Goal: Task Accomplishment & Management: Use online tool/utility

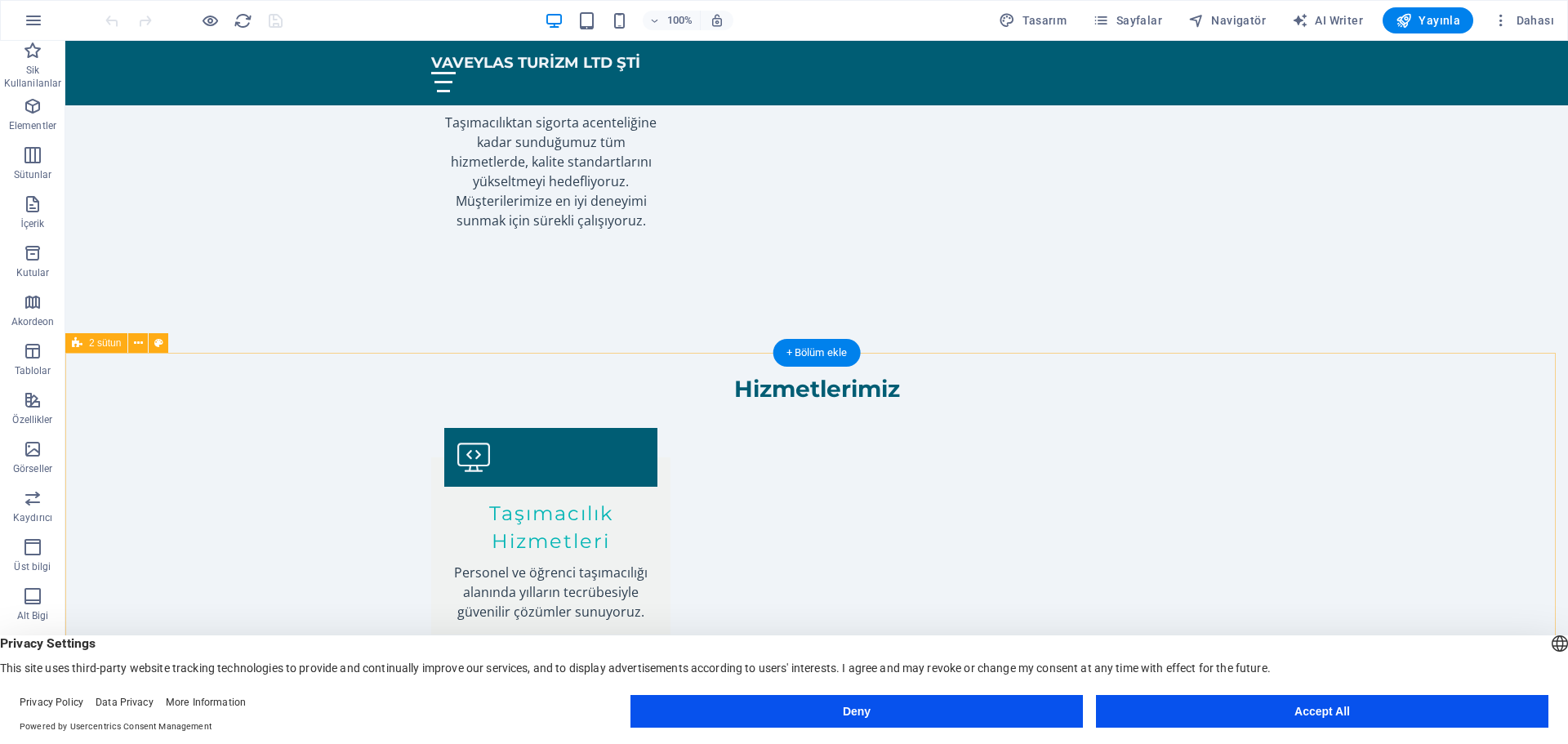
scroll to position [2367, 0]
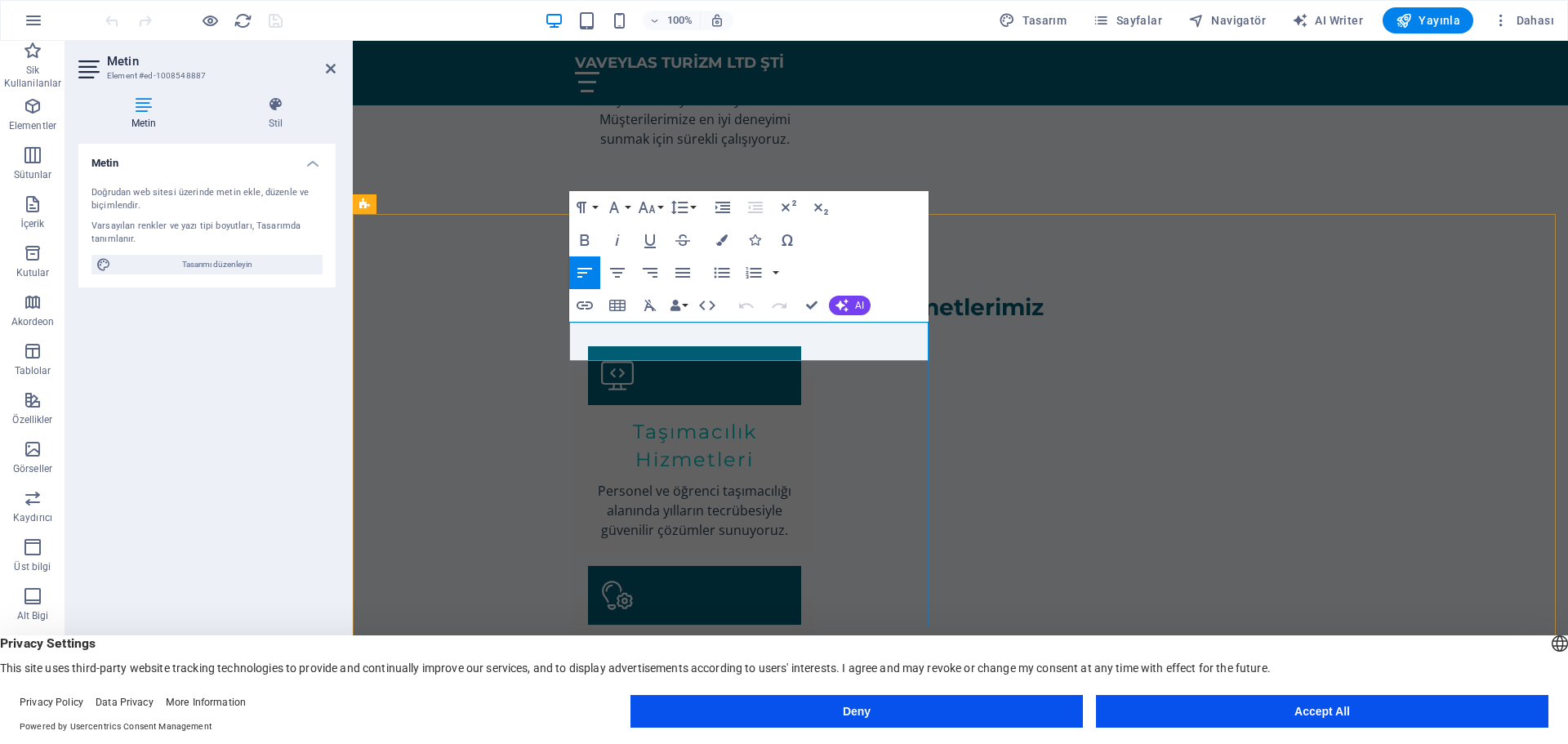
drag, startPoint x: 572, startPoint y: 333, endPoint x: 915, endPoint y: 357, distance: 343.8
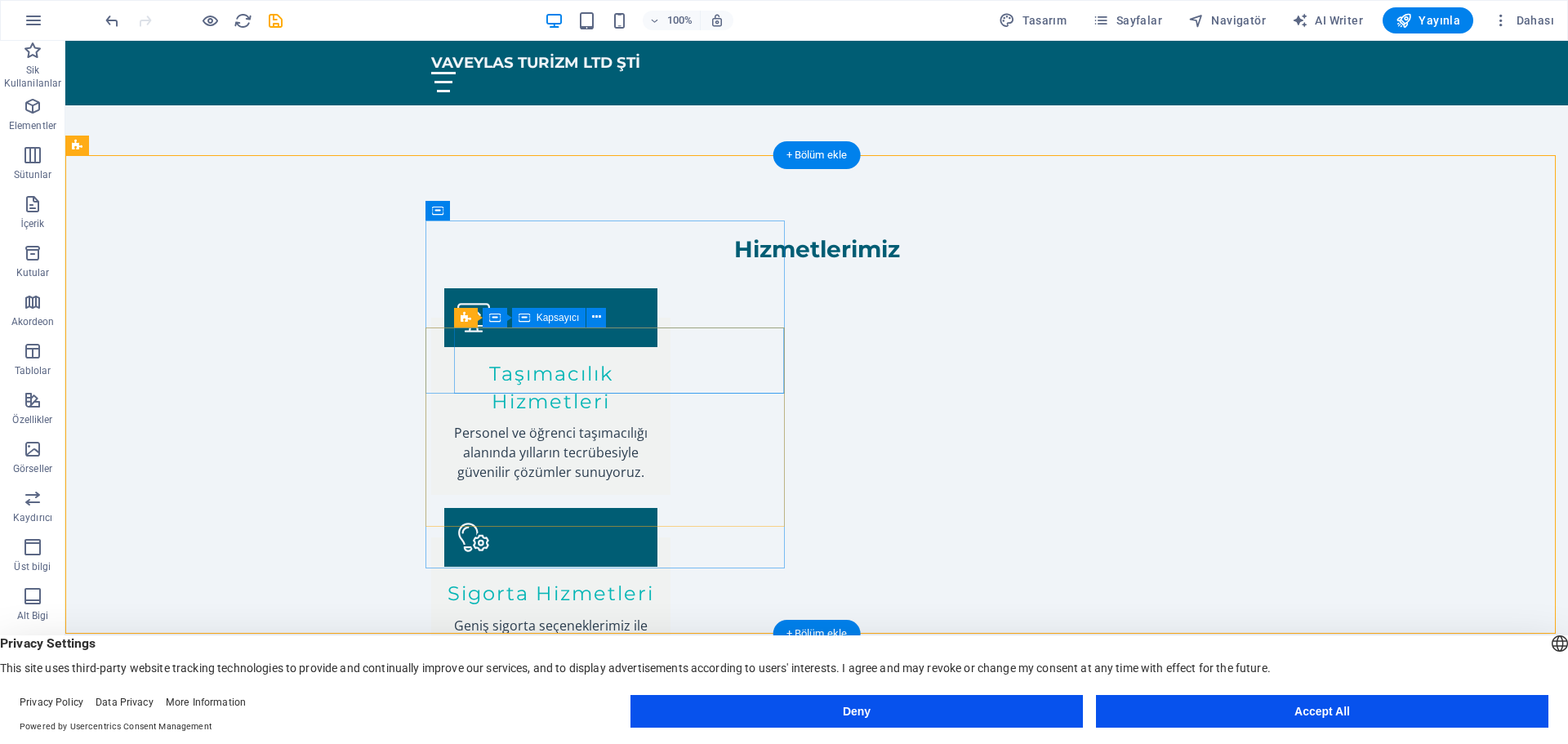
scroll to position [2483, 0]
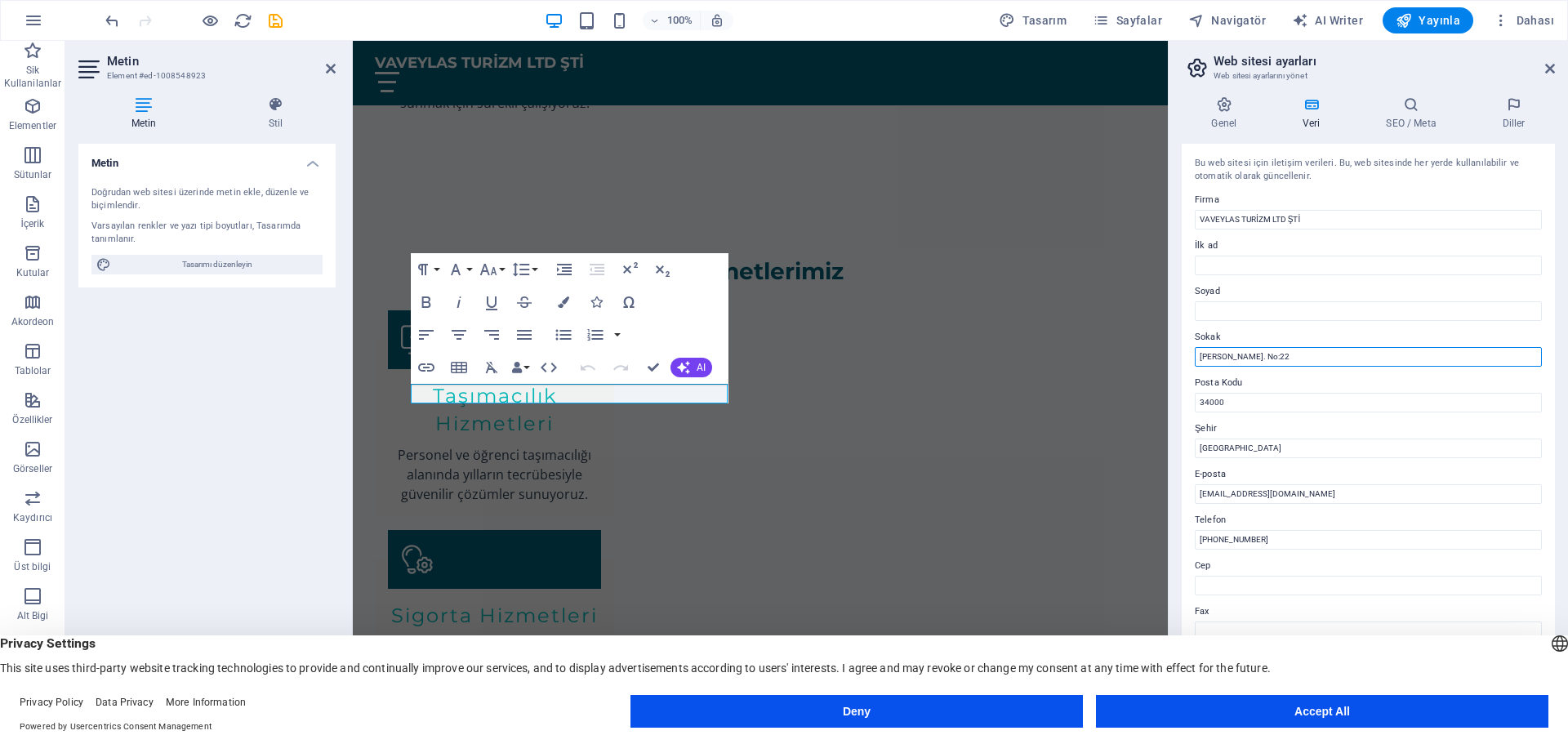
drag, startPoint x: 1334, startPoint y: 353, endPoint x: 1185, endPoint y: 356, distance: 149.0
click at [1185, 356] on div "Bu web sitesi için iletişim verileri. Bu, web sitesinde her yerde kullanılabili…" at bounding box center [1368, 424] width 374 height 561
type input "[STREET_ADDRESS]"
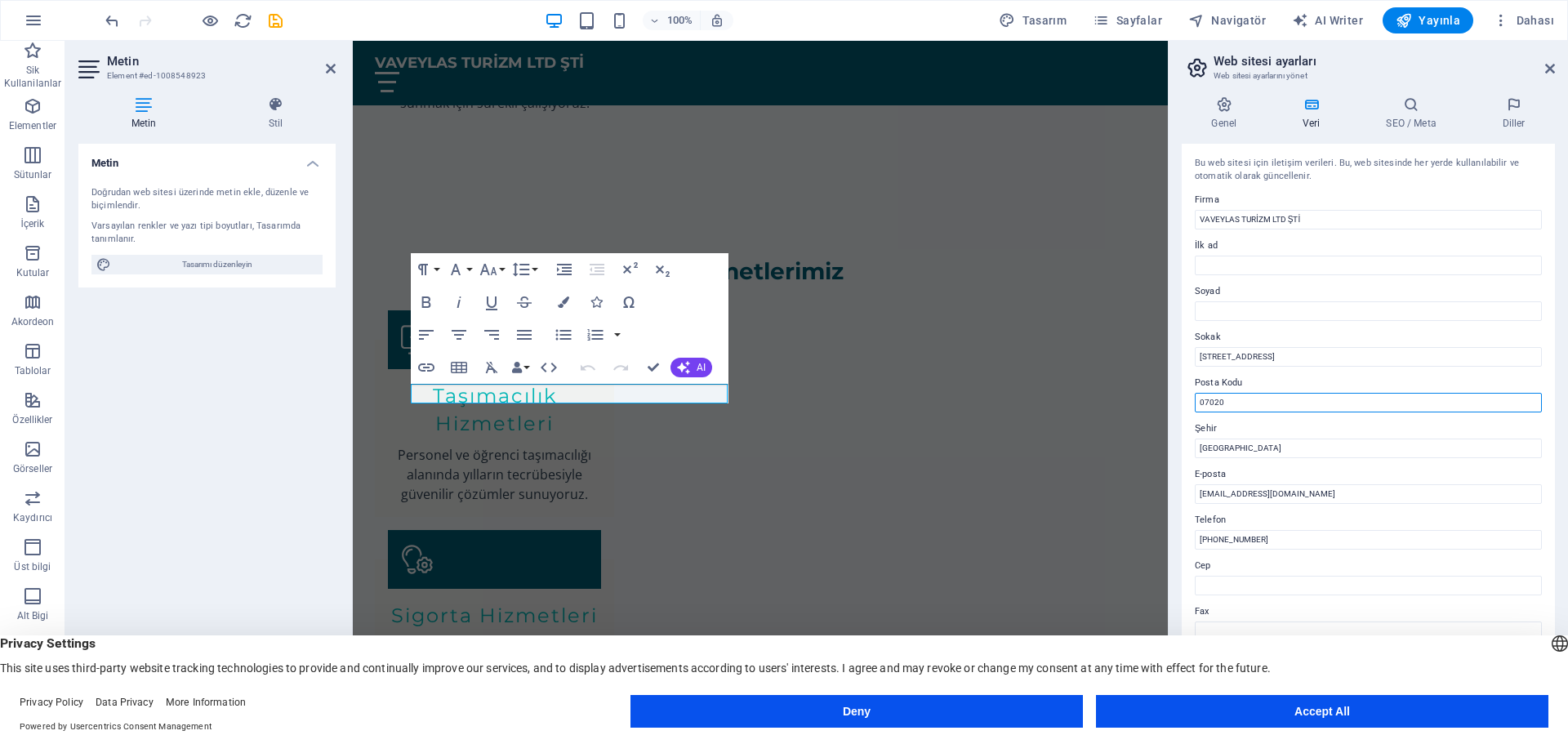
type input "07020"
type input "[GEOGRAPHIC_DATA]"
type input "[EMAIL_ADDRESS][DOMAIN_NAME]"
type input "[PHONE_NUMBER]"
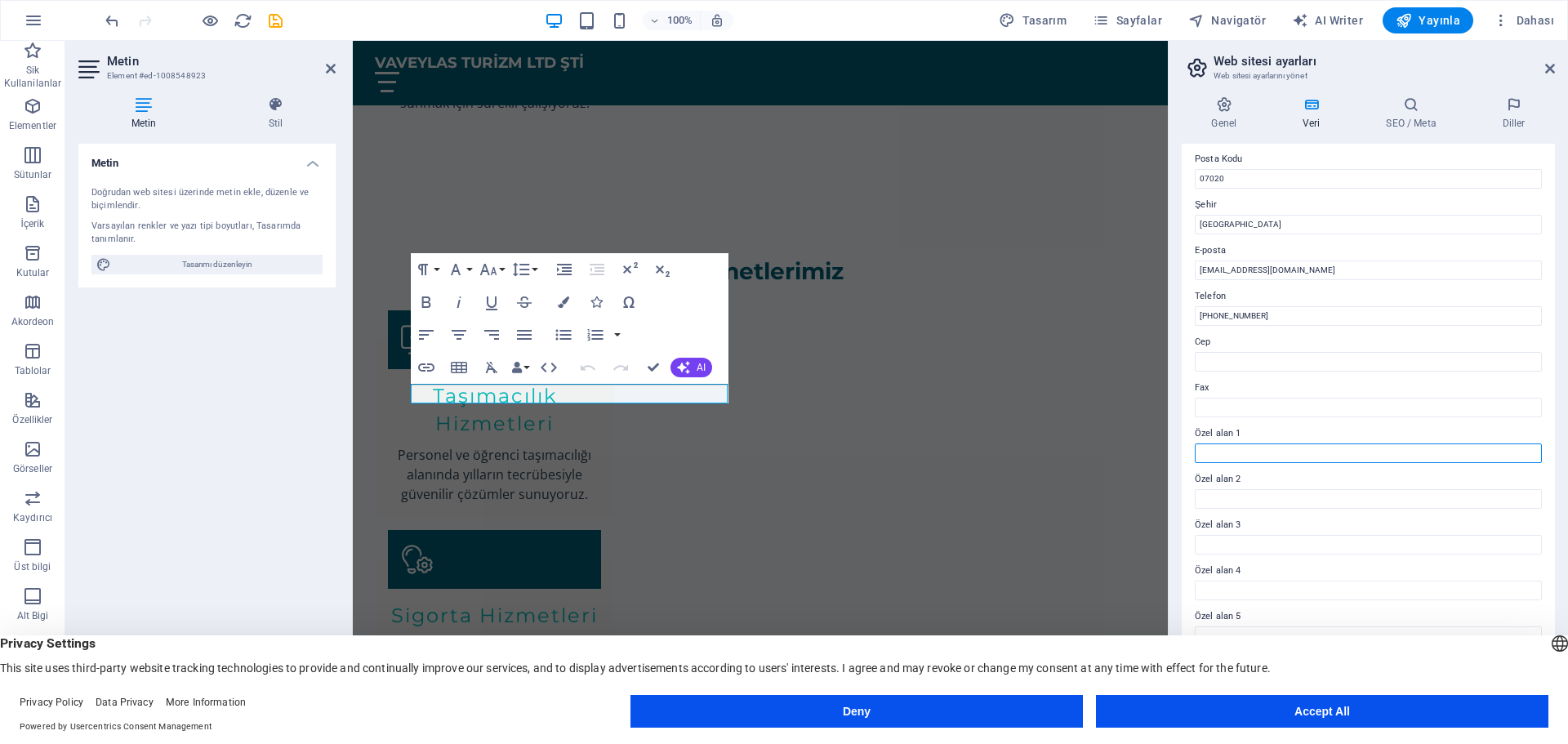
scroll to position [0, 0]
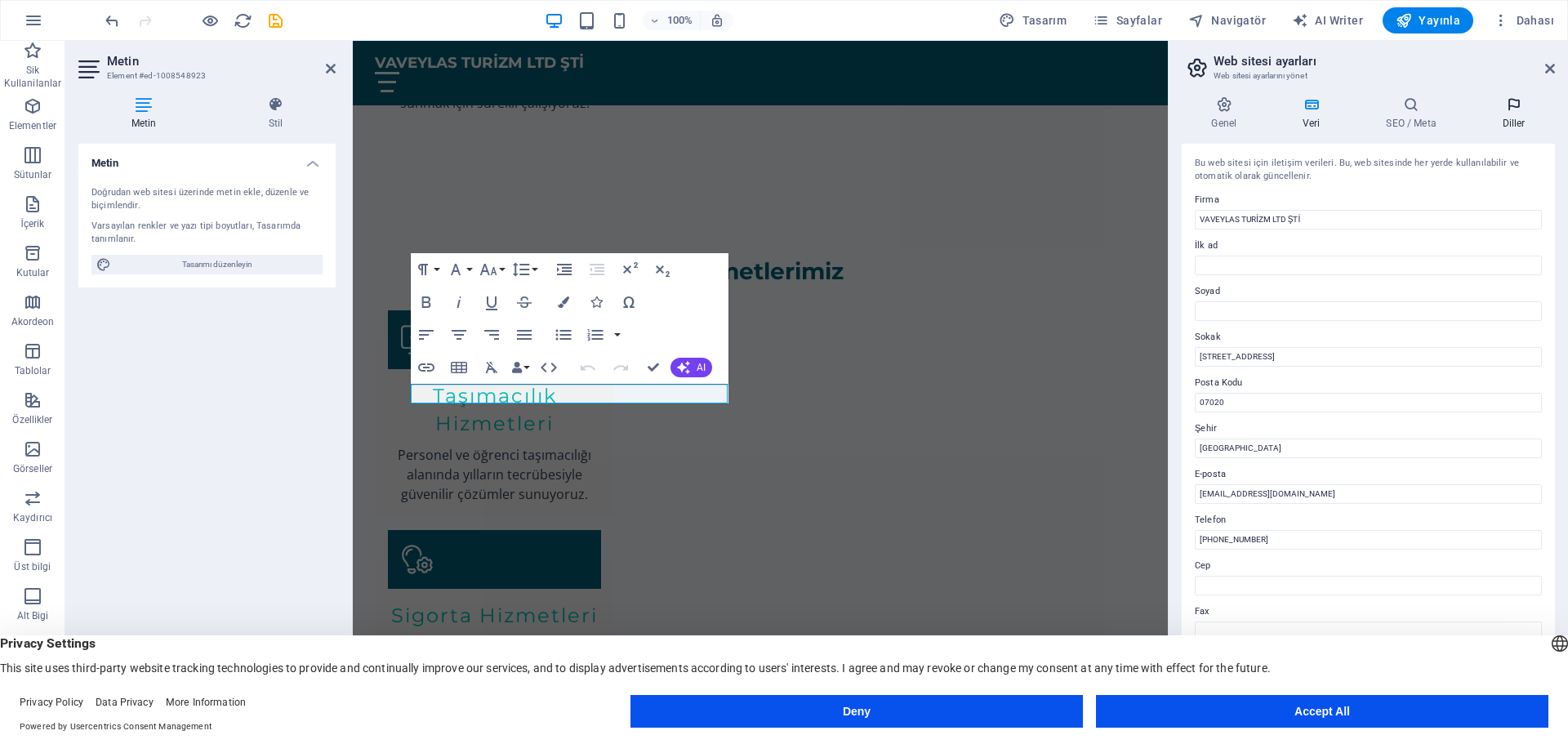
click at [1527, 113] on h4 "Diller" at bounding box center [1514, 113] width 82 height 35
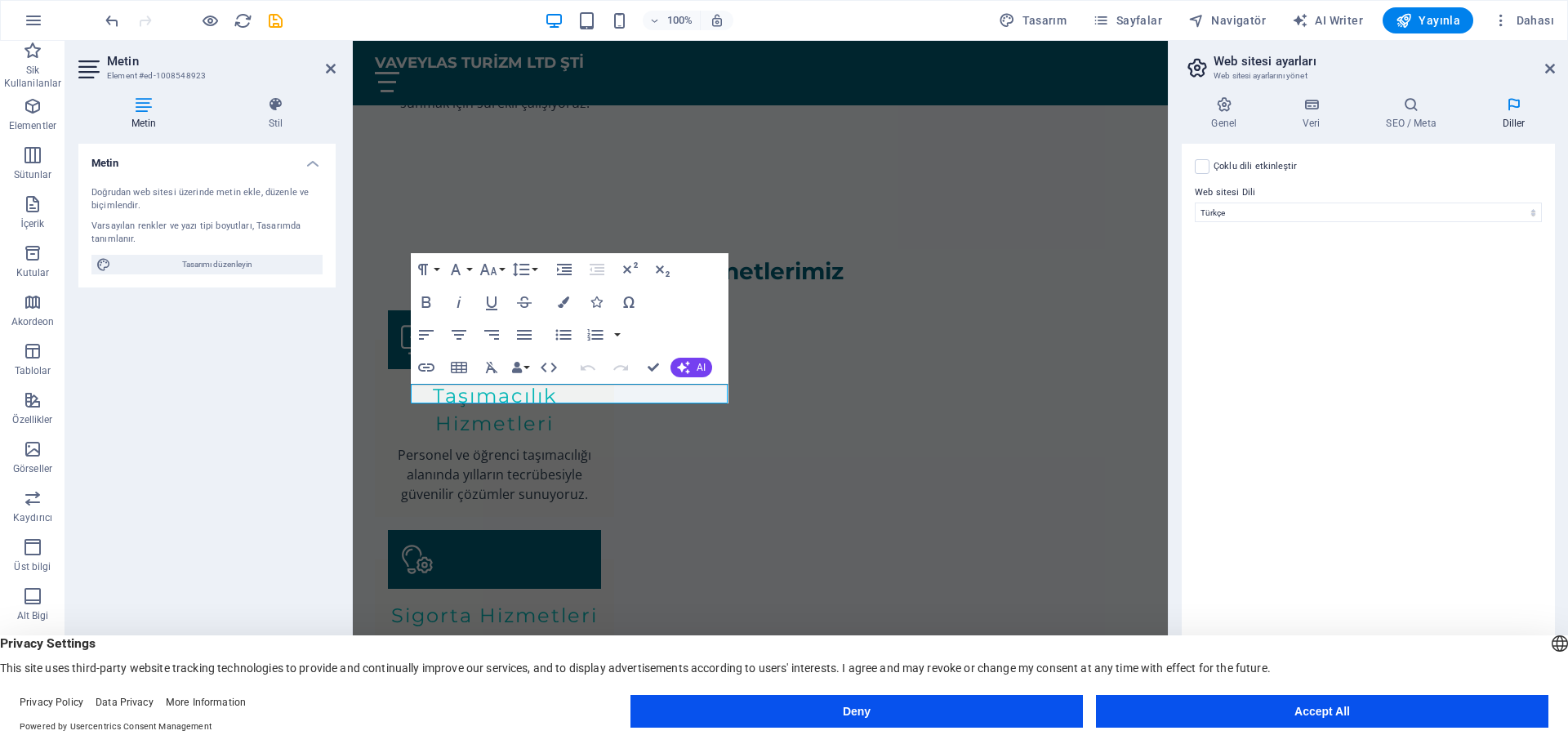
click at [1230, 169] on label "Çoklu dili etkinleştir Çoklu dili silmek için tek bir dil kalana kadar tüm dill…" at bounding box center [1255, 166] width 84 height 20
click at [0, 0] on input "Çoklu dili etkinleştir Çoklu dili silmek için tek bir dil kalana kadar tüm dill…" at bounding box center [0, 0] width 0 height 0
click at [1202, 314] on icon at bounding box center [1207, 314] width 9 height 11
select select
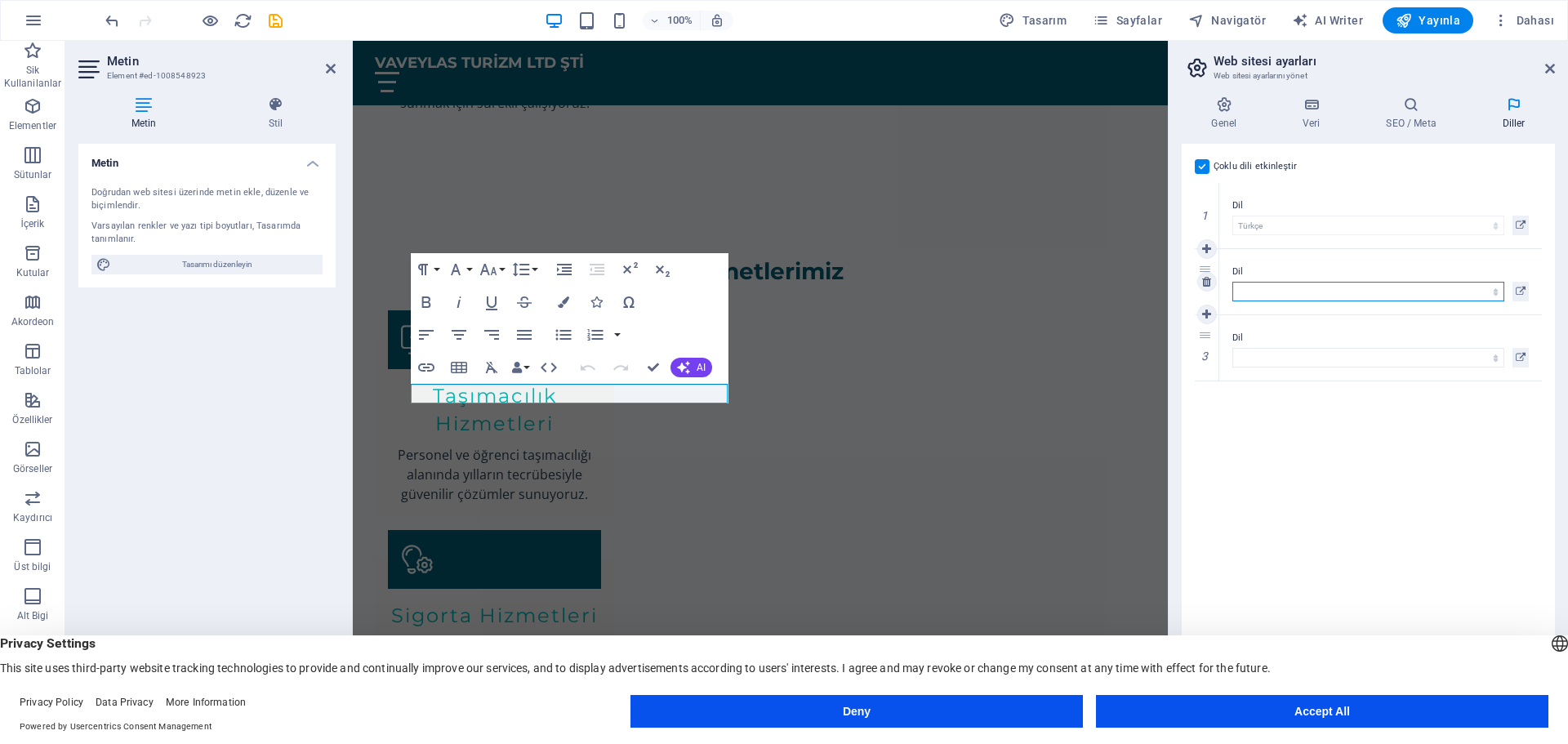
drag, startPoint x: 1481, startPoint y: 290, endPoint x: 1450, endPoint y: 291, distance: 31.0
click at [1481, 290] on select "Abkhazian Afar Afrikaans Akan Albanian Almanca Amharic Aragonese Arapça Armenia…" at bounding box center [1368, 291] width 271 height 20
select select "72"
click at [1232, 282] on select "Abkhazian Afar Afrikaans Akan Albanian Almanca Amharic Aragonese Arapça Armenia…" at bounding box center [1368, 291] width 271 height 20
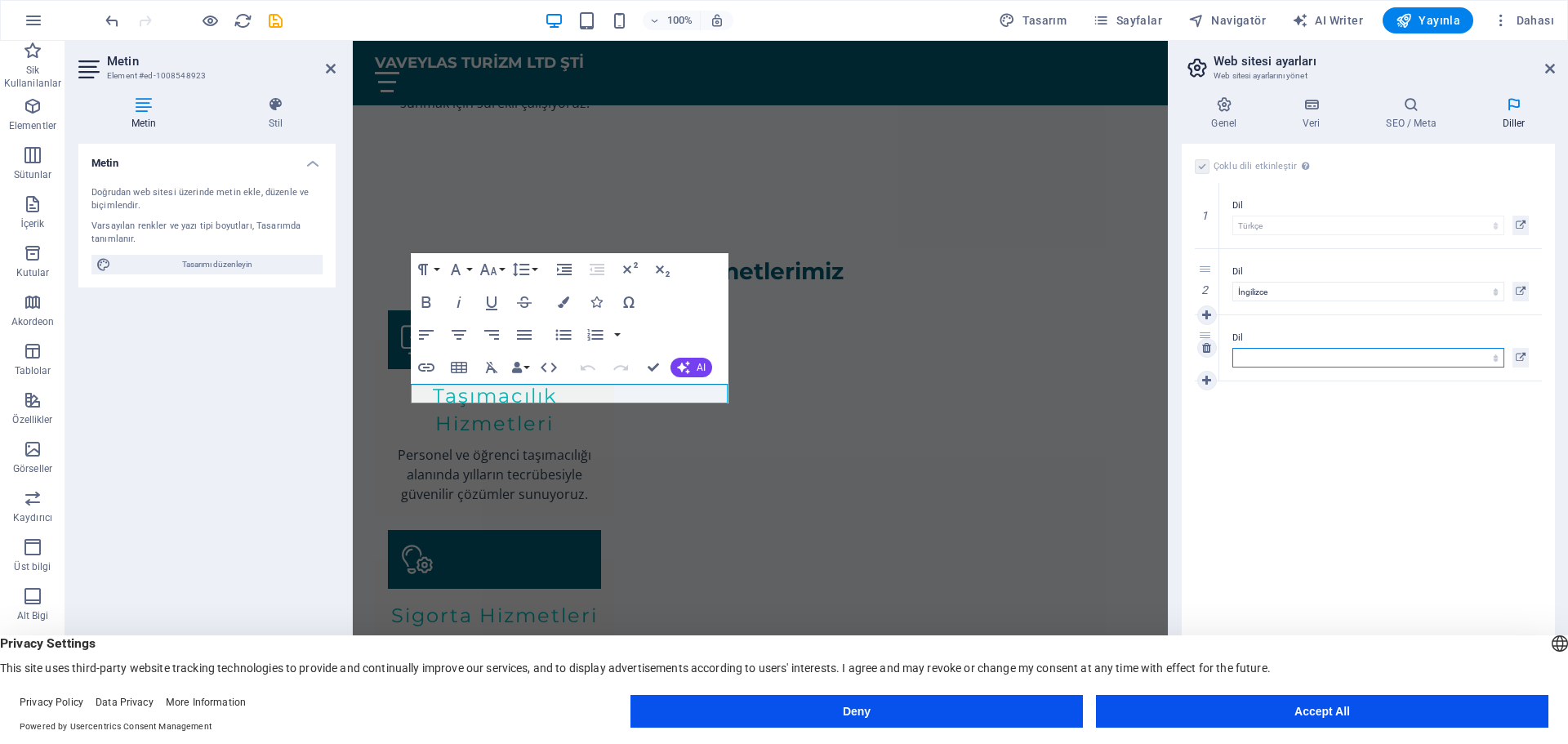
click at [1455, 359] on select "Abkhazian Afar Afrikaans Akan Albanian Almanca Amharic Aragonese Arapça Armenia…" at bounding box center [1368, 357] width 271 height 20
select select "134"
click at [1232, 348] on select "Abkhazian Afar Afrikaans Akan Albanian Almanca Amharic Aragonese Arapça Armenia…" at bounding box center [1368, 357] width 271 height 20
click at [1205, 380] on icon at bounding box center [1207, 380] width 9 height 11
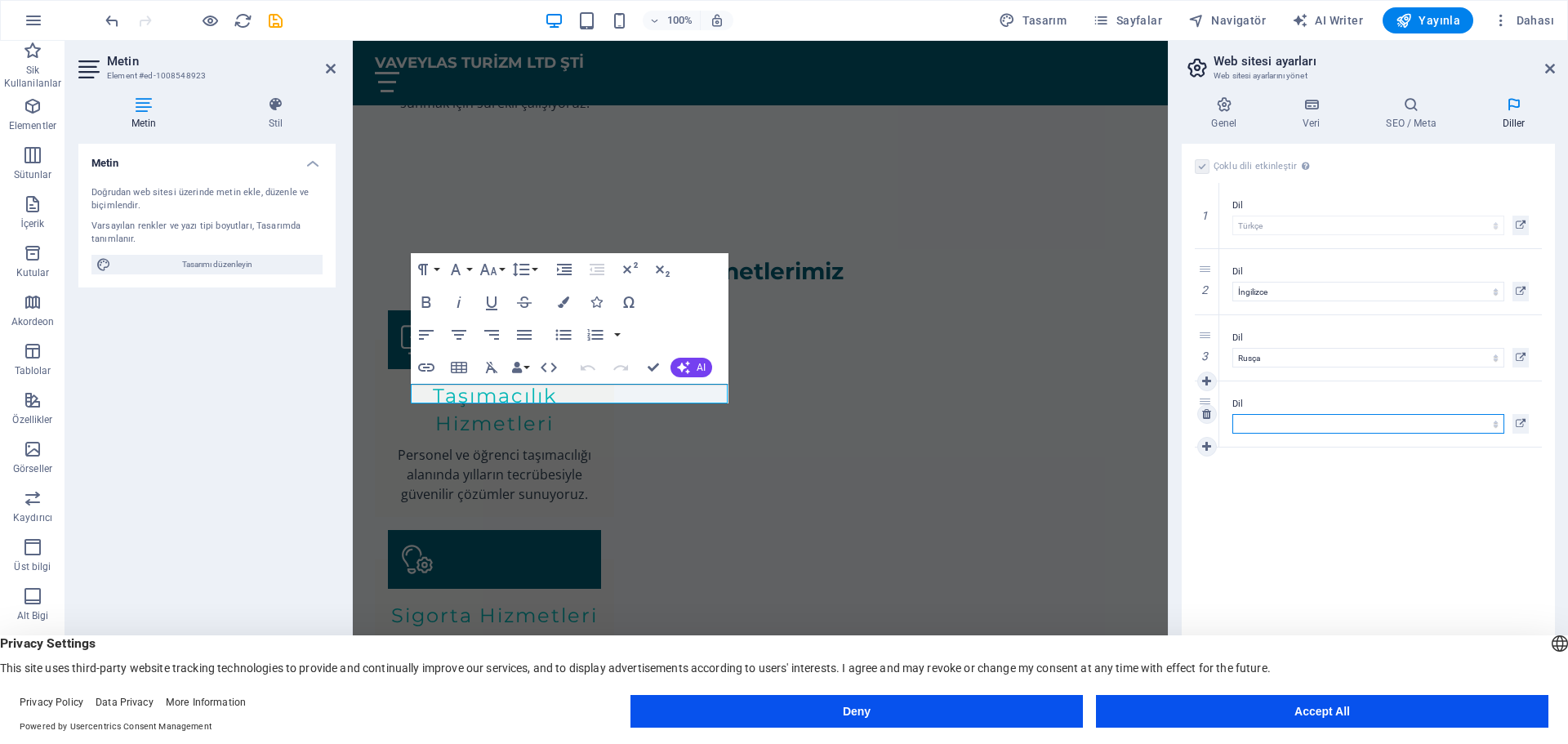
click at [1296, 425] on select "Abkhazian Afar Afrikaans Akan Albanian Almanca Amharic Aragonese Arapça Armenia…" at bounding box center [1368, 423] width 271 height 20
select select "5"
click at [1232, 414] on select "Abkhazian Afar Afrikaans Akan Albanian Almanca Amharic Aragonese Arapça Armenia…" at bounding box center [1368, 423] width 271 height 20
click at [1342, 495] on div "Çoklu dili etkinleştir Çoklu dili silmek için tek bir dil kalana kadar tüm dill…" at bounding box center [1368, 424] width 374 height 561
click at [1412, 109] on icon at bounding box center [1411, 104] width 110 height 16
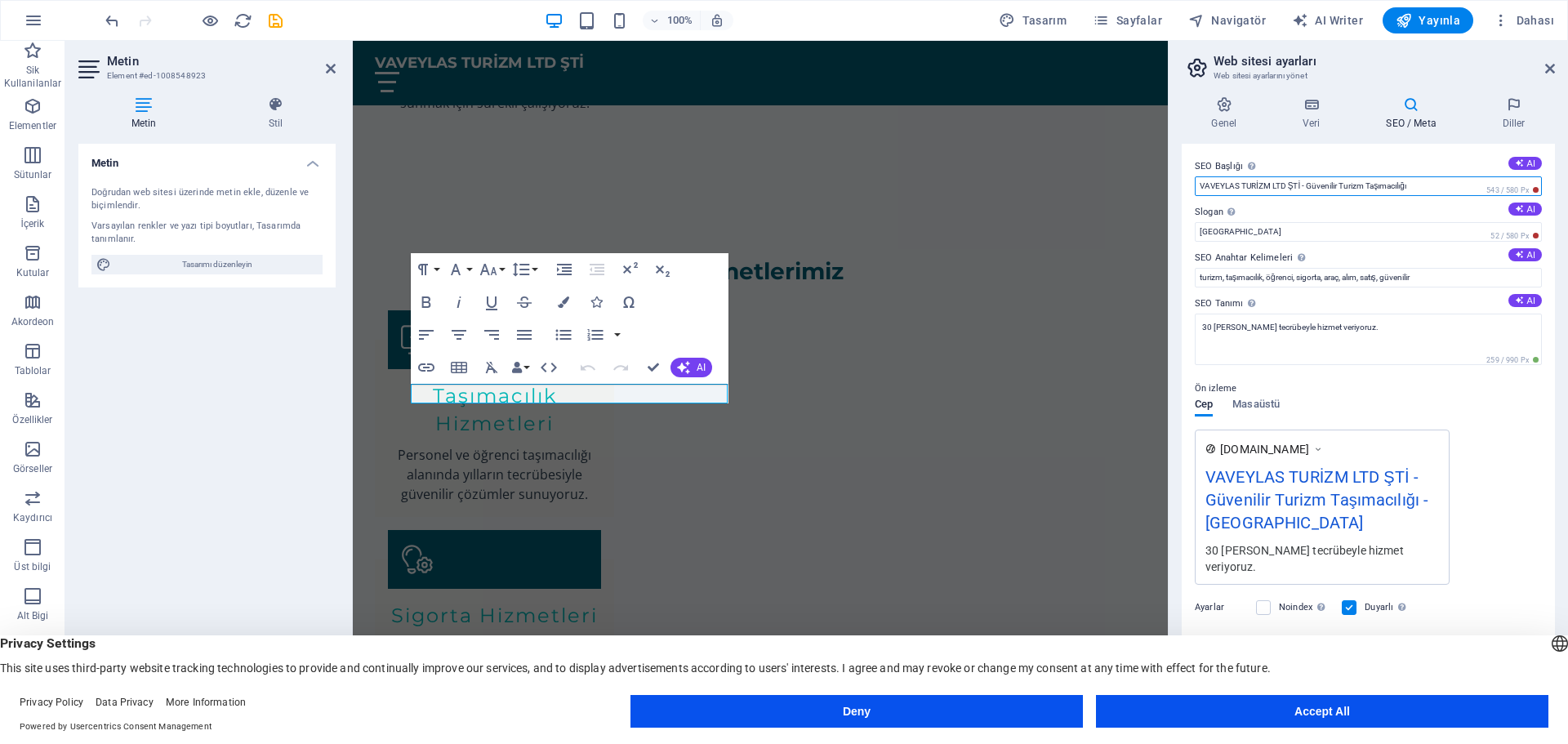
click at [1364, 184] on input "VAVEYLAS TURİZM LTD ŞTİ - Güvenilir Turizm Taşımacılığı" at bounding box center [1368, 185] width 347 height 20
click at [1339, 185] on input "VAVEYLAS TURİZM LTD ŞTİ - Güvenilir Turizm Taşımacılığı" at bounding box center [1368, 185] width 347 height 20
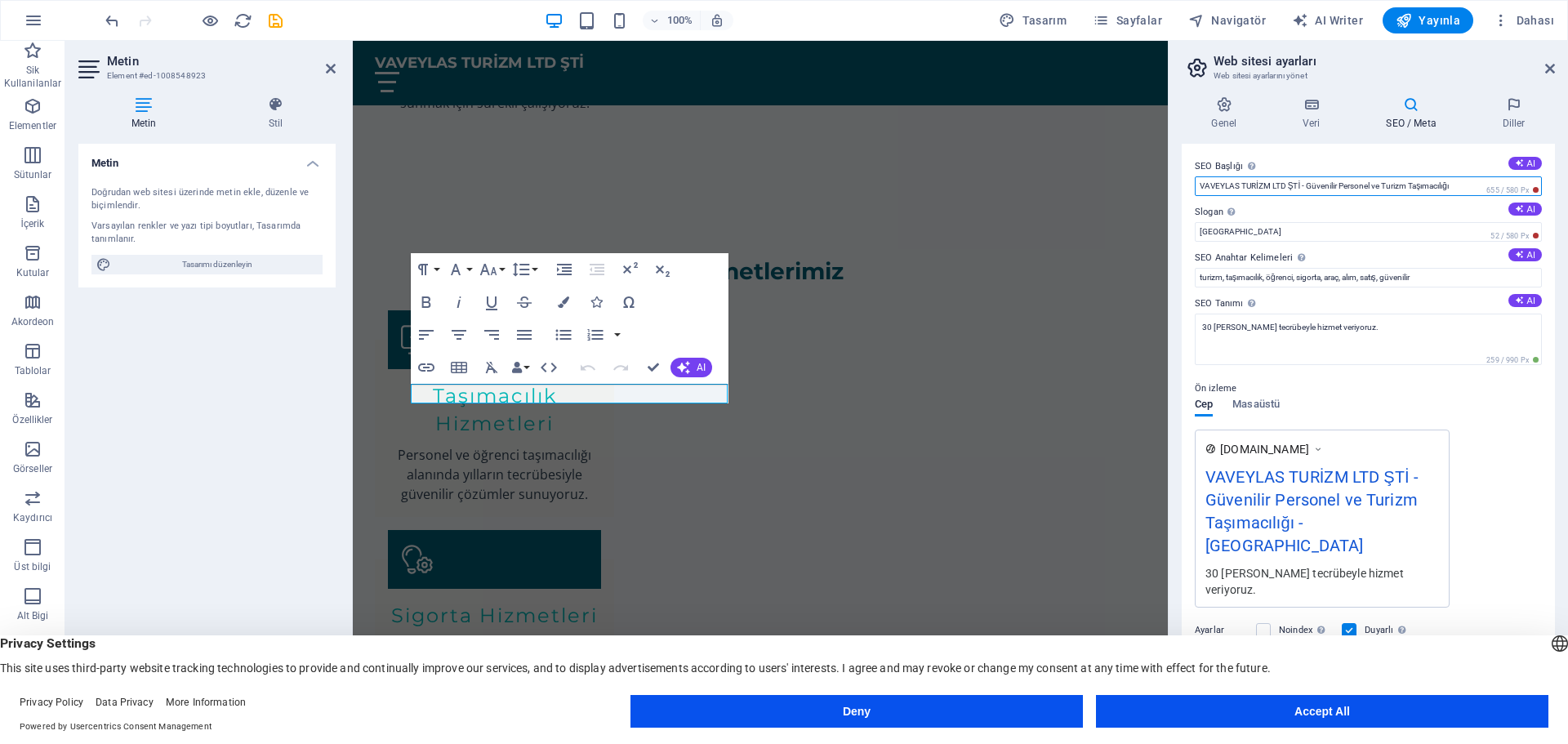
type input "VAVEYLAS TURİZM LTD ŞTİ - Güvenilir Personel ve Turizm Taşımacılığı"
click at [1515, 490] on div "[DOMAIN_NAME] VAVEYLAS TURİZM LTD ŞTİ - Güvenilir Personel ve Turizm Taşımacılı…" at bounding box center [1368, 518] width 347 height 178
click at [1312, 100] on icon at bounding box center [1312, 104] width 77 height 16
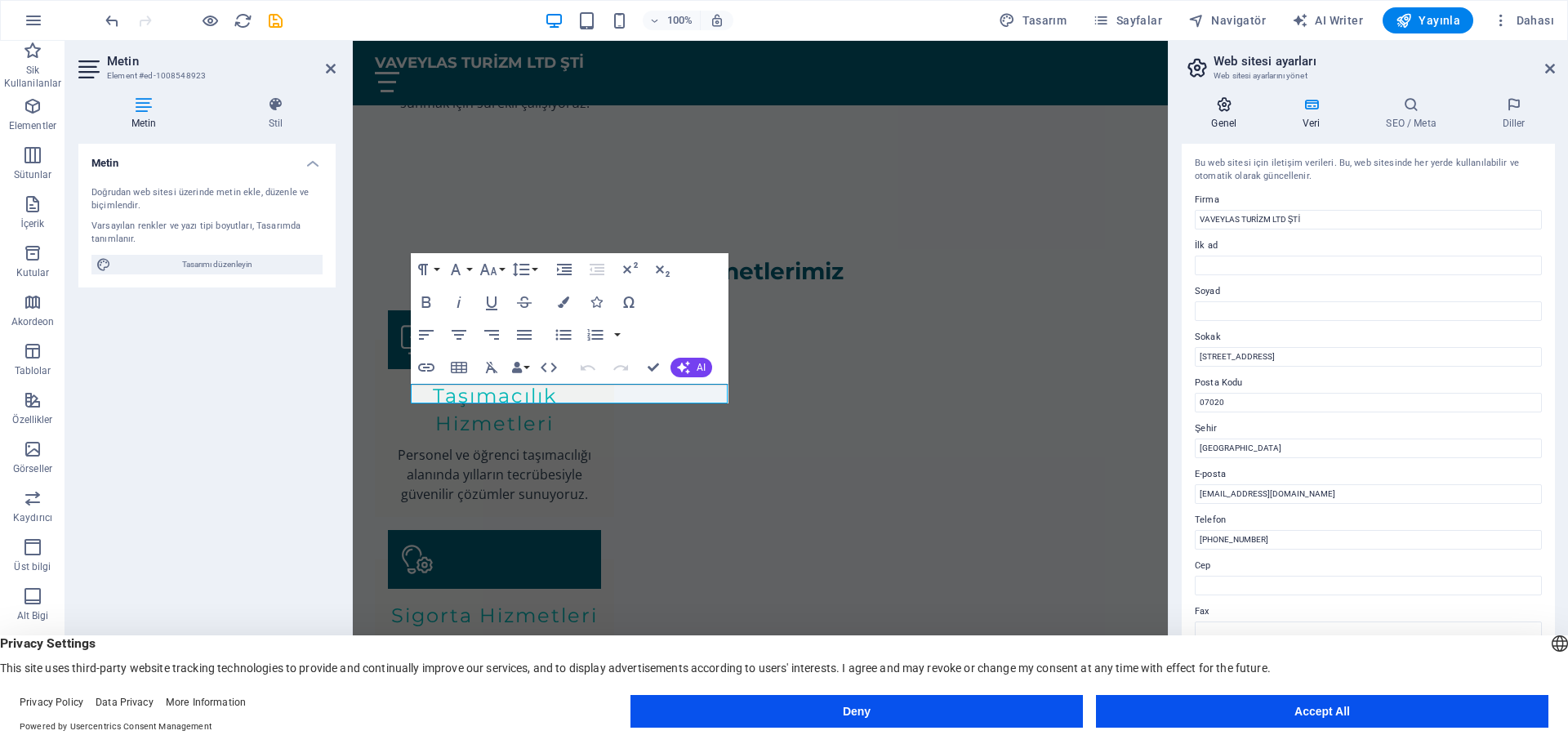
click at [1212, 96] on icon at bounding box center [1224, 104] width 85 height 16
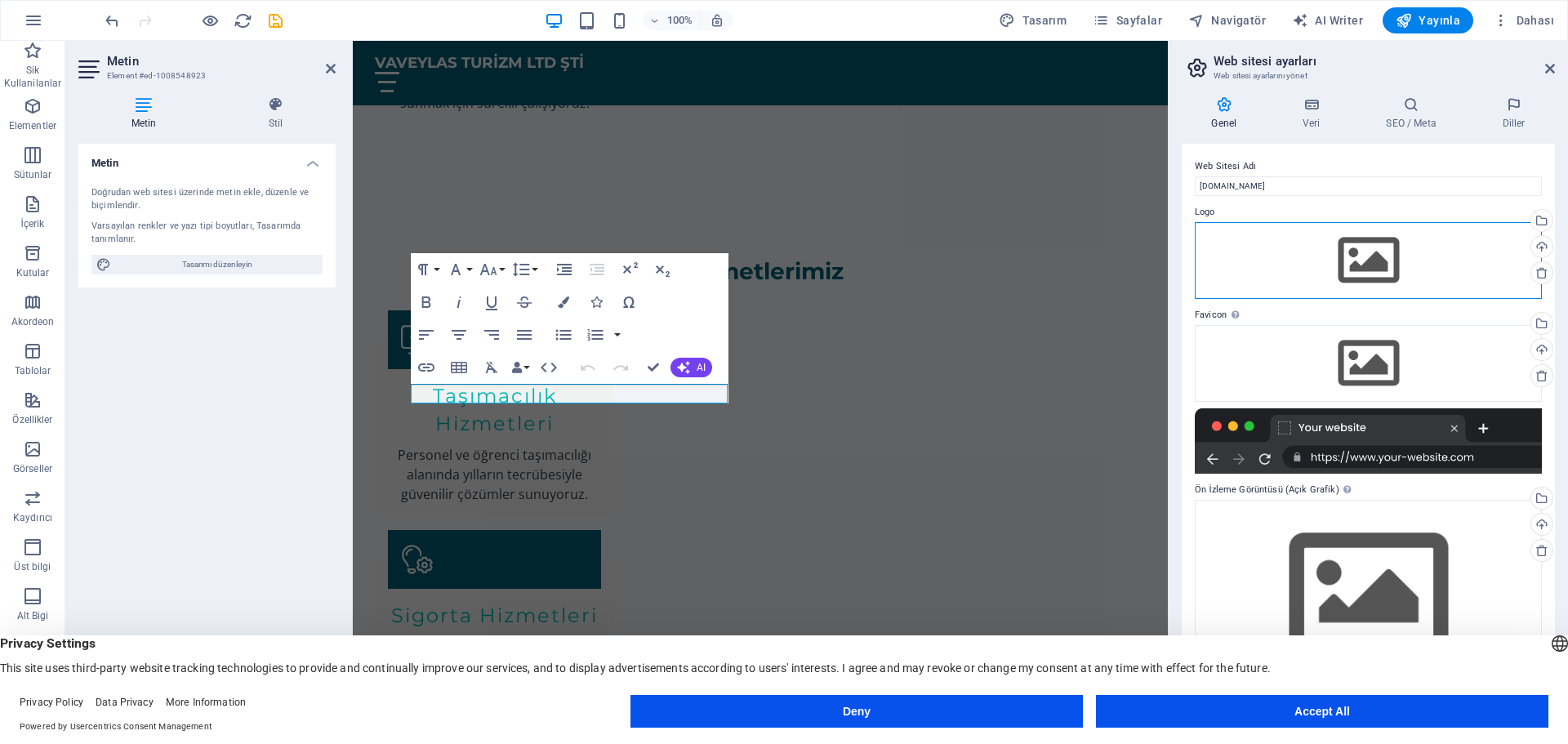
click at [1376, 249] on div "Dosyaları buraya sürükleyin, dosyaları seçmek için tıklayın veya Dosyalardan ya…" at bounding box center [1368, 260] width 347 height 77
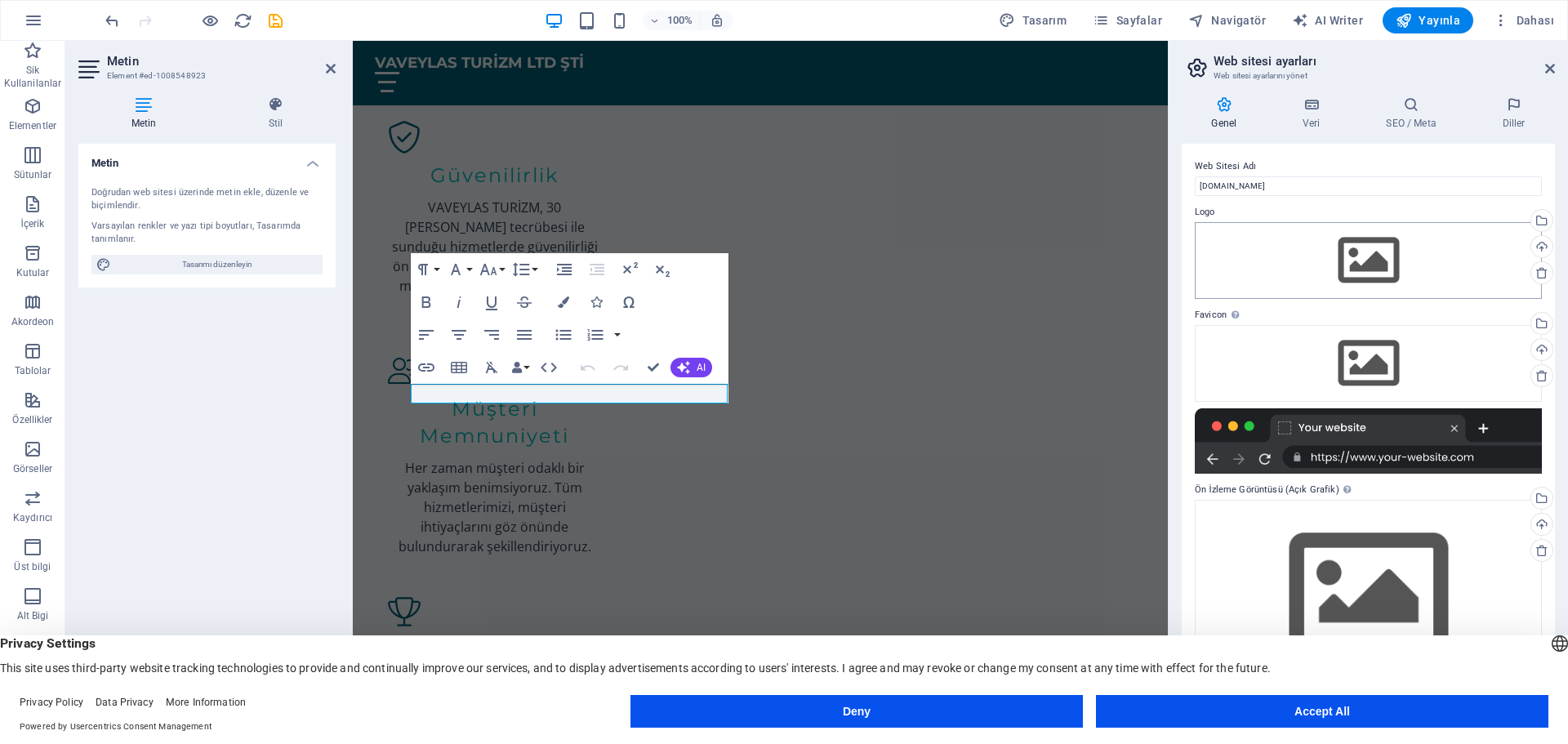
scroll to position [2622, 0]
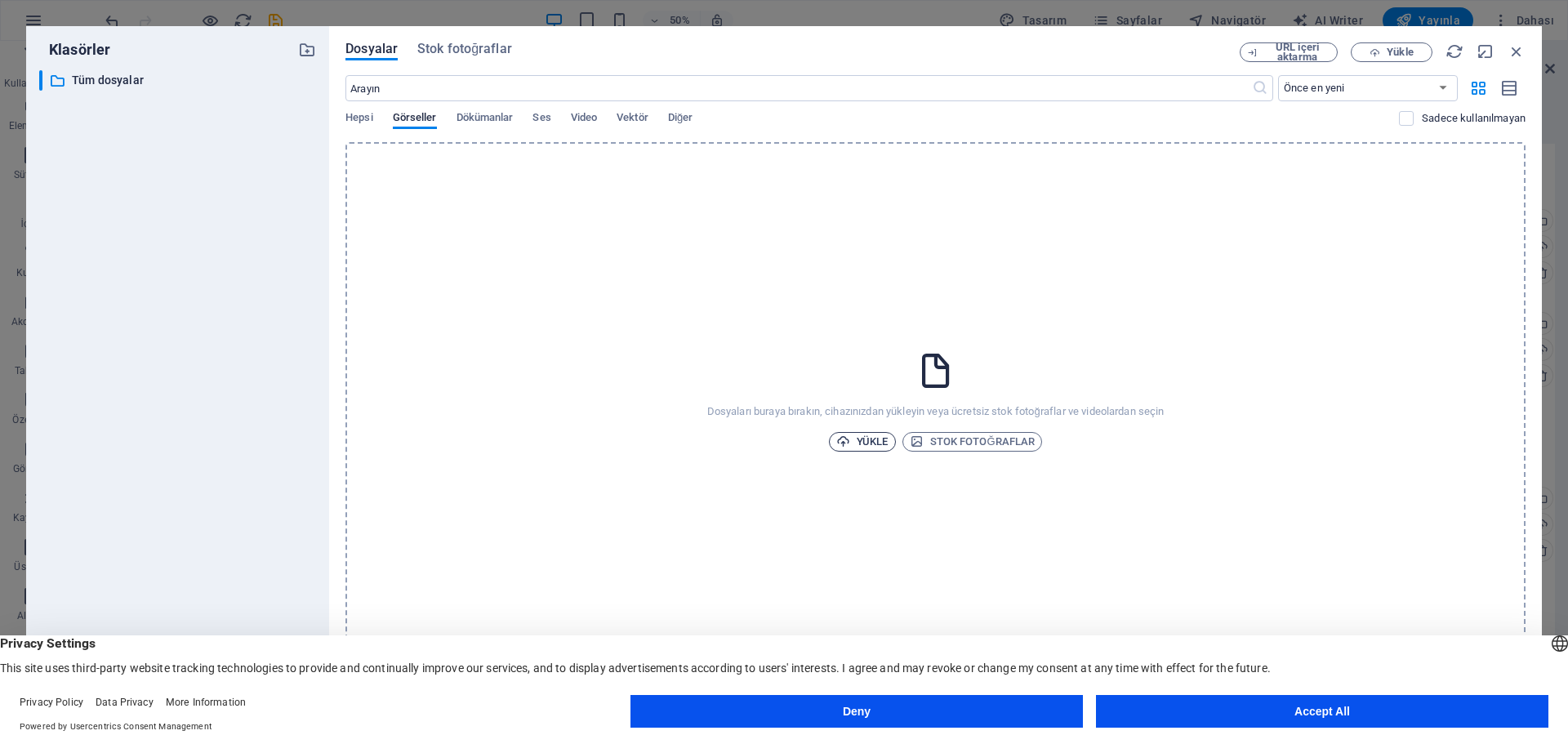
click at [878, 442] on span "Yükle" at bounding box center [862, 441] width 52 height 20
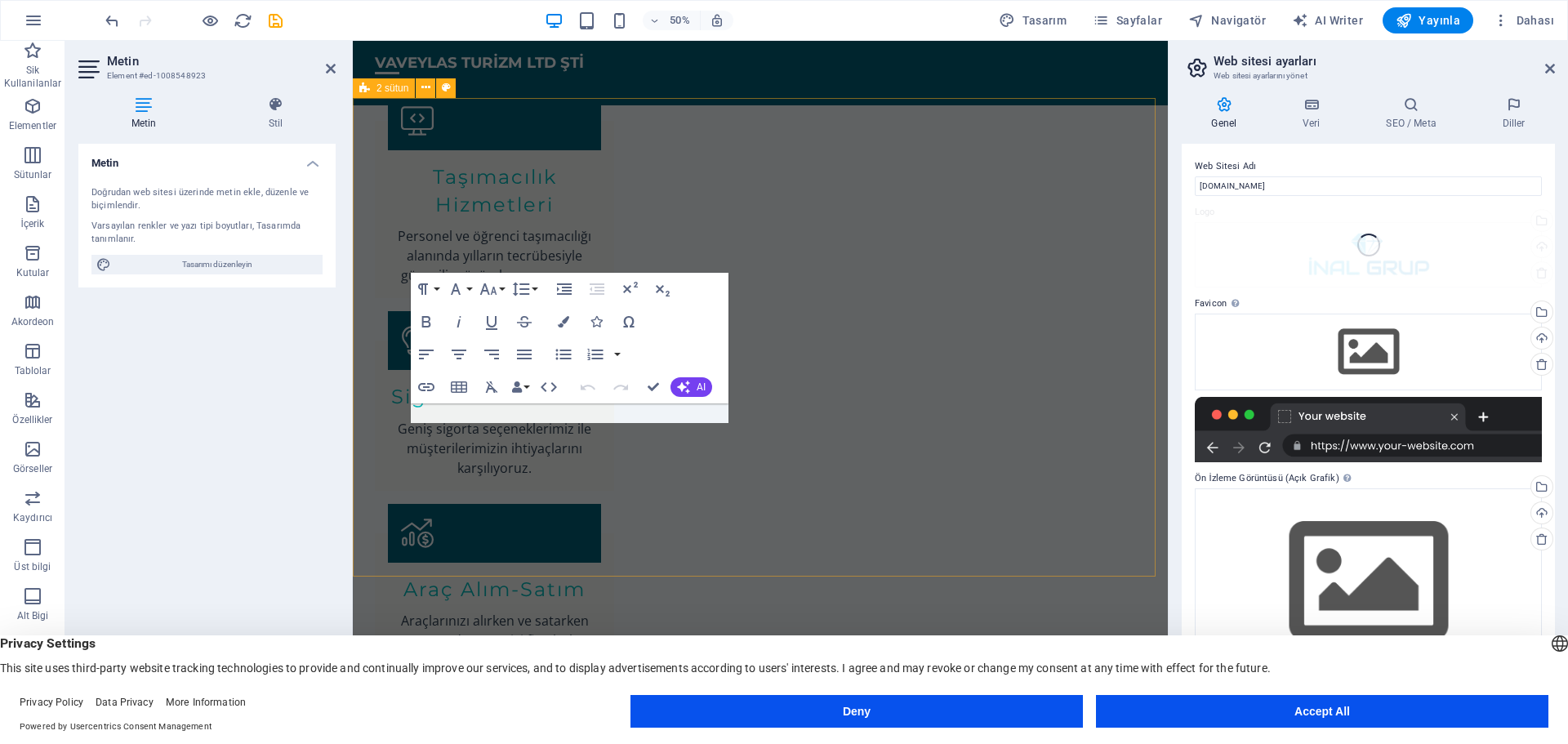
scroll to position [2403, 0]
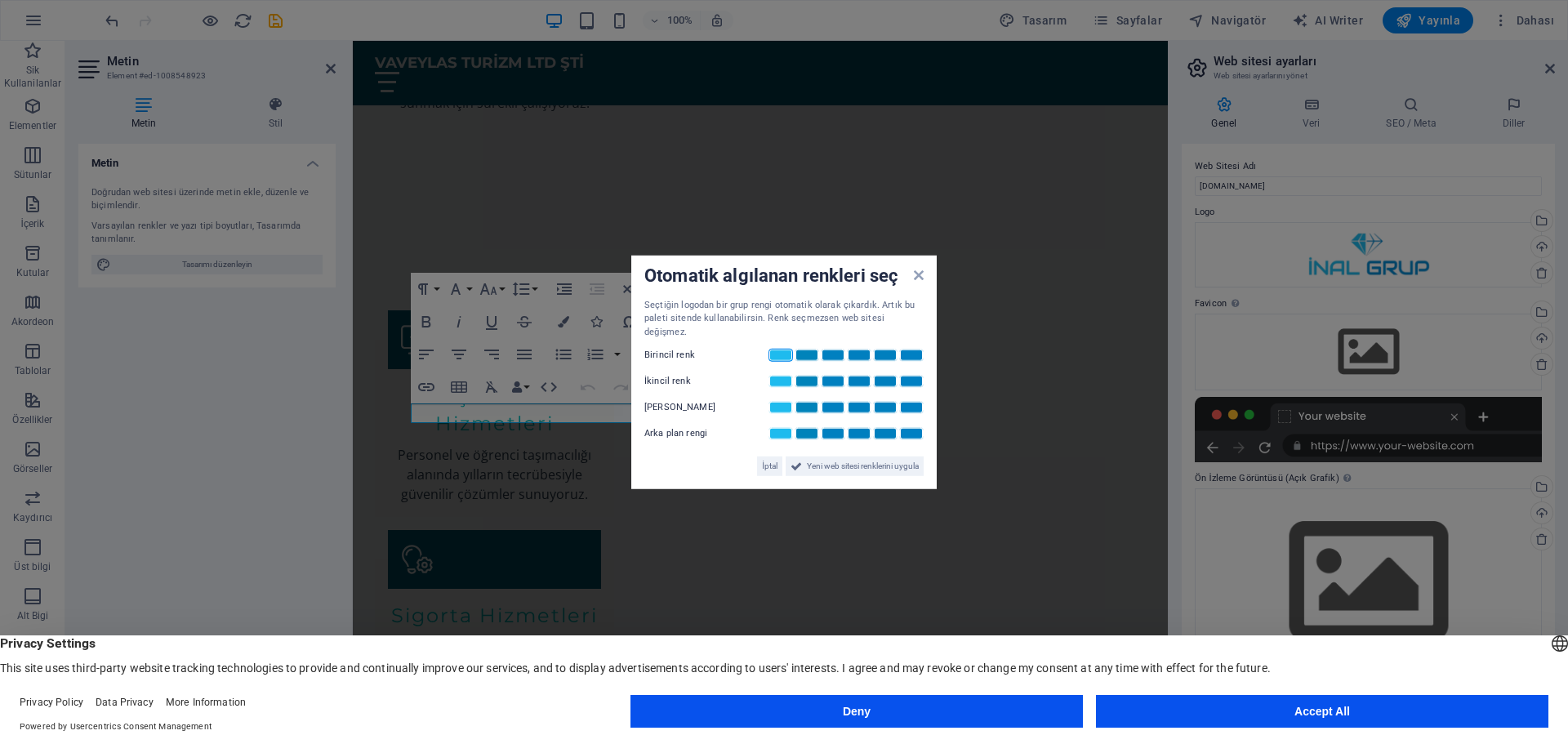
click at [783, 349] on link at bounding box center [781, 355] width 24 height 13
click at [912, 401] on link at bounding box center [911, 407] width 24 height 13
click at [847, 460] on span "Yeni web sitesi renklerini uygula" at bounding box center [862, 466] width 111 height 20
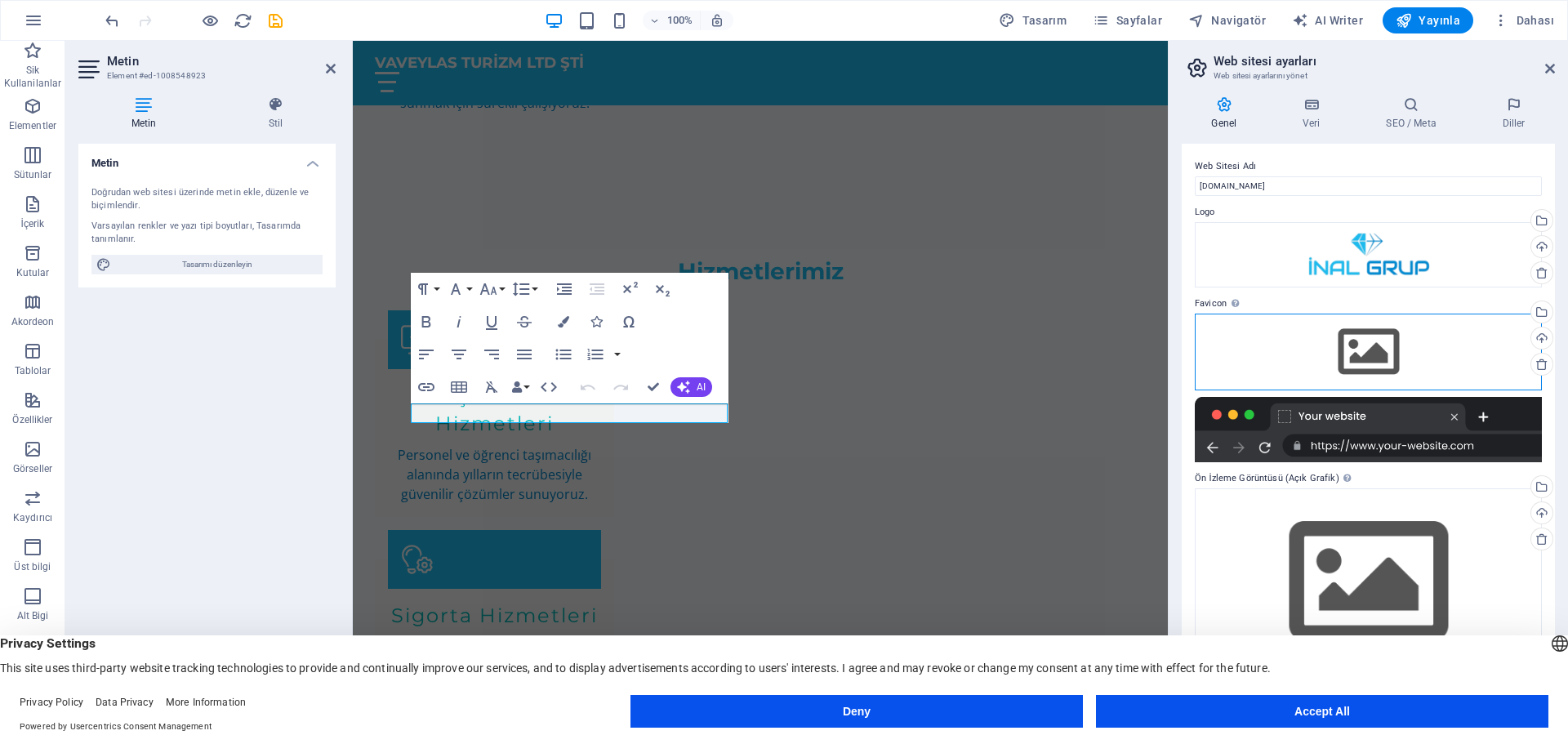
click at [1376, 342] on div "Dosyaları buraya sürükleyin, dosyaları seçmek için tıklayın veya Dosyalardan ya…" at bounding box center [1368, 352] width 347 height 77
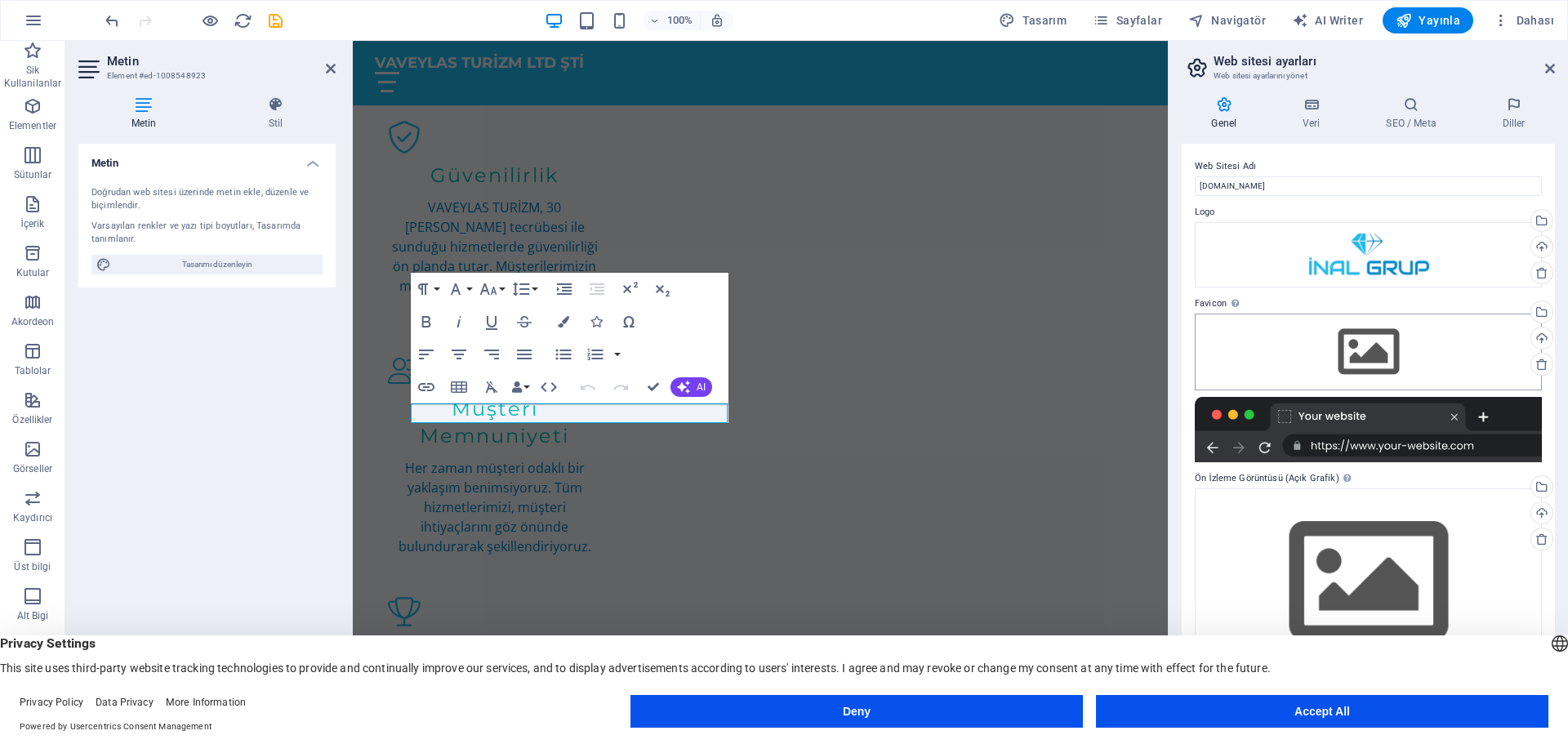
scroll to position [2622, 0]
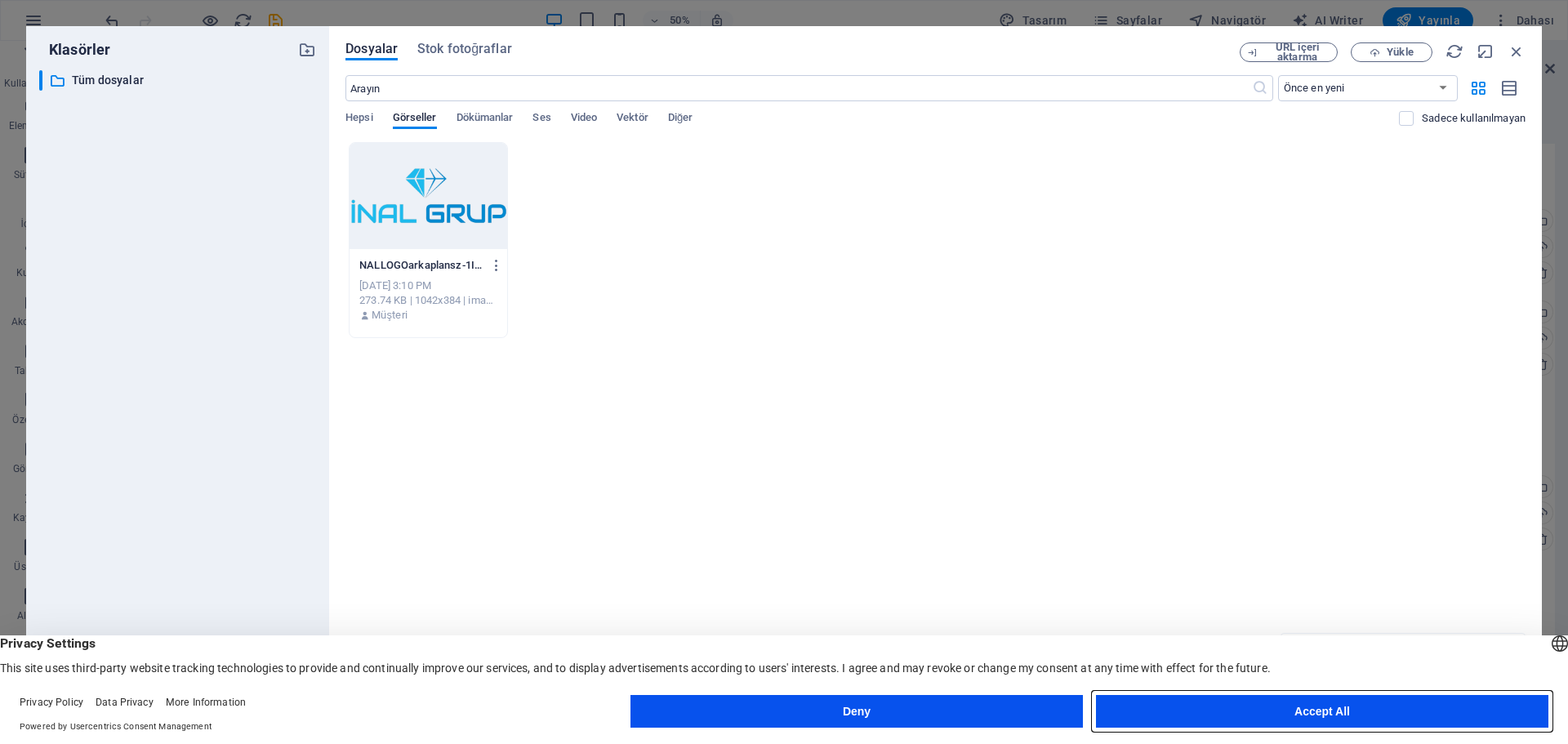
click at [1339, 712] on button "Accept All" at bounding box center [1322, 710] width 452 height 33
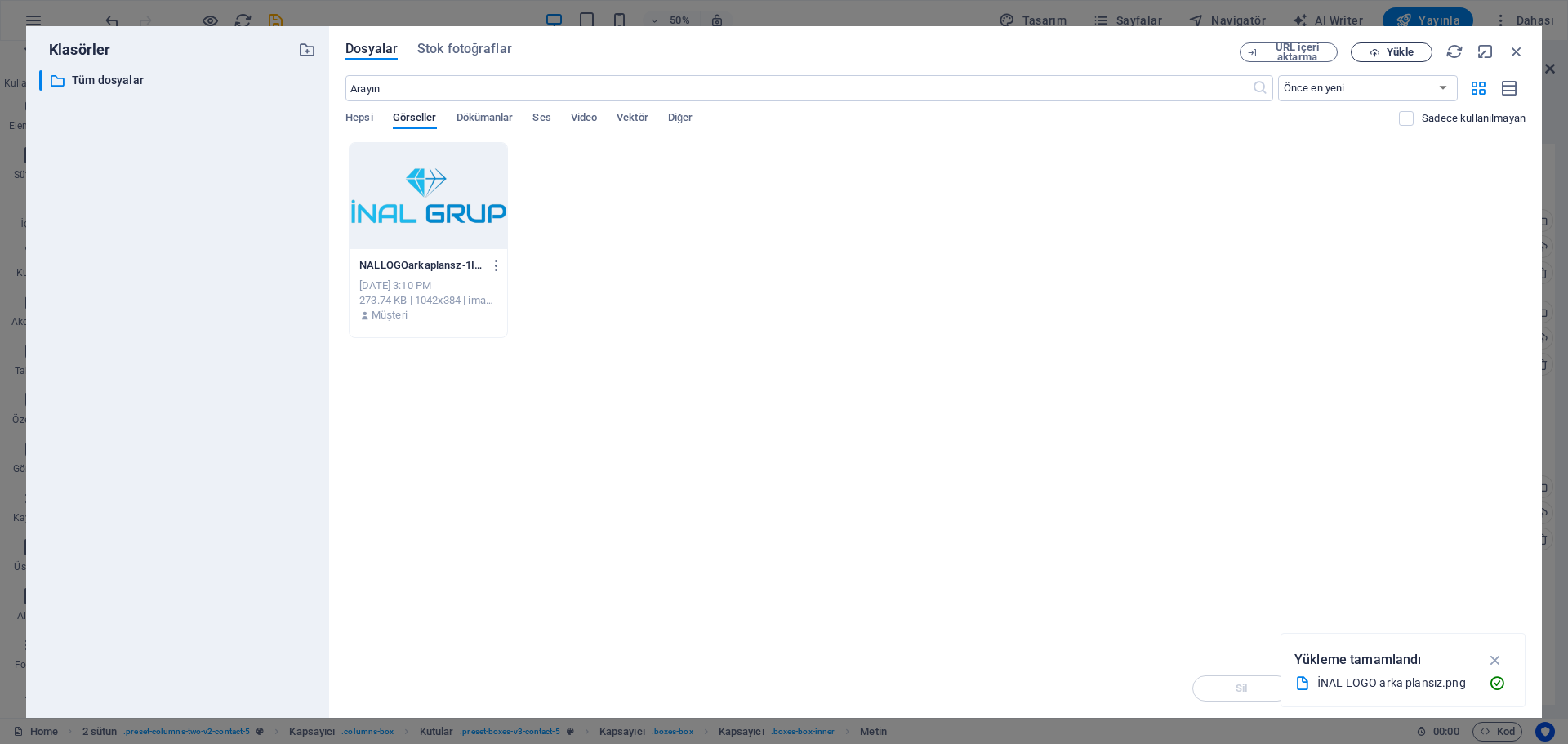
click at [1397, 52] on span "Yükle" at bounding box center [1399, 52] width 26 height 9
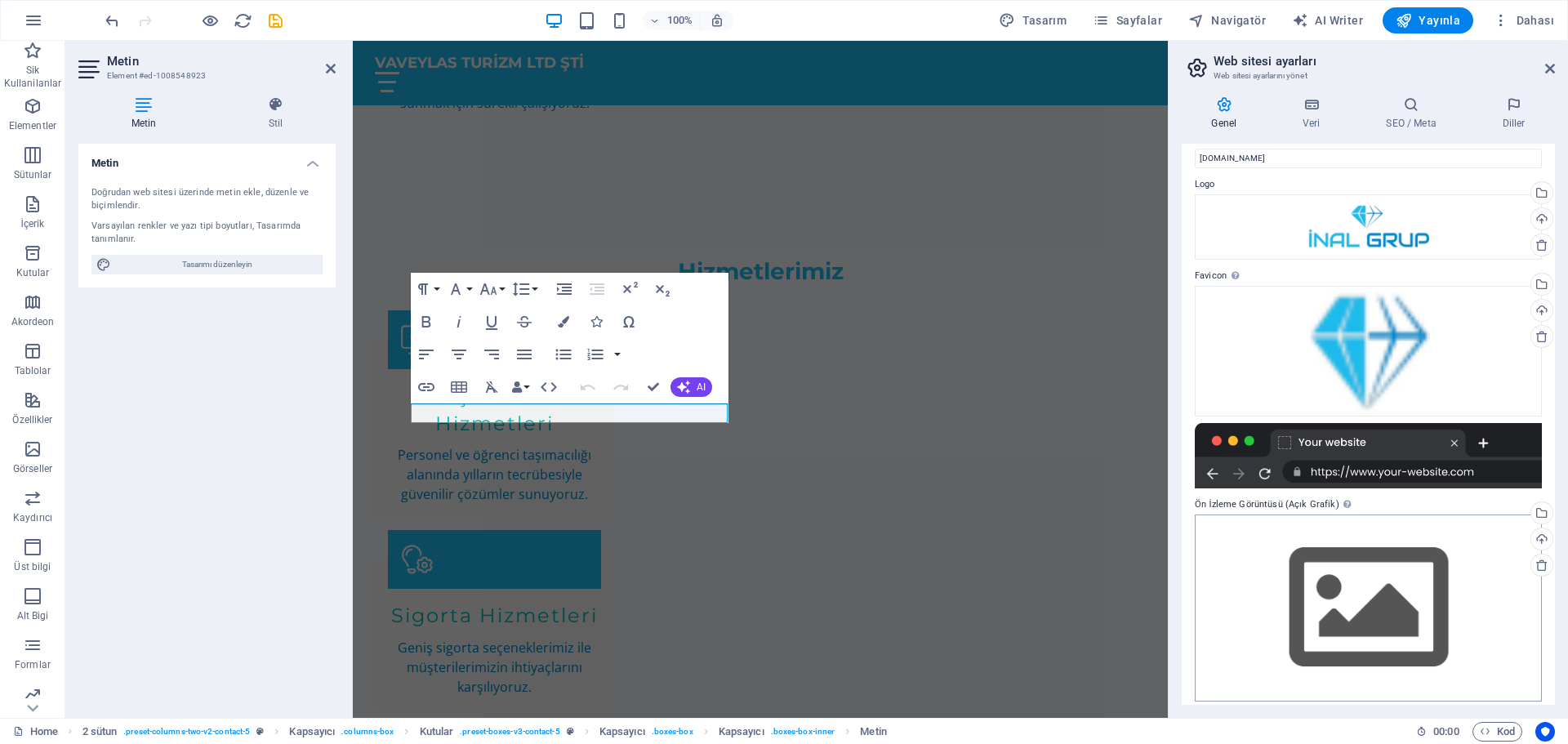
scroll to position [37, 0]
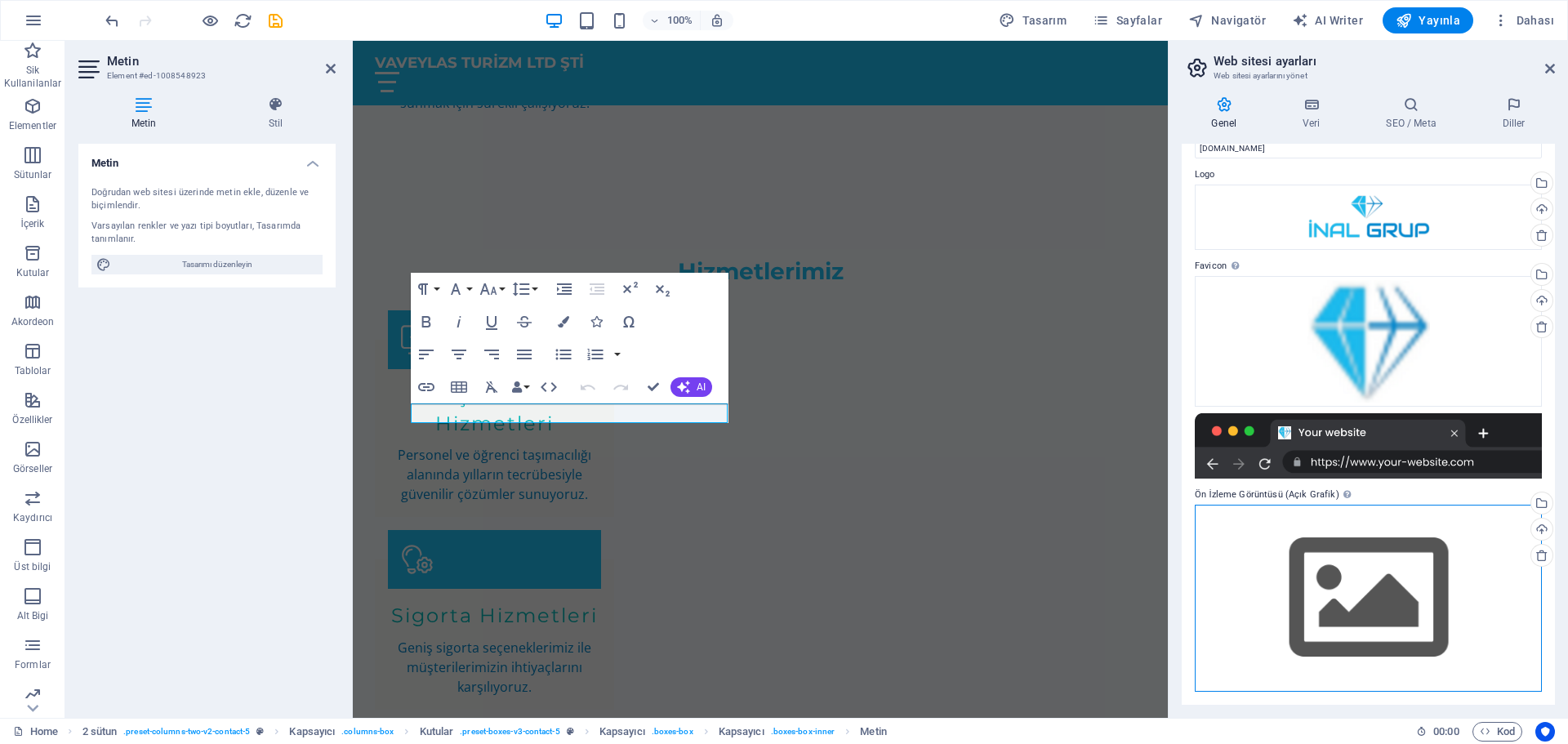
click at [1388, 576] on div "Dosyaları buraya sürükleyin, dosyaları seçmek için tıklayın veya Dosyalardan ya…" at bounding box center [1368, 598] width 347 height 187
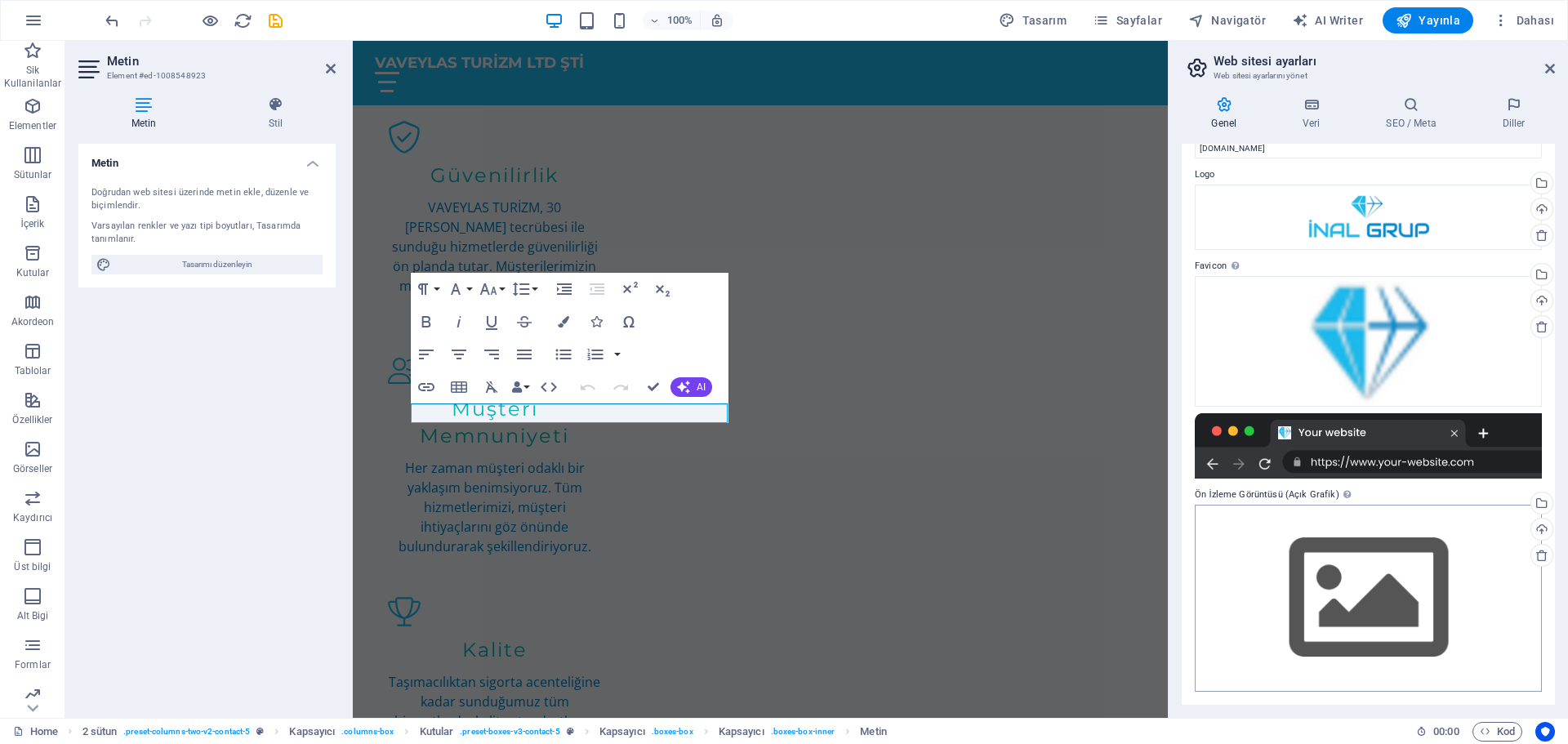
scroll to position [2622, 0]
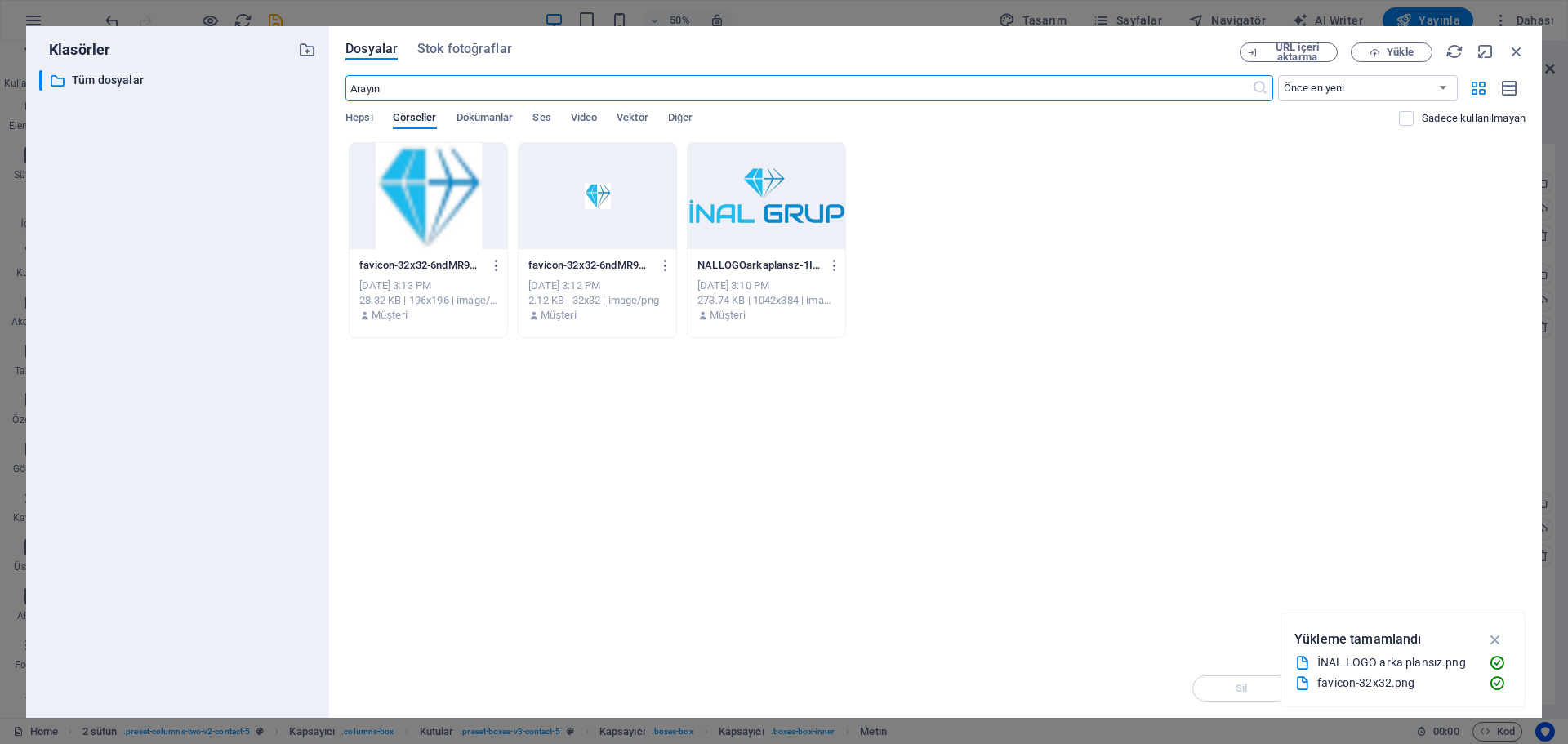
click at [776, 183] on div at bounding box center [766, 196] width 157 height 106
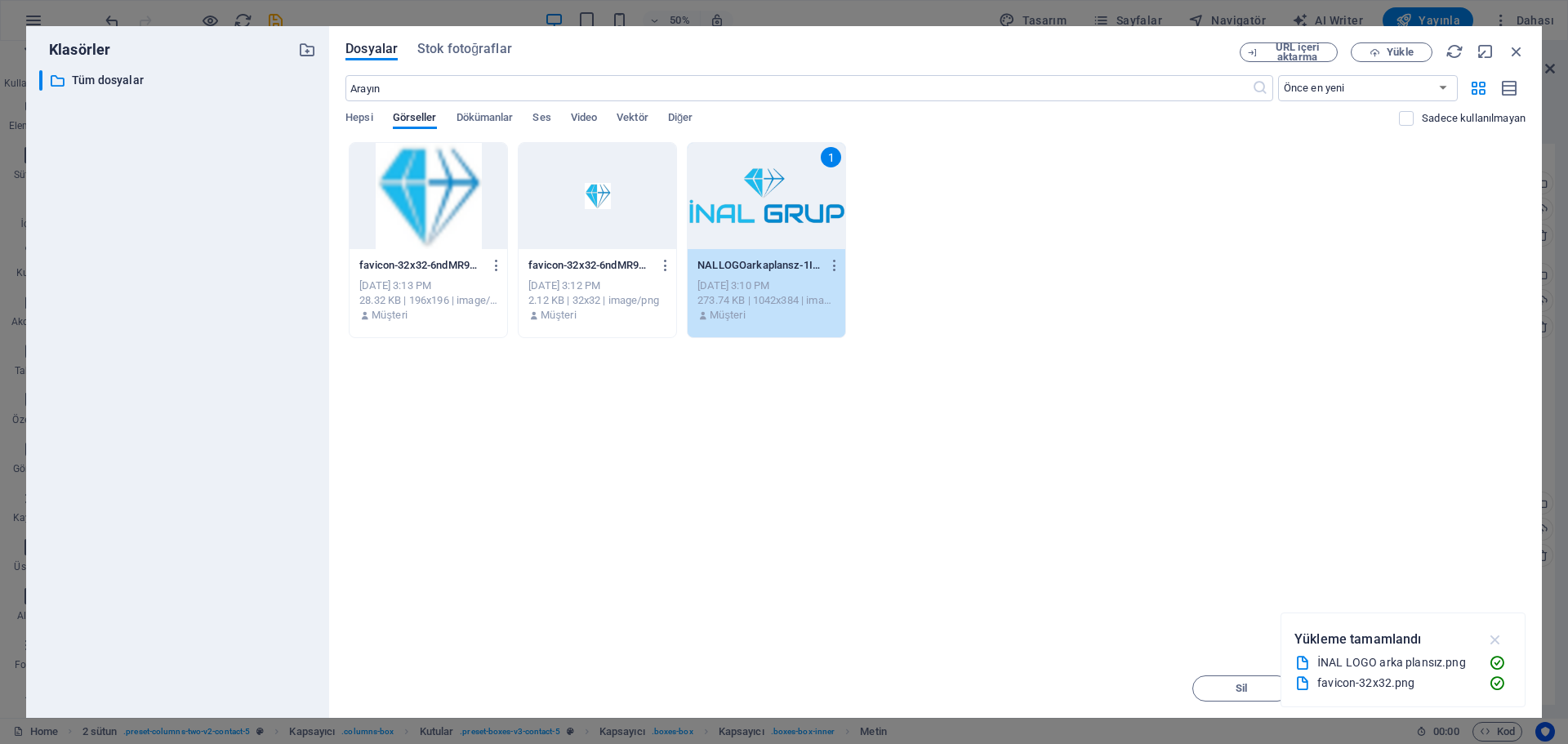
click at [1494, 634] on icon "button" at bounding box center [1495, 638] width 19 height 18
click at [1467, 688] on span "Insert Tuşu" at bounding box center [1475, 688] width 54 height 9
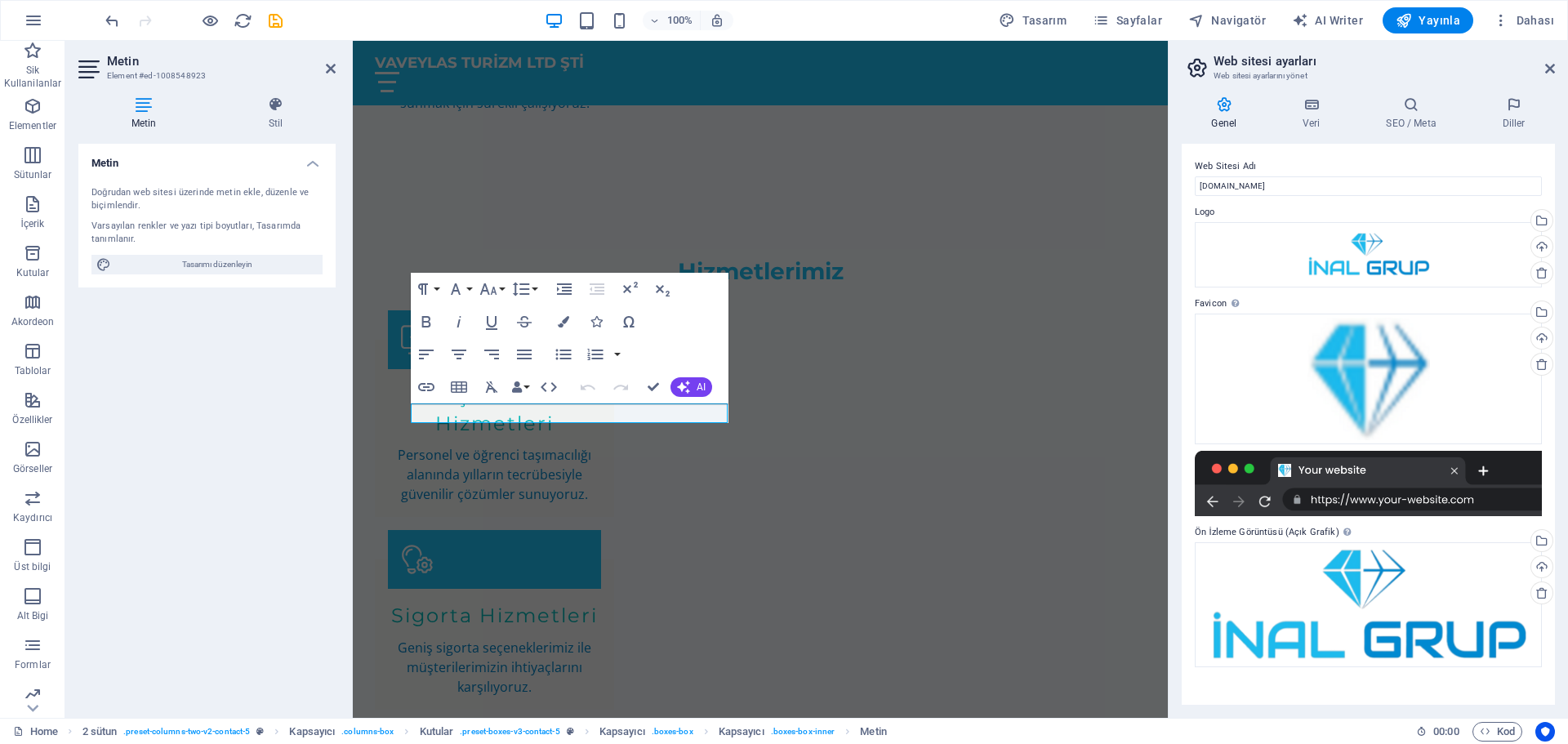
scroll to position [0, 0]
click at [1550, 65] on icon at bounding box center [1549, 68] width 9 height 13
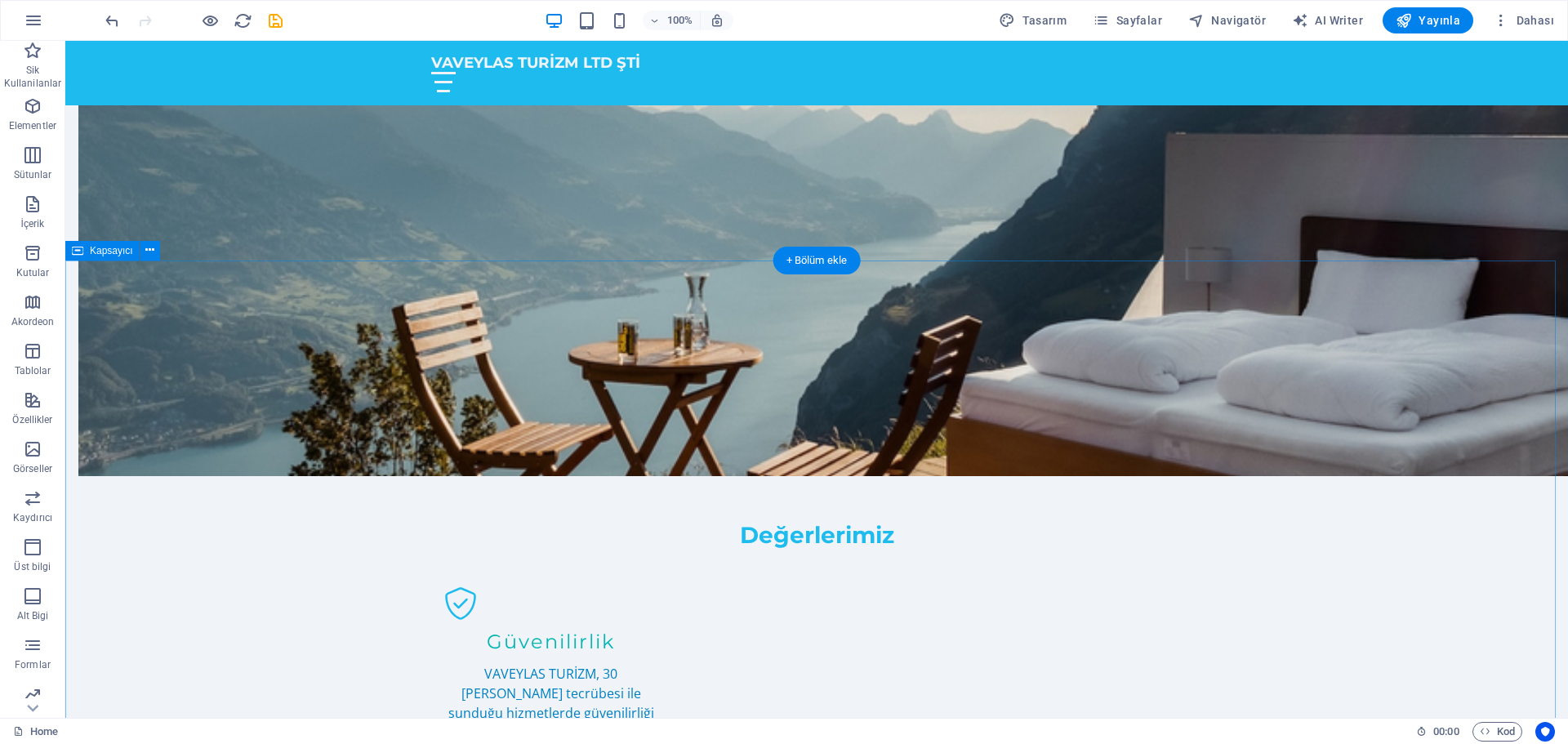
scroll to position [689, 0]
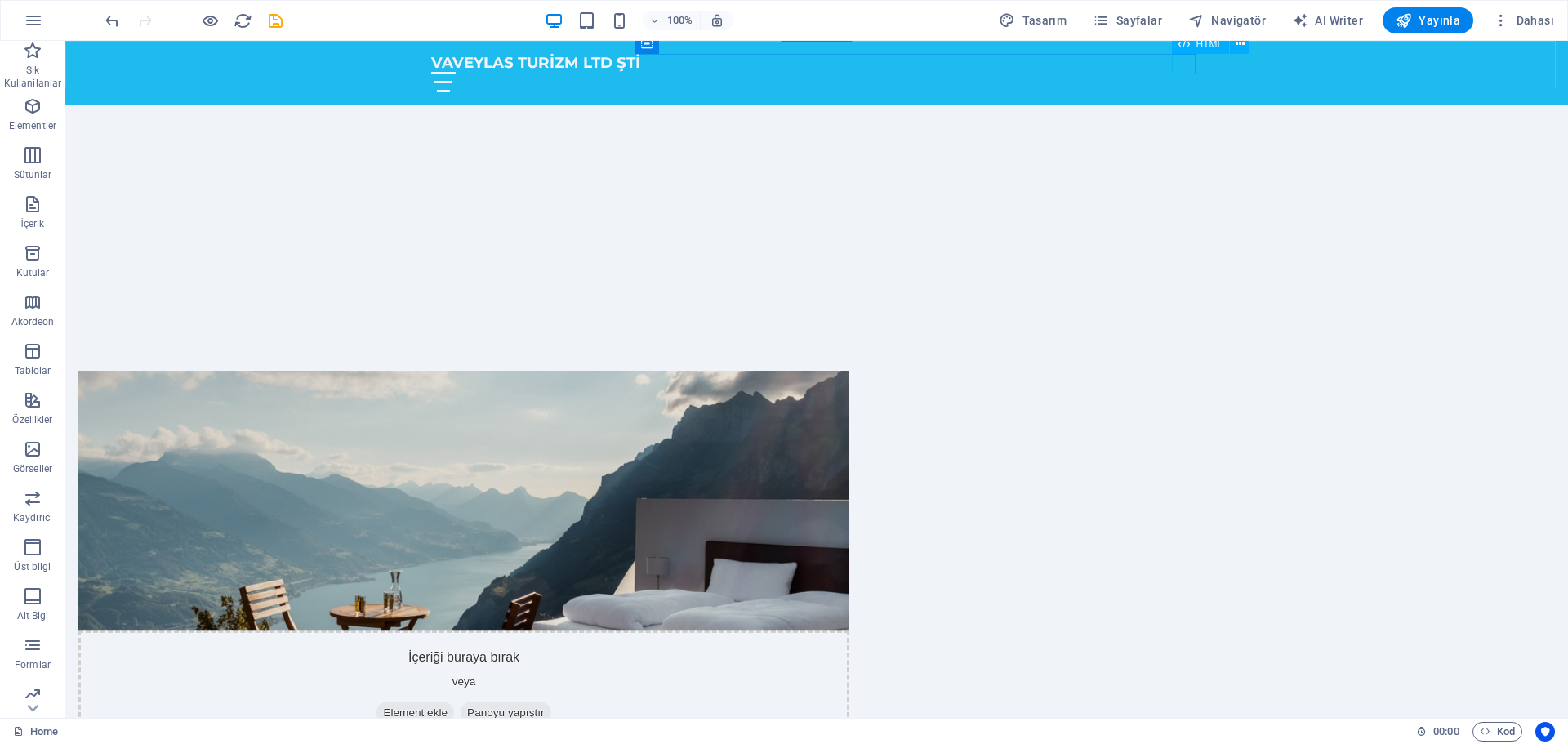
click at [1185, 72] on div at bounding box center [816, 82] width 770 height 21
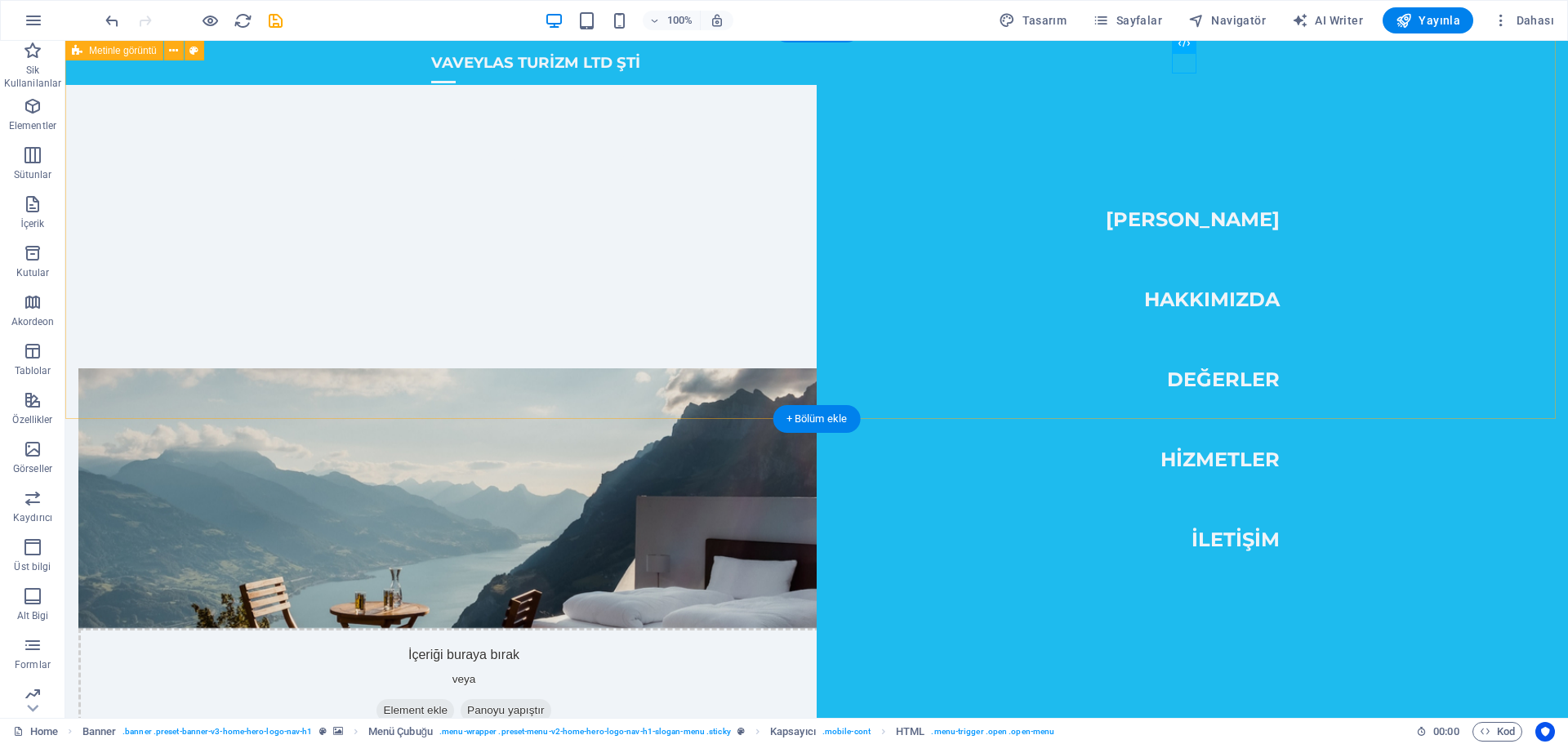
click at [259, 303] on div "İçeriği buraya bırak veya Element ekle Panoyu yapıştır Biz Kimiz? VAVEYLAS TURİ…" at bounding box center [816, 663] width 1502 height 720
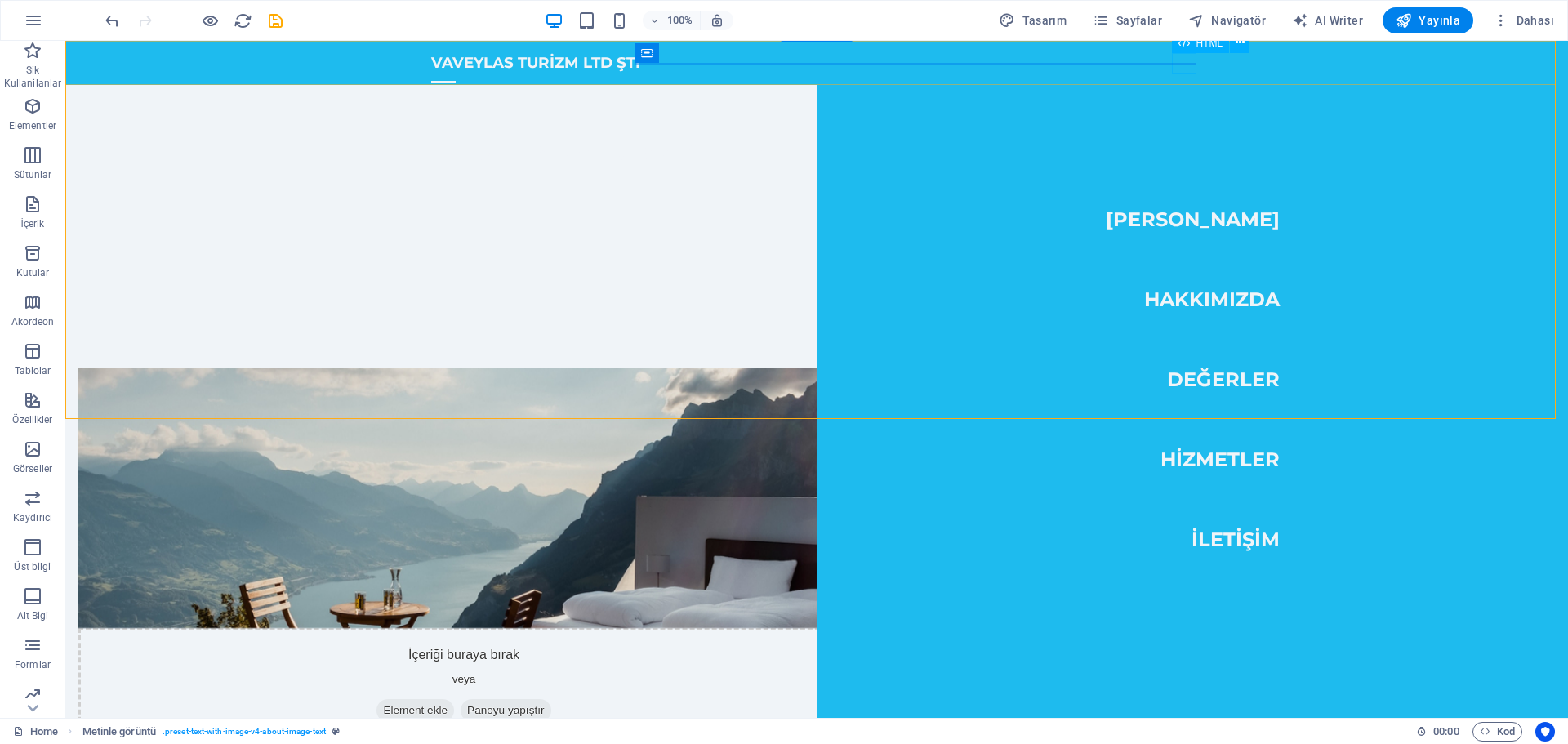
click at [456, 72] on div at bounding box center [444, 82] width 24 height 21
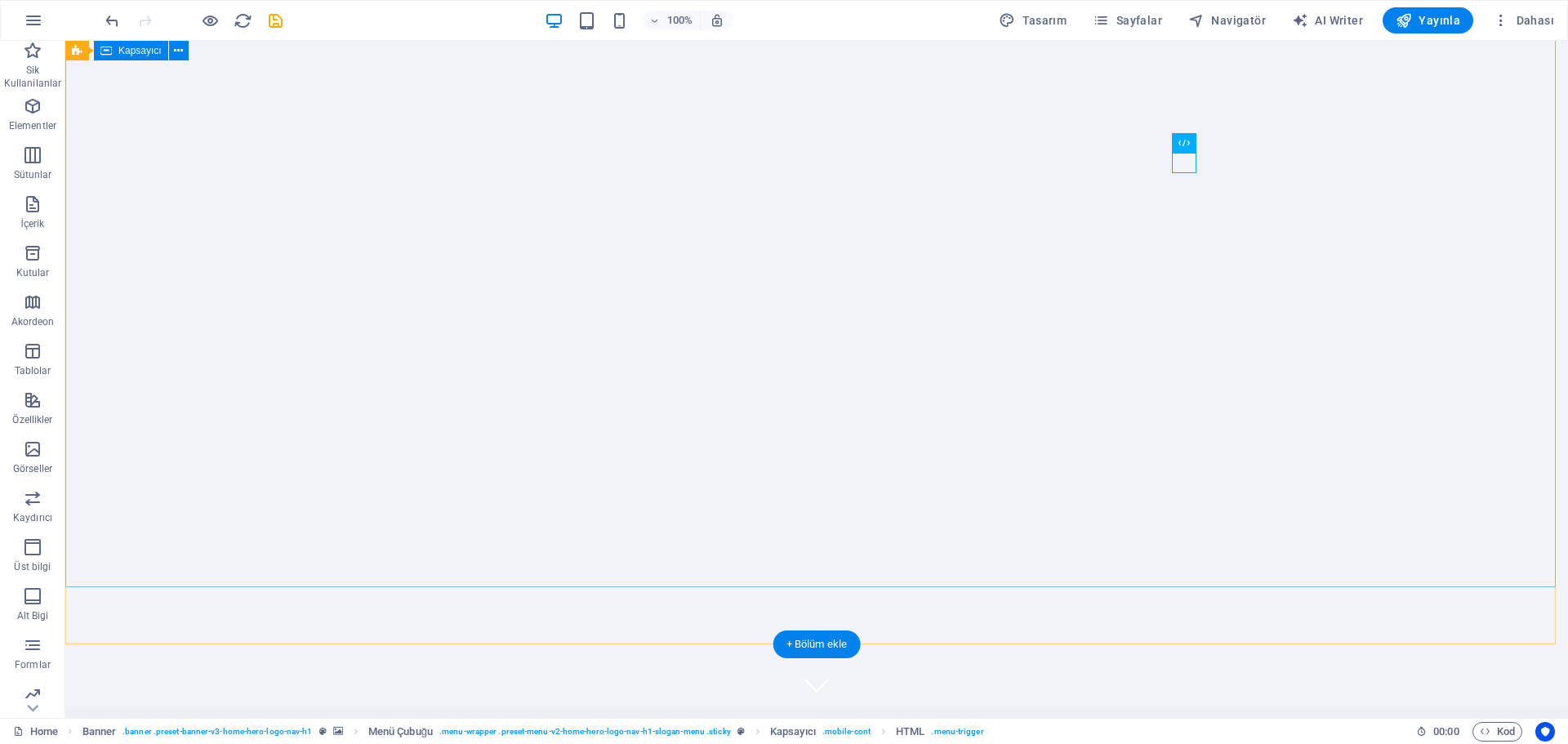
scroll to position [0, 0]
click at [1530, 19] on span "Dahası" at bounding box center [1522, 20] width 61 height 16
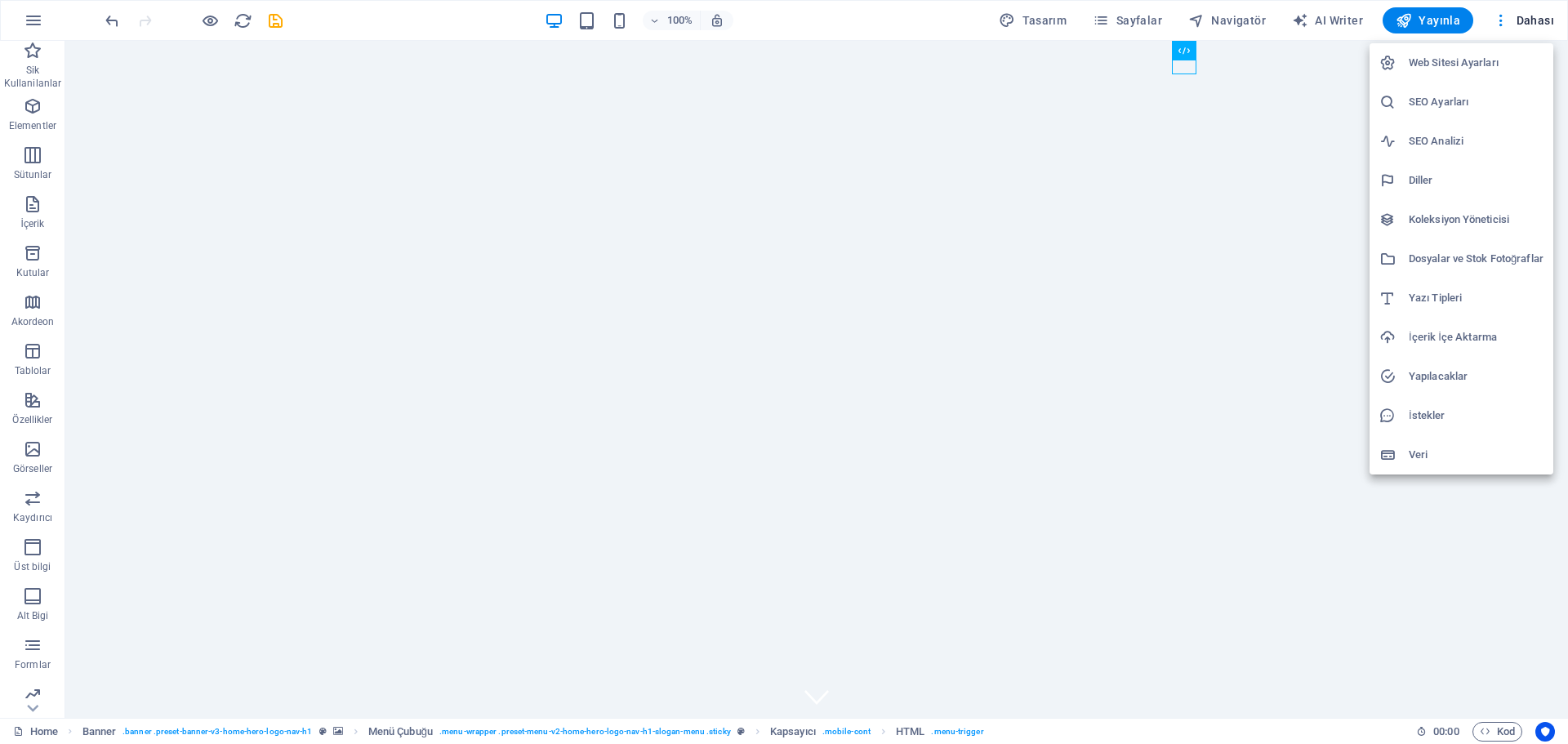
click at [1452, 60] on h6 "Web Sitesi Ayarları" at bounding box center [1476, 63] width 135 height 20
select select "165"
select select "72"
select select "134"
select select "5"
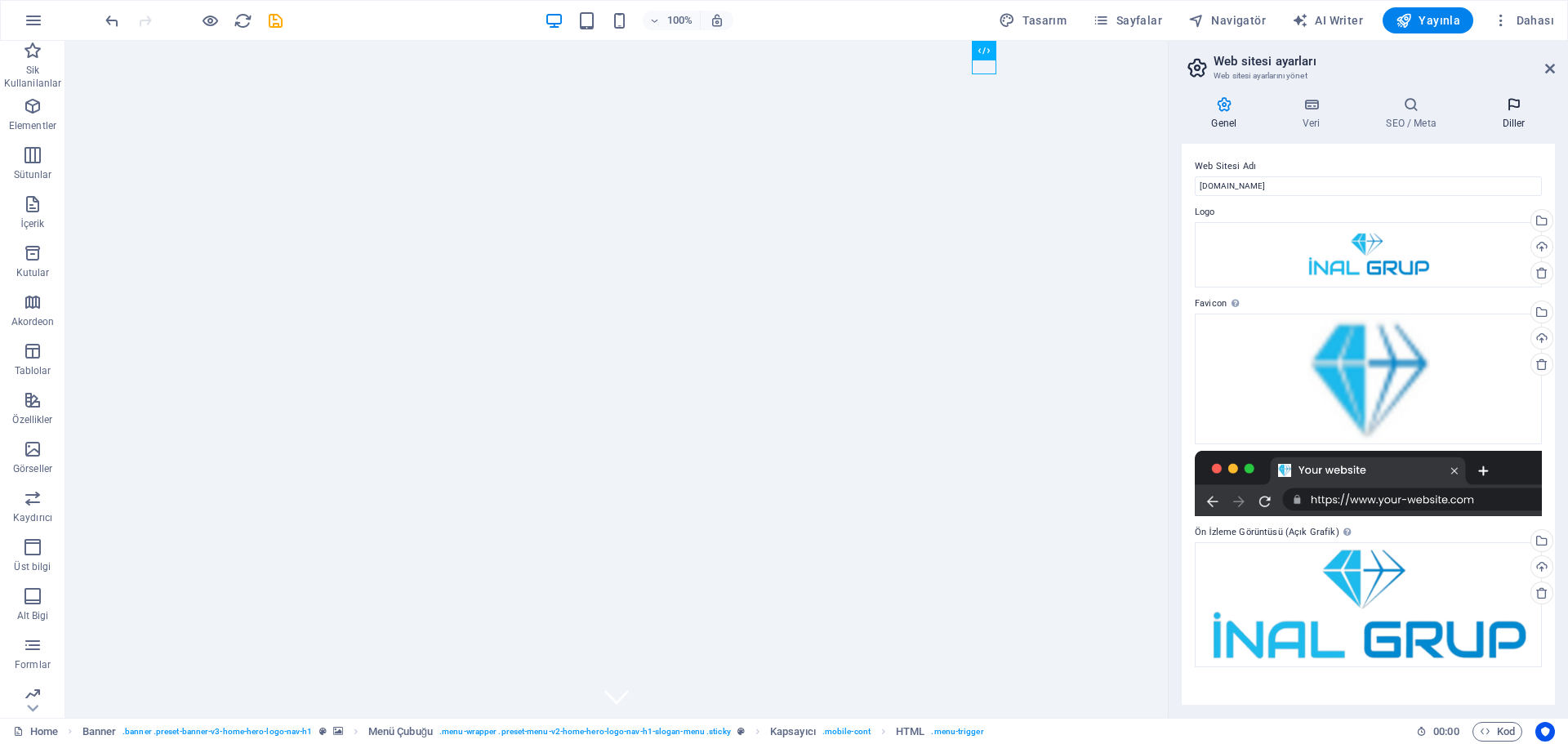
click at [1516, 106] on icon at bounding box center [1514, 104] width 82 height 16
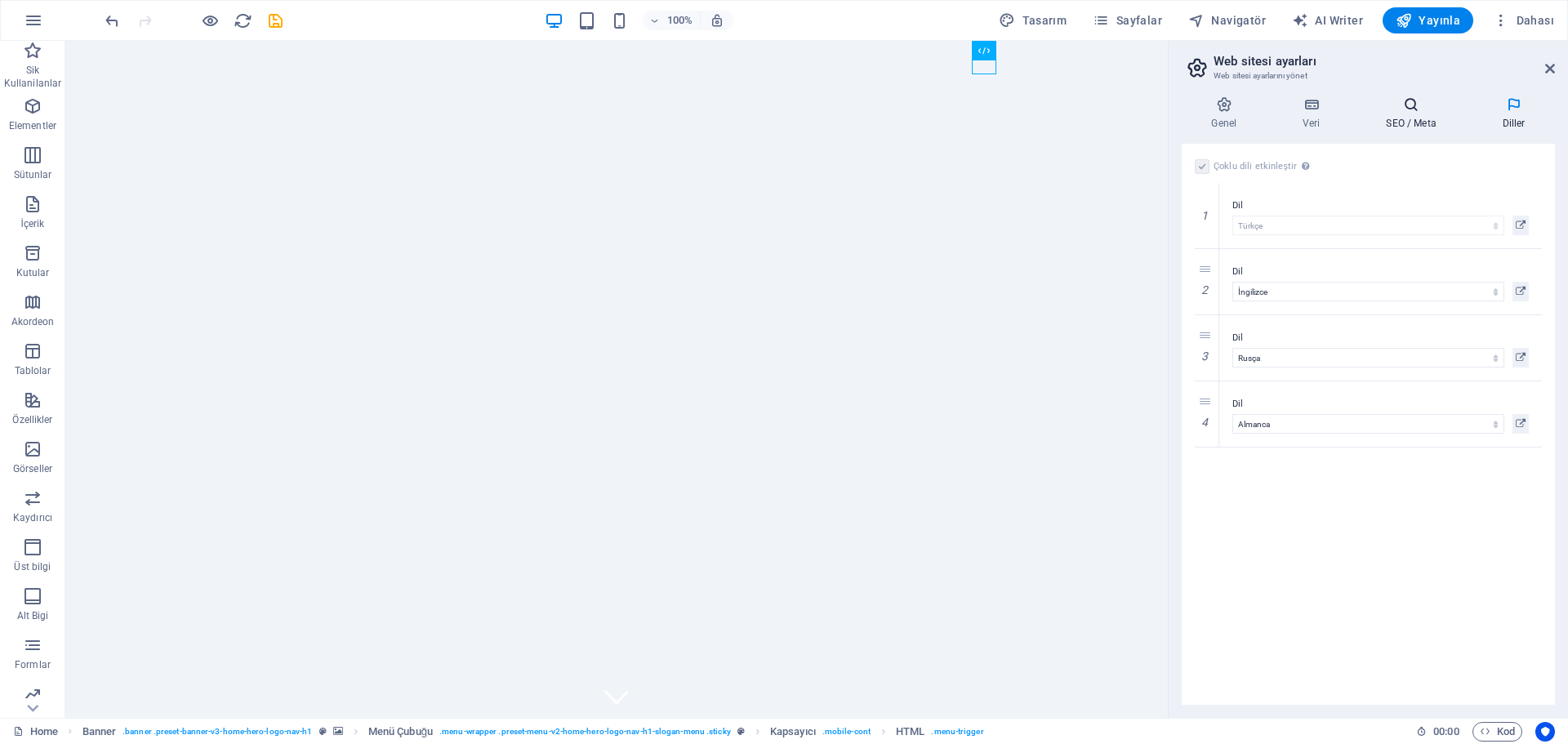
click at [1401, 109] on icon at bounding box center [1411, 104] width 110 height 16
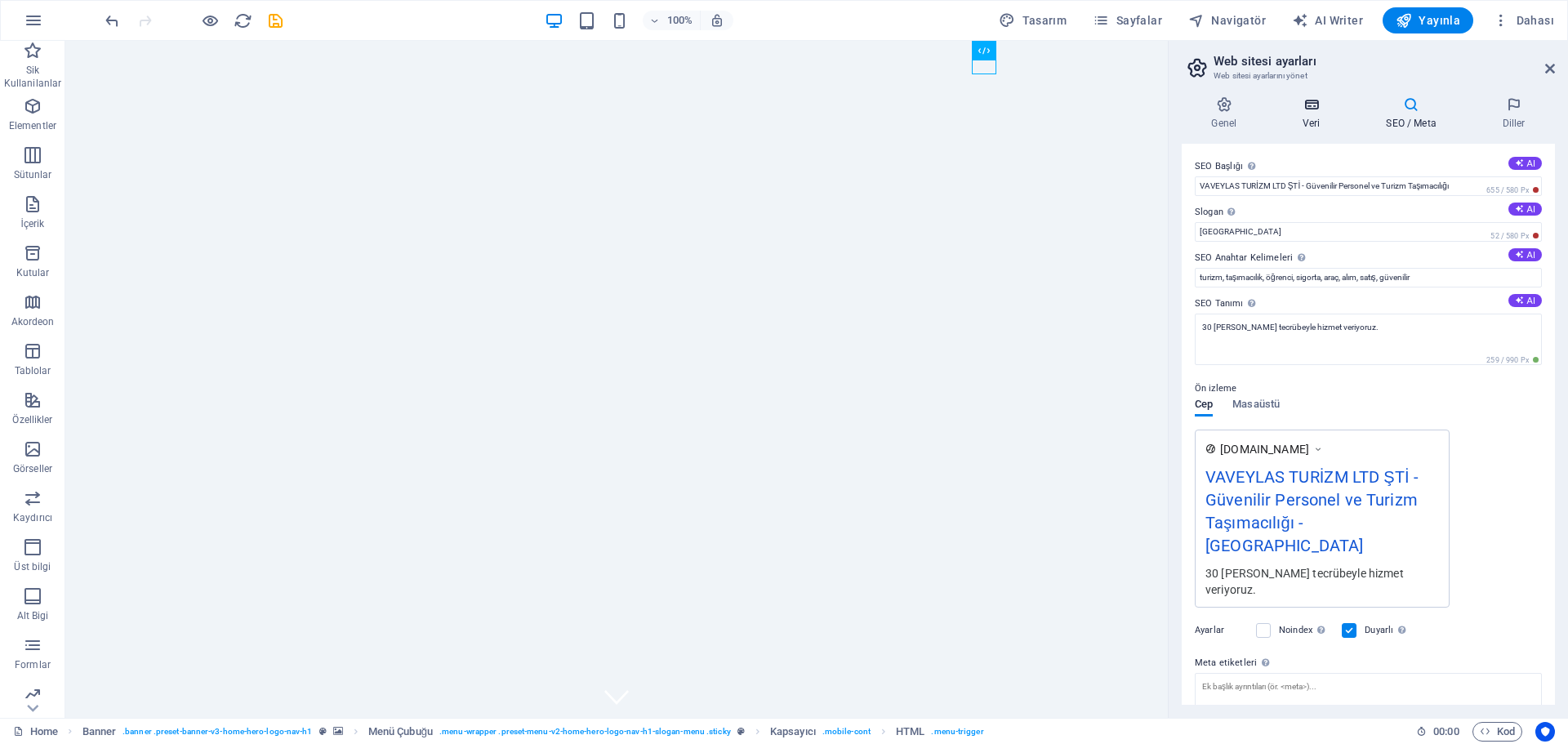
click at [1309, 113] on h4 "Veri" at bounding box center [1314, 113] width 83 height 35
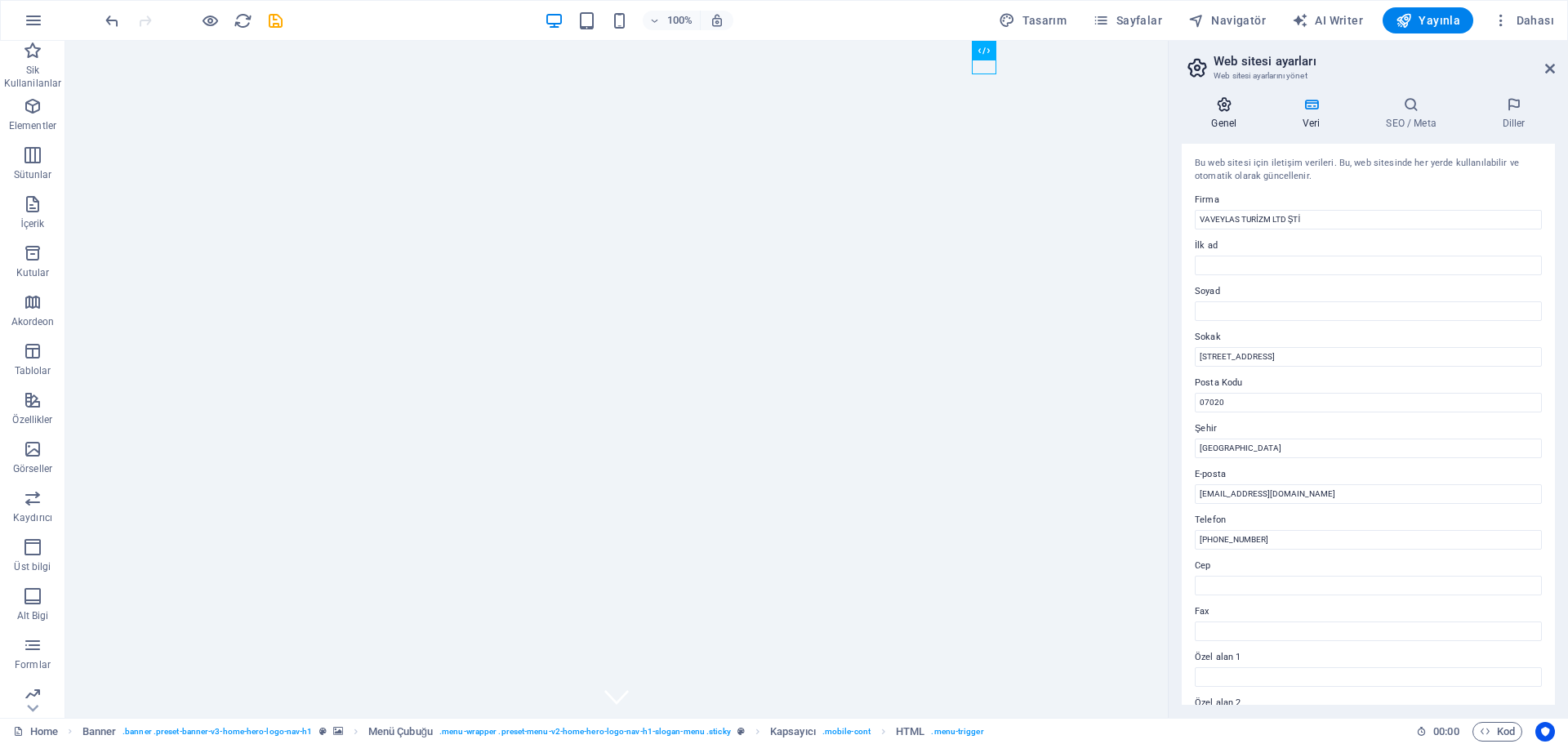
click at [1217, 117] on h4 "Genel" at bounding box center [1227, 113] width 92 height 35
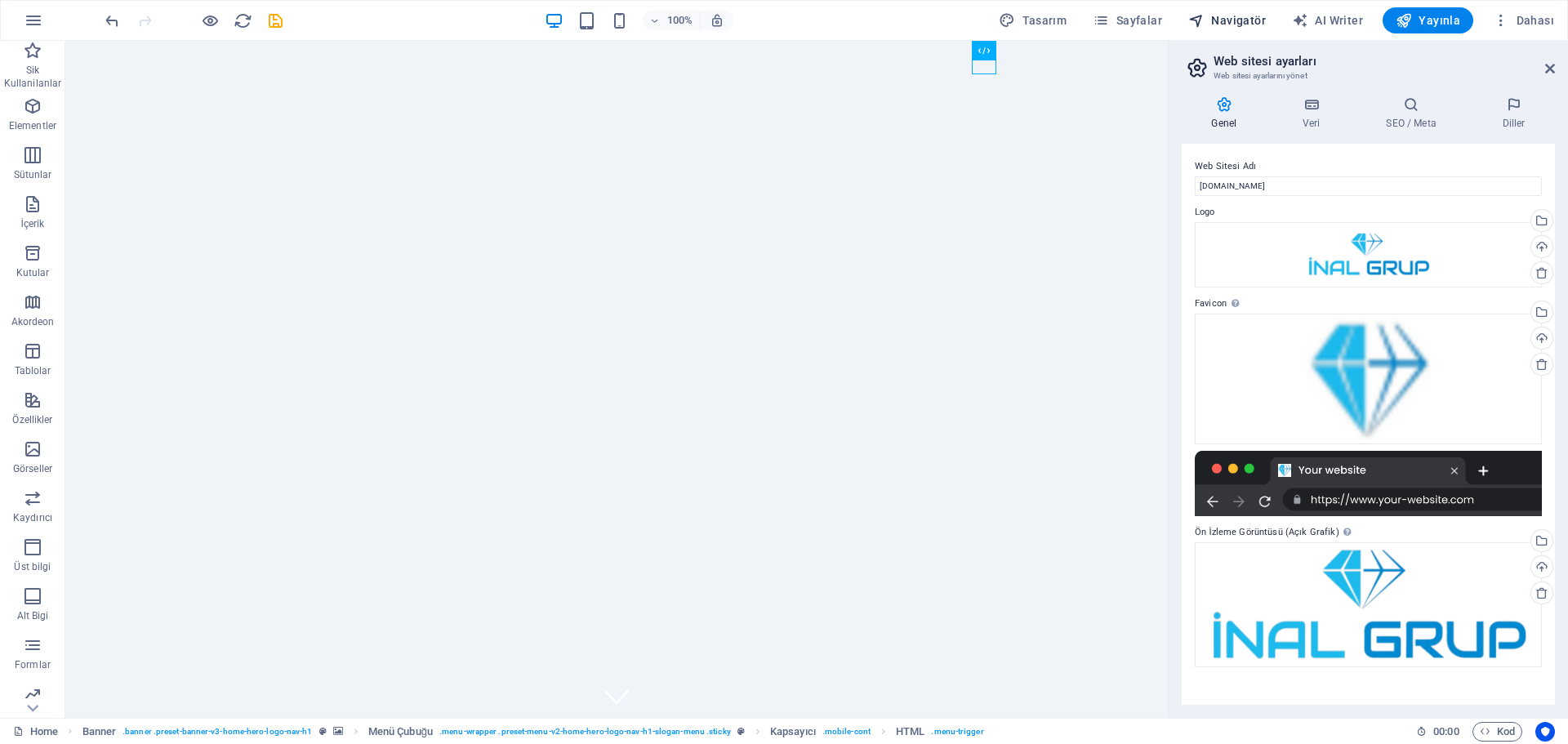
click at [1225, 22] on span "Navigatör" at bounding box center [1226, 20] width 78 height 16
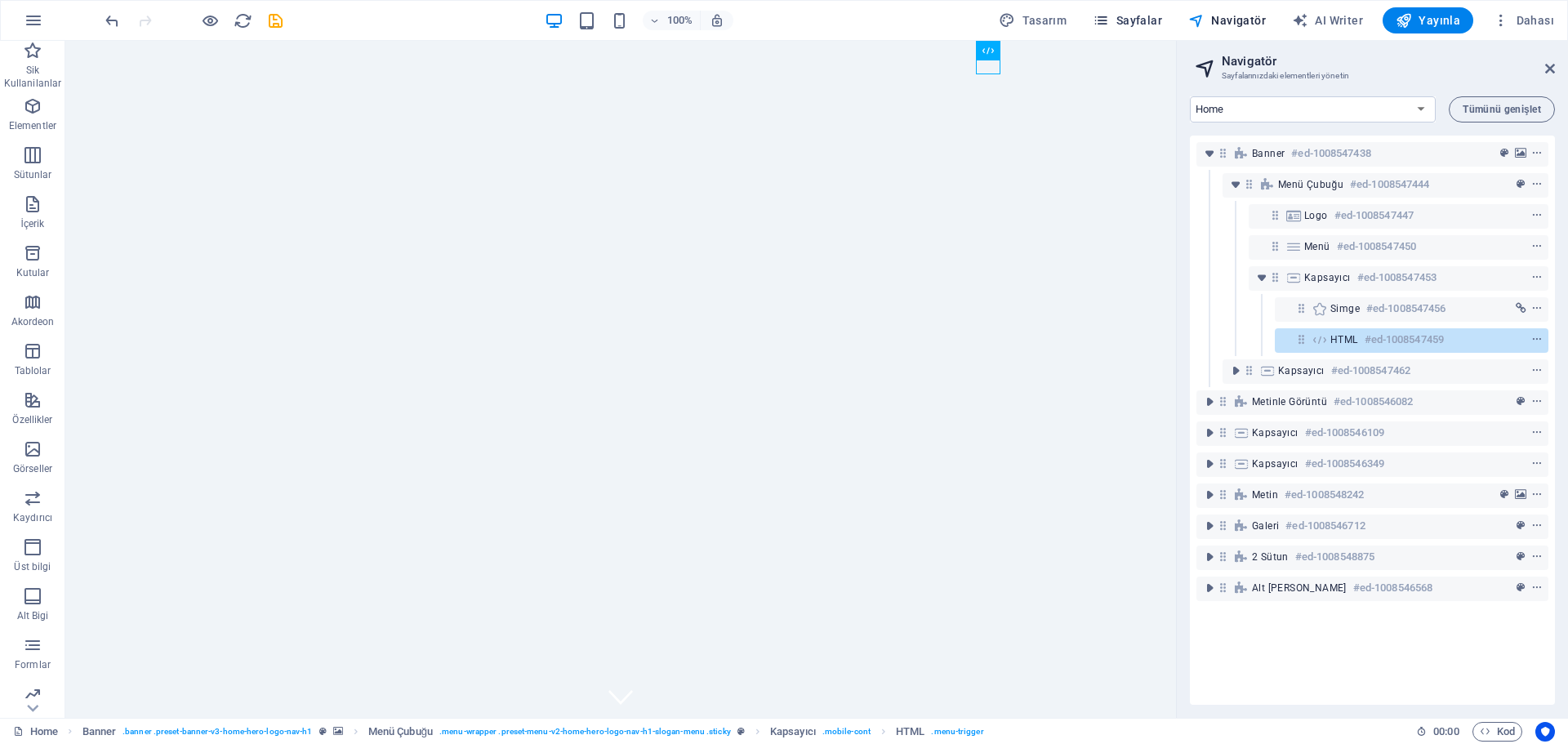
click at [1150, 19] on span "Sayfalar" at bounding box center [1127, 20] width 69 height 16
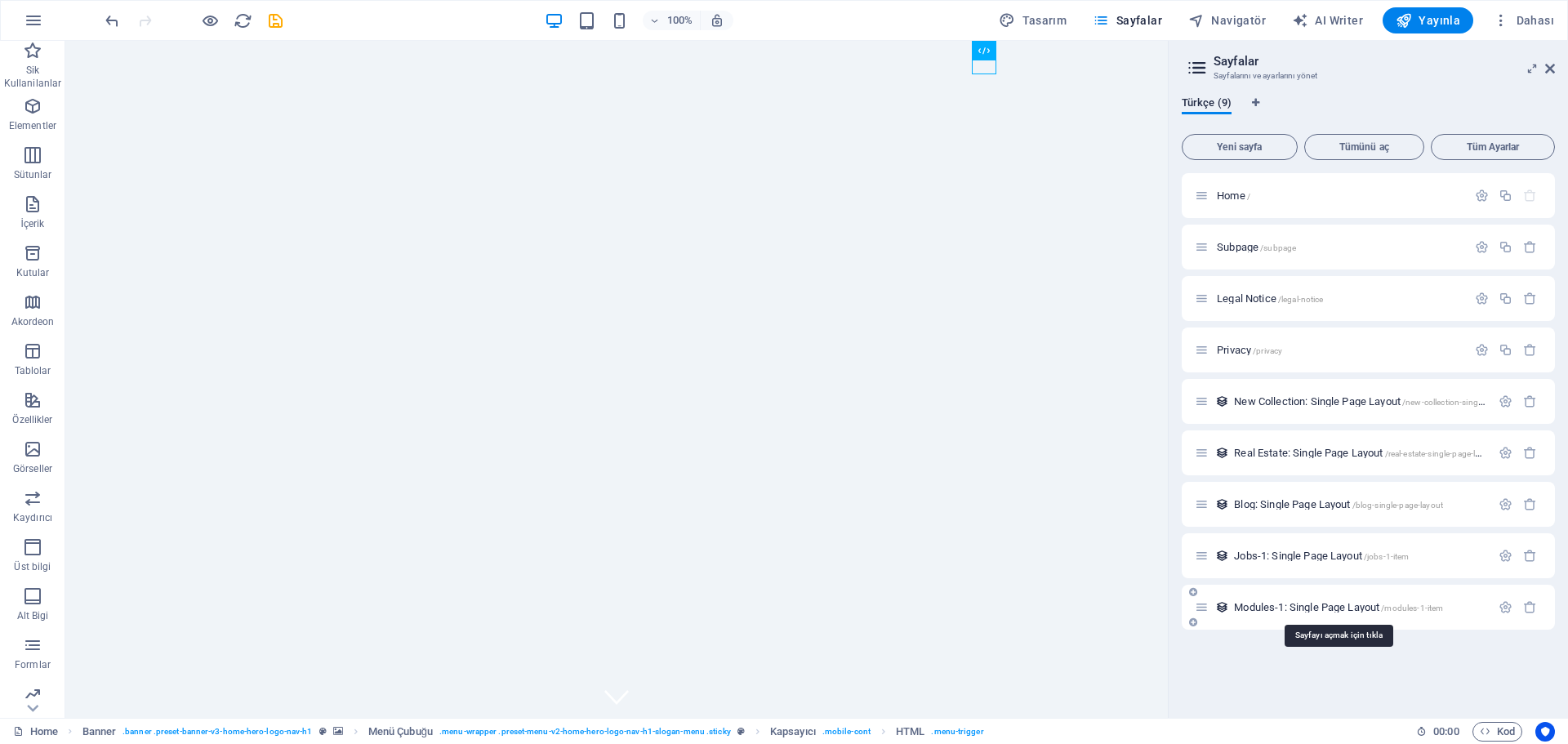
click at [1317, 610] on span "Modules-1: Single Page Layout /modules-1-item" at bounding box center [1338, 606] width 209 height 12
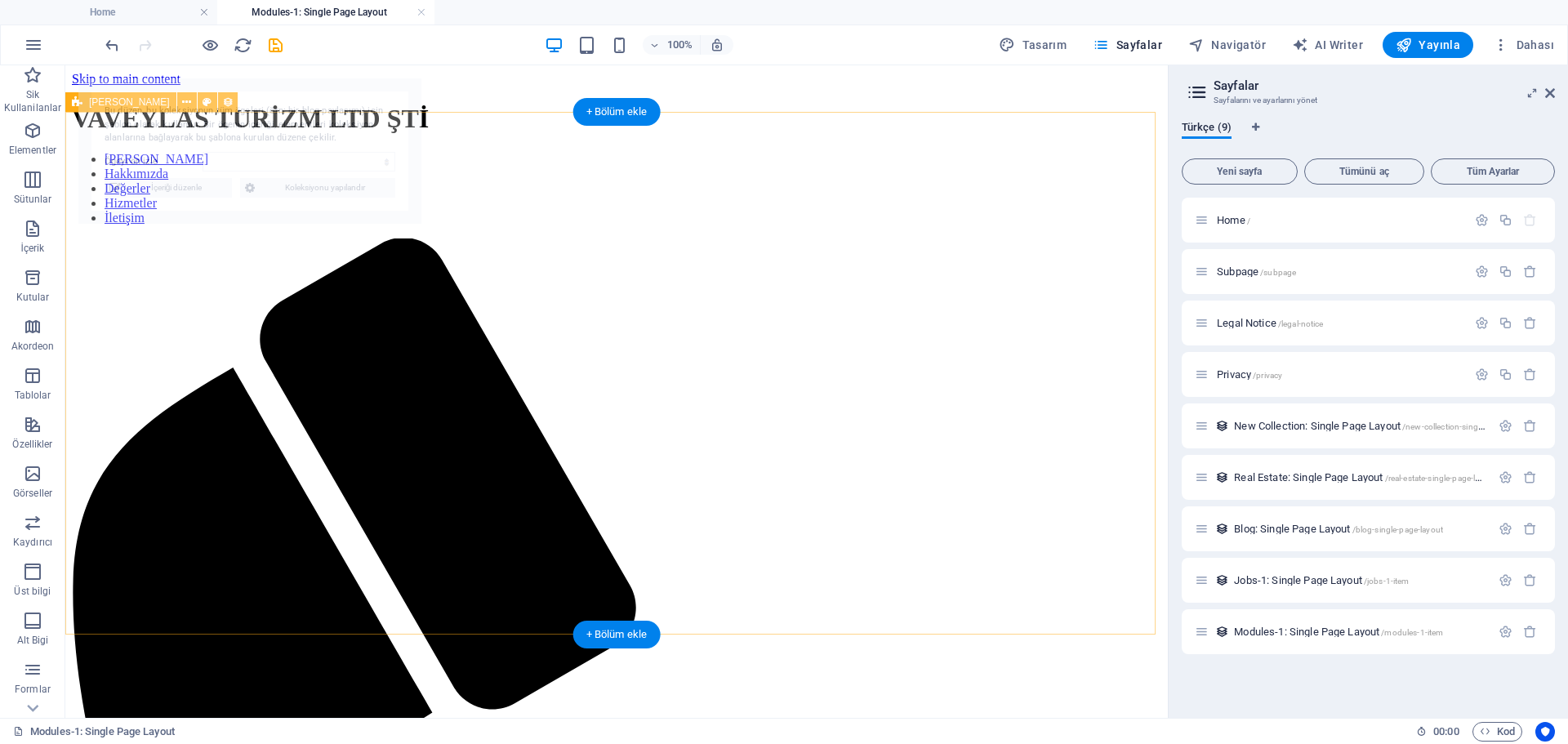
select select "68dfc87abd032e6c170b1259"
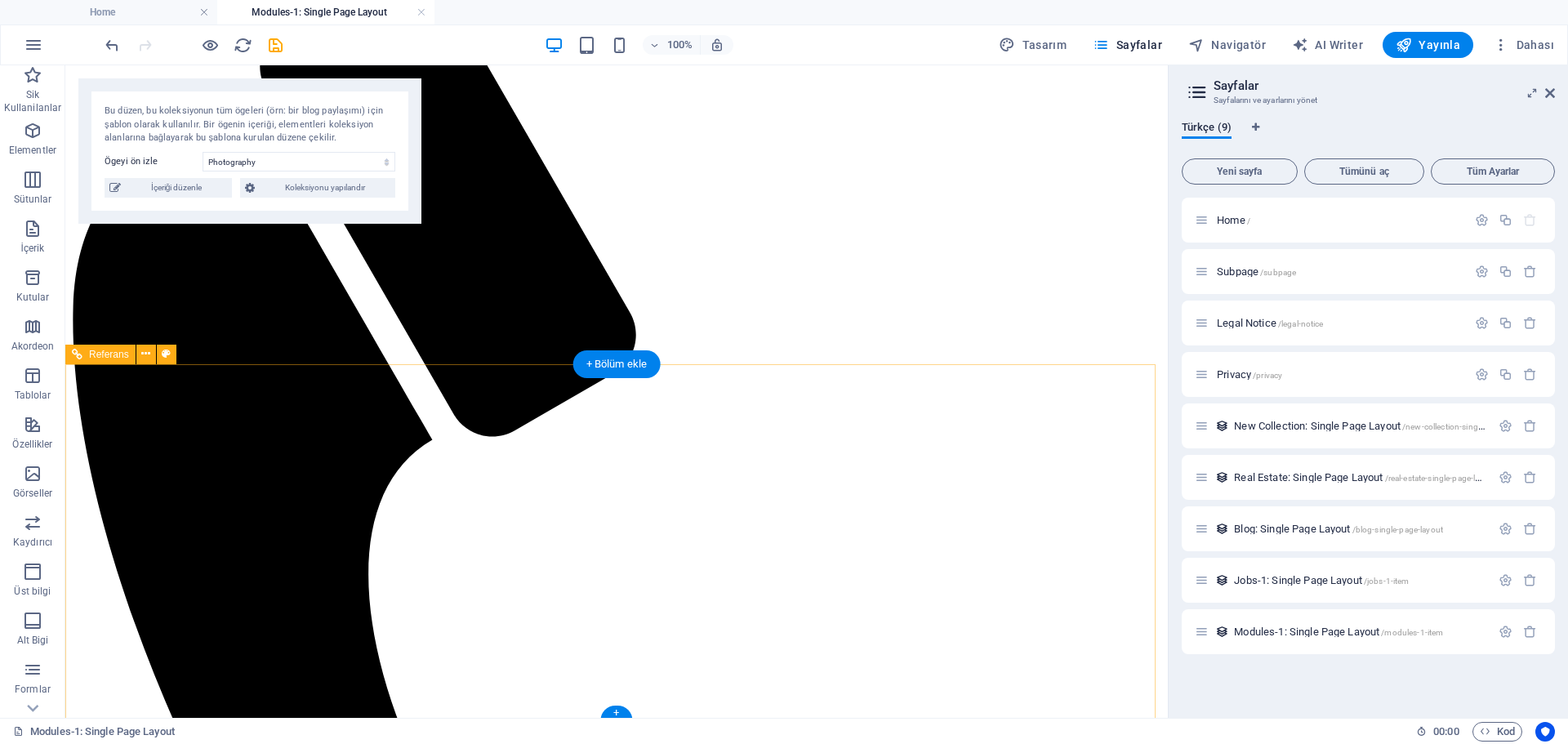
scroll to position [273, 0]
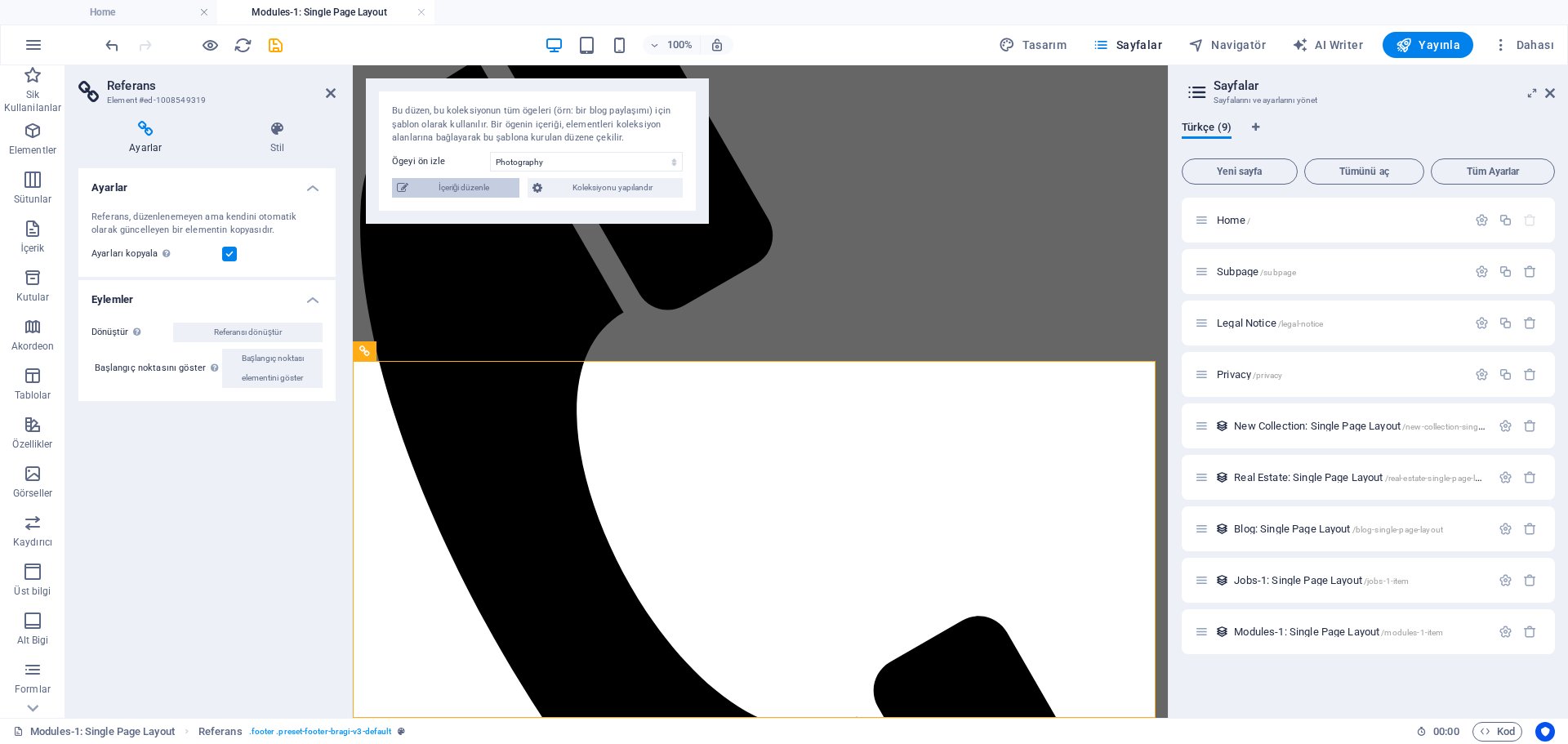
click at [479, 188] on span "İçeriği düzenle" at bounding box center [463, 187] width 101 height 20
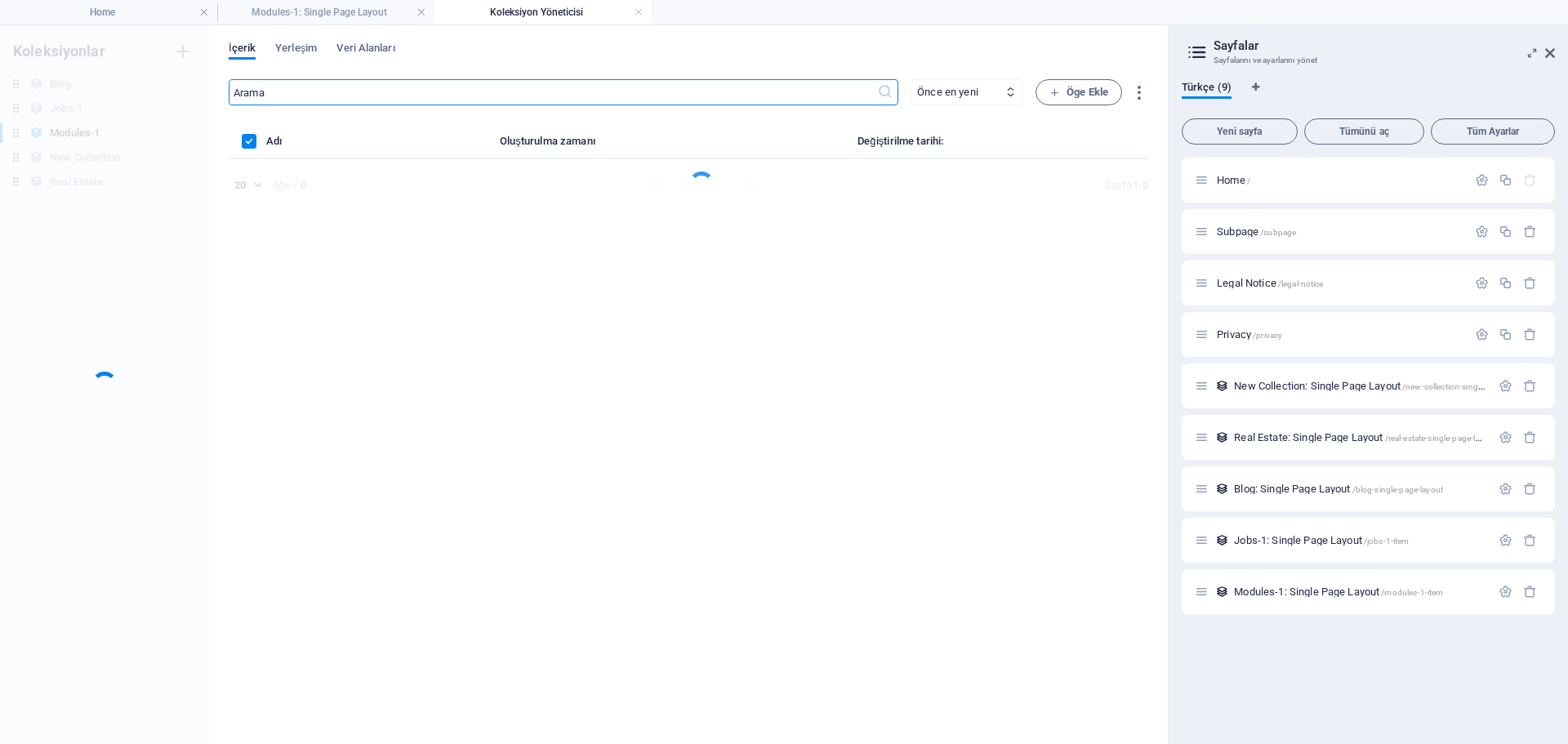
scroll to position [0, 0]
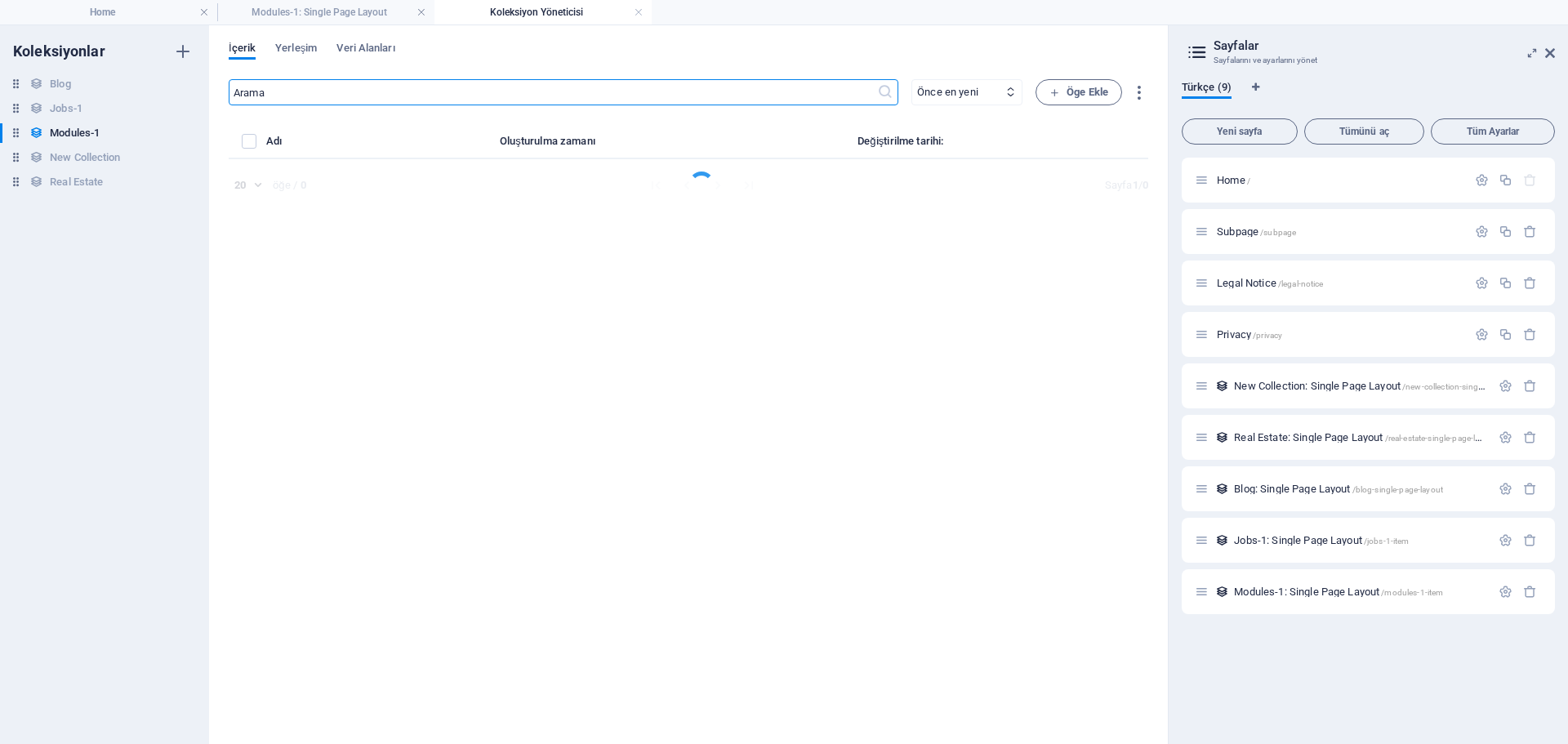
select select "Creativity"
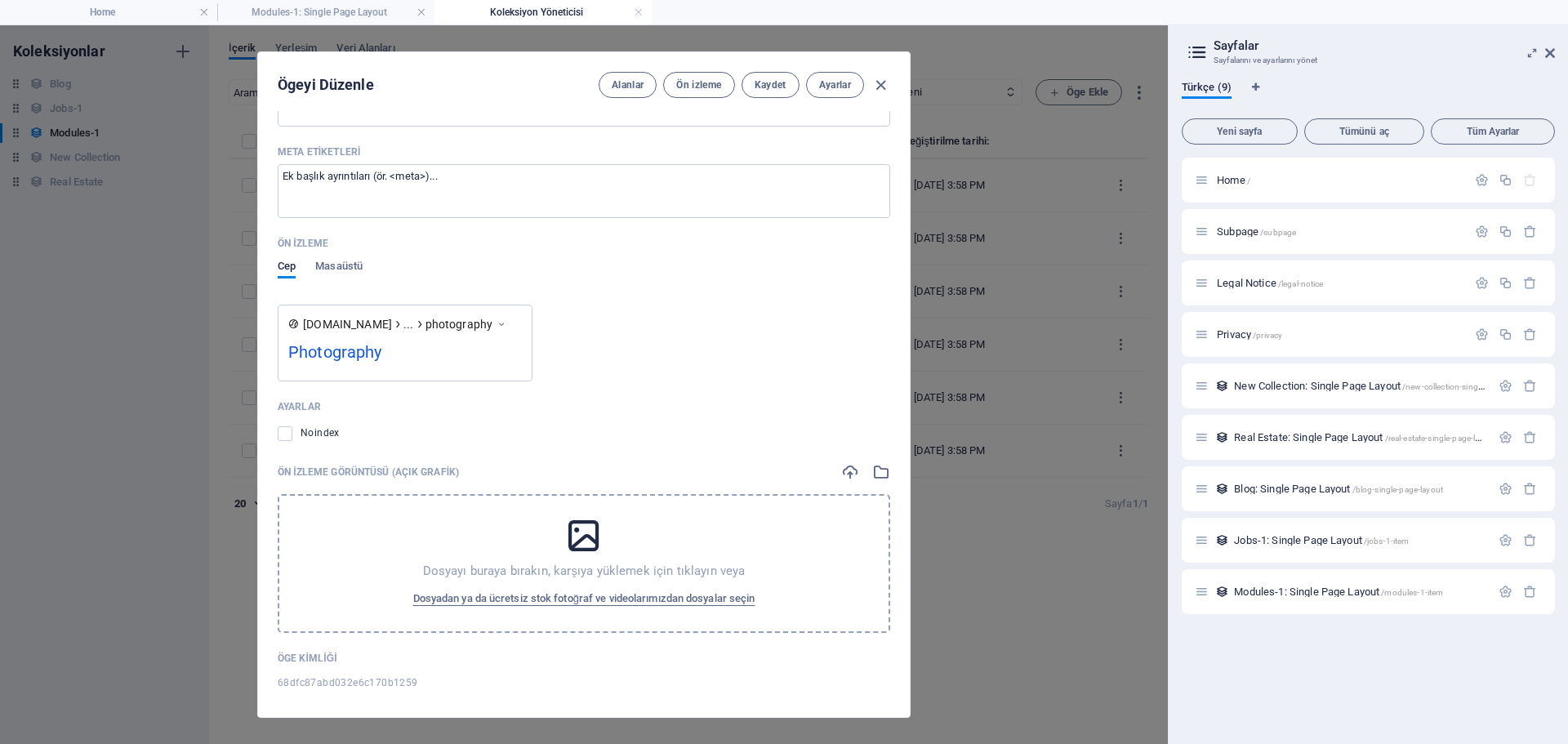
scroll to position [1261, 0]
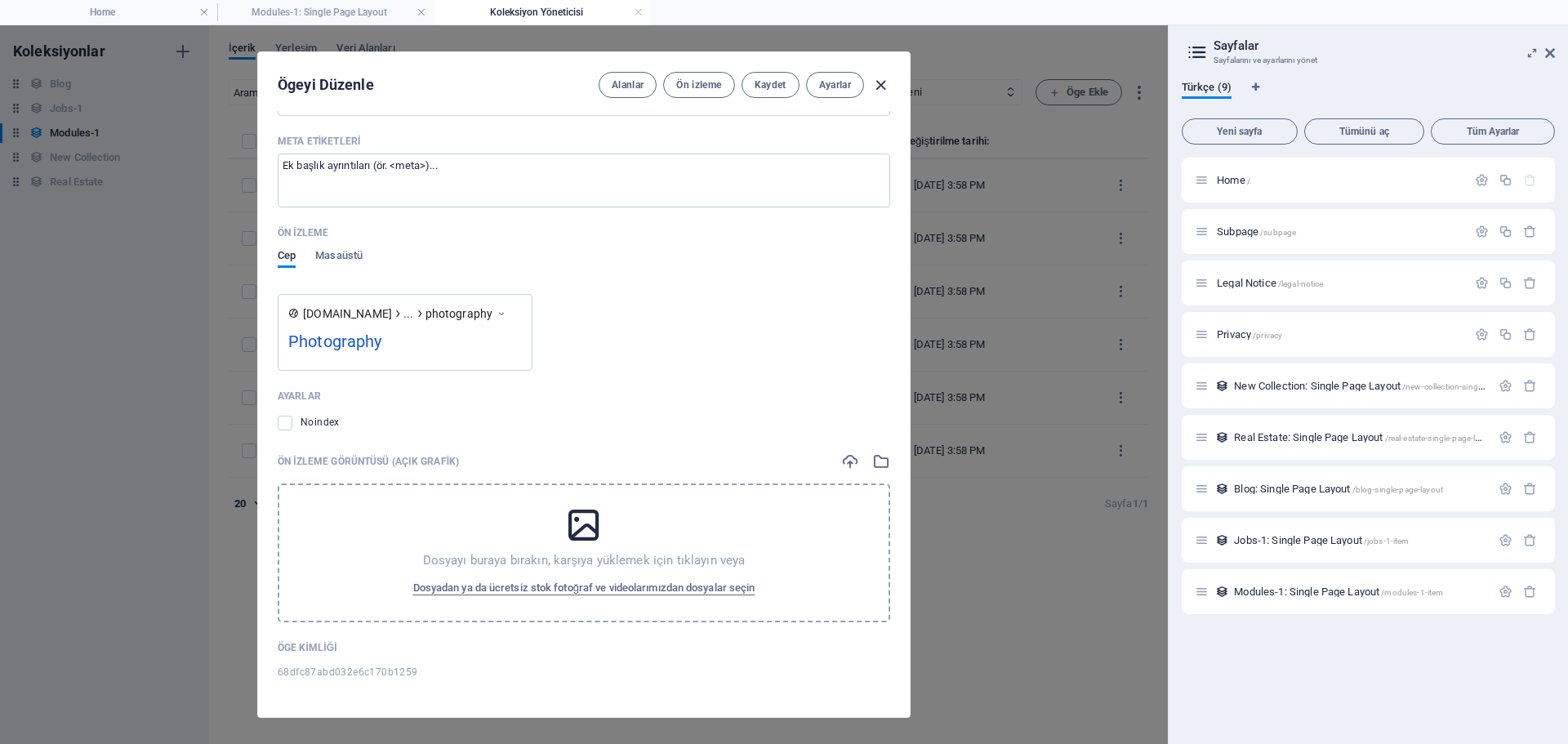
click at [884, 80] on icon "button" at bounding box center [881, 85] width 19 height 19
type input "photography"
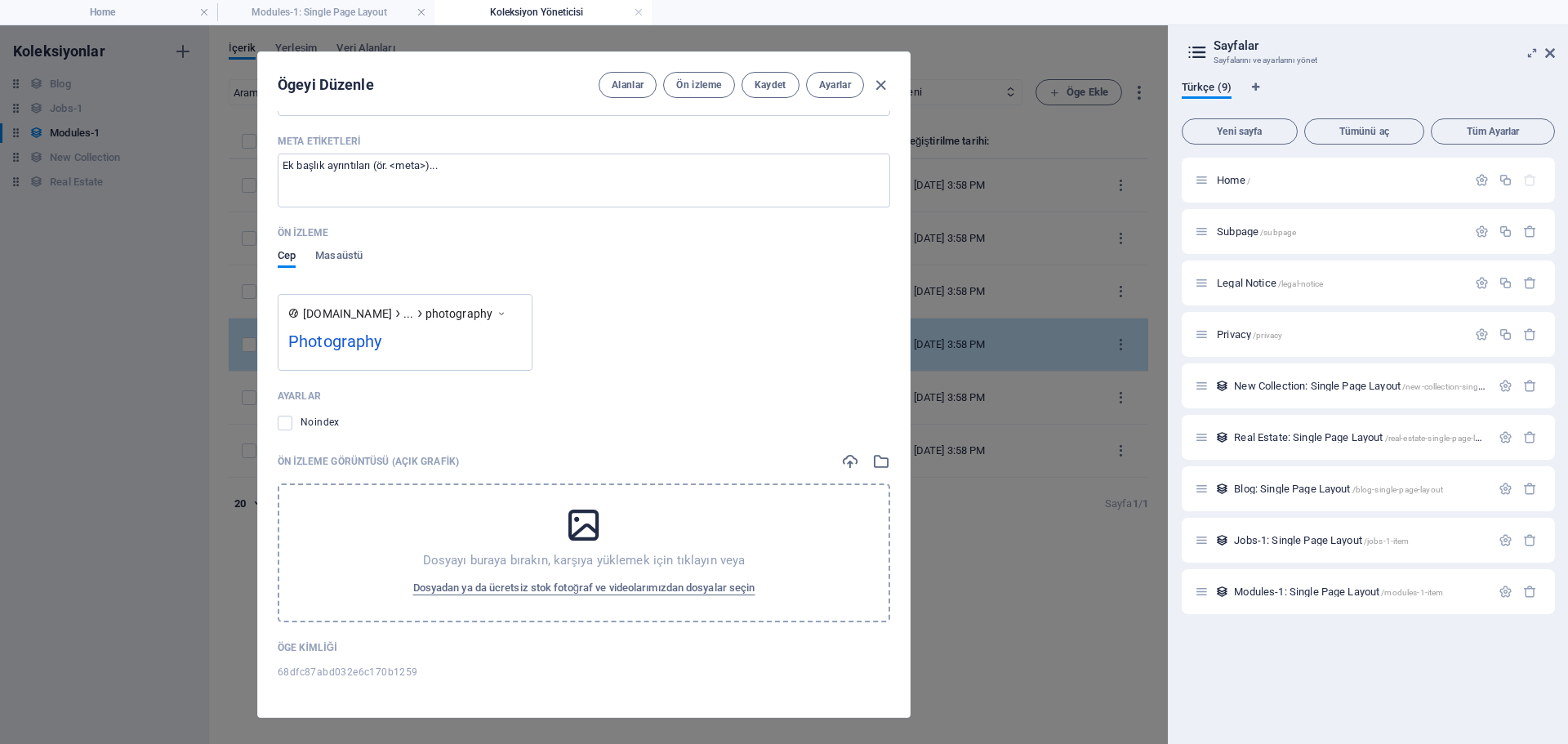
scroll to position [1014, 0]
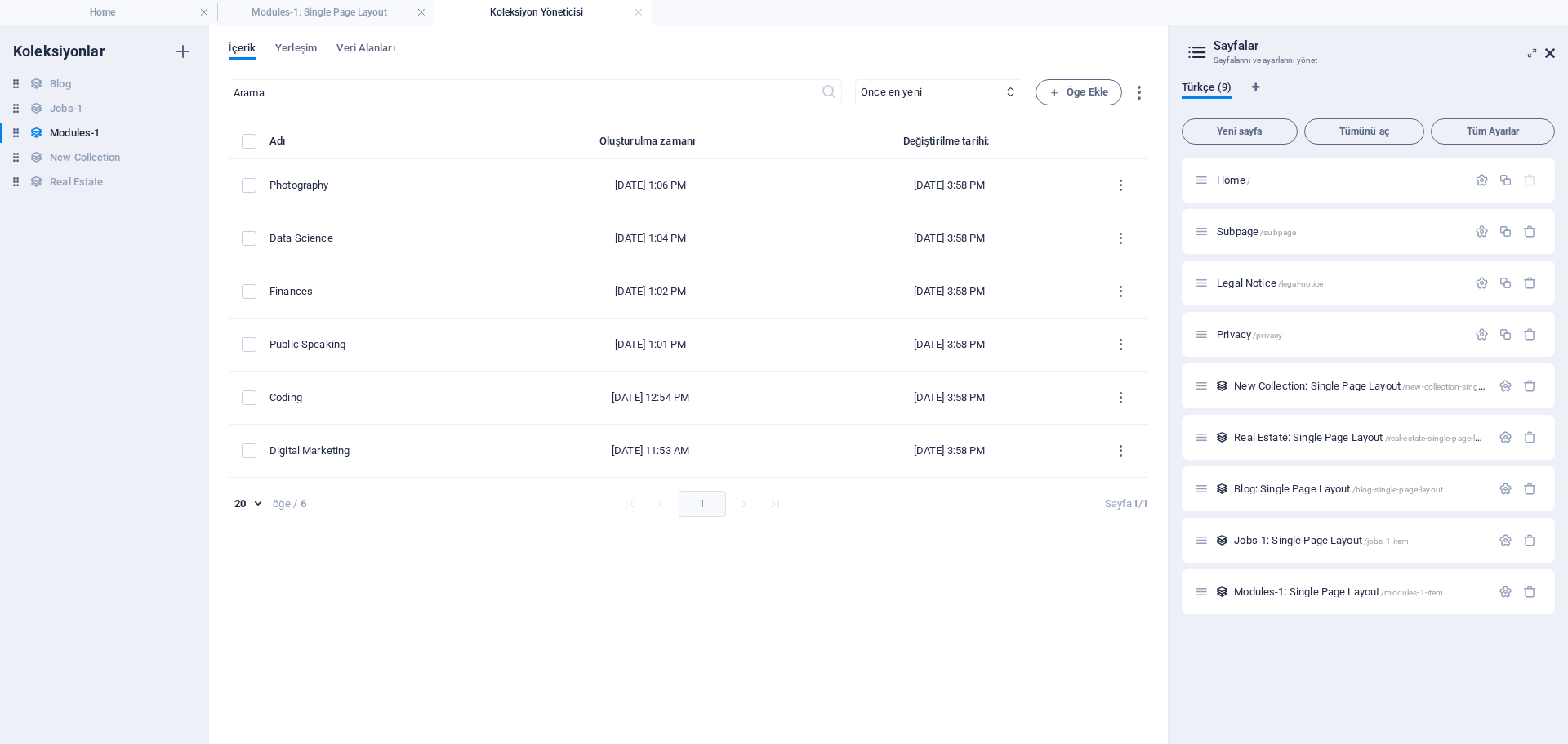
click at [1548, 51] on icon at bounding box center [1549, 53] width 9 height 13
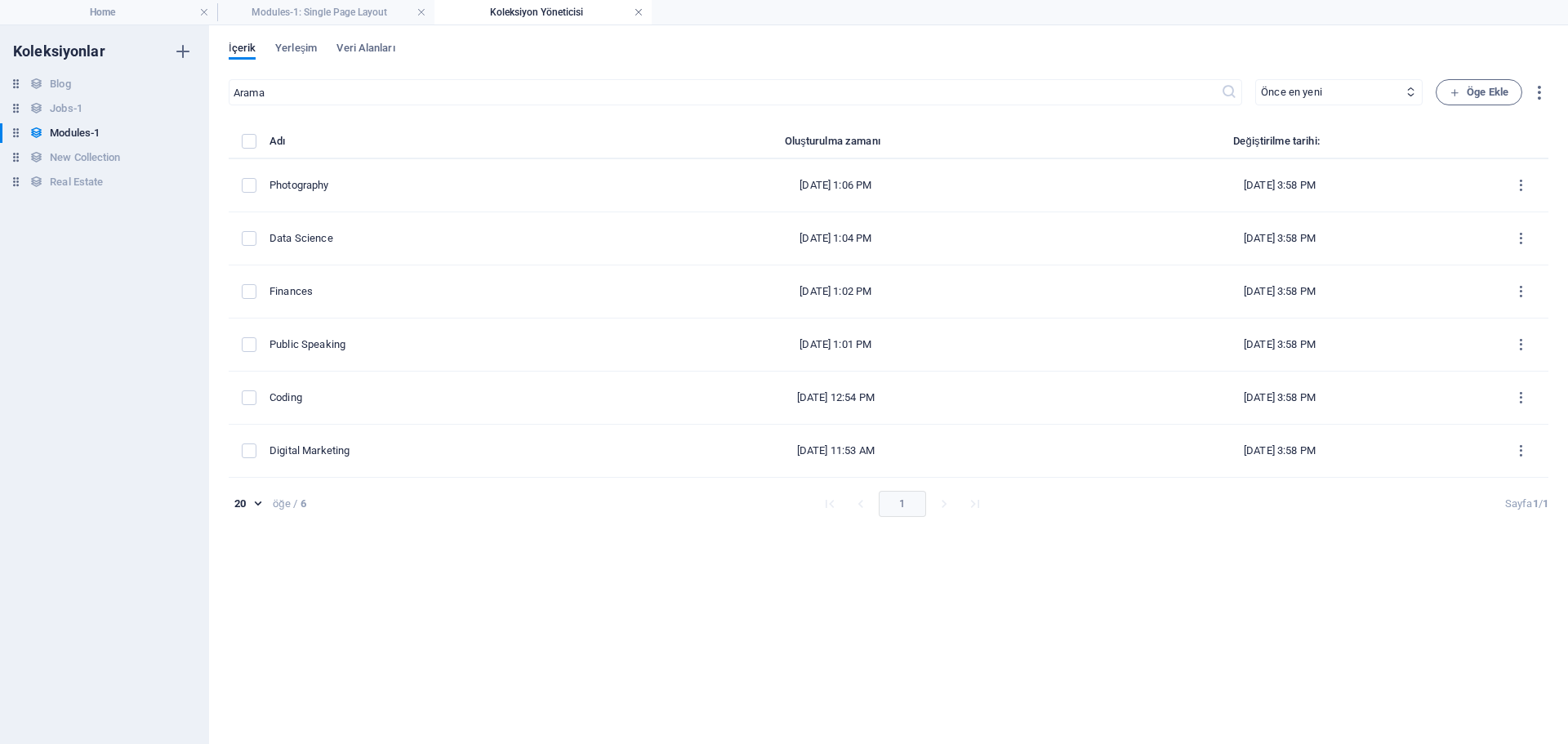
click at [637, 12] on link at bounding box center [638, 12] width 9 height 16
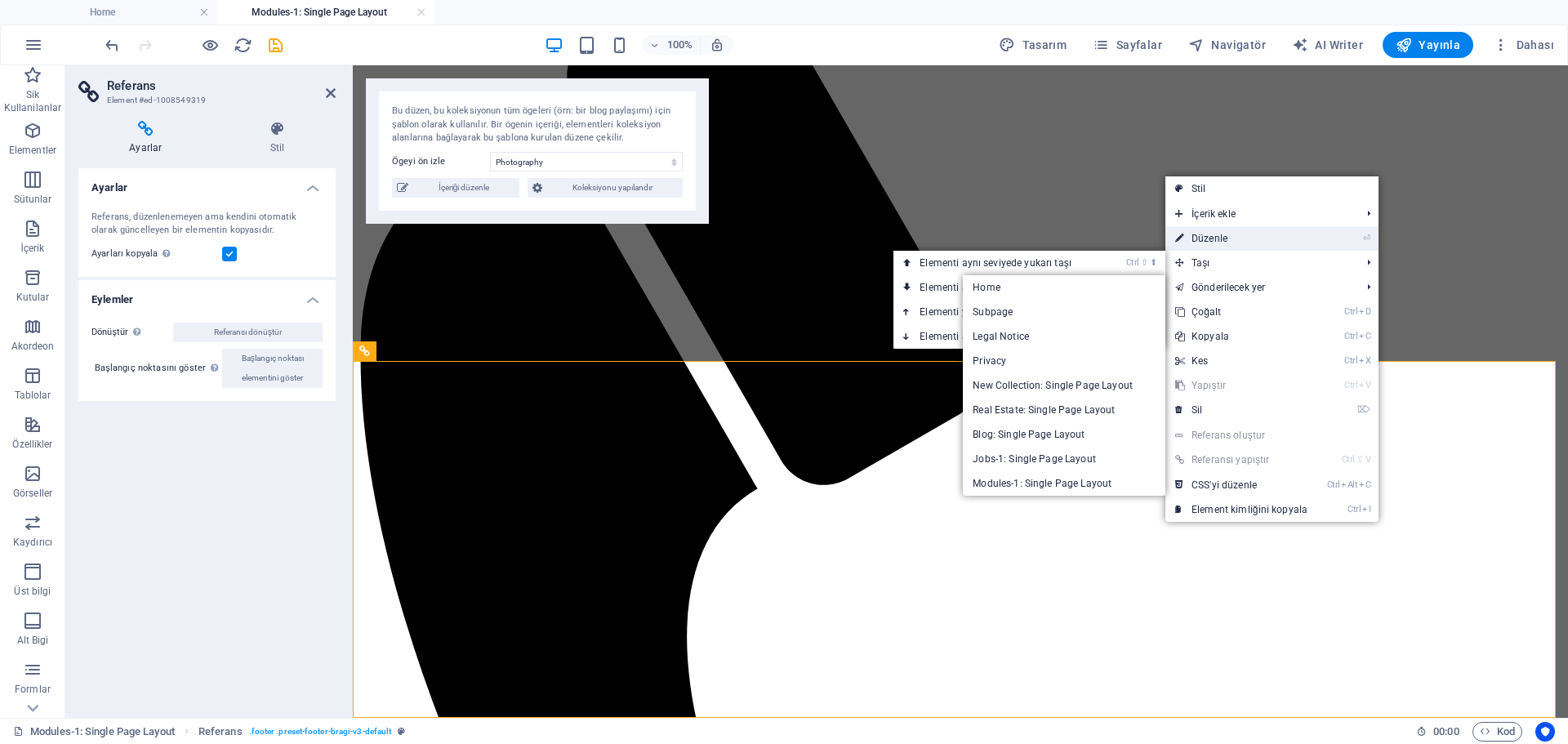
click at [1215, 241] on link "⏎ Düzenle" at bounding box center [1241, 239] width 152 height 24
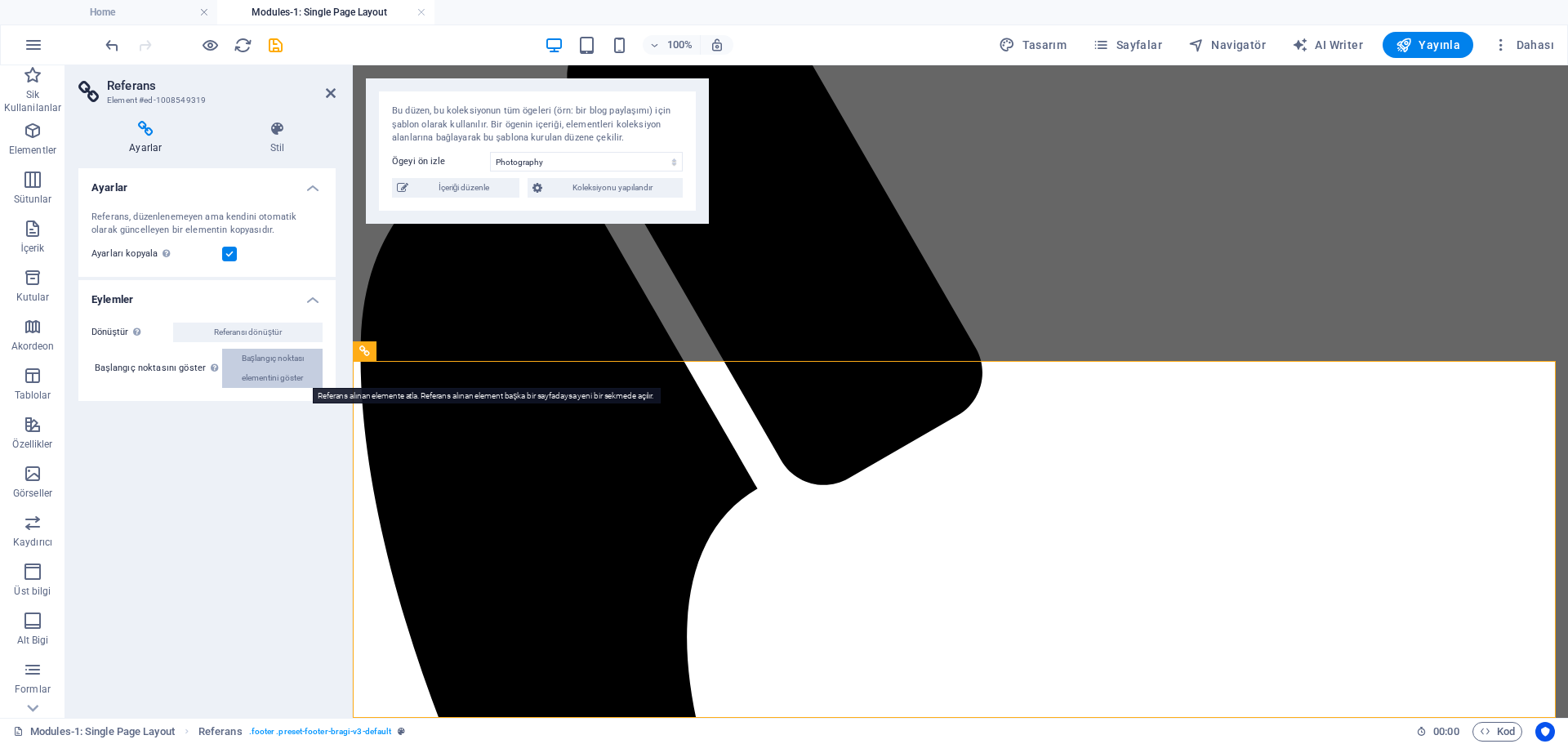
click at [286, 360] on span "Başlangıç noktası elementini göster" at bounding box center [271, 368] width 91 height 39
select select "footer"
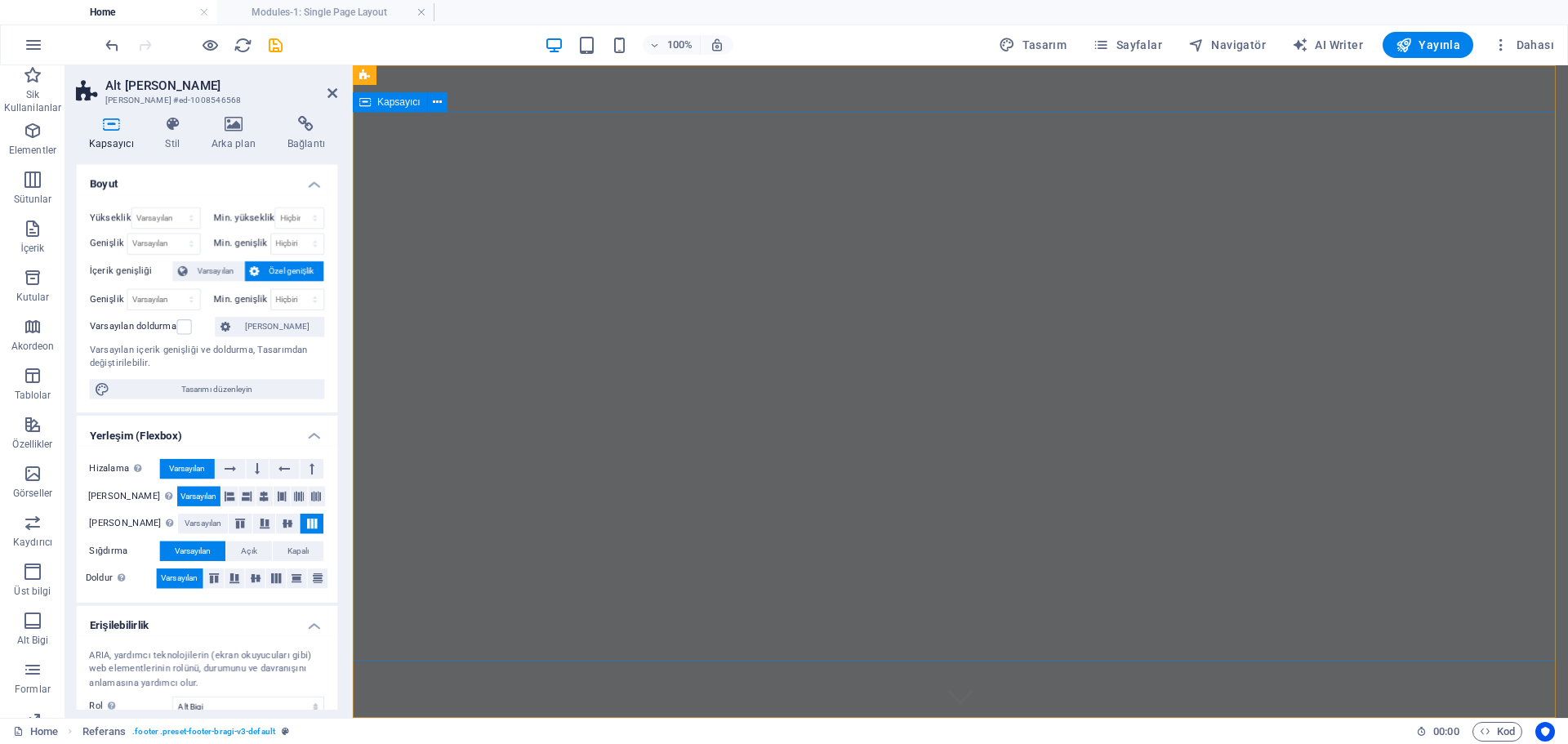
scroll to position [0, 0]
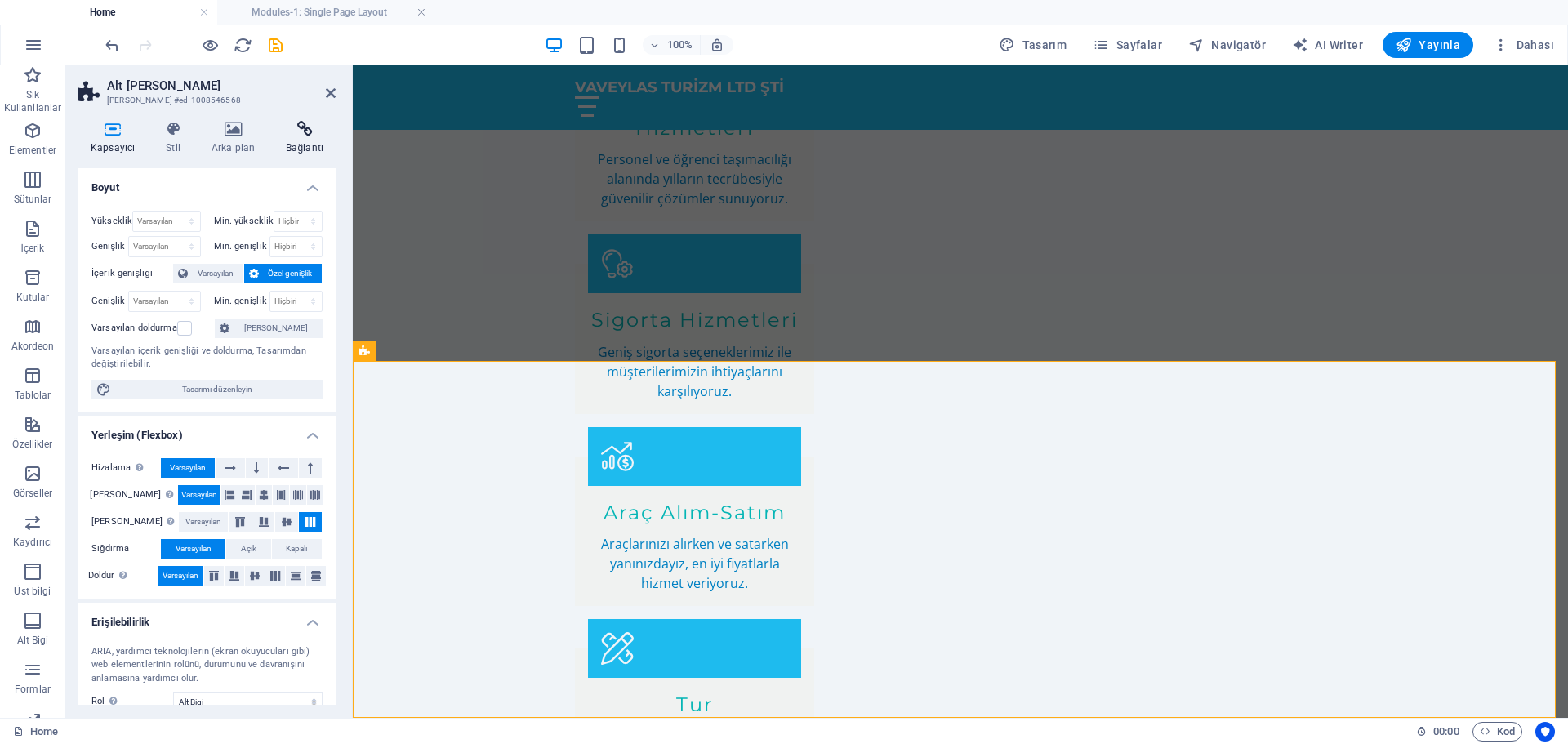
click at [312, 131] on icon at bounding box center [304, 128] width 62 height 16
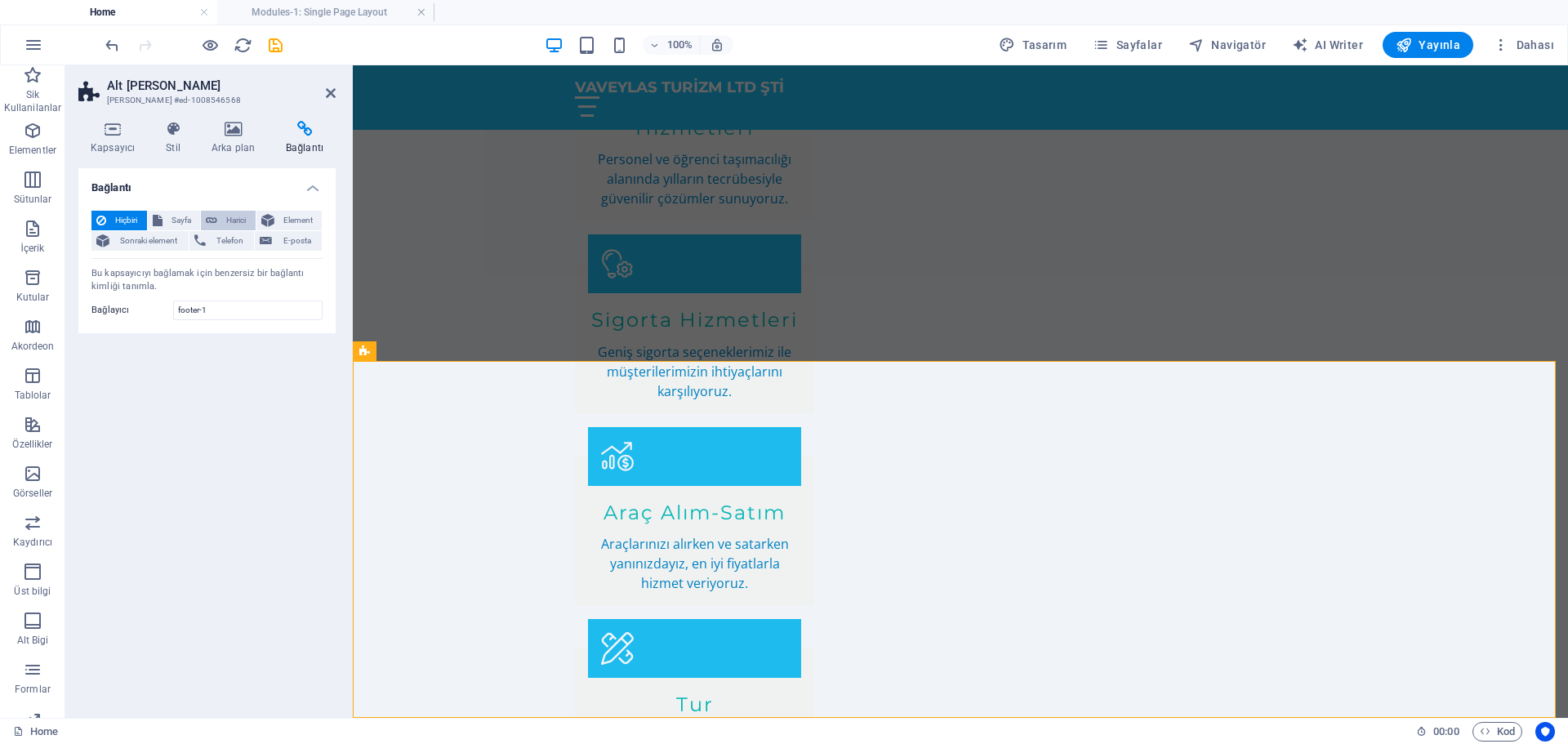
click at [237, 218] on span "Harici" at bounding box center [236, 220] width 29 height 20
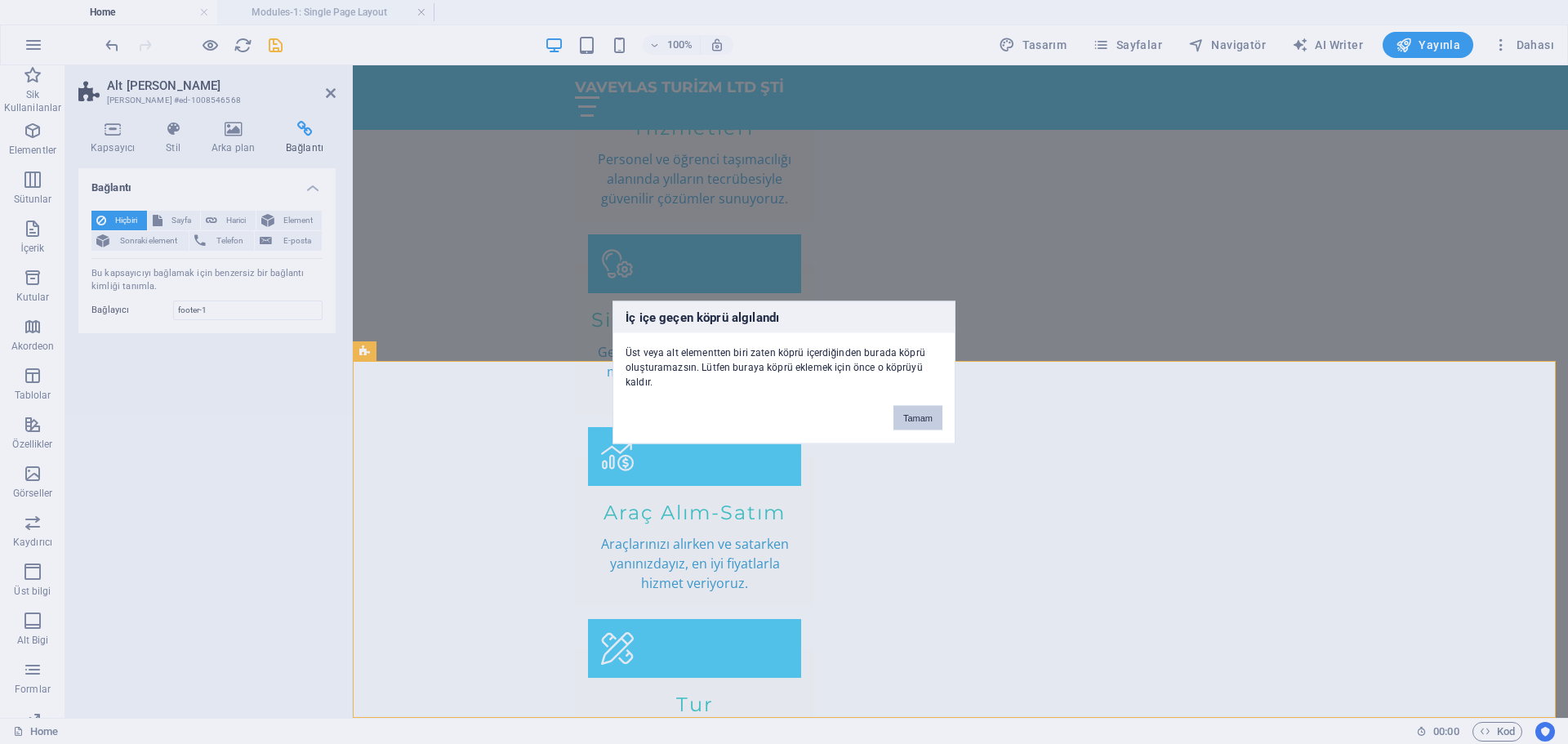
click at [926, 414] on button "Tamam" at bounding box center [917, 417] width 49 height 24
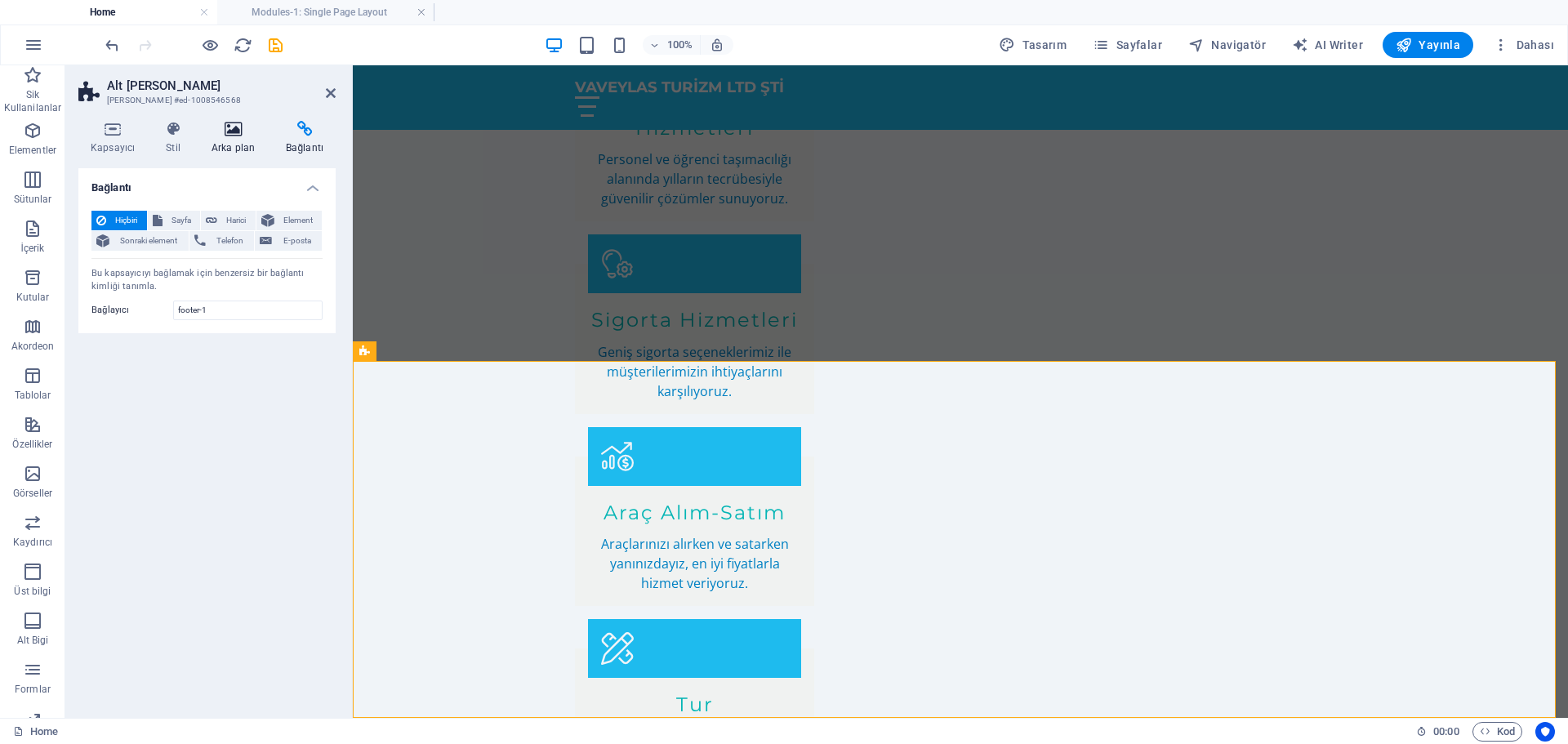
click at [242, 131] on icon at bounding box center [233, 128] width 67 height 16
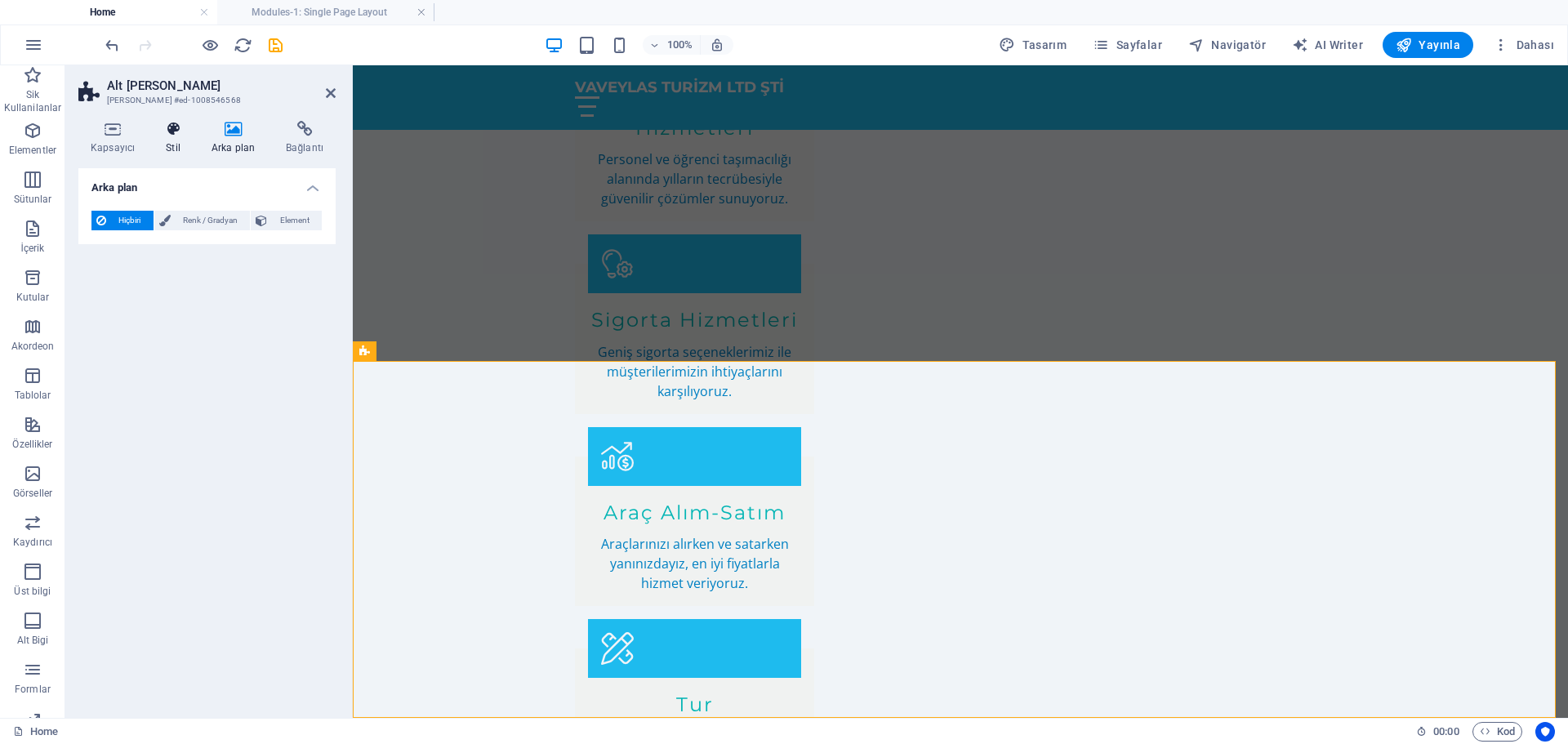
click at [169, 134] on icon at bounding box center [173, 128] width 39 height 16
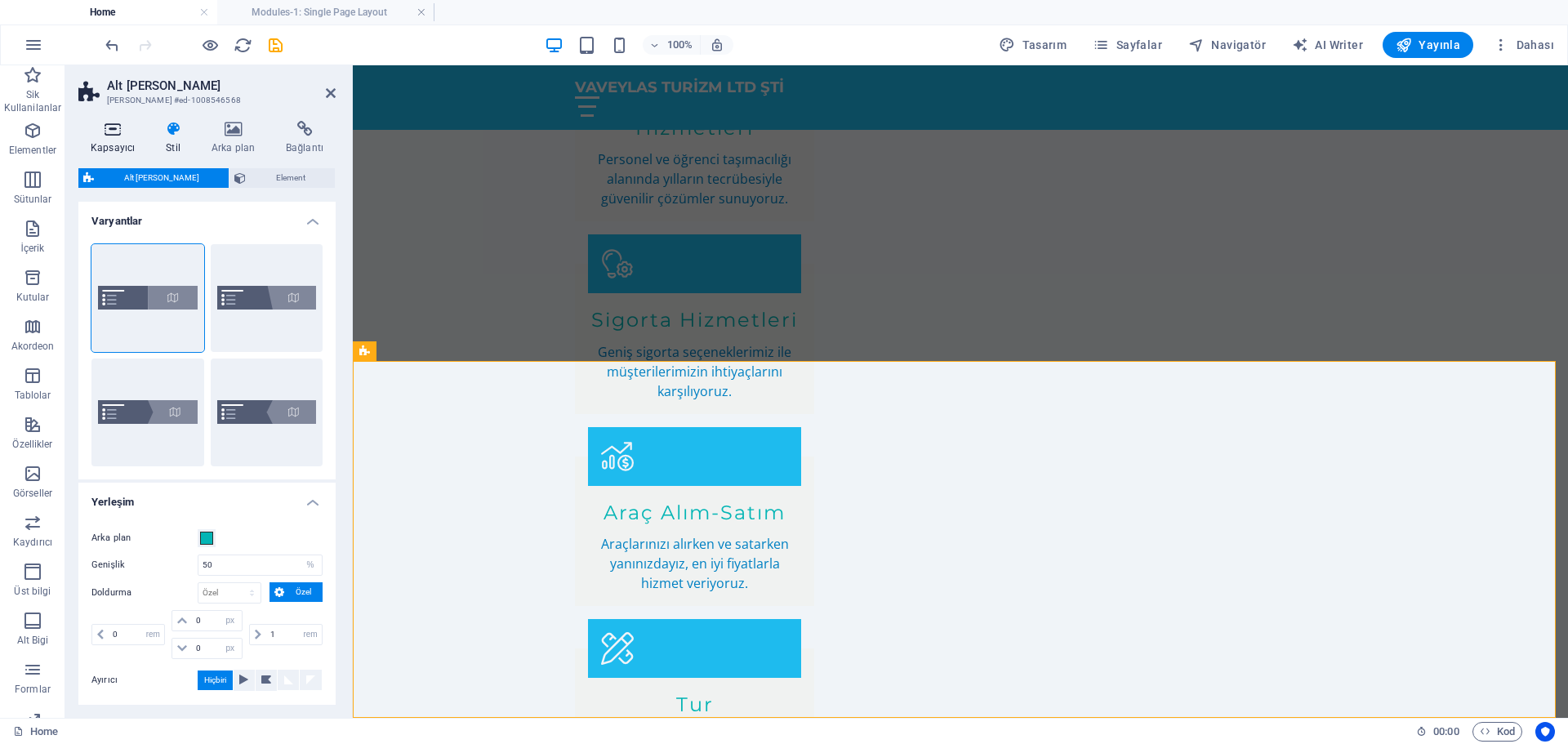
click at [118, 140] on h4 "Kapsayıcı" at bounding box center [116, 138] width 75 height 35
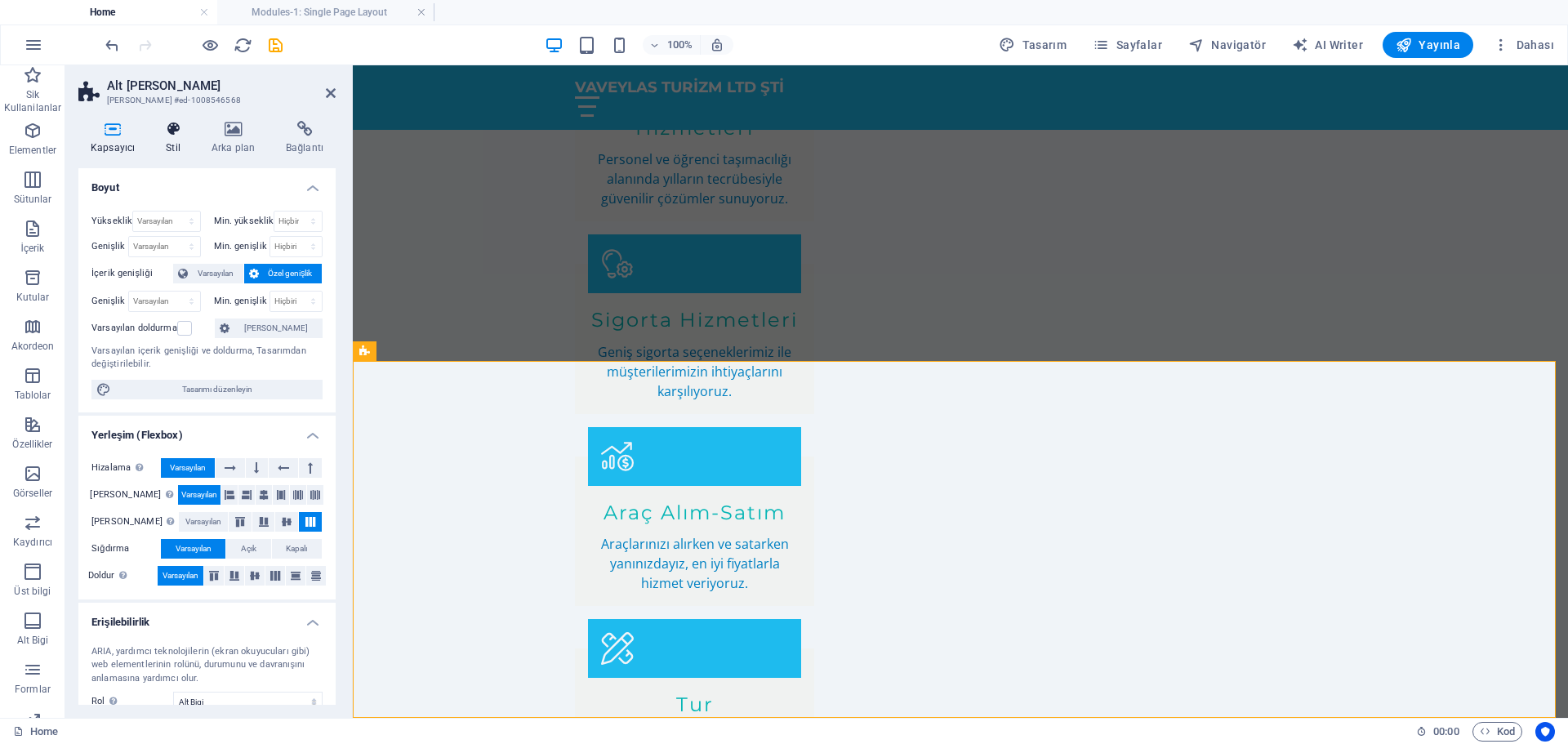
click at [176, 138] on h4 "Stil" at bounding box center [176, 138] width 46 height 35
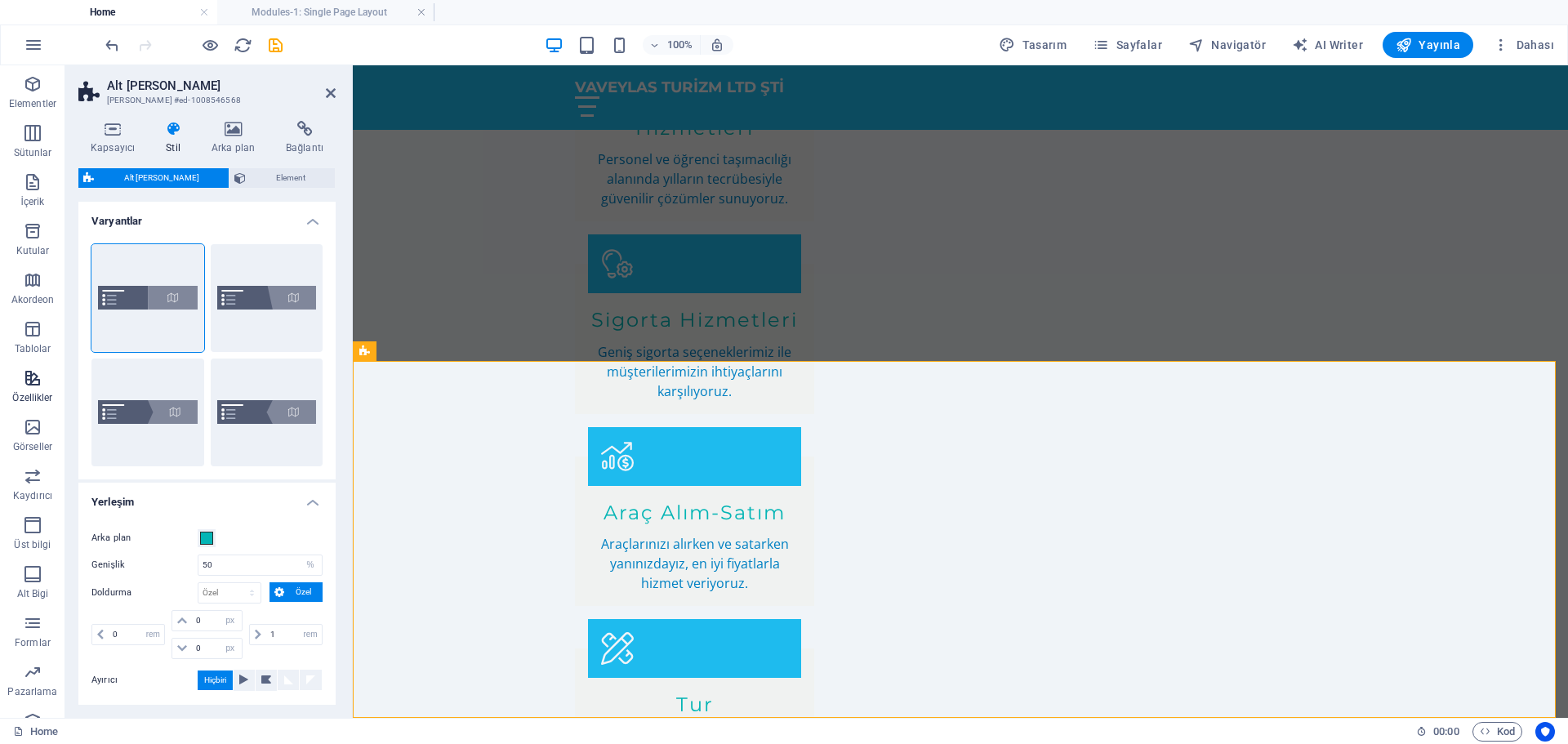
scroll to position [82, 0]
click at [36, 538] on icon "button" at bounding box center [32, 537] width 20 height 20
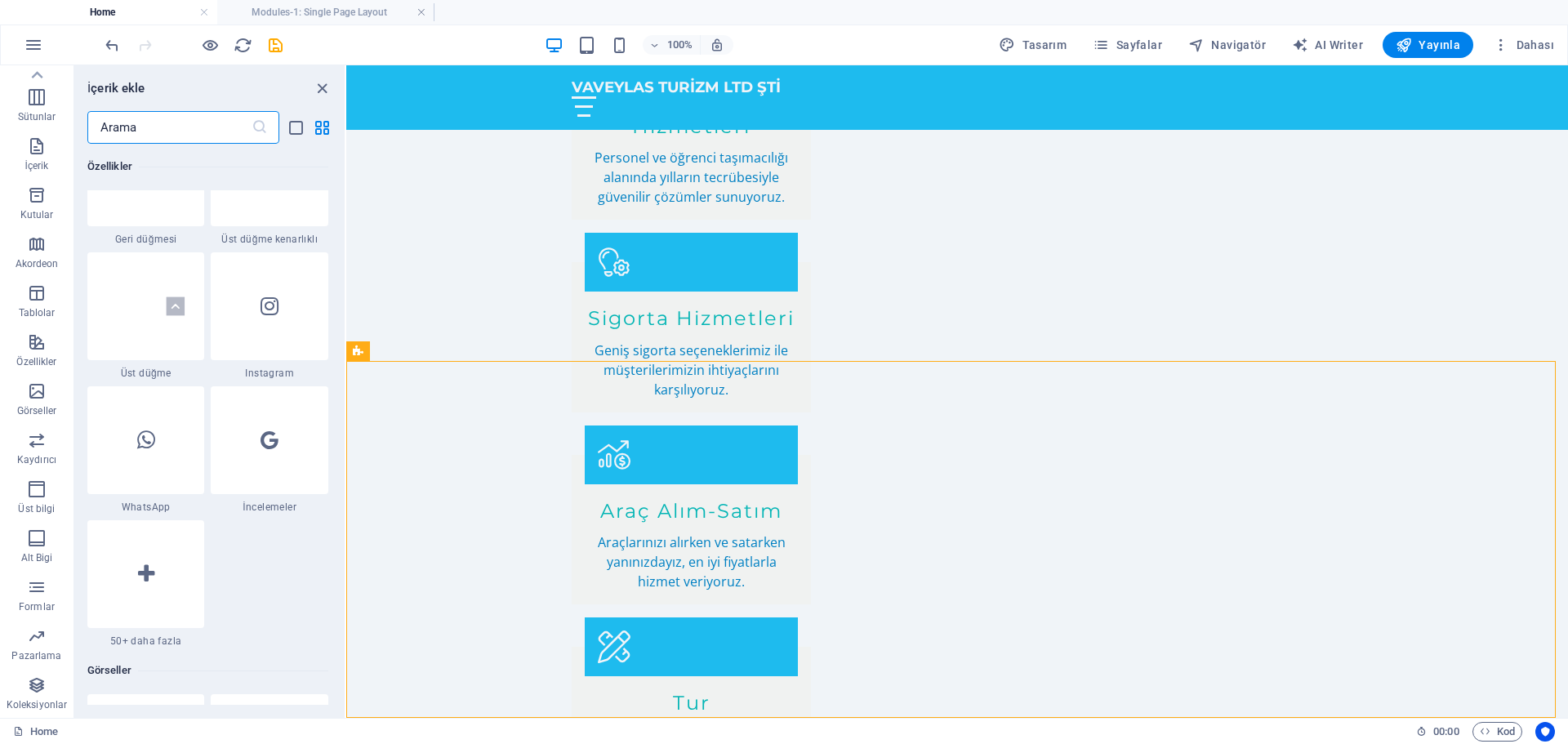
scroll to position [10806, 0]
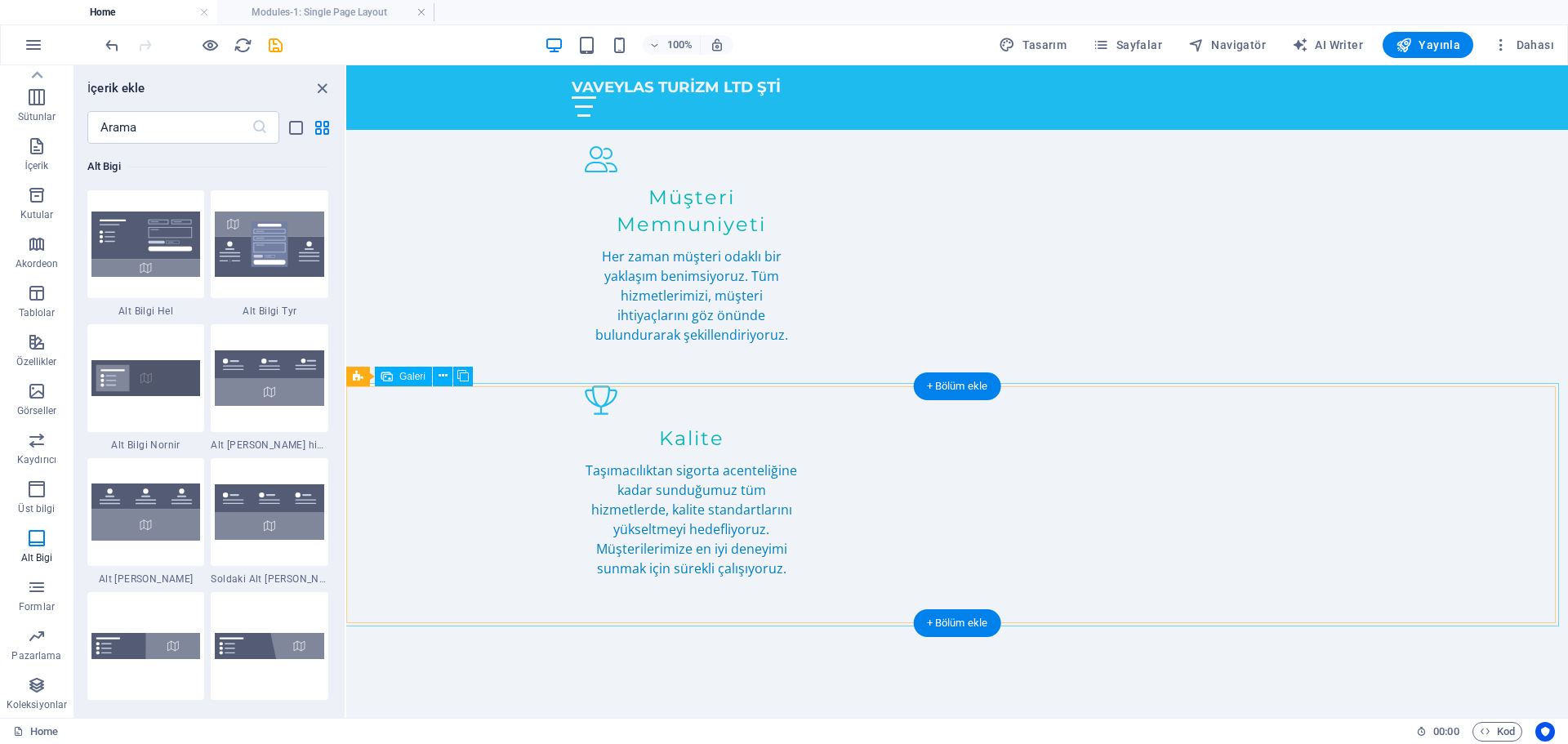
scroll to position [1965, 0]
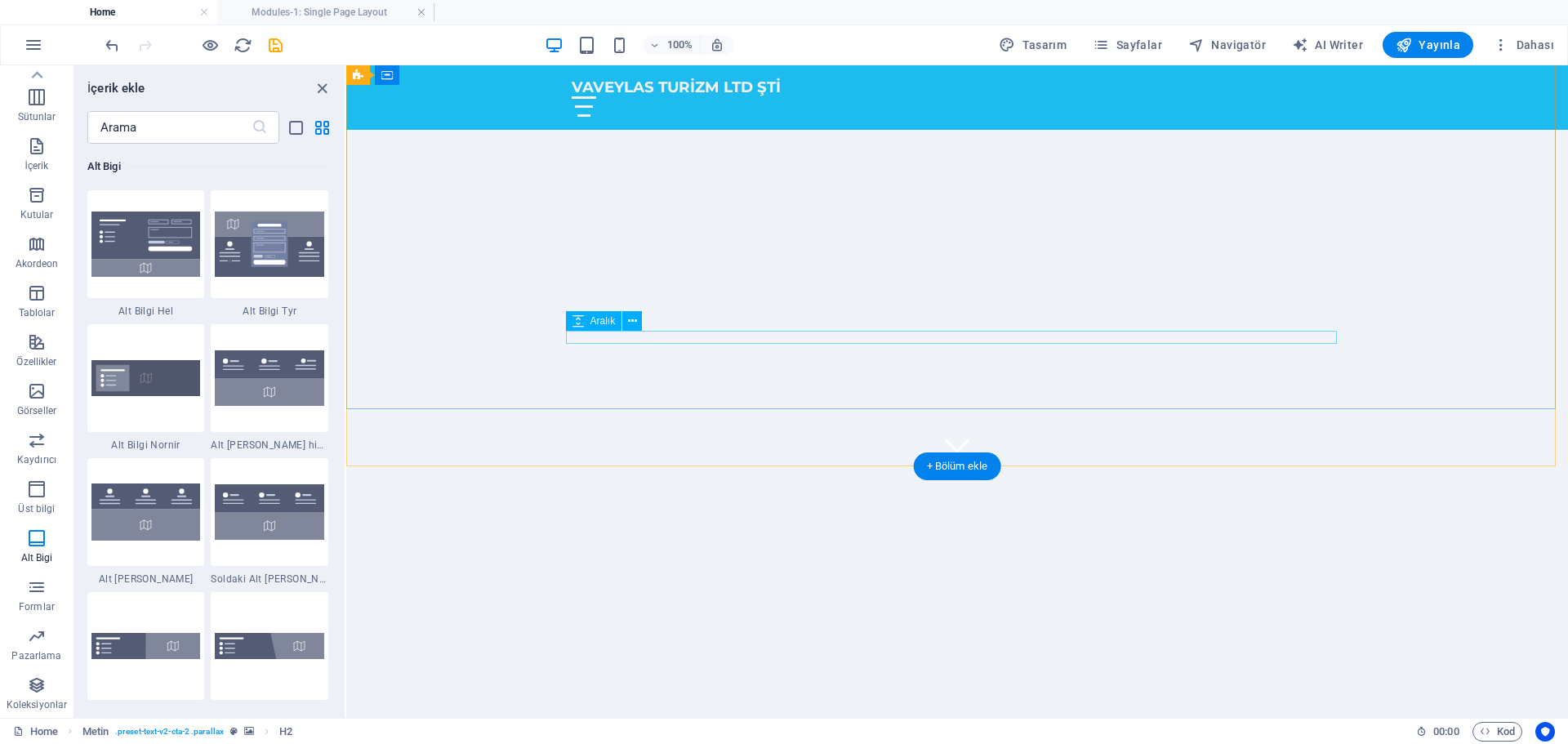
scroll to position [0, 0]
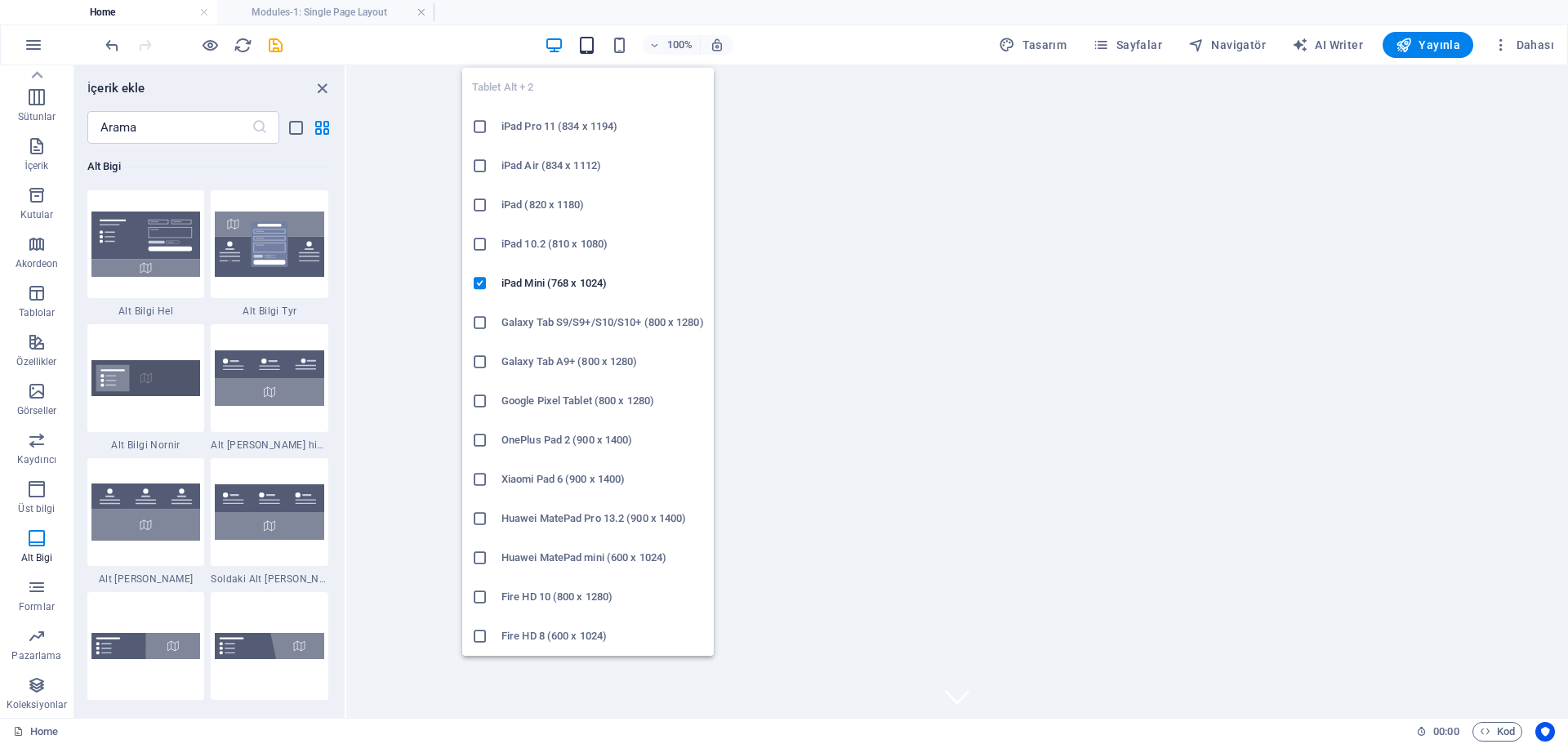
click at [593, 50] on icon "button" at bounding box center [587, 45] width 19 height 19
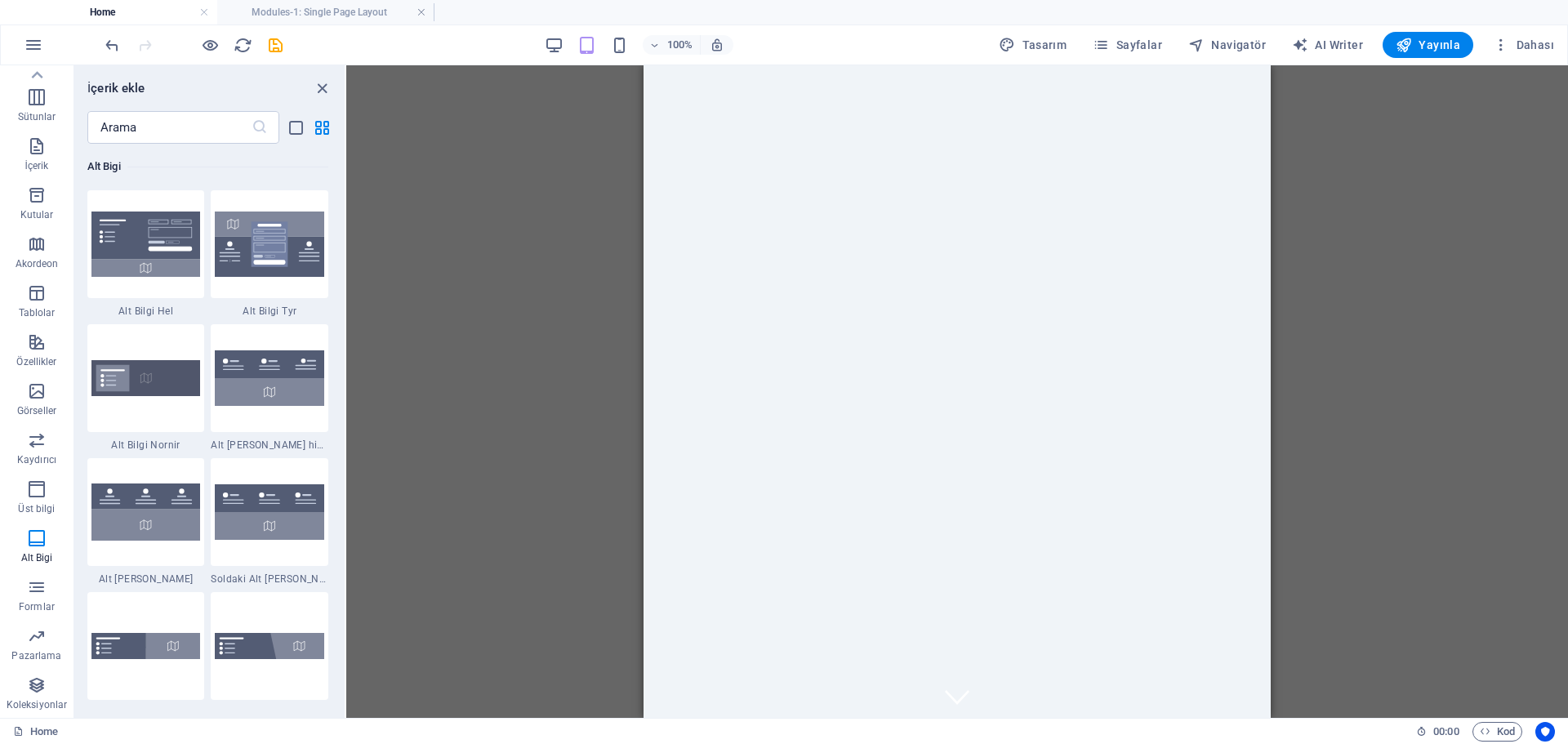
click at [1468, 184] on div "Mevcut içeriği değiştirmek için buraya sürükleyin. Yeni bir element oluşturmak …" at bounding box center [957, 391] width 1222 height 652
click at [1343, 45] on span "AI Writer" at bounding box center [1327, 44] width 71 height 16
select select "English"
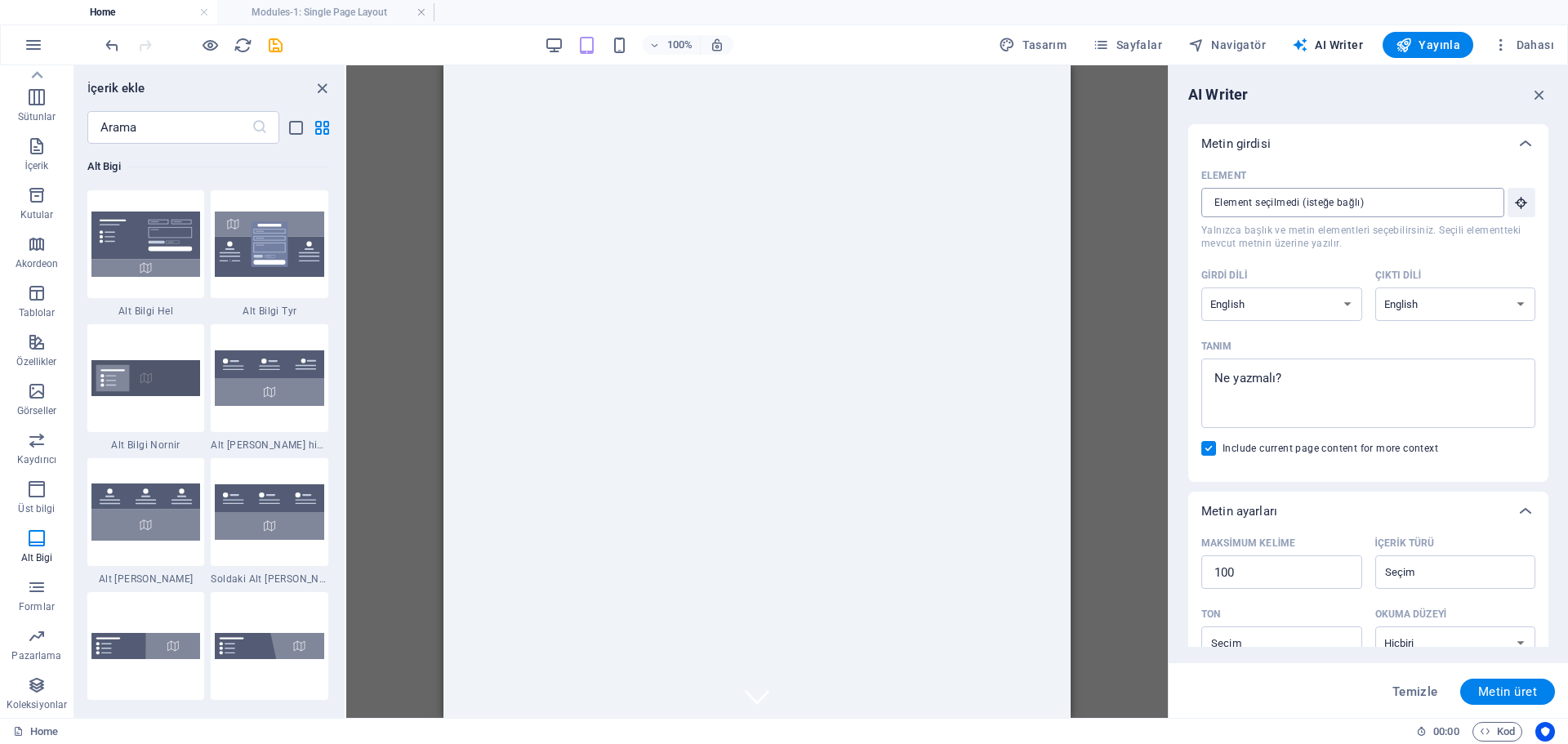
click at [1474, 209] on input "Element ​ Yalnızca başlık ve metin elementleri seçebilirsiniz. Seçili elementte…" at bounding box center [1346, 202] width 291 height 29
click at [1336, 304] on select "Albanian Arabic Armenian Awadhi Azerbaijani Bashkir Basque Belarusian Bengali B…" at bounding box center [1282, 304] width 161 height 34
click at [1375, 248] on span "Yalnızca başlık ve metin elementleri seçebilirsiniz. Seçili elementteki mevcut …" at bounding box center [1368, 237] width 334 height 26
click at [1375, 217] on input "Element ​ Yalnızca başlık ve metin elementleri seçebilirsiniz. Seçili elementte…" at bounding box center [1346, 202] width 291 height 29
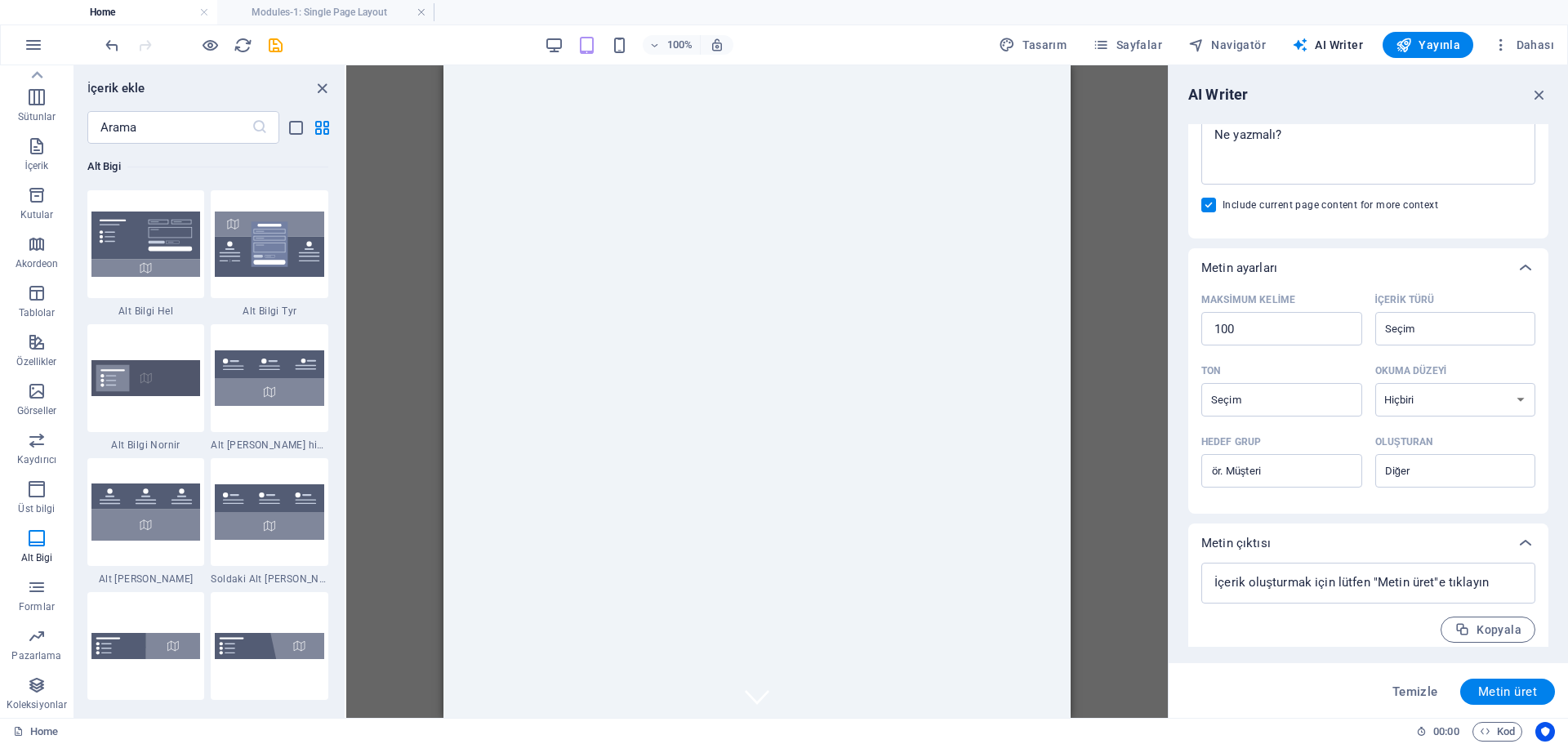
scroll to position [253, 0]
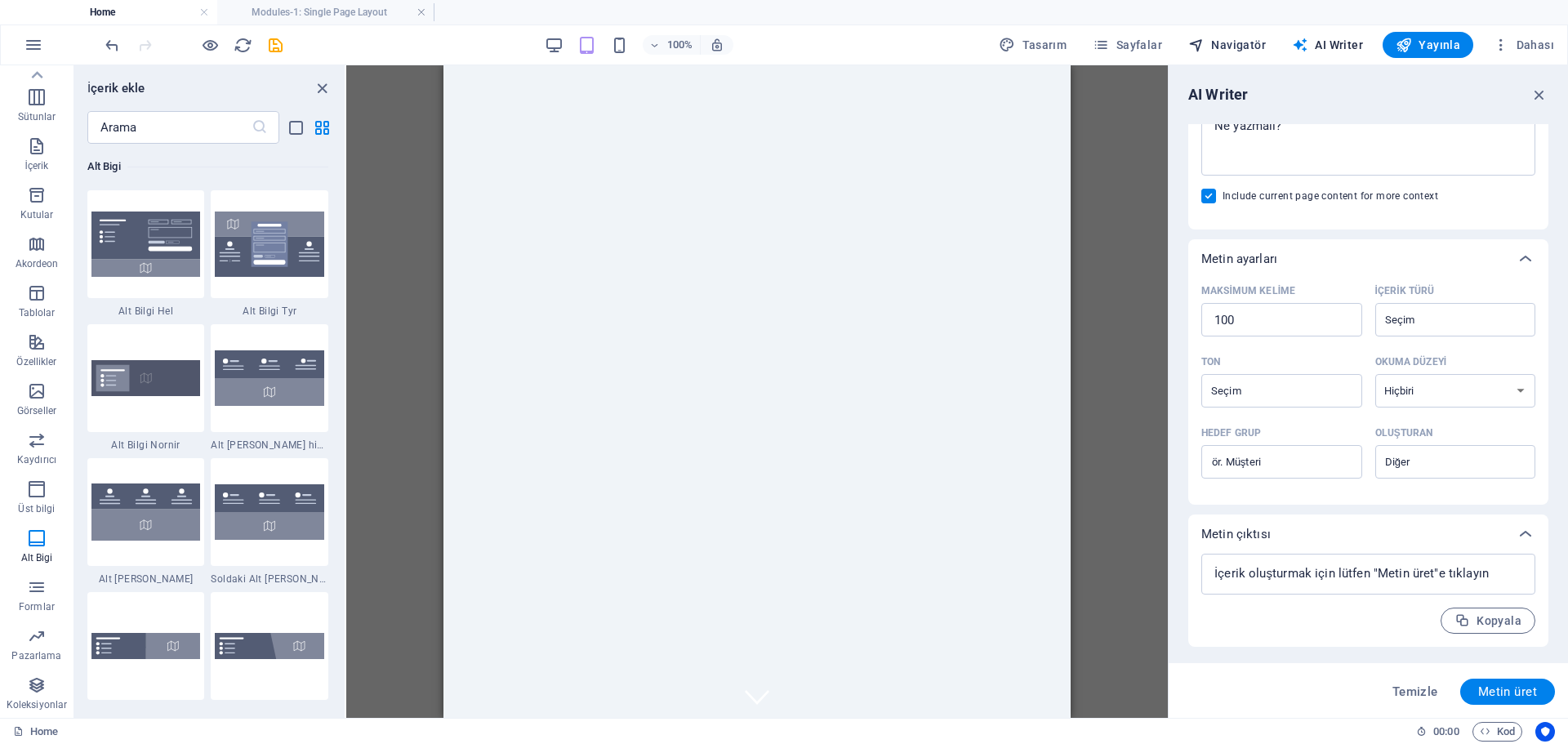
click at [1243, 48] on span "Navigatör" at bounding box center [1226, 44] width 78 height 16
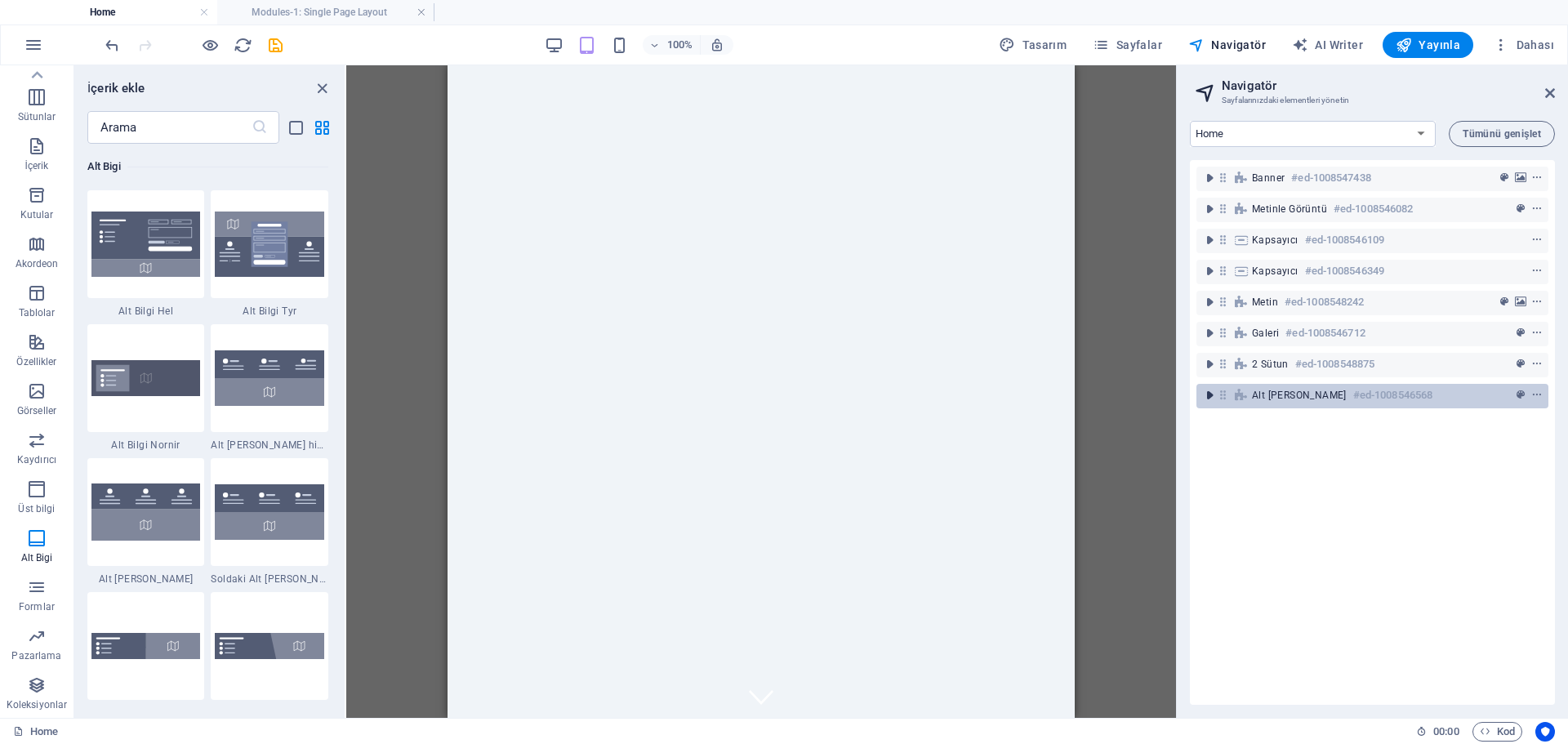
click at [1211, 397] on icon "toggle-expand" at bounding box center [1209, 394] width 16 height 16
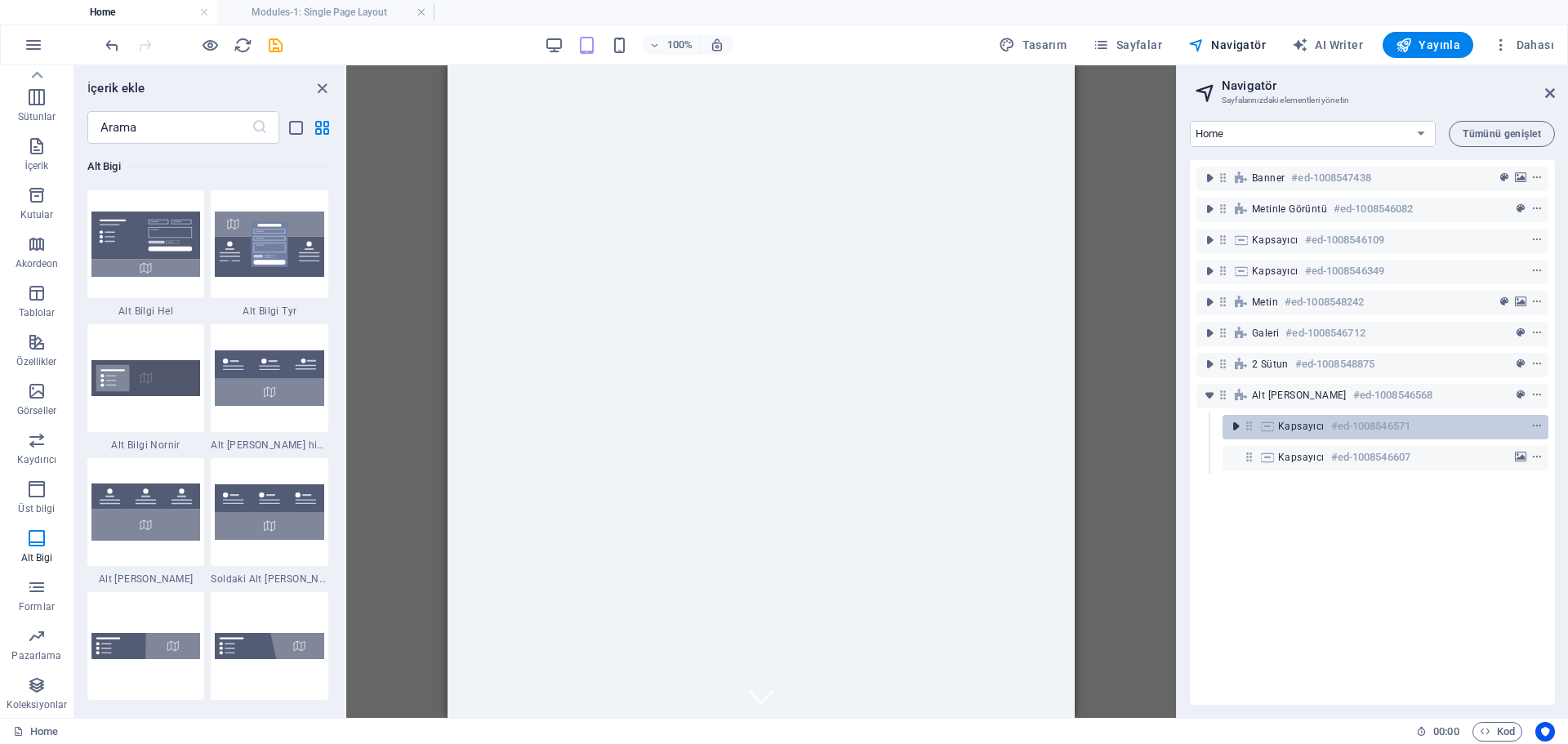
click at [1235, 430] on icon "toggle-expand" at bounding box center [1235, 426] width 16 height 16
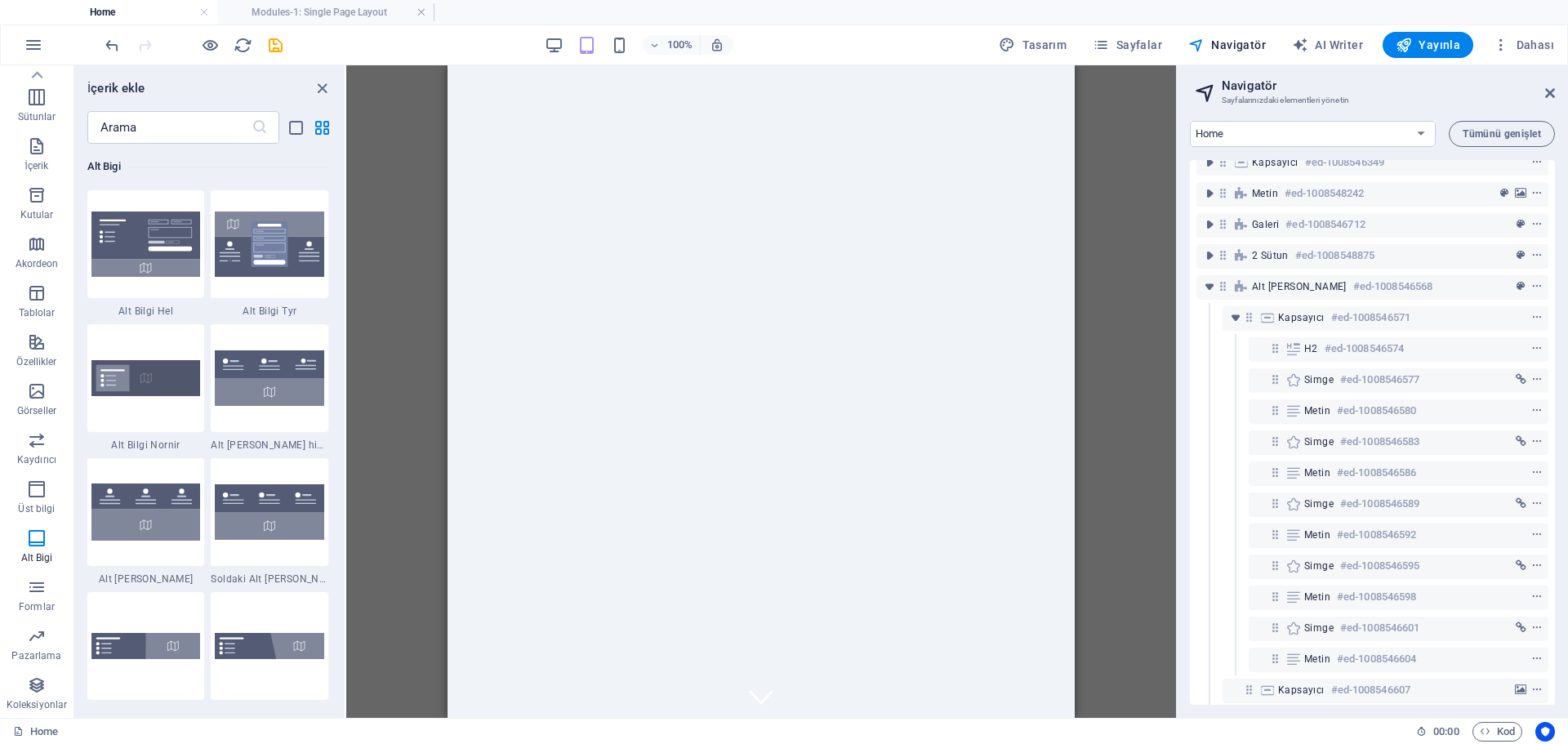
scroll to position [125, 0]
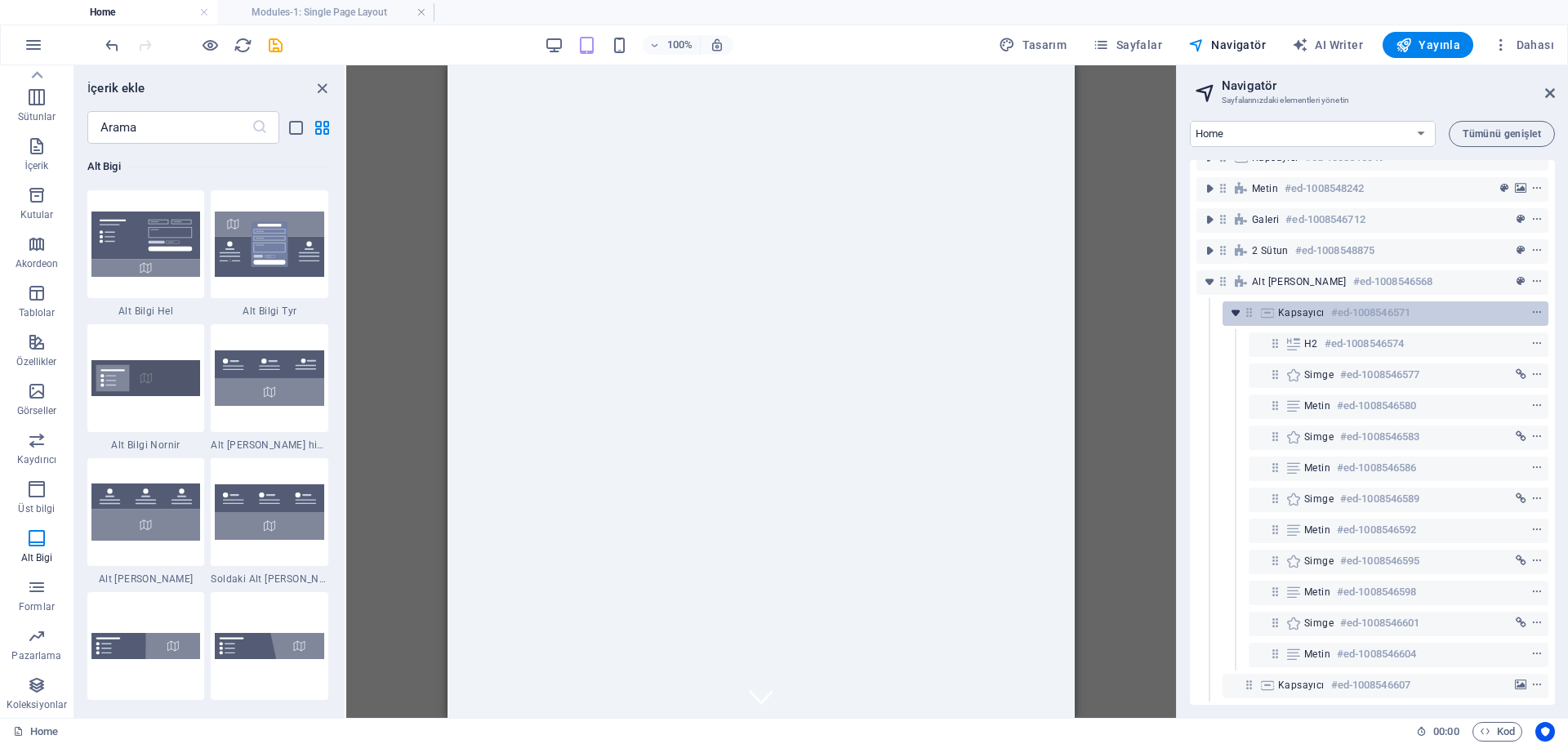
click at [1231, 304] on icon "toggle-expand" at bounding box center [1235, 312] width 16 height 16
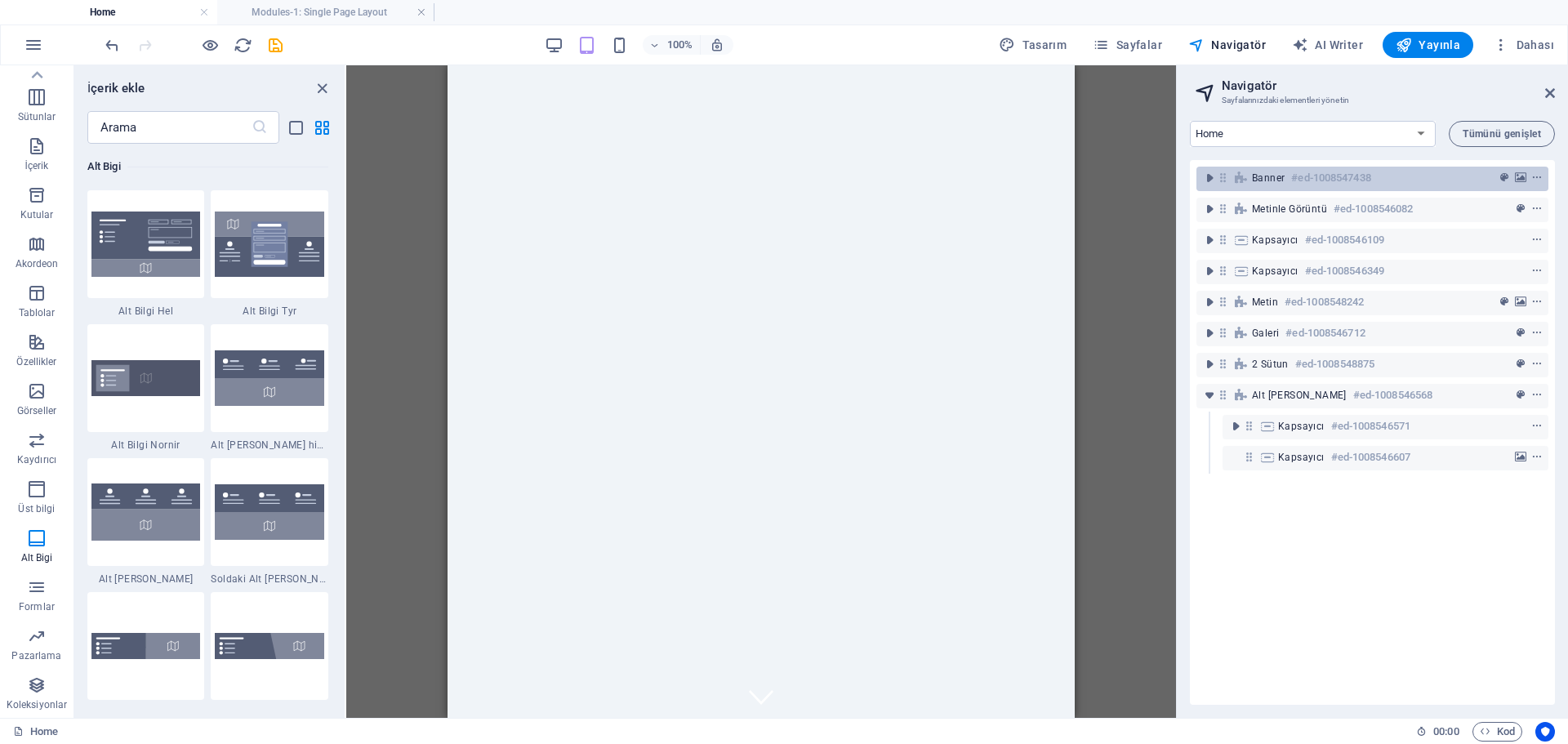
scroll to position [0, 0]
click at [1148, 42] on span "Sayfalar" at bounding box center [1127, 44] width 69 height 16
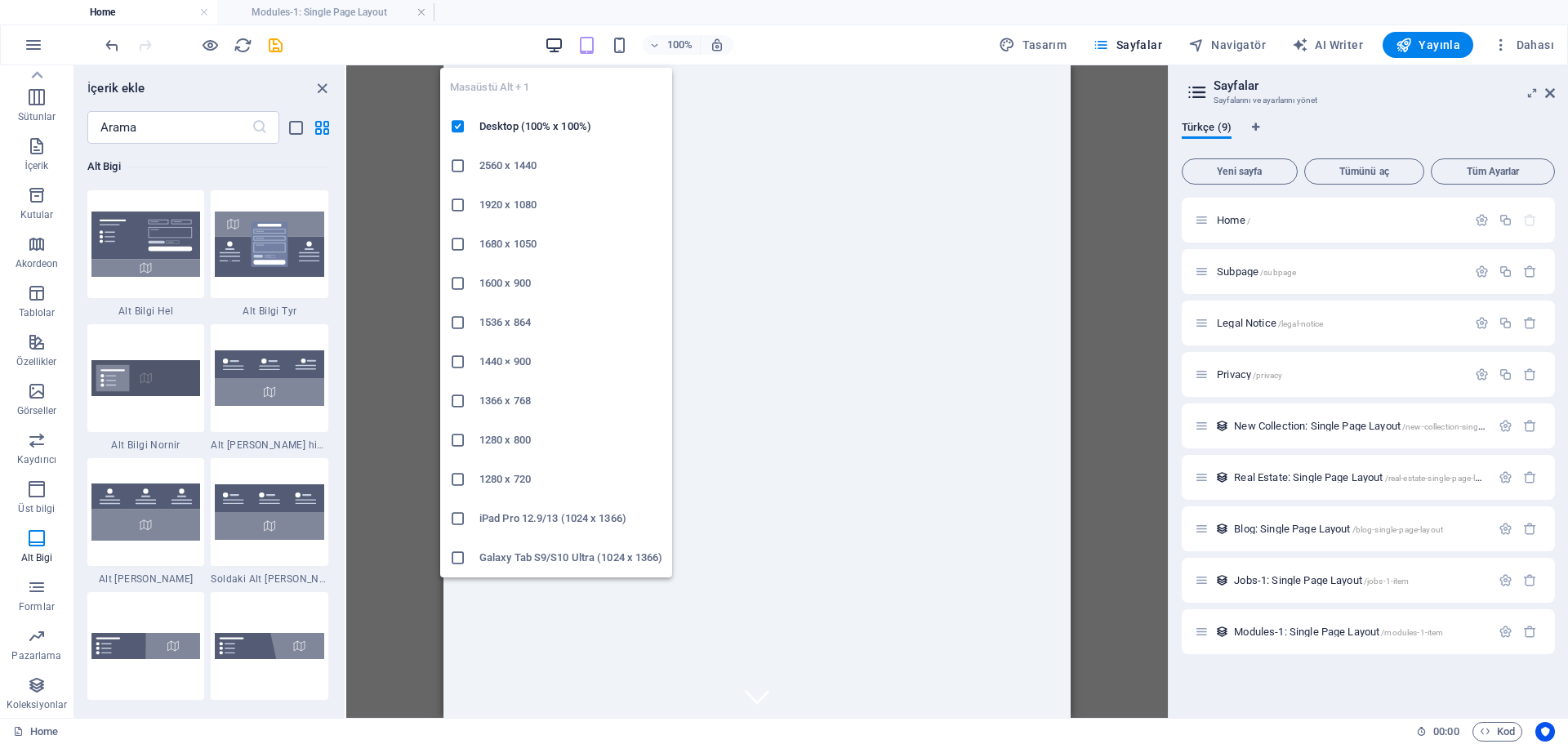
click at [559, 47] on icon "button" at bounding box center [554, 45] width 19 height 19
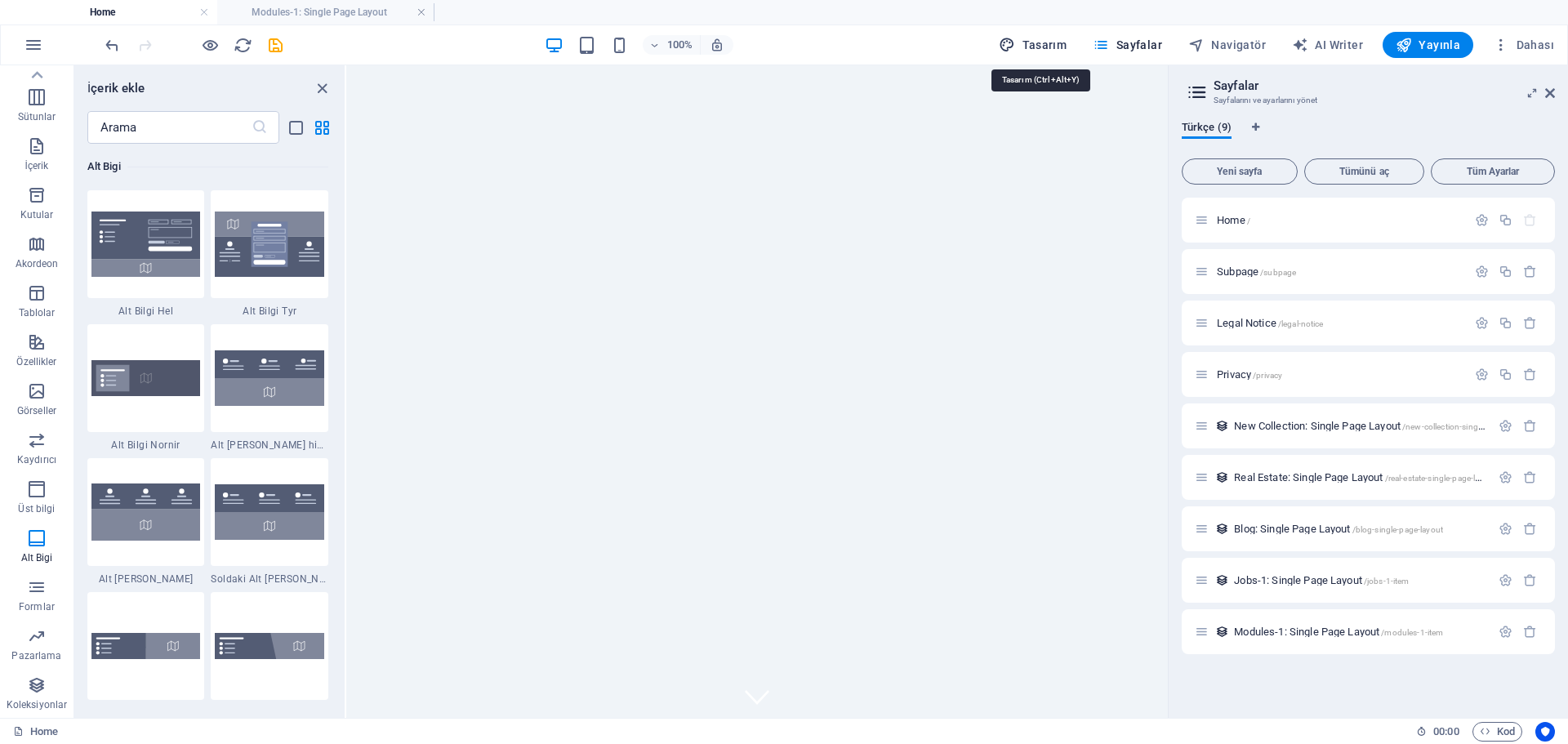
click at [1061, 47] on span "Tasarım" at bounding box center [1033, 44] width 67 height 16
select select "px"
select select "200"
select select "px"
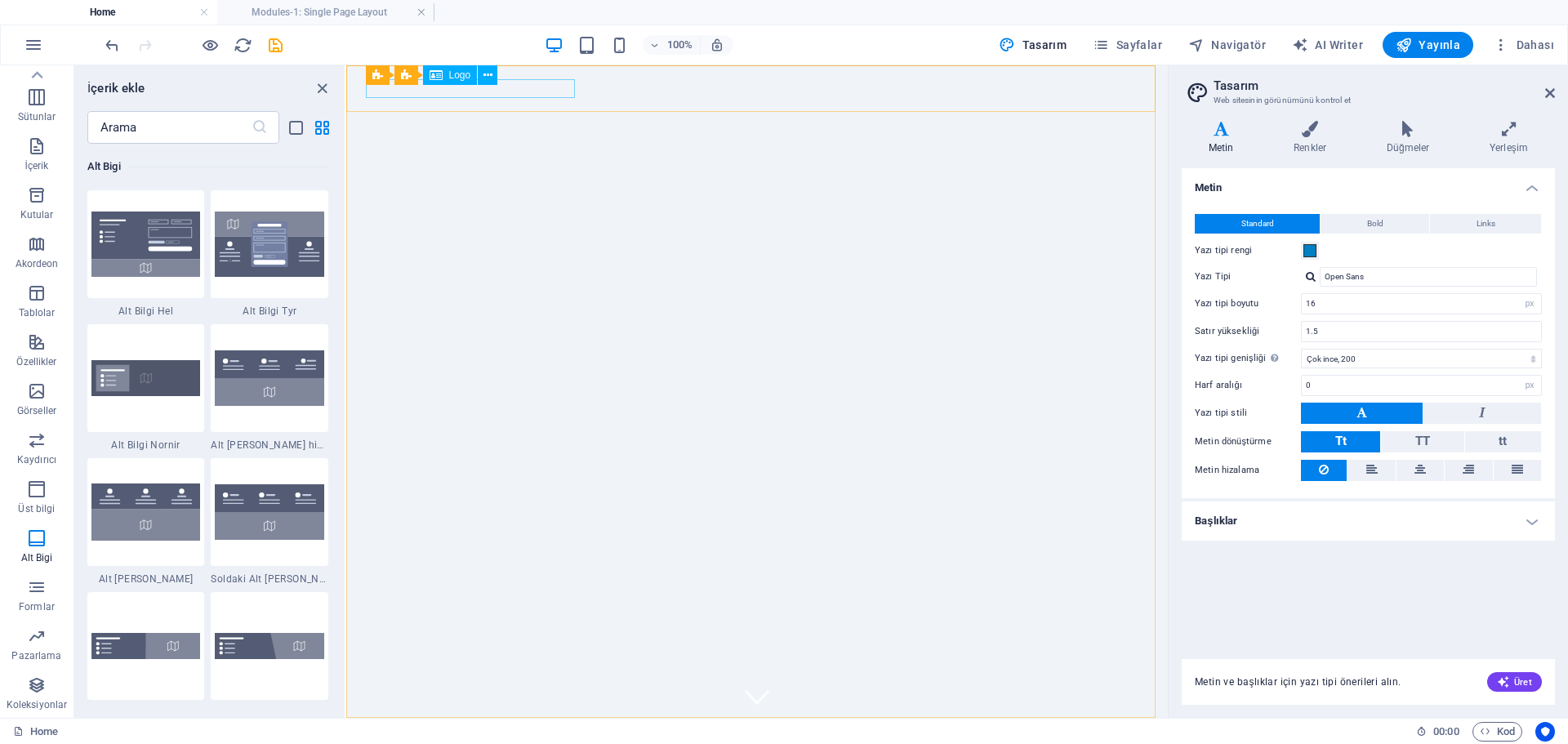
click at [457, 78] on span "Logo" at bounding box center [461, 75] width 22 height 9
click at [487, 74] on icon at bounding box center [488, 76] width 9 height 17
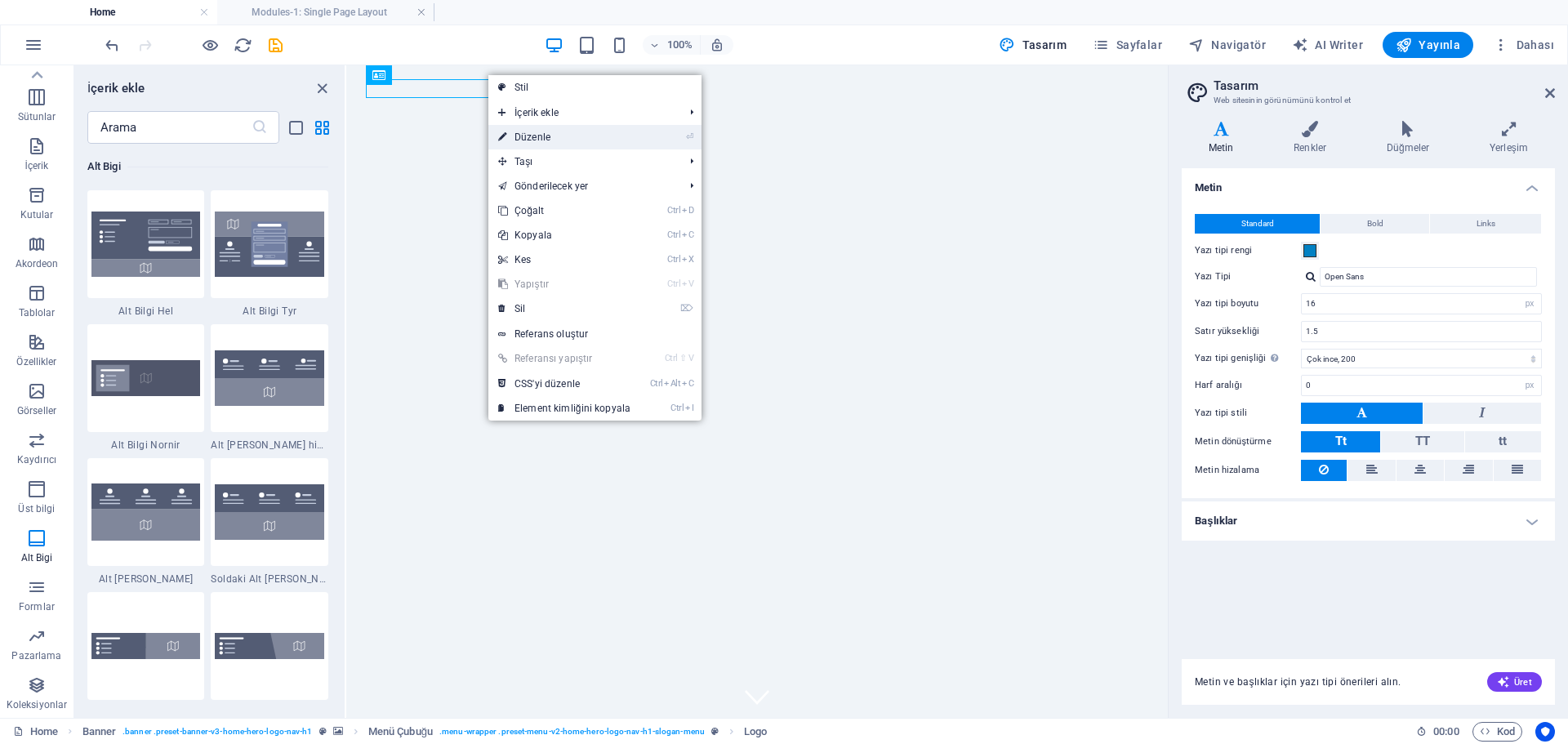
drag, startPoint x: 545, startPoint y: 144, endPoint x: 264, endPoint y: 64, distance: 292.2
click at [545, 144] on link "⏎ Düzenle" at bounding box center [564, 137] width 152 height 24
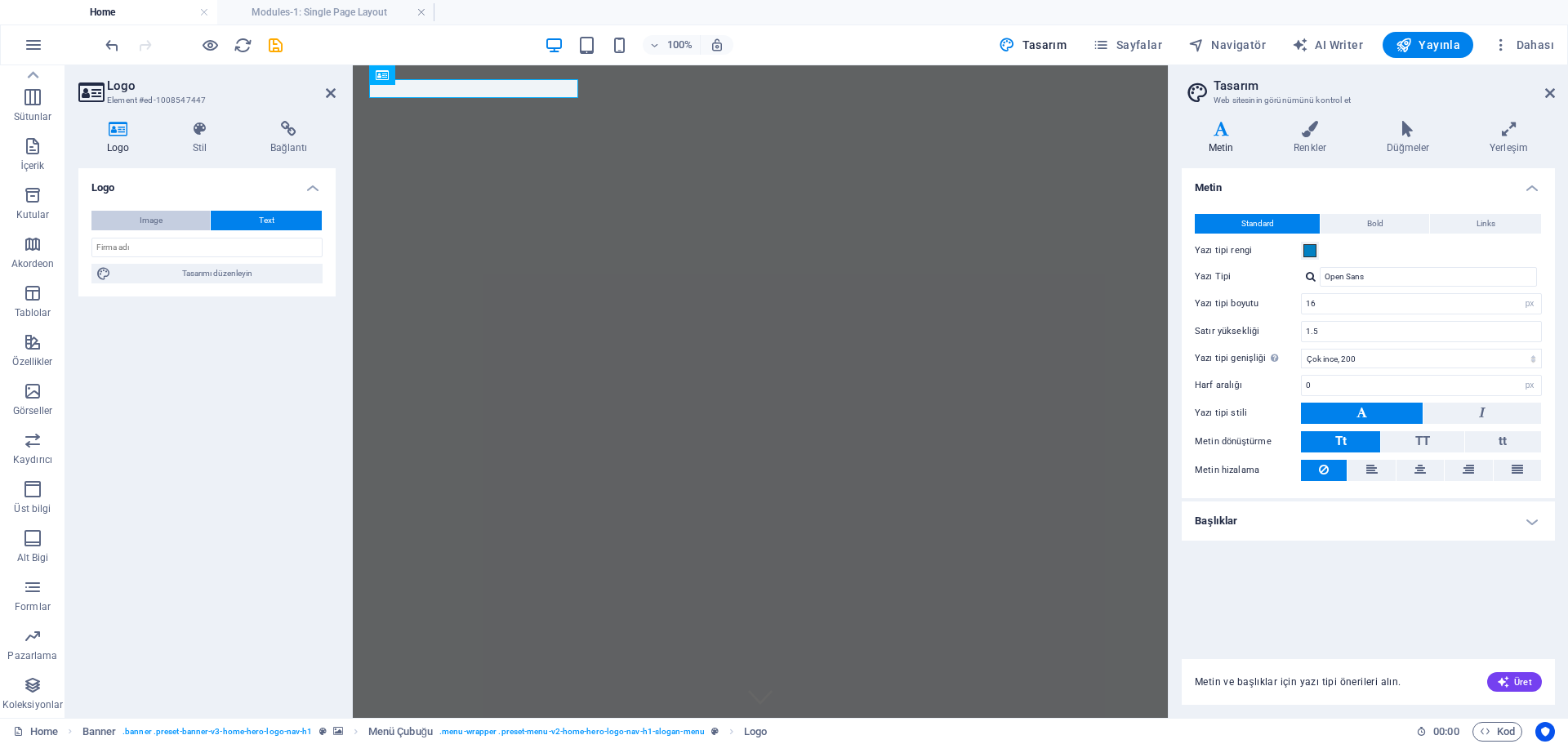
click at [154, 222] on span "Image" at bounding box center [151, 220] width 22 height 20
select select "DISABLED_OPTION_VALUE"
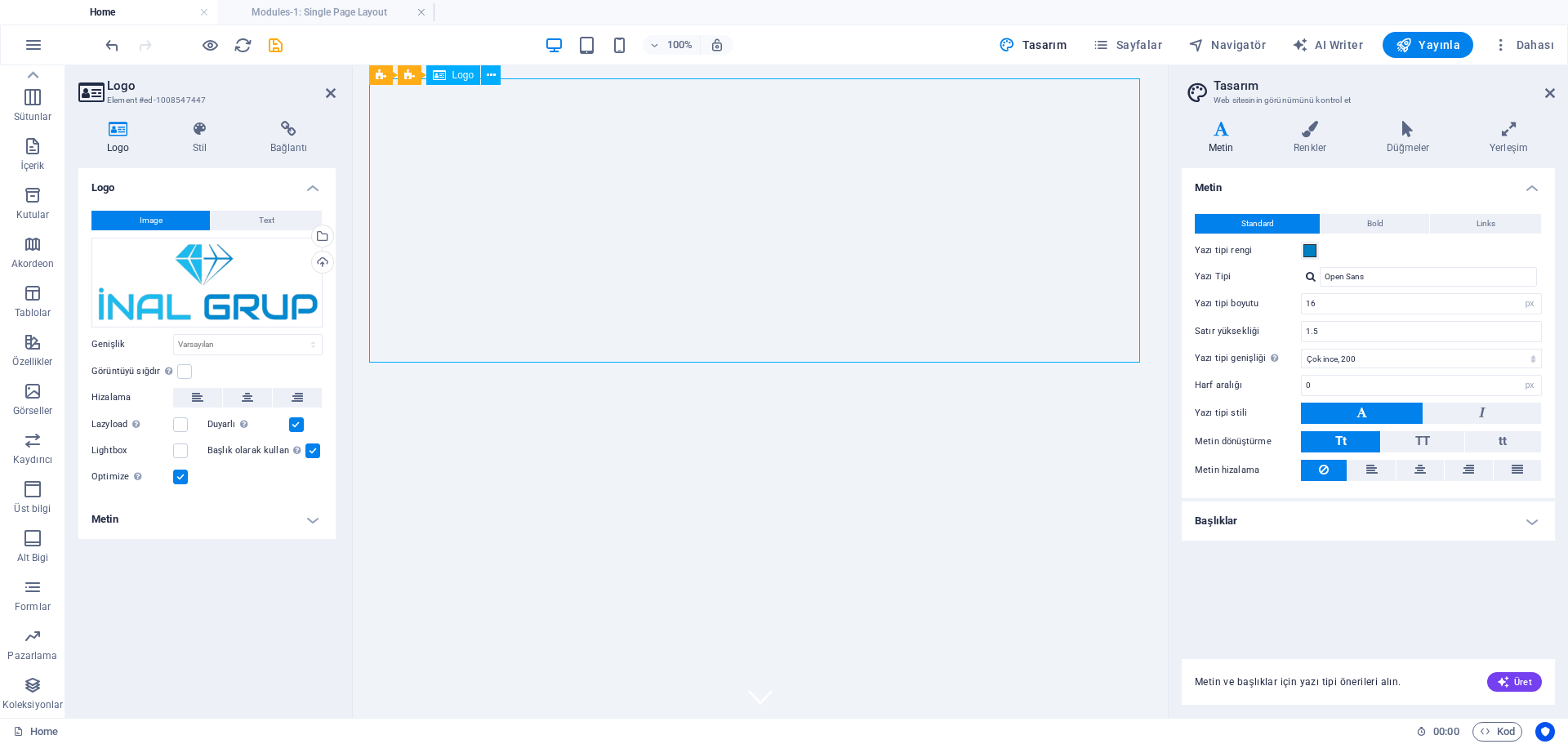
drag, startPoint x: 1105, startPoint y: 97, endPoint x: 958, endPoint y: 124, distance: 149.5
drag, startPoint x: 932, startPoint y: 189, endPoint x: 882, endPoint y: 189, distance: 50.0
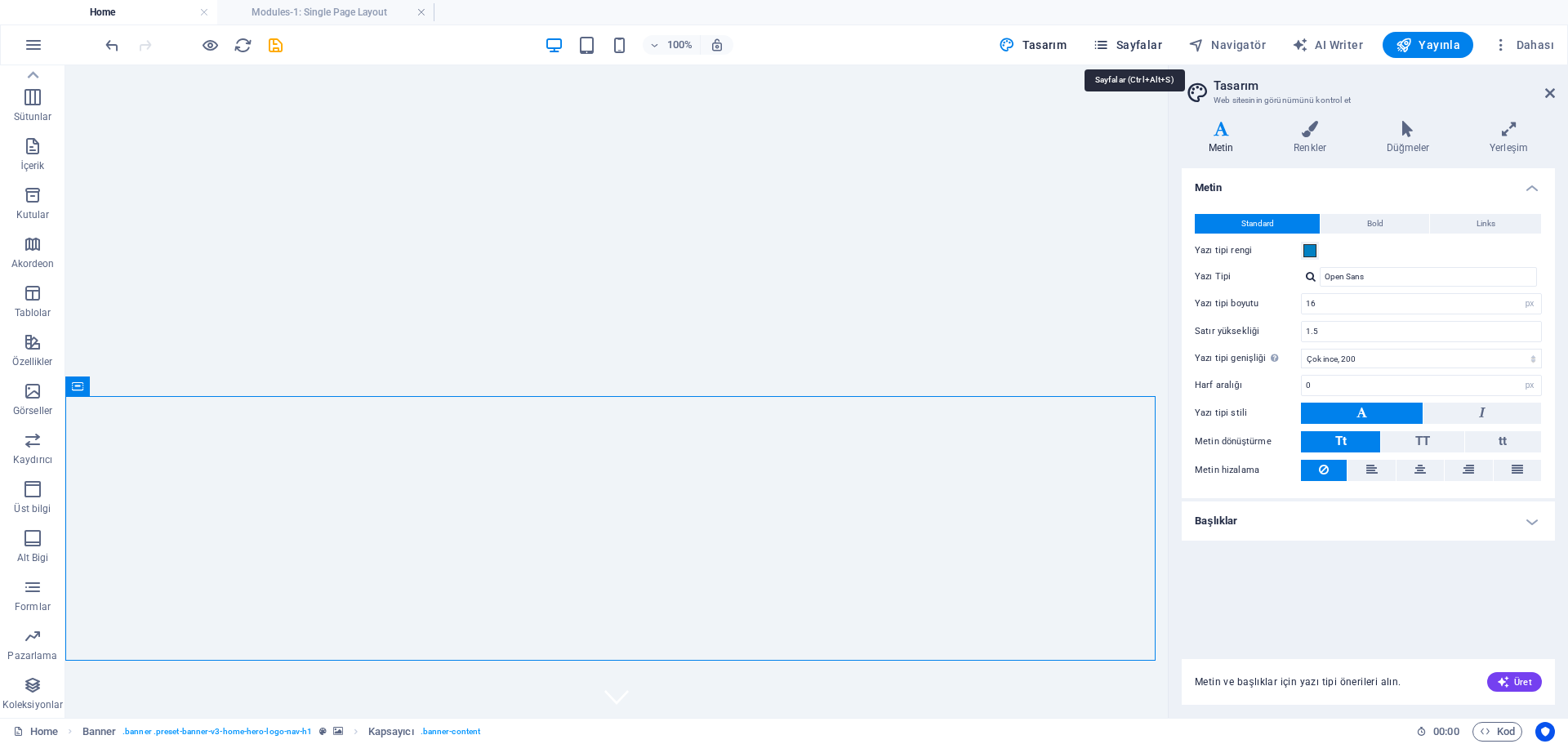
click at [1143, 42] on span "Sayfalar" at bounding box center [1127, 44] width 69 height 16
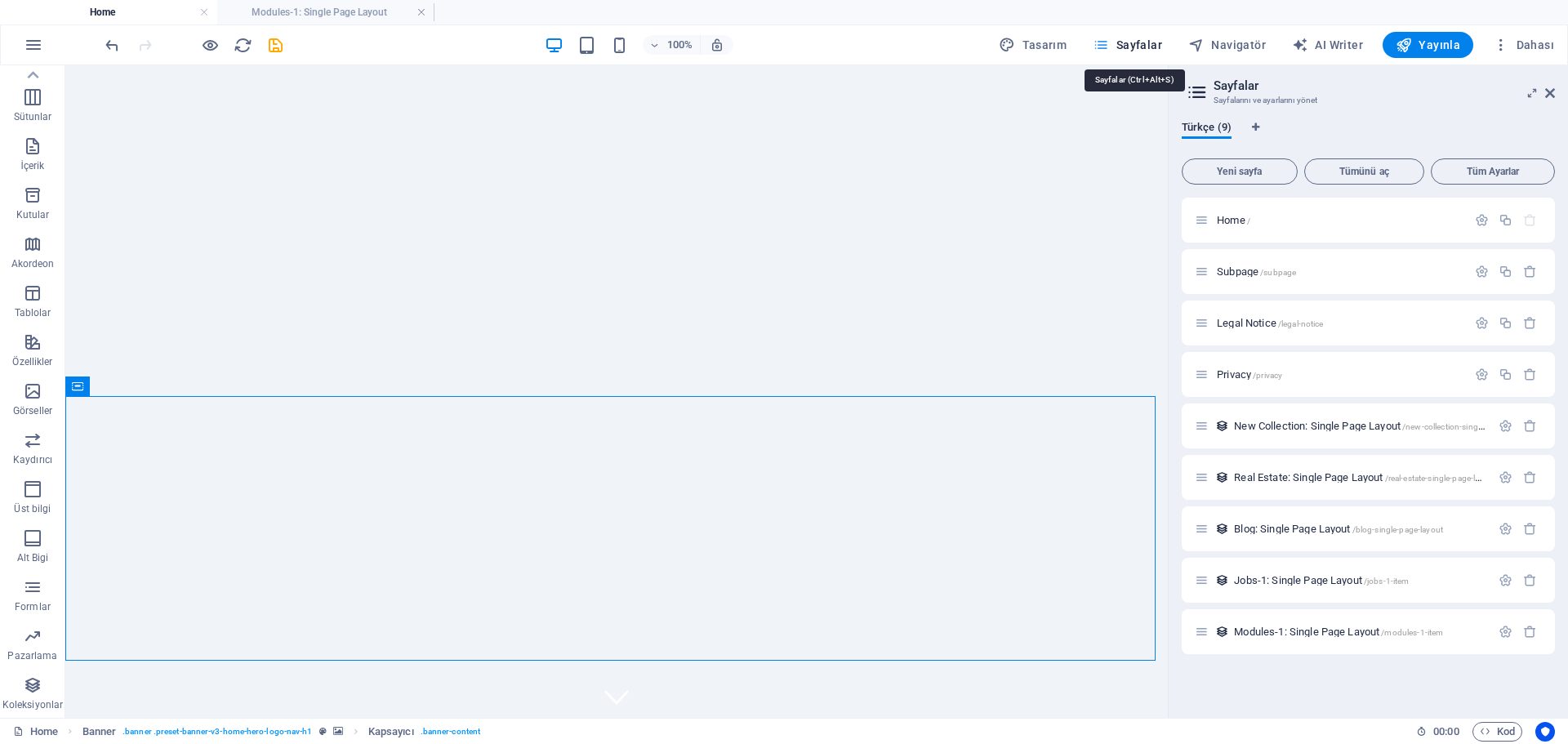
click at [1143, 42] on span "Sayfalar" at bounding box center [1127, 44] width 69 height 16
click at [193, 86] on h6 "Ön İzle Ctrl+P" at bounding box center [223, 87] width 120 height 20
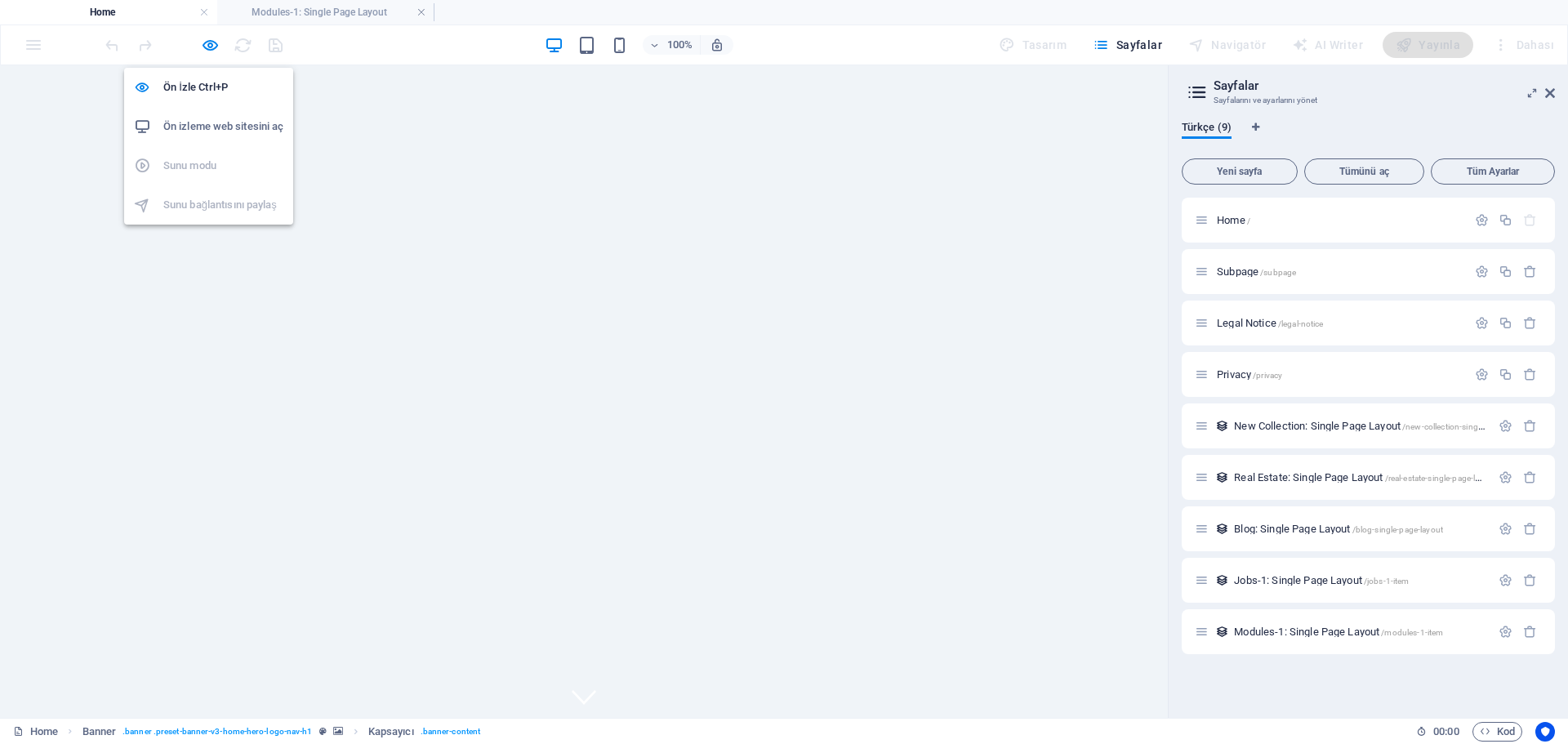
click at [195, 124] on h6 "Ön izleme web sitesini aç" at bounding box center [223, 126] width 120 height 20
click at [209, 41] on icon "button" at bounding box center [211, 45] width 19 height 19
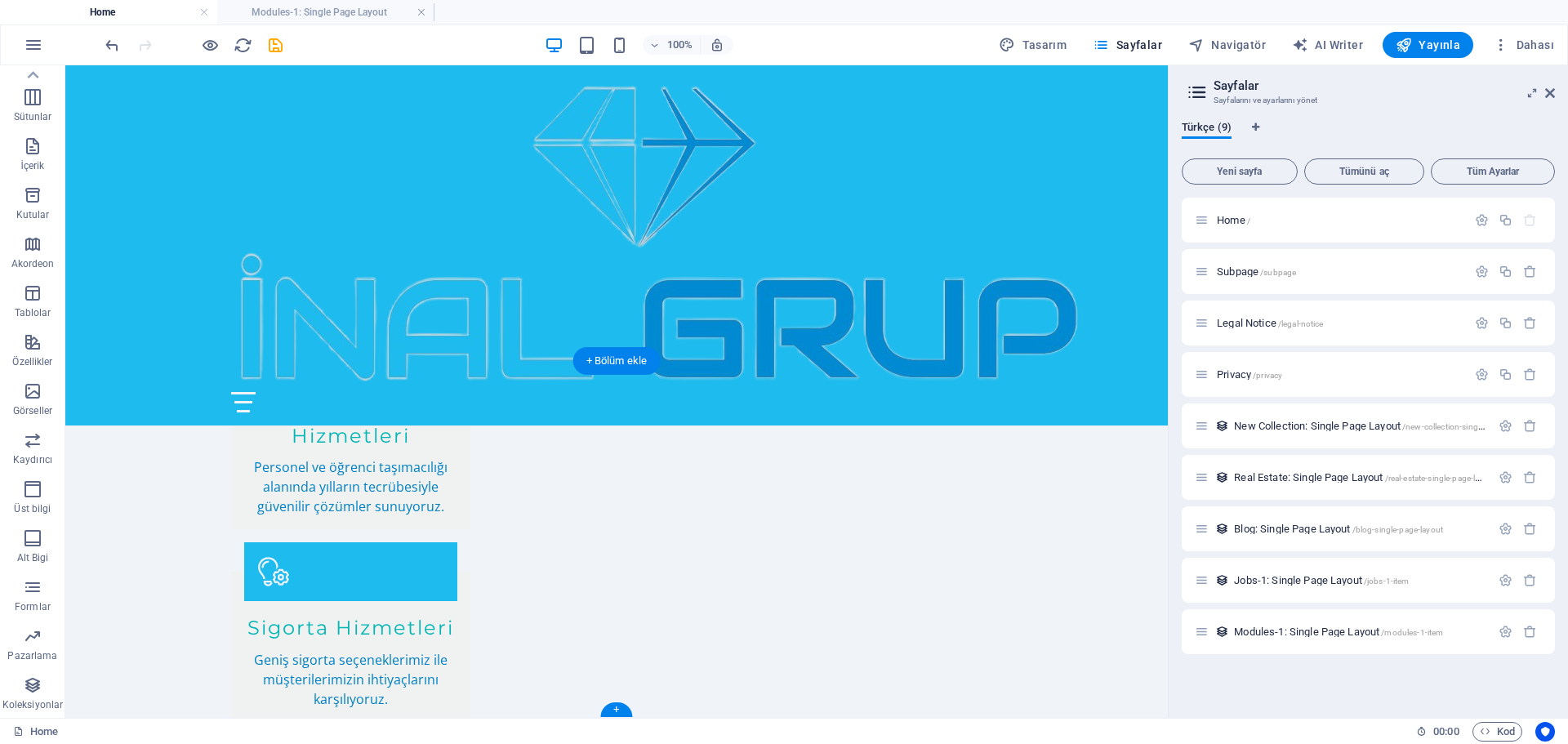
scroll to position [2676, 0]
click at [1435, 41] on span "Yayınla" at bounding box center [1428, 44] width 65 height 16
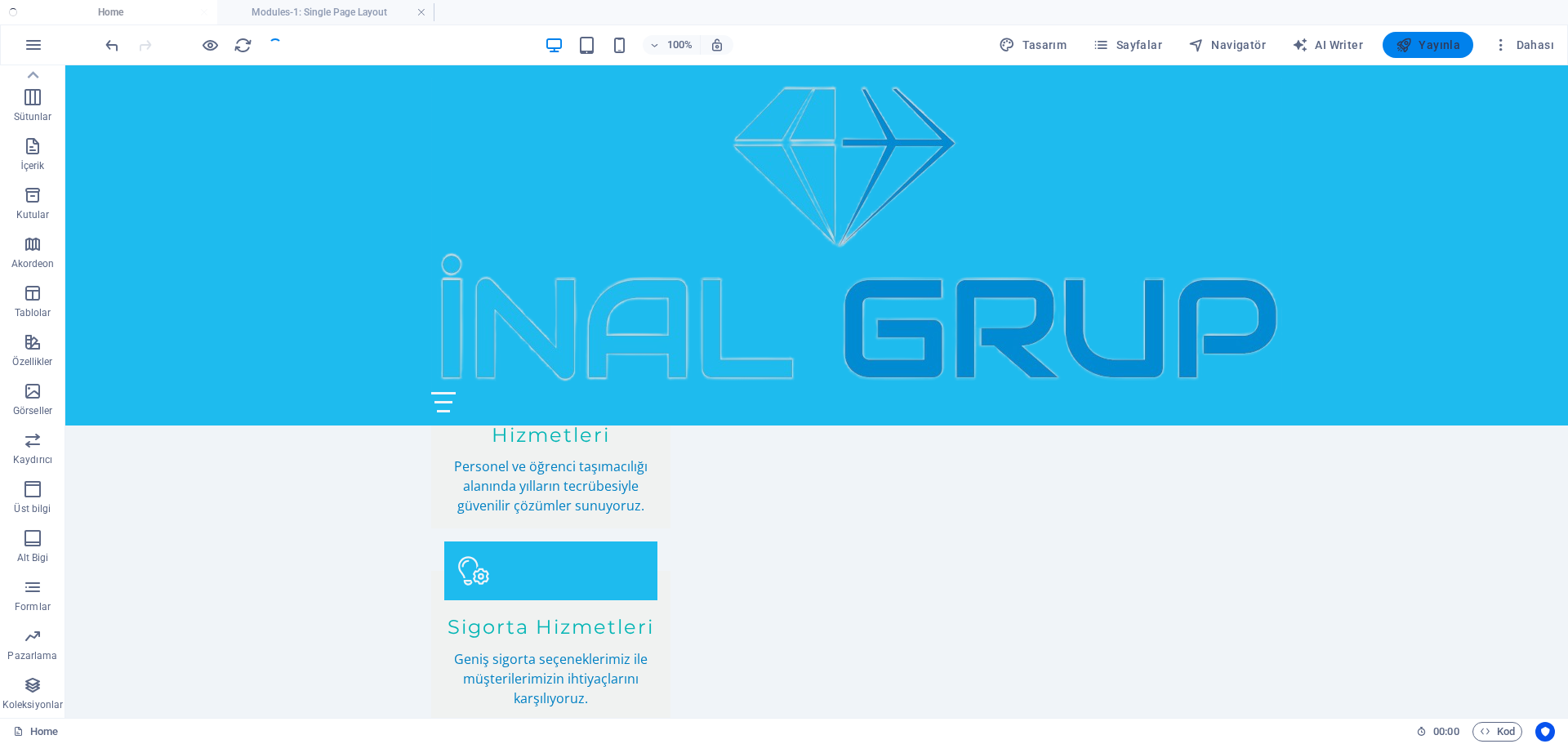
checkbox input "false"
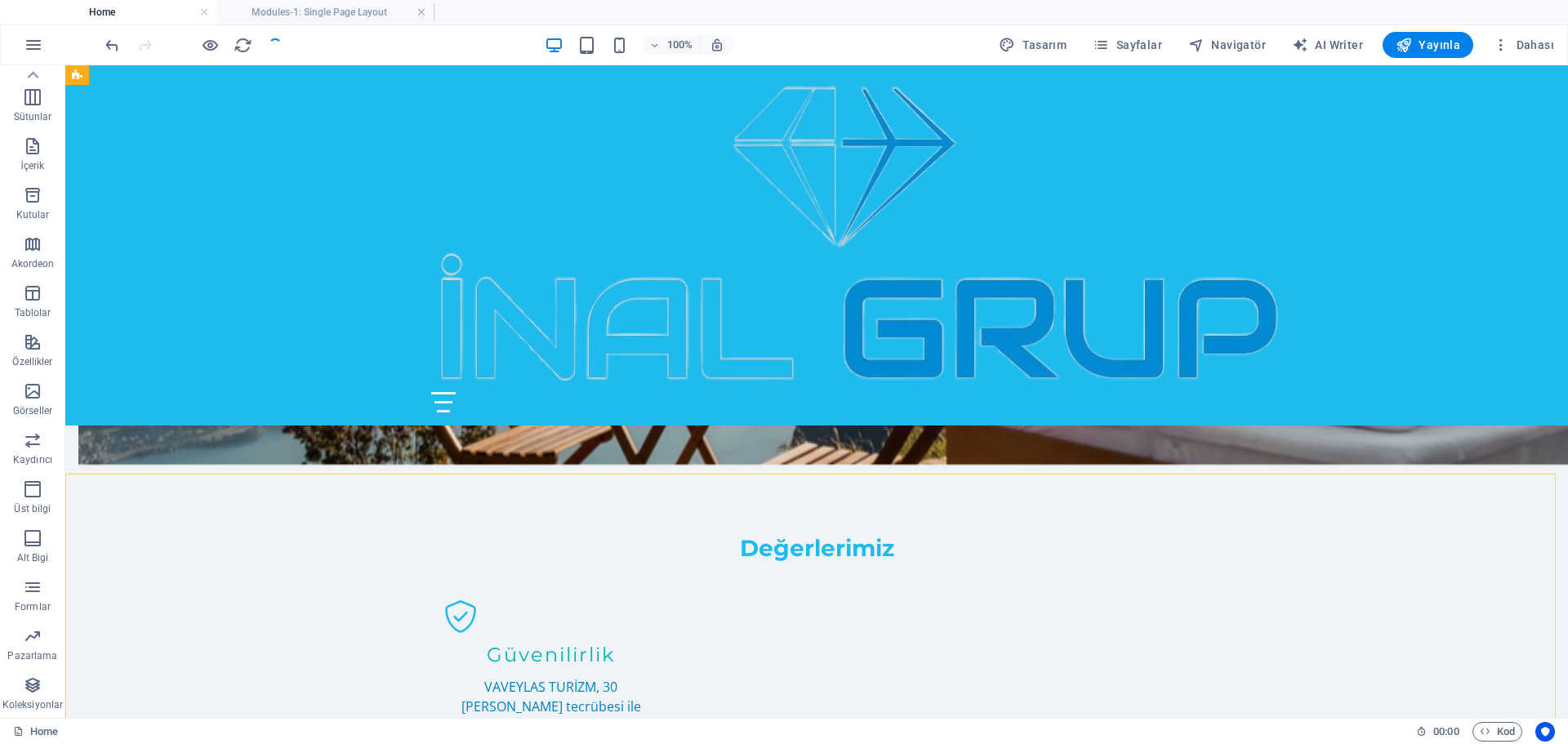
scroll to position [1204, 0]
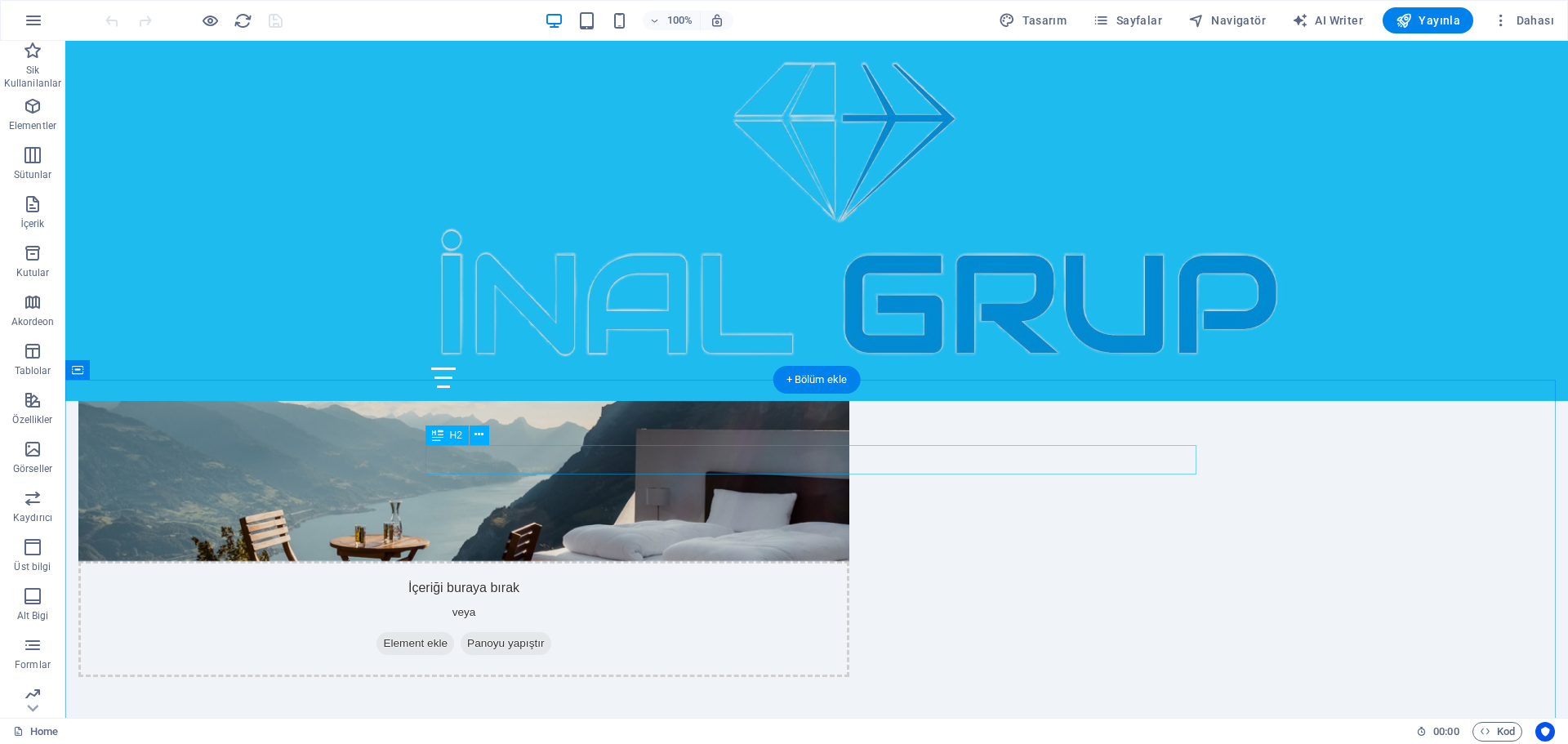
scroll to position [1306, 0]
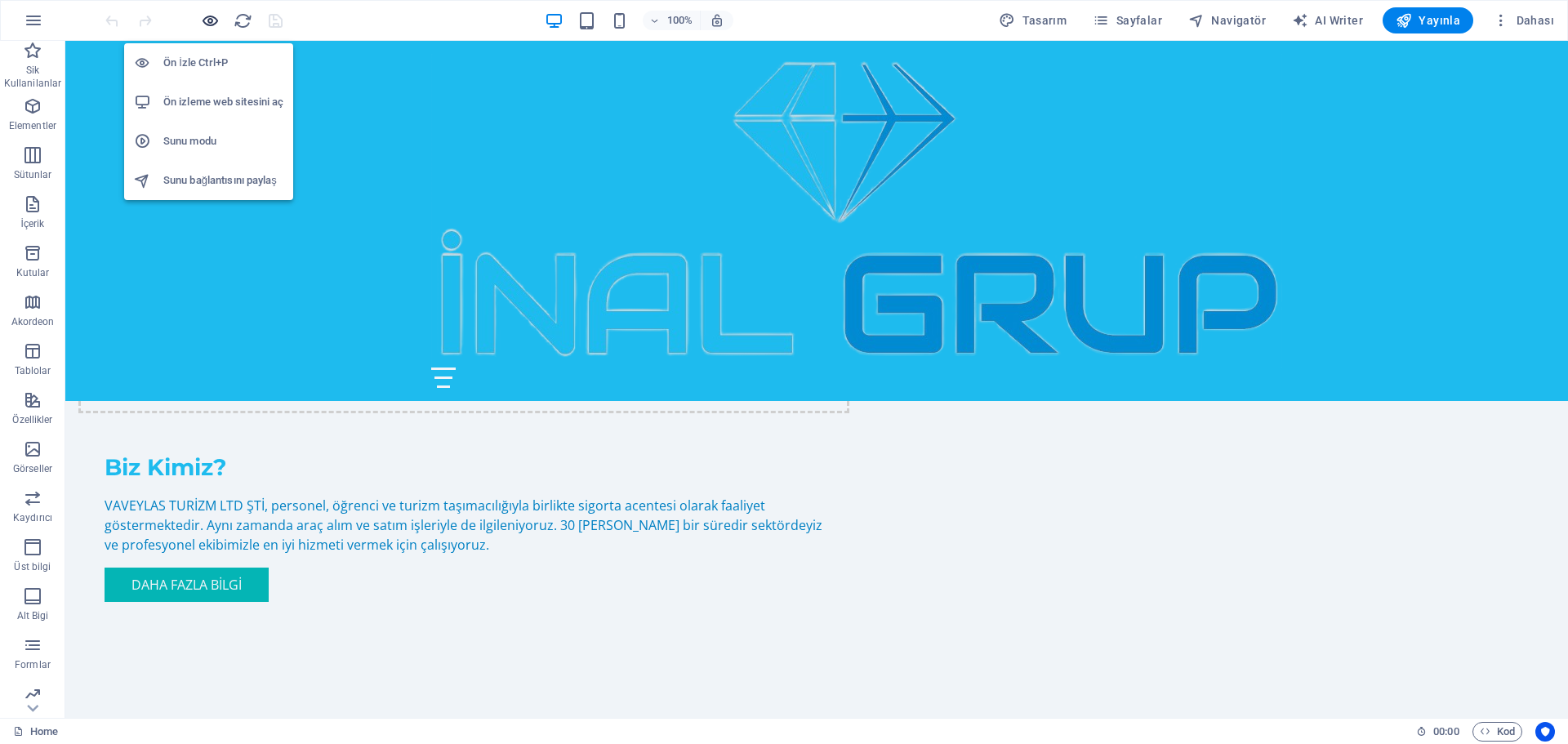
click at [206, 24] on icon "button" at bounding box center [211, 21] width 19 height 19
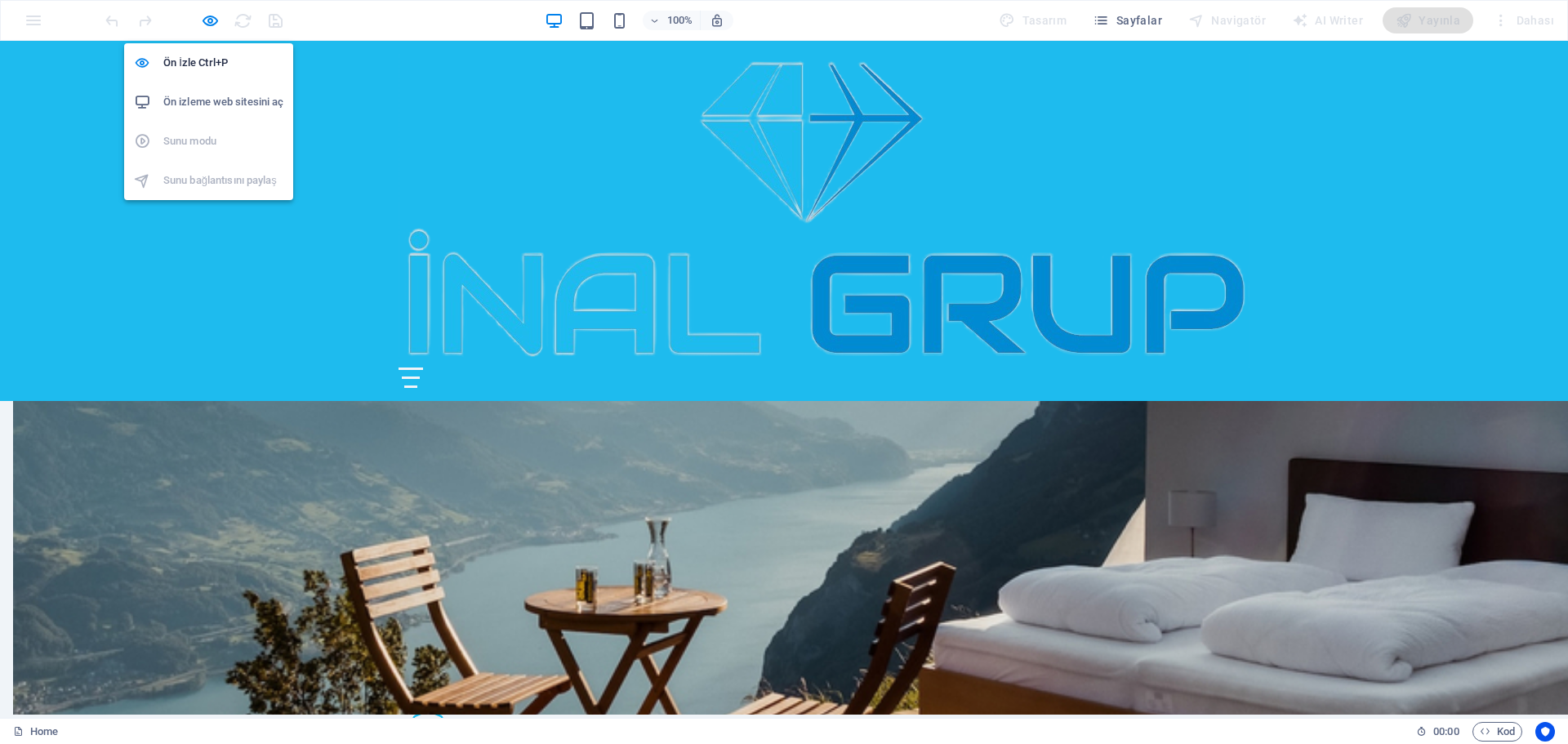
click at [209, 97] on h6 "Ön izleme web sitesini aç" at bounding box center [223, 102] width 120 height 20
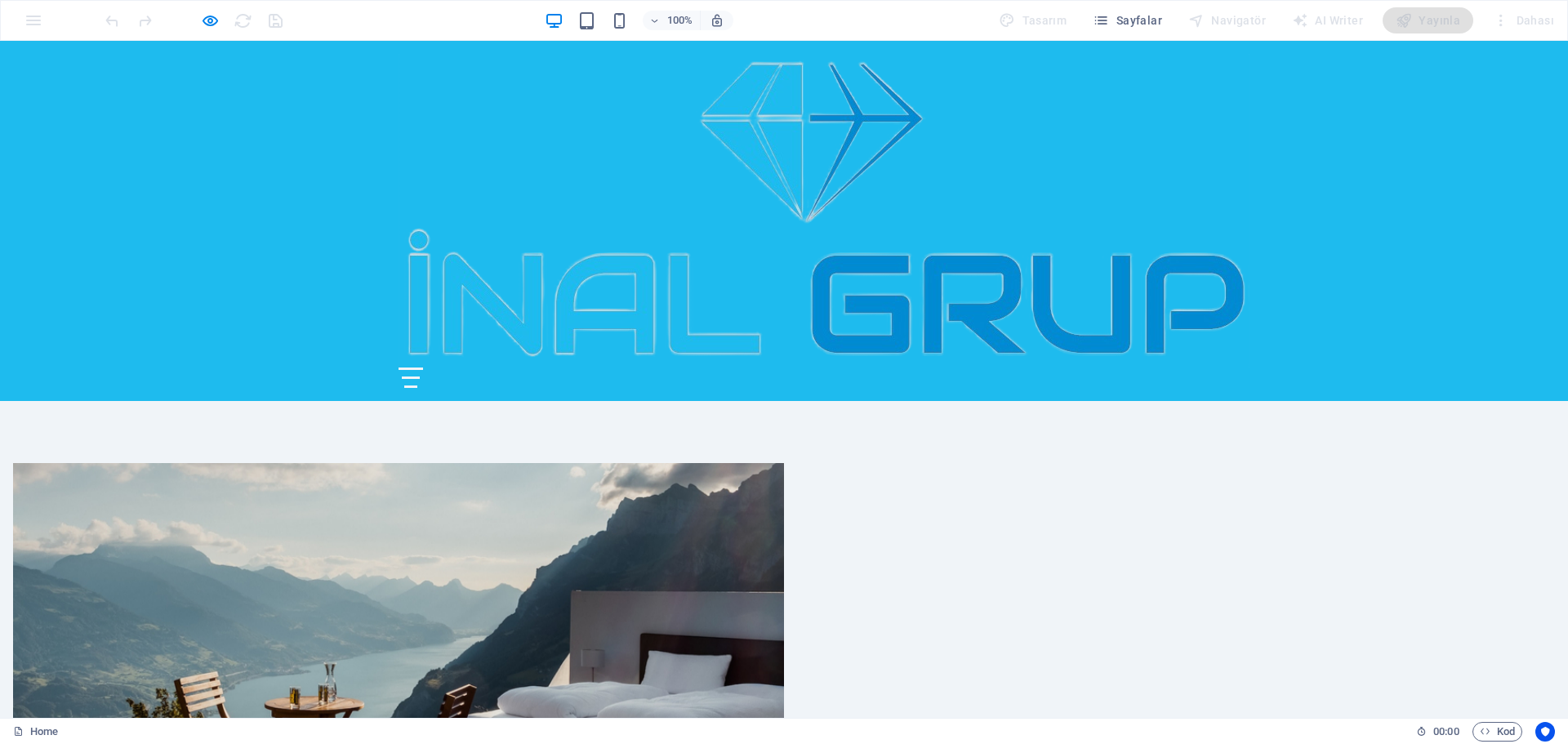
scroll to position [408, 0]
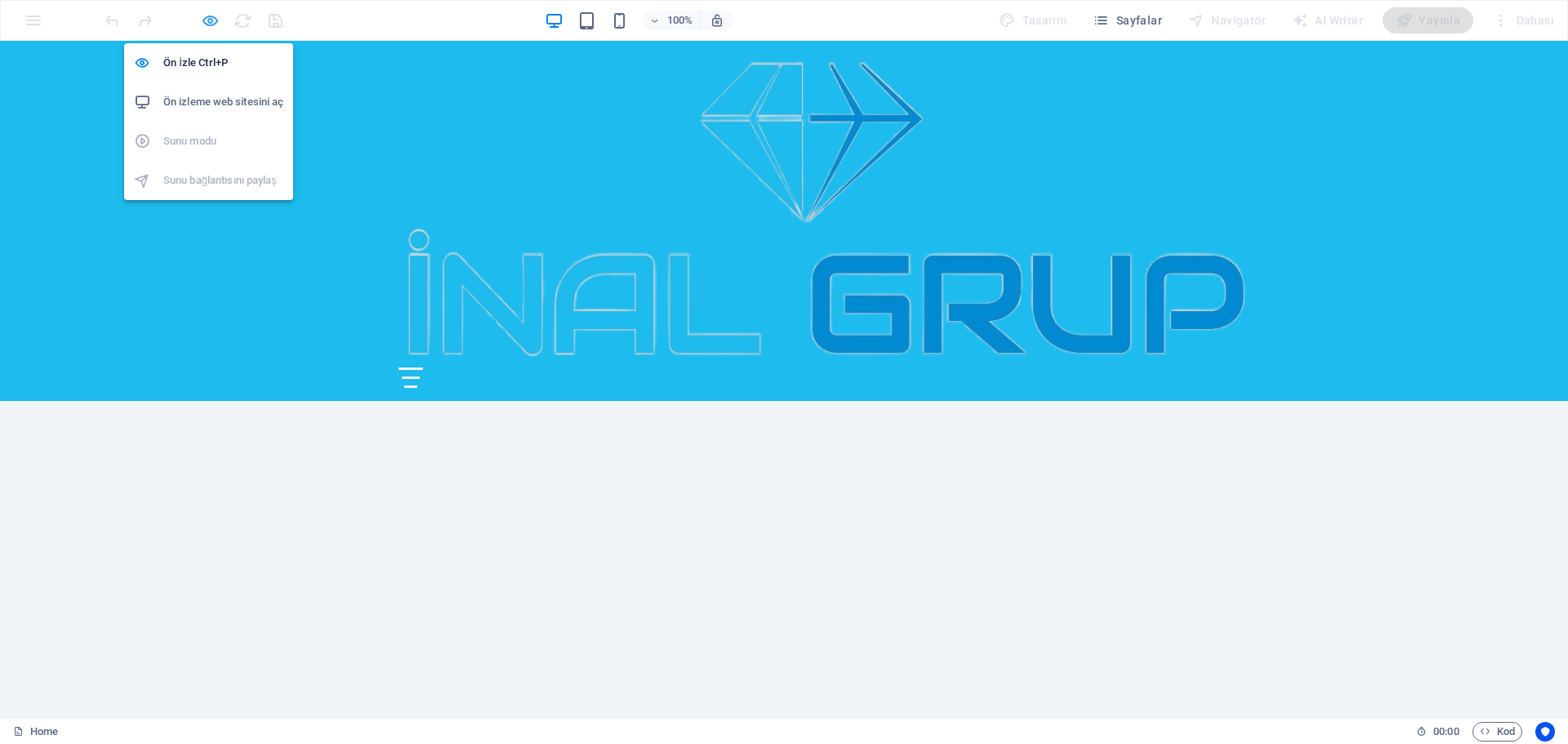
click at [204, 22] on icon "button" at bounding box center [211, 21] width 19 height 19
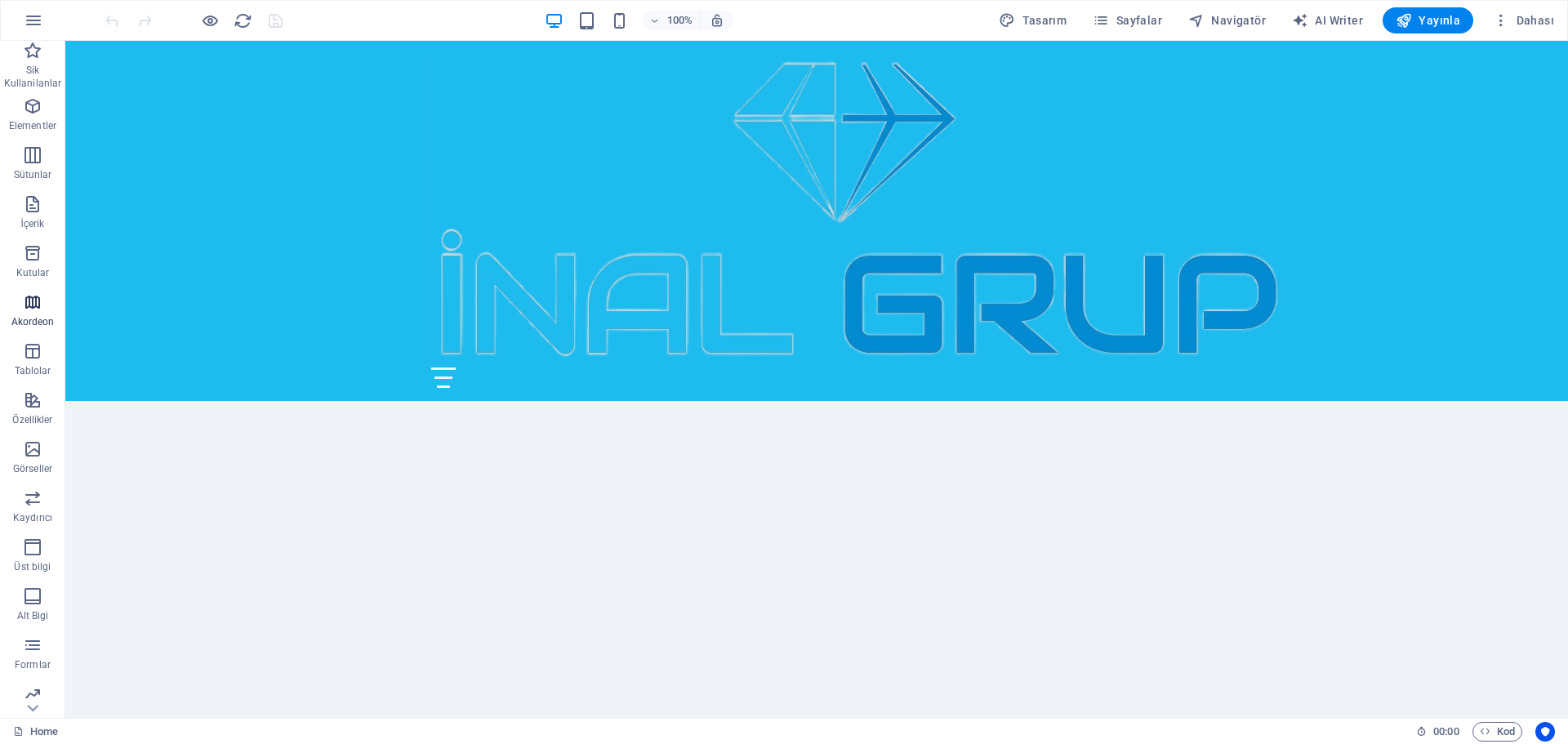
click at [33, 299] on icon "button" at bounding box center [32, 301] width 20 height 20
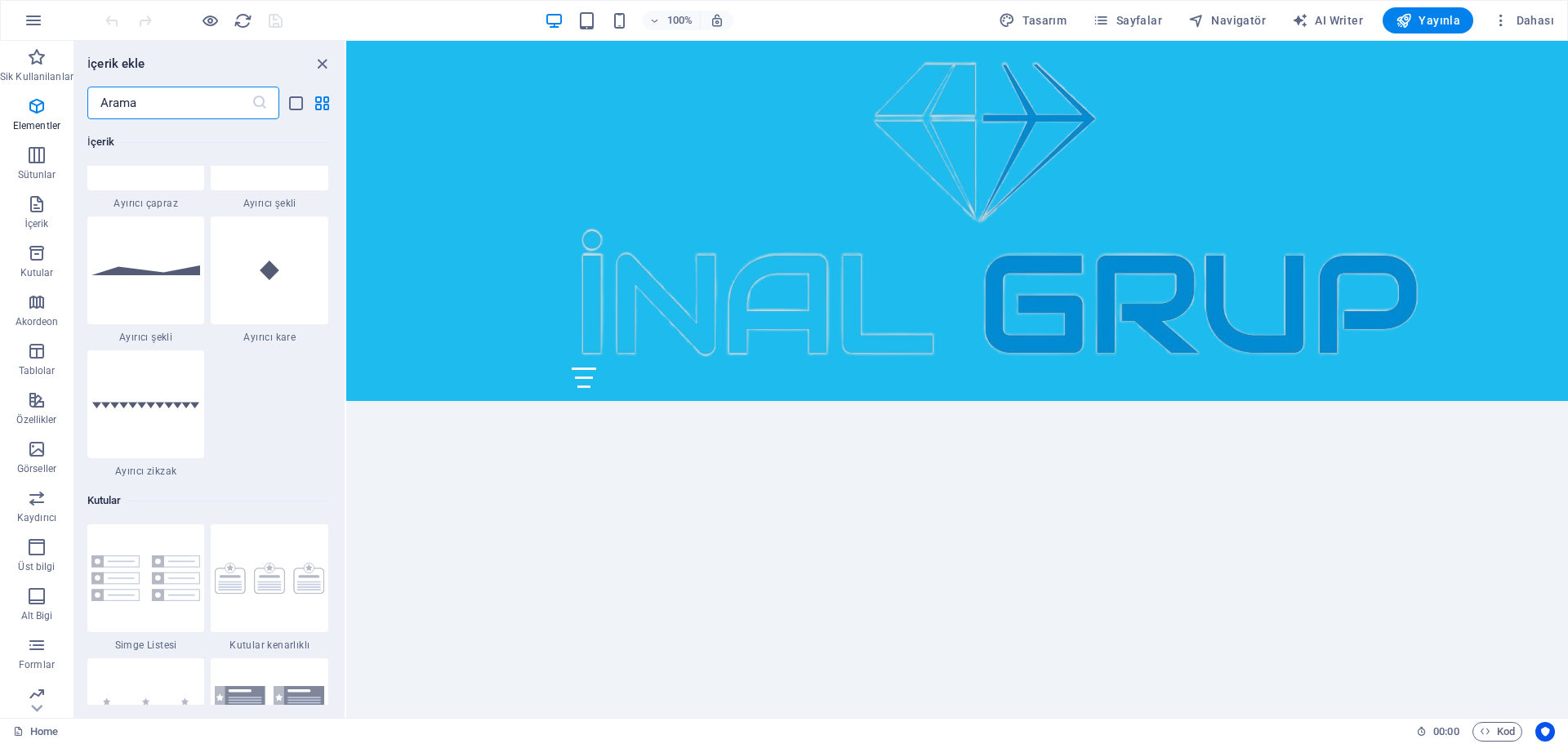
scroll to position [5212, 0]
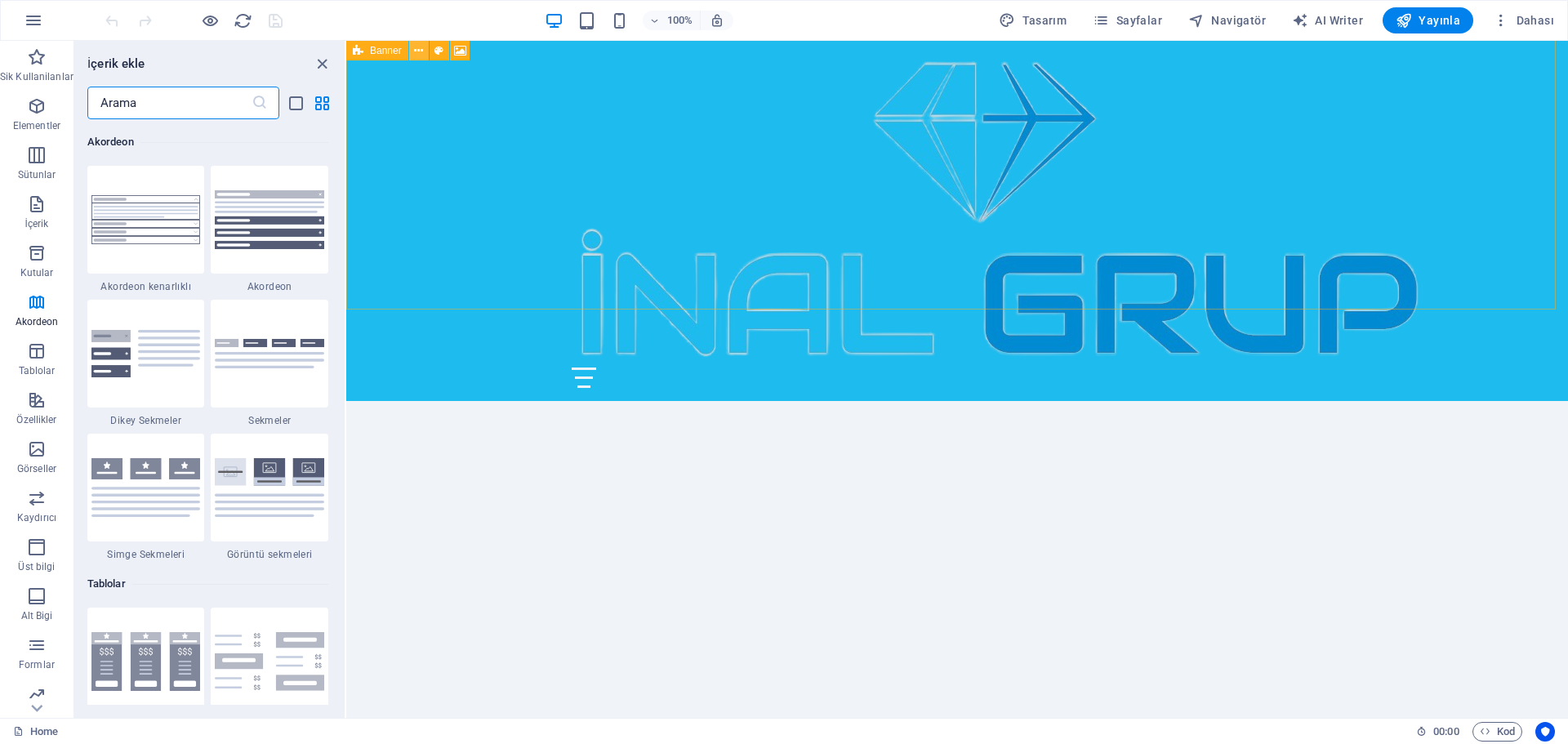
click at [417, 51] on icon at bounding box center [418, 51] width 9 height 17
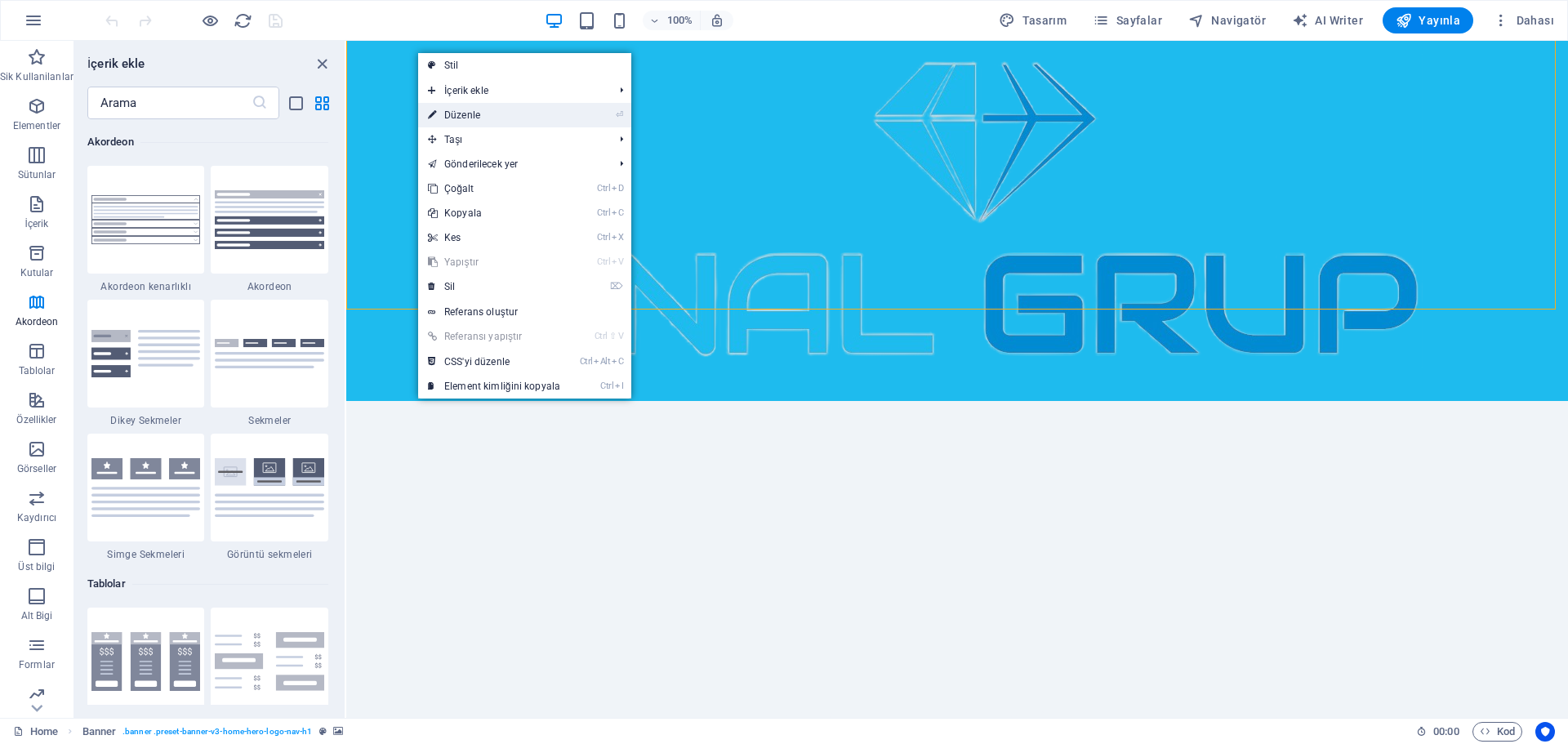
click at [468, 114] on link "⏎ Düzenle" at bounding box center [494, 115] width 152 height 24
select select "vh"
select select "header"
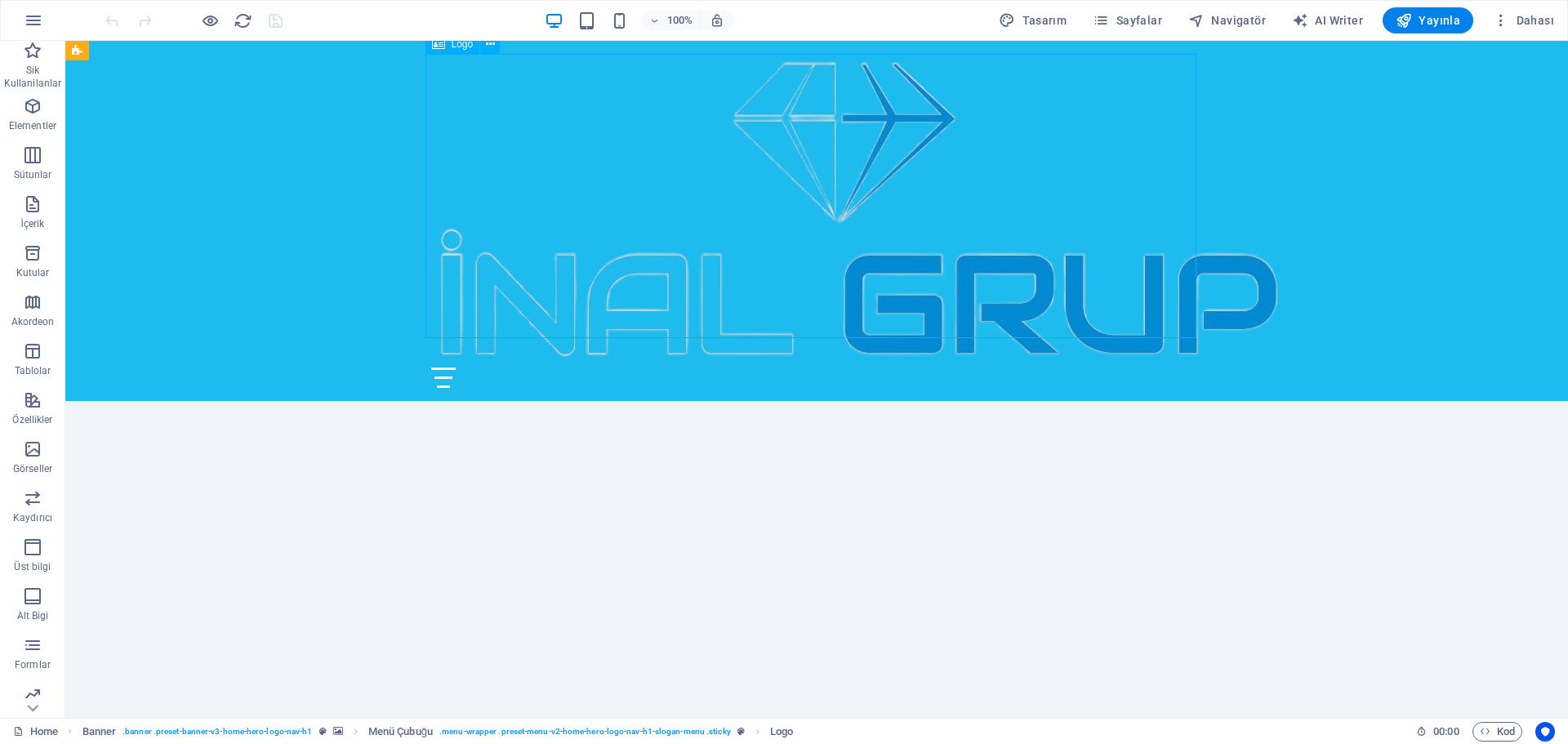
drag, startPoint x: 495, startPoint y: 305, endPoint x: 774, endPoint y: 267, distance: 281.6
click at [774, 267] on div at bounding box center [816, 211] width 770 height 314
click at [1226, 276] on div "Ana Sayfa Hakkımızda Değerler Hizmetler İletişim" at bounding box center [816, 221] width 1502 height 360
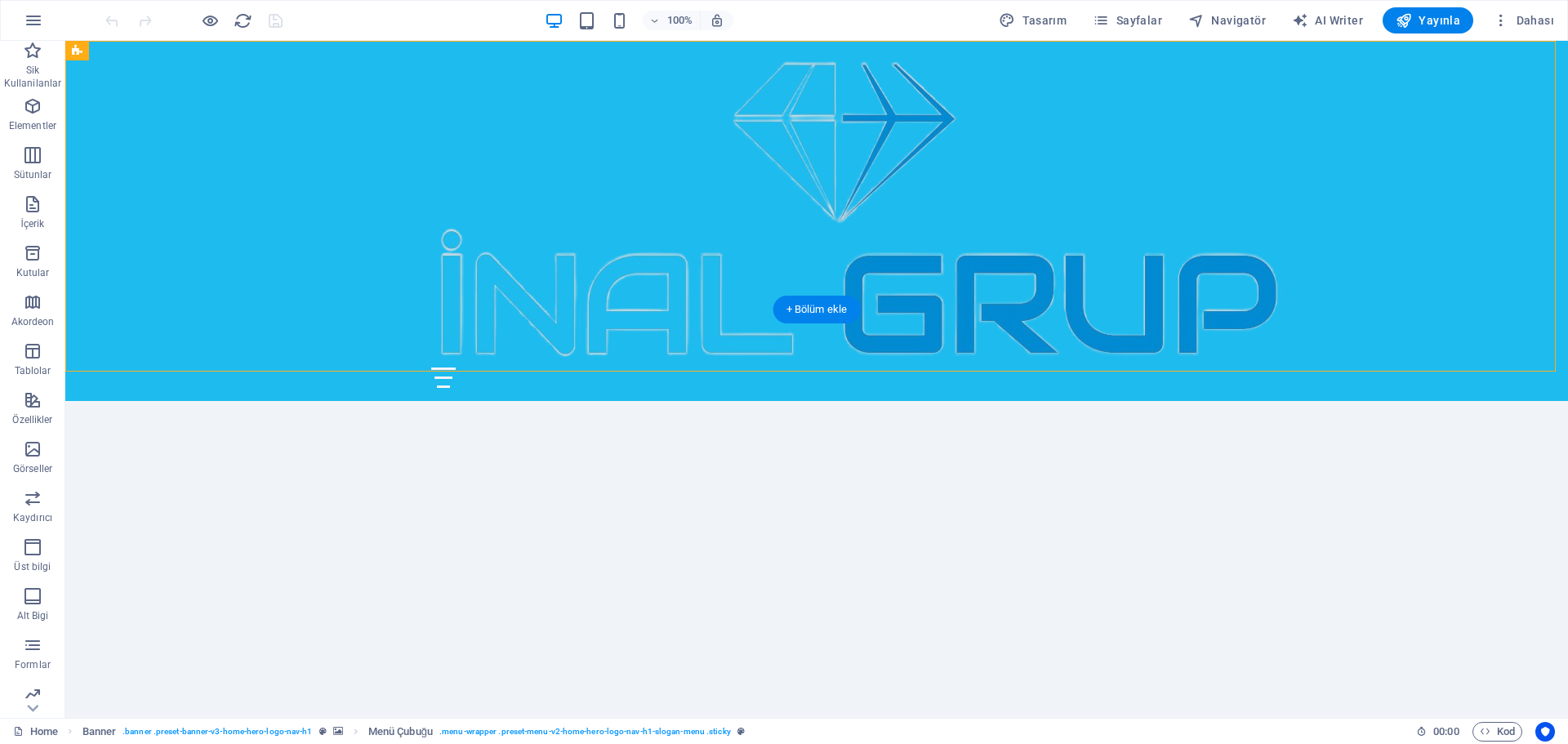
drag, startPoint x: 1367, startPoint y: 251, endPoint x: 1282, endPoint y: 208, distance: 95.3
click at [1282, 208] on div "Ana Sayfa Hakkımızda Değerler Hizmetler İletişim" at bounding box center [816, 221] width 1502 height 360
click at [988, 266] on div at bounding box center [816, 211] width 770 height 314
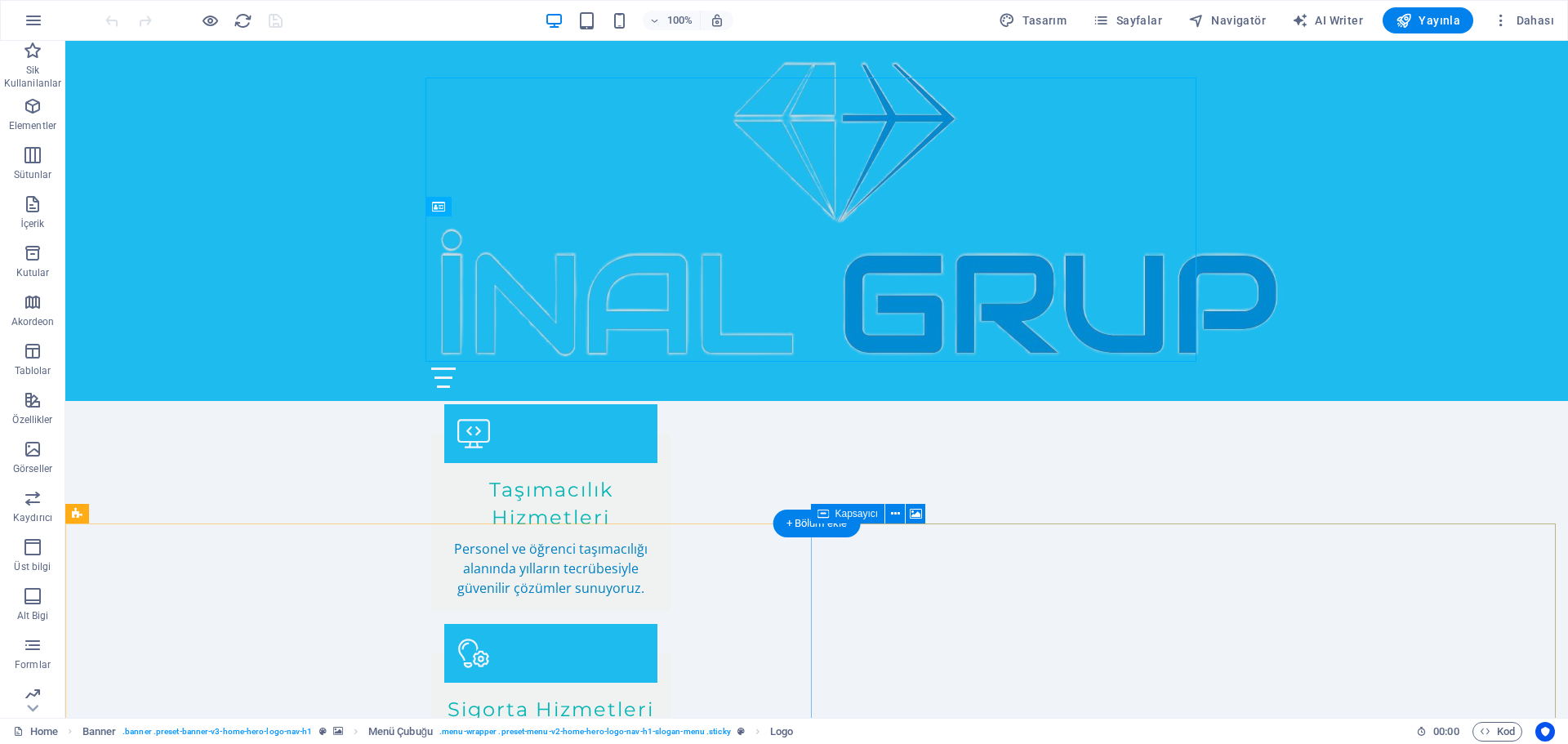
scroll to position [2592, 0]
click at [896, 513] on icon at bounding box center [896, 515] width 9 height 17
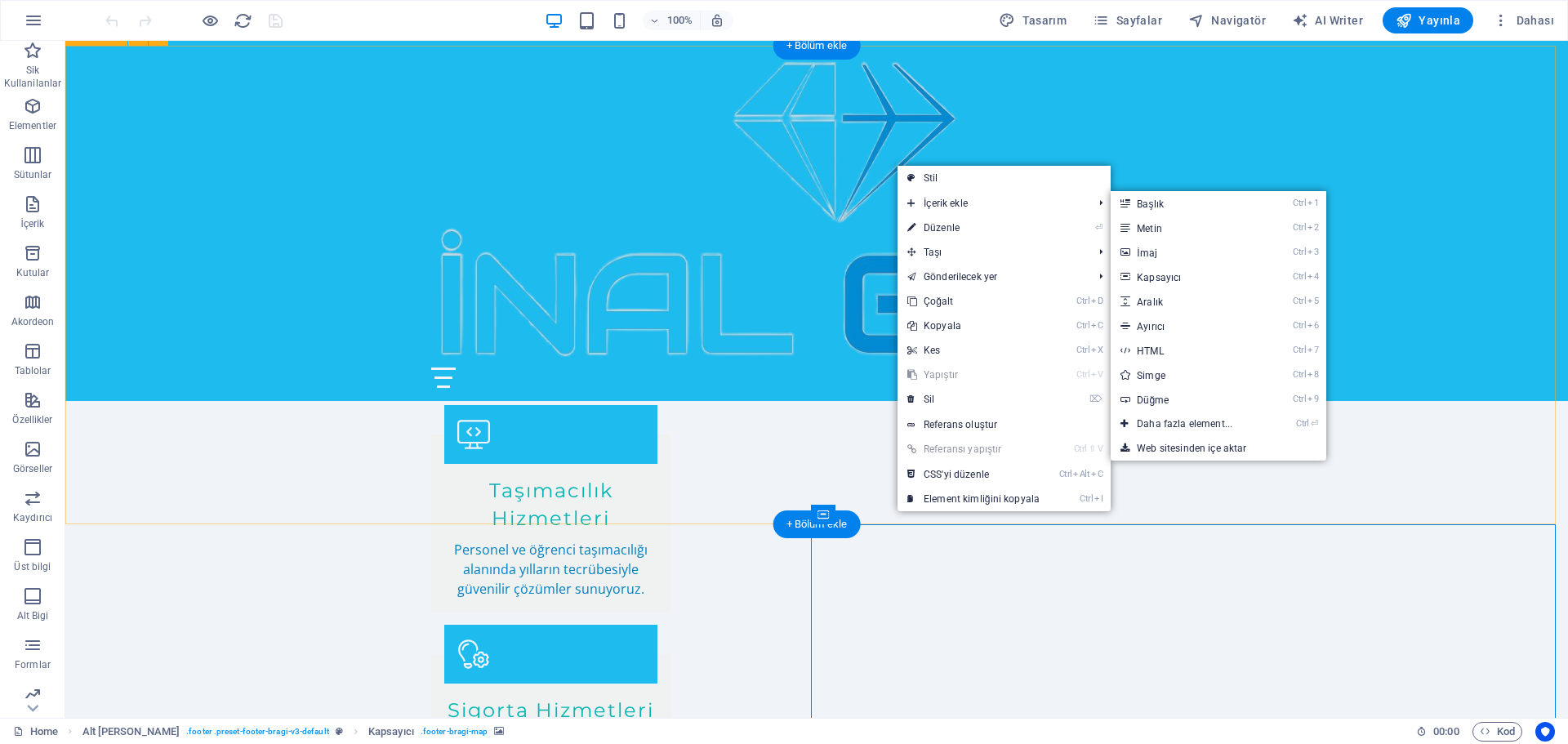
drag, startPoint x: 1463, startPoint y: 486, endPoint x: 1390, endPoint y: 511, distance: 77.2
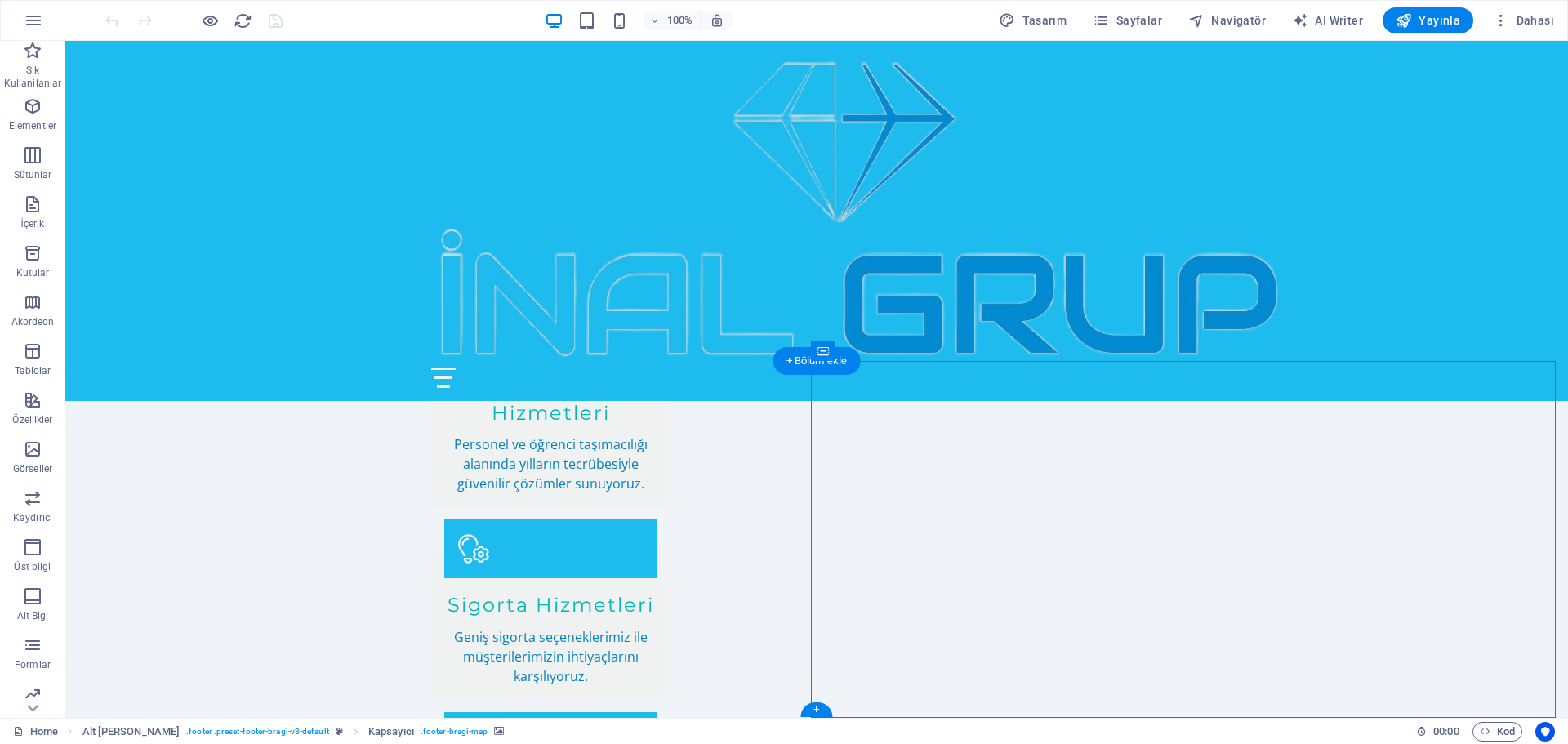
select select "px"
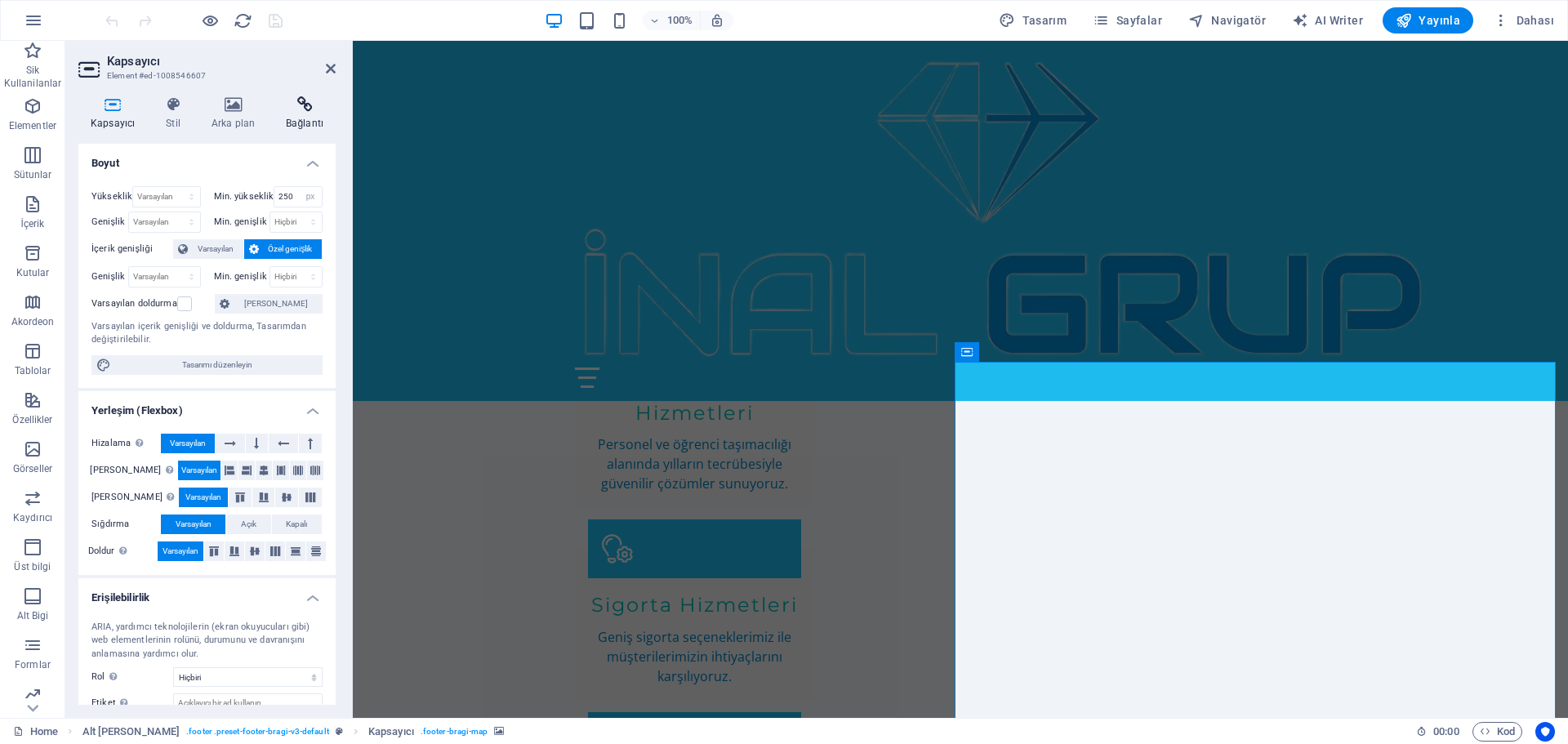
click at [310, 115] on h4 "Bağlantı" at bounding box center [304, 113] width 62 height 35
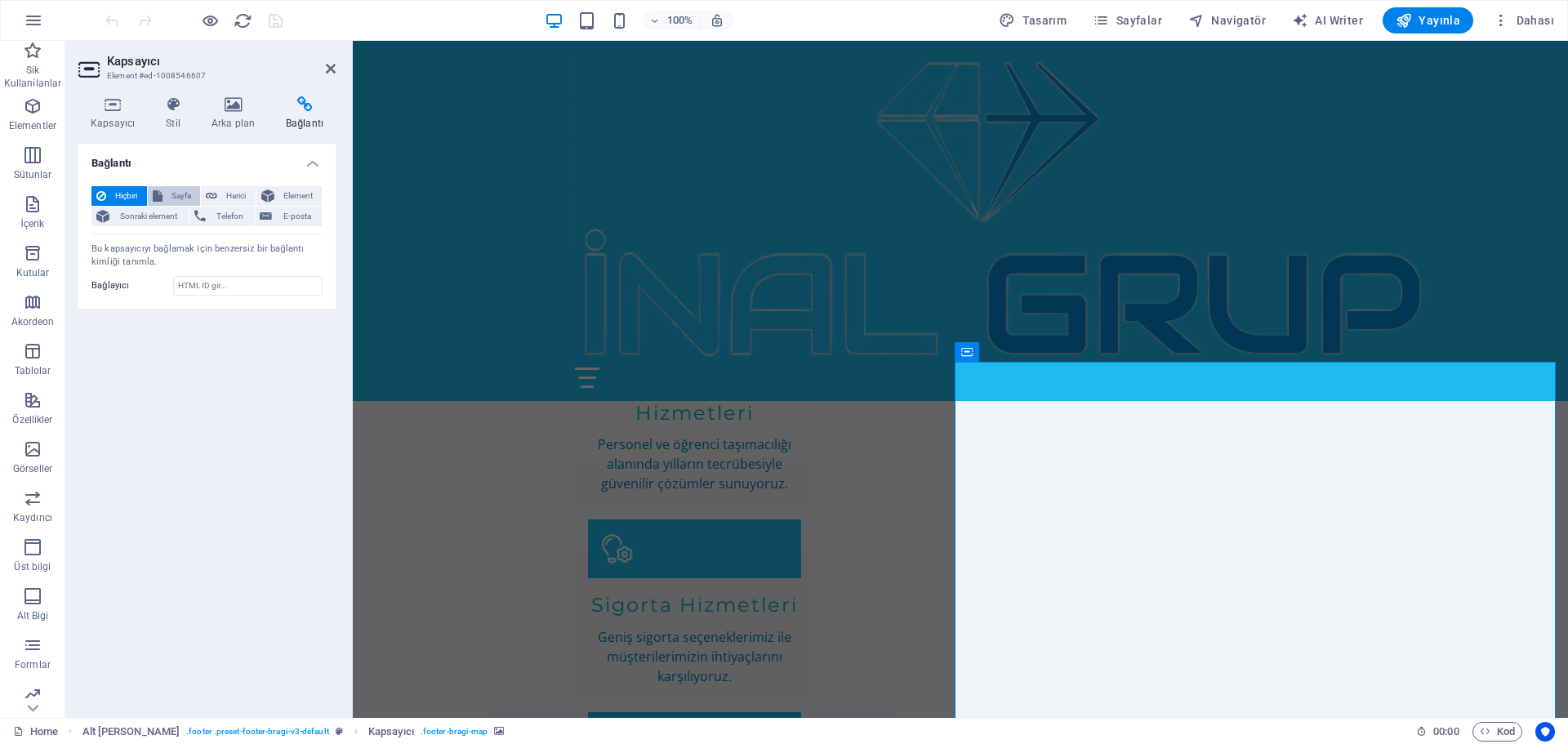
click at [185, 196] on span "Sayfa" at bounding box center [182, 196] width 29 height 20
select select
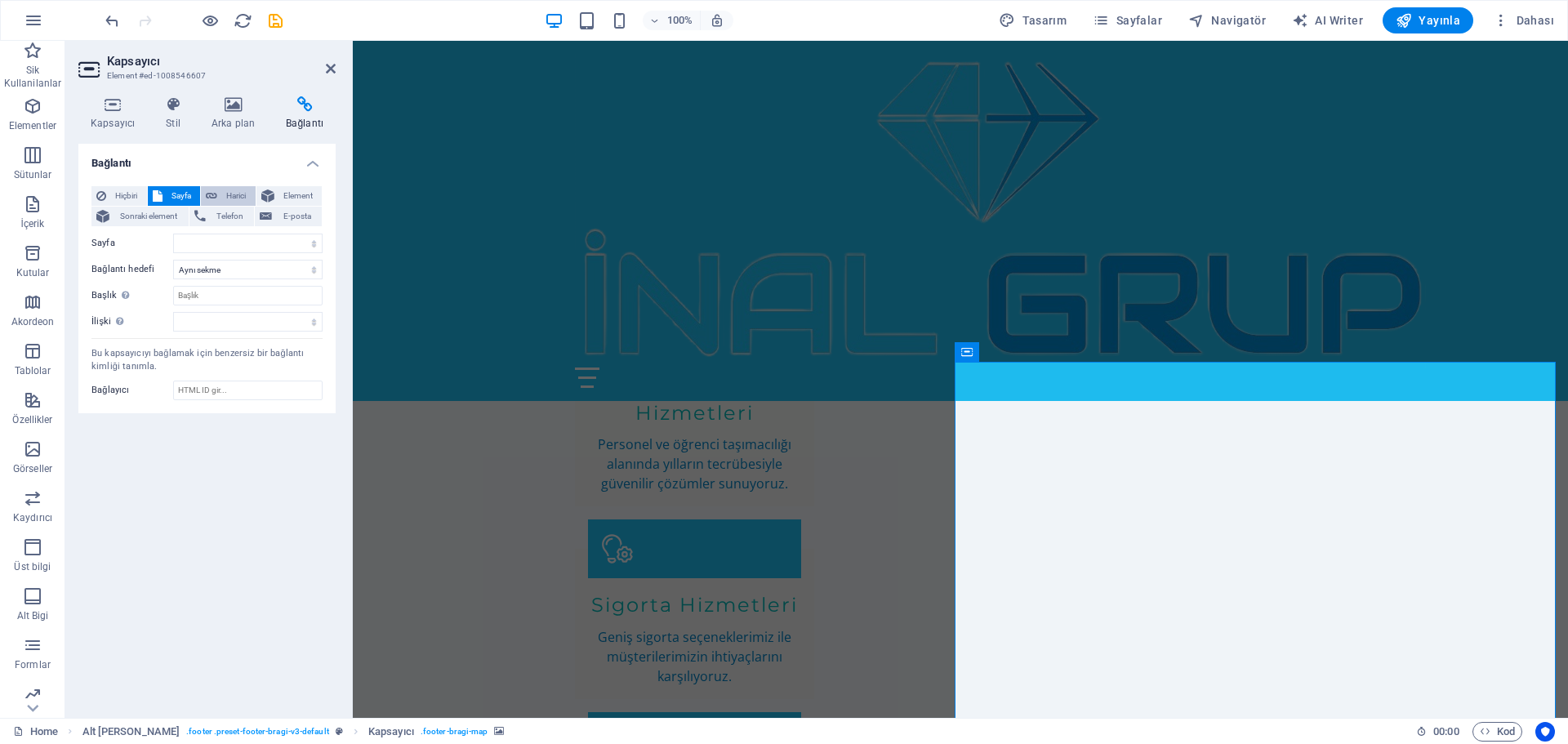
click at [221, 199] on button "Harici" at bounding box center [228, 196] width 54 height 20
select select "blank"
click at [282, 196] on span "Element" at bounding box center [298, 196] width 38 height 20
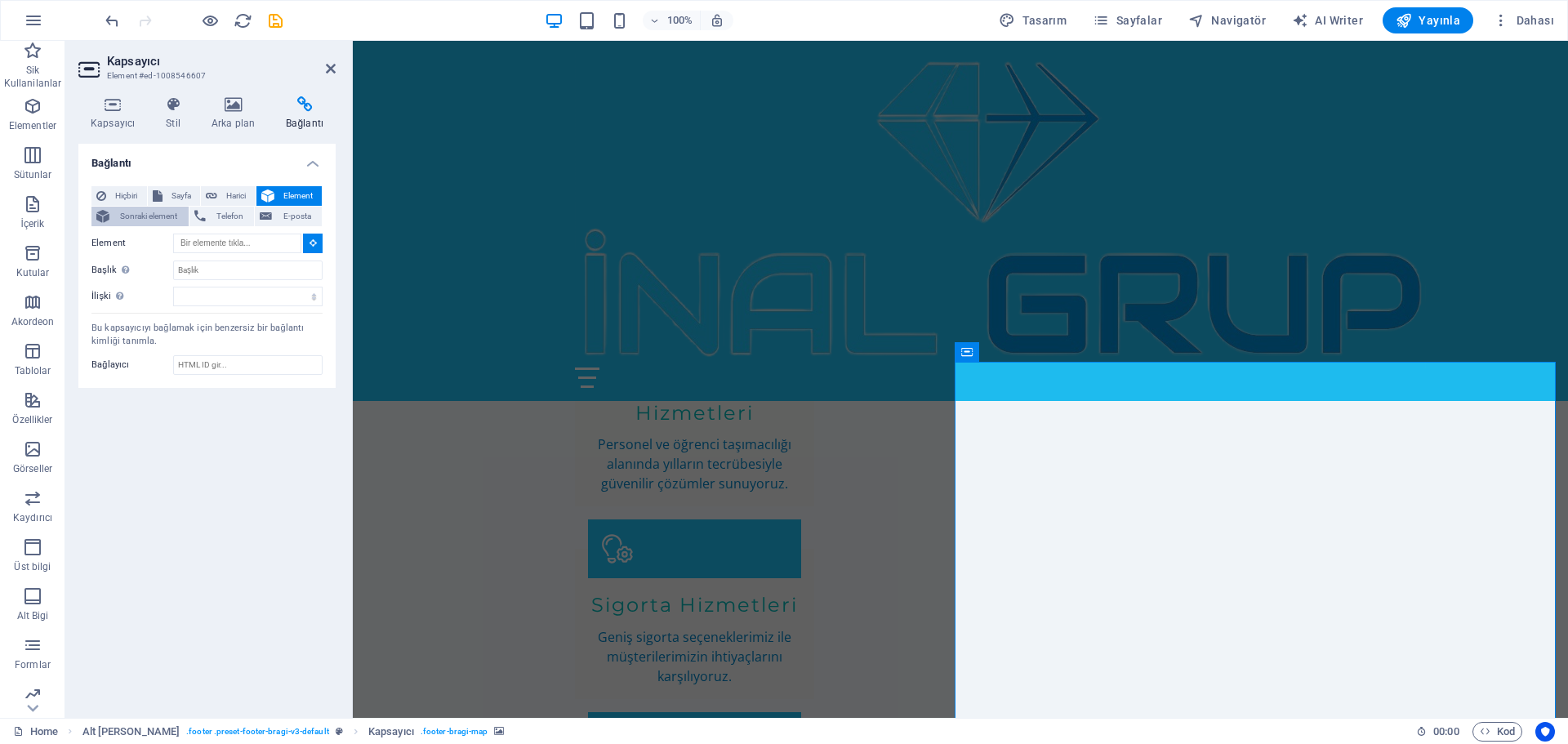
click at [137, 219] on span "Sonraki element" at bounding box center [149, 216] width 69 height 20
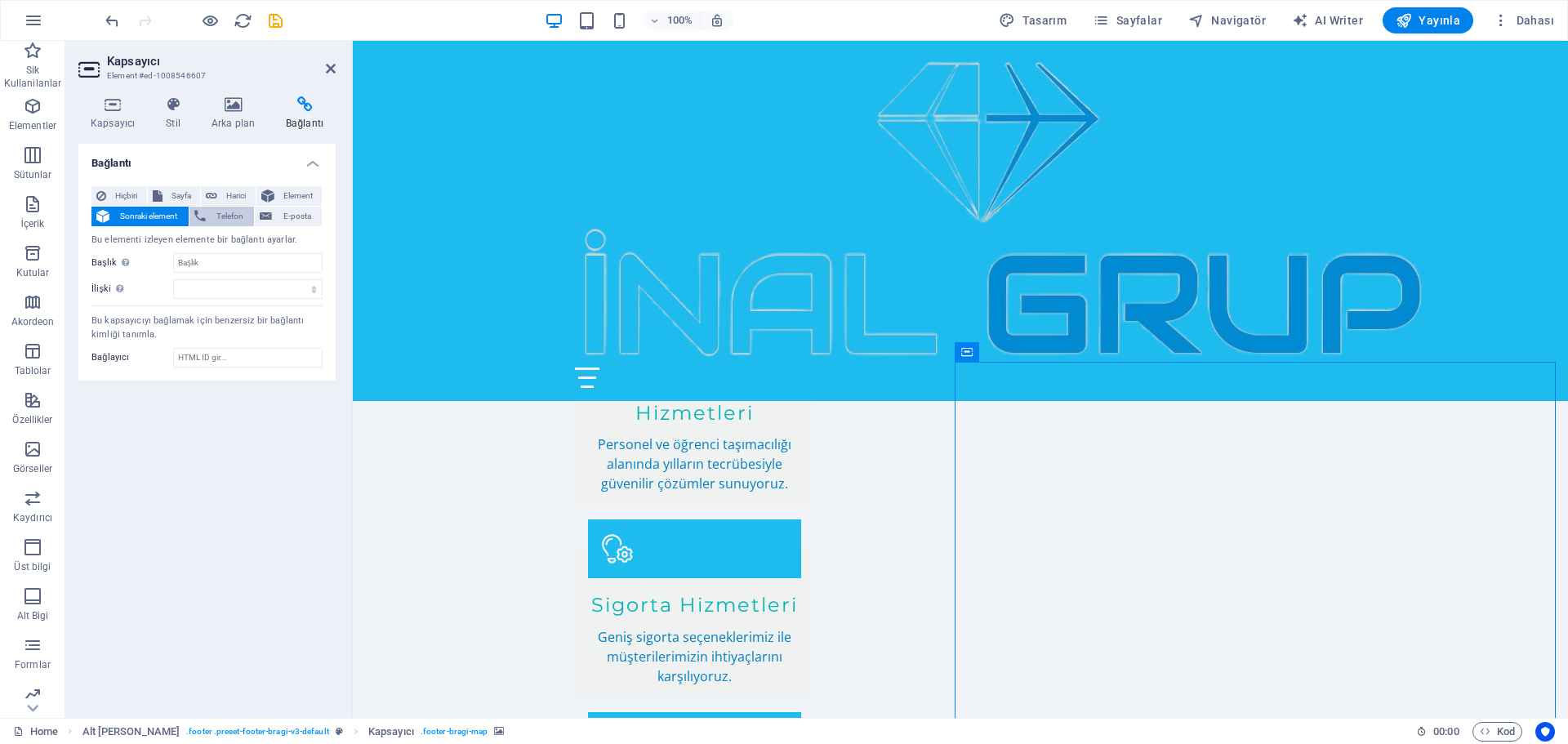
click at [223, 220] on span "Telefon" at bounding box center [230, 216] width 39 height 20
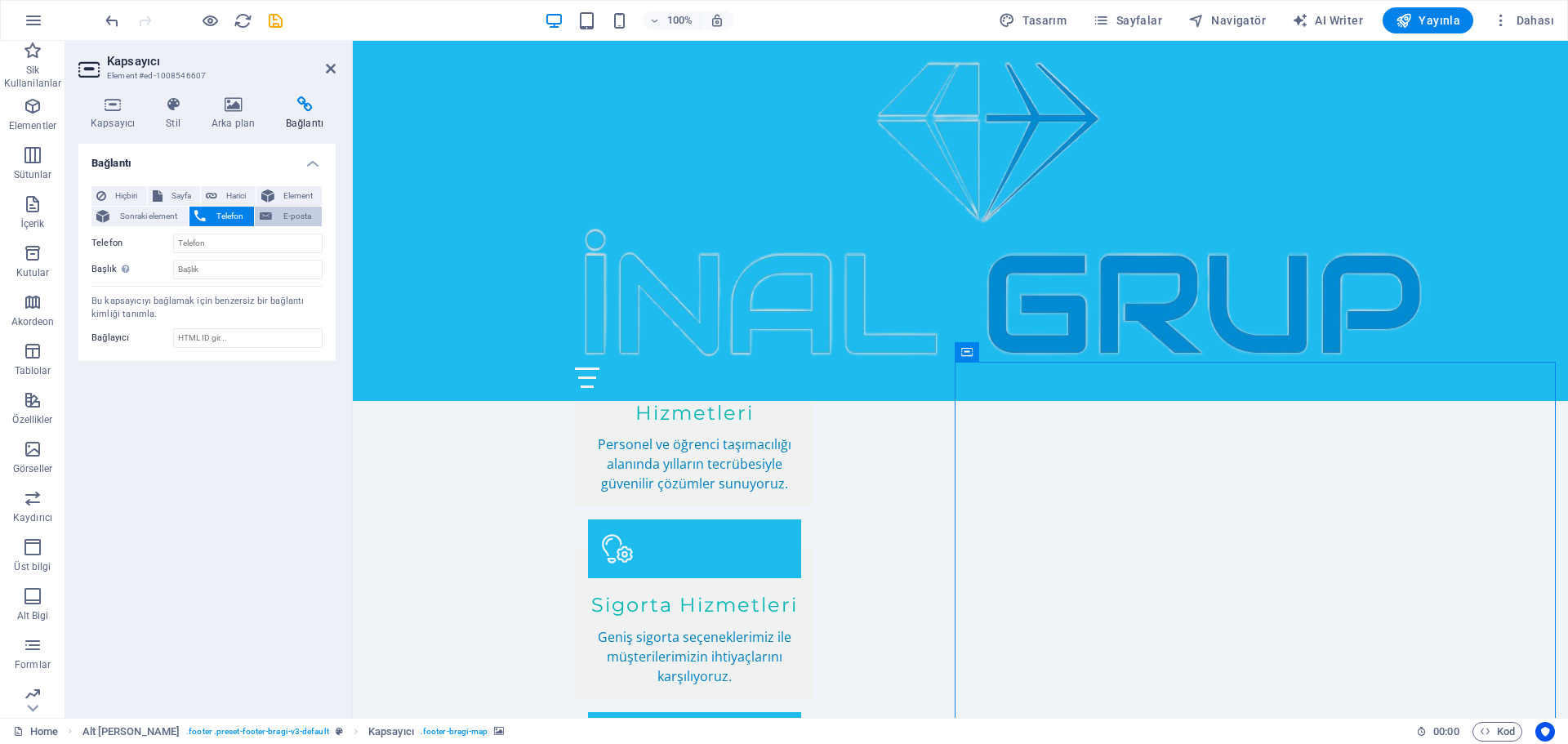
click at [286, 220] on span "E-posta" at bounding box center [297, 216] width 40 height 20
click at [221, 214] on span "Telefon" at bounding box center [230, 216] width 39 height 20
click at [176, 106] on icon at bounding box center [173, 104] width 39 height 16
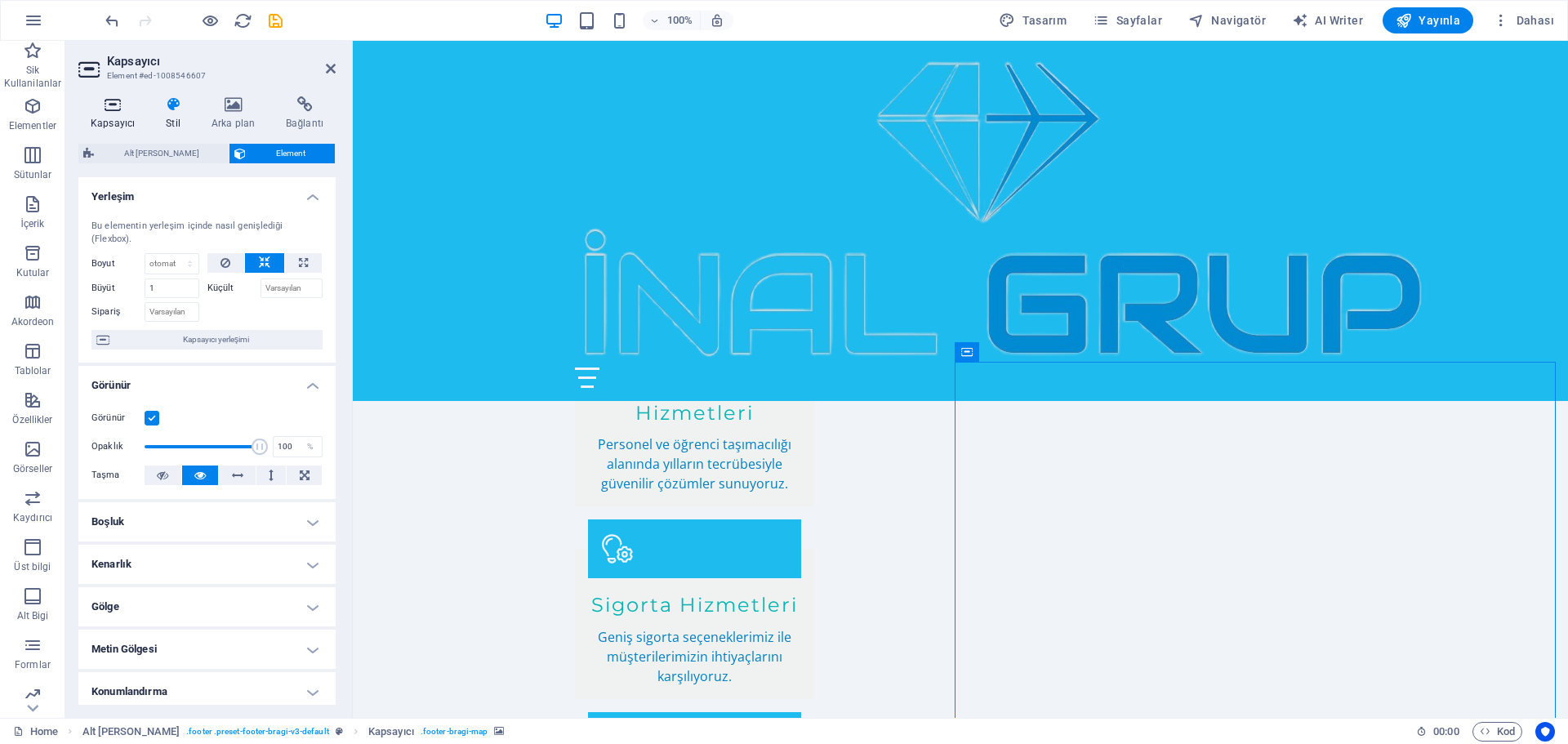
click at [95, 110] on icon at bounding box center [112, 104] width 68 height 16
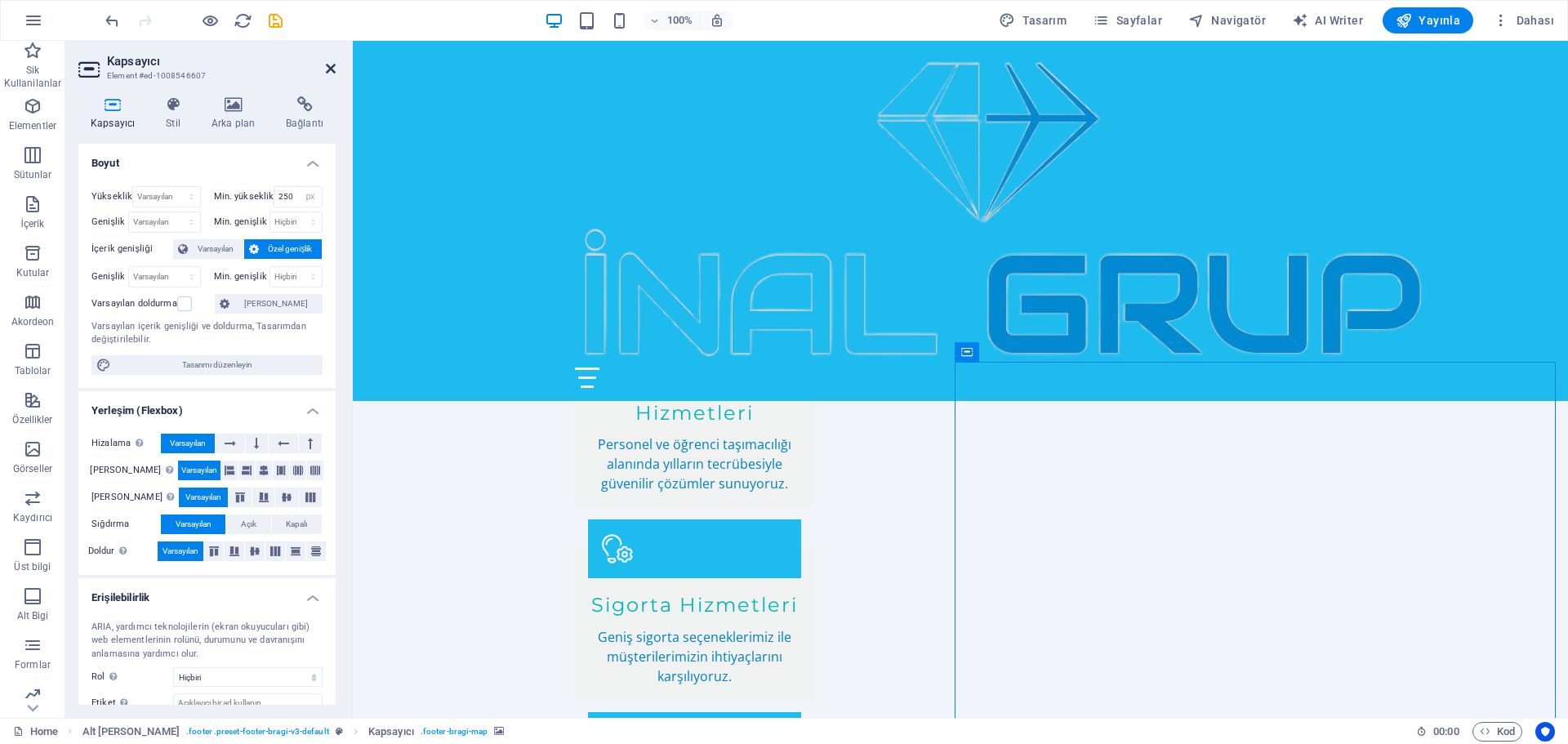
click at [329, 69] on icon at bounding box center [330, 68] width 9 height 13
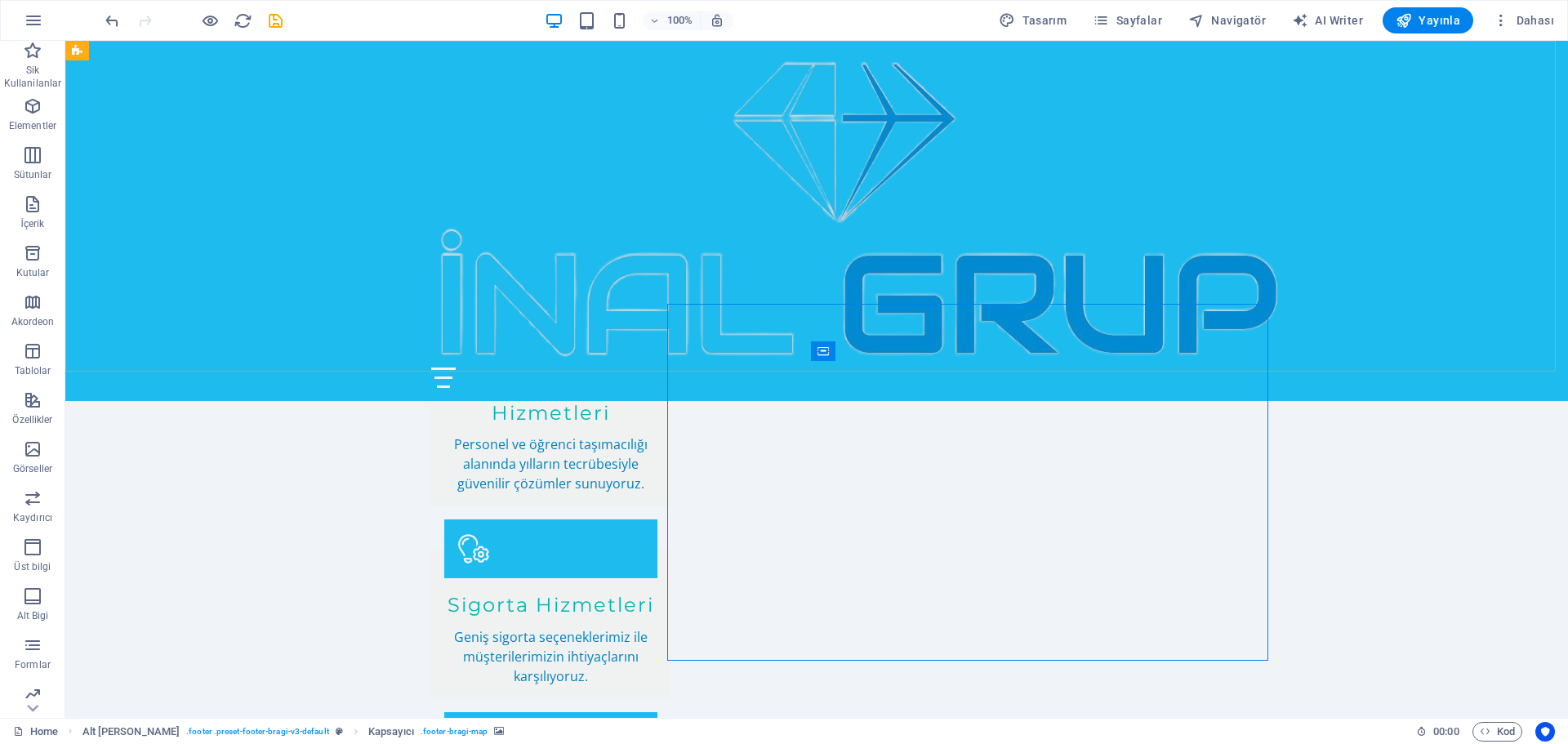
scroll to position [2756, 0]
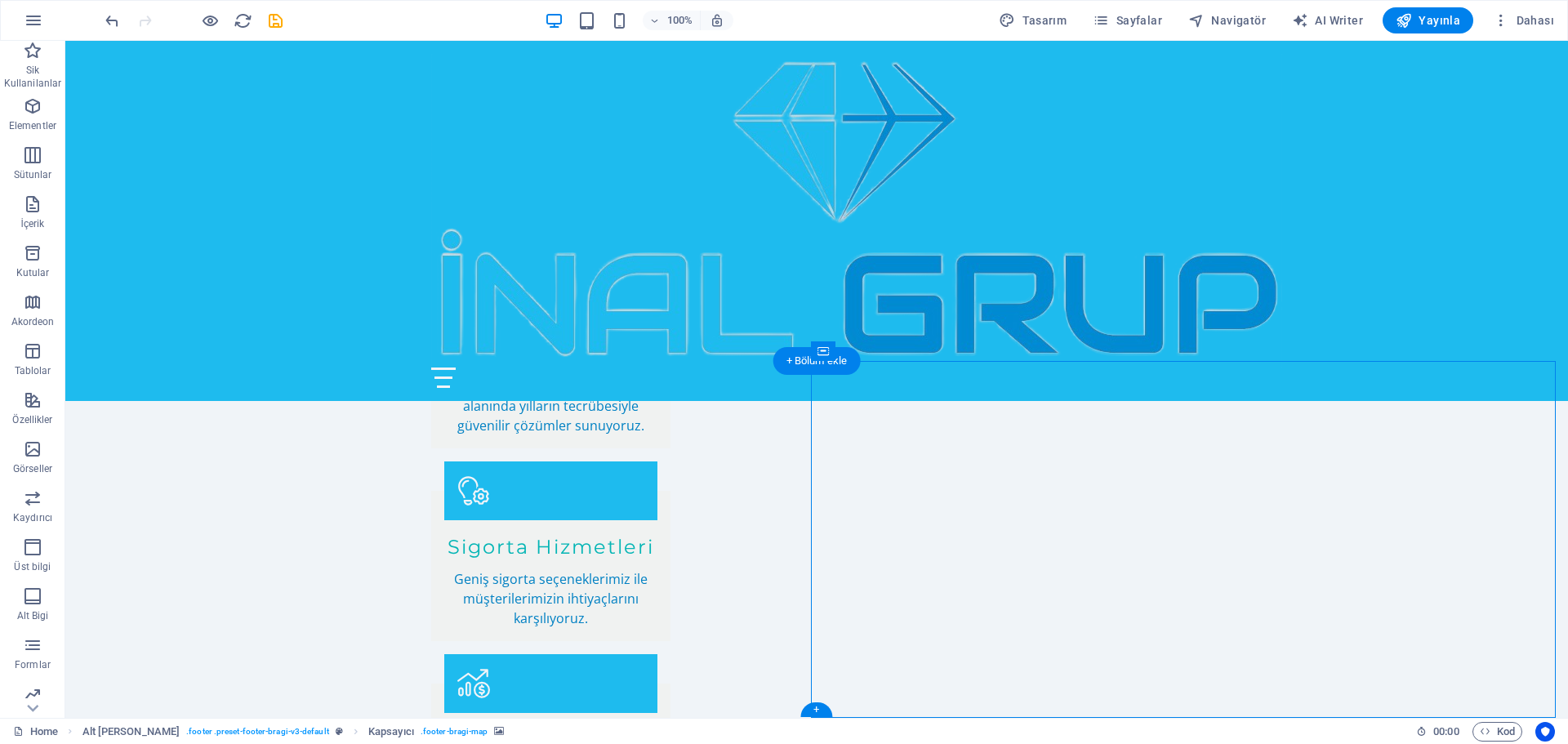
click at [787, 361] on div "+ Bölüm ekle" at bounding box center [816, 361] width 87 height 28
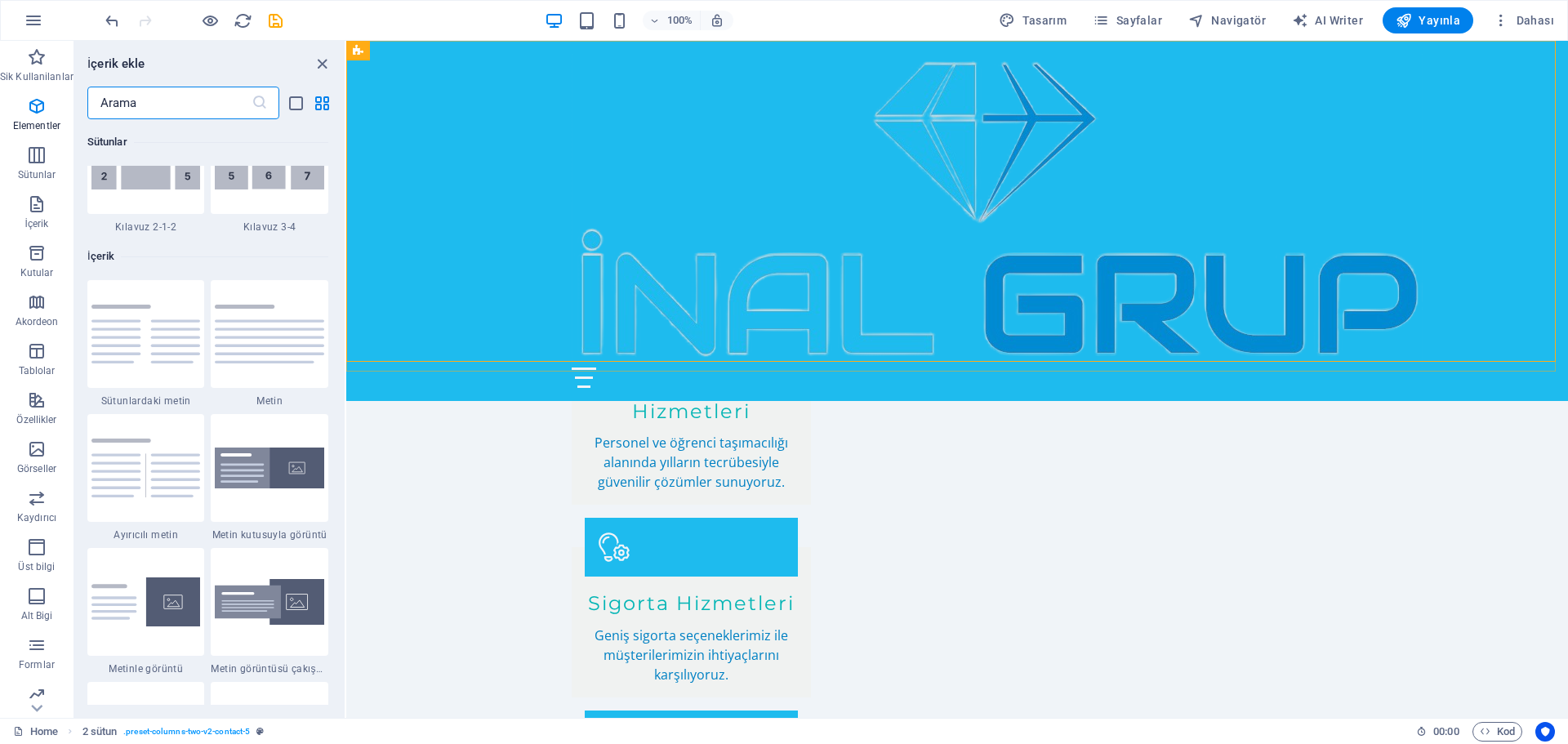
scroll to position [2856, 0]
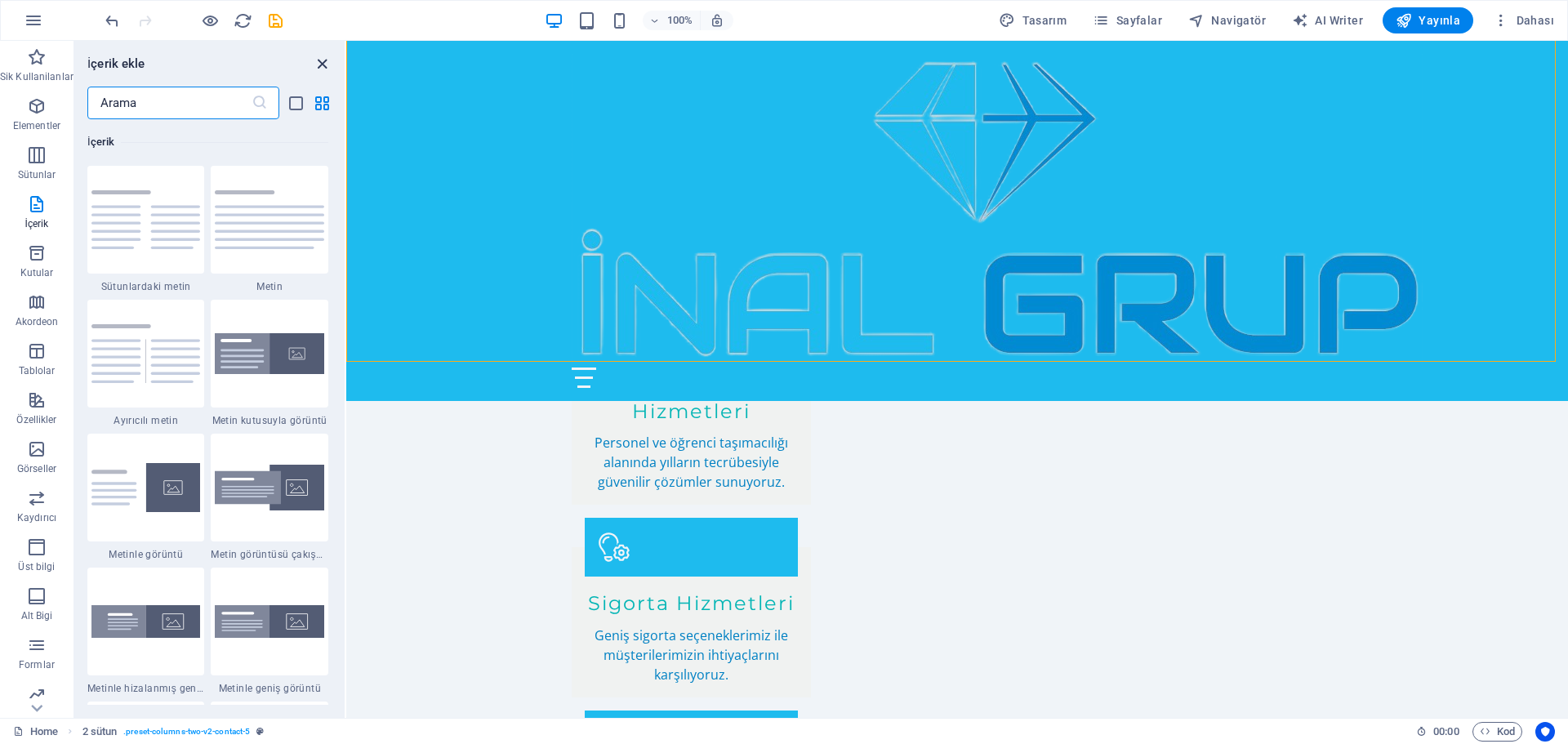
click at [321, 65] on icon "close panel" at bounding box center [322, 64] width 19 height 19
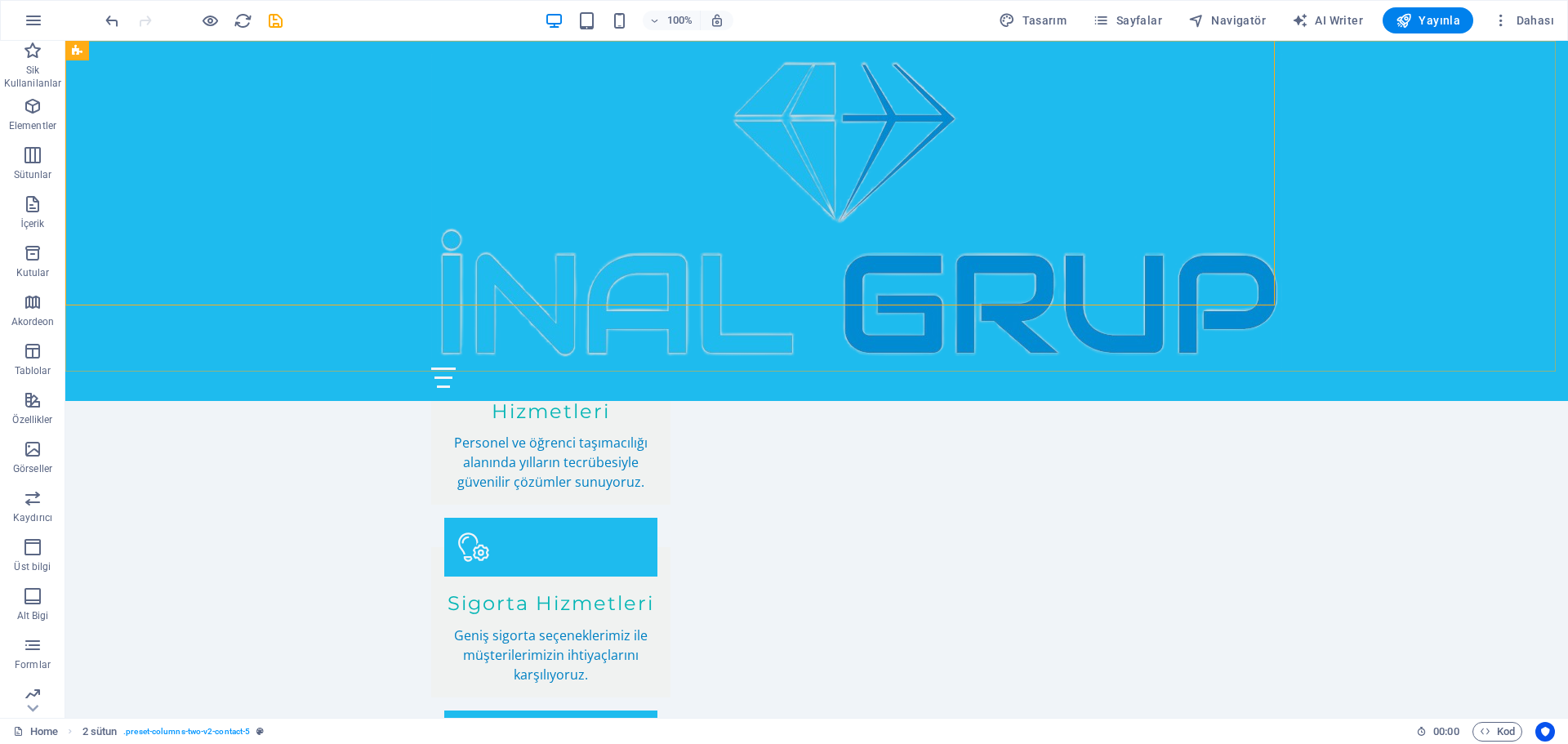
scroll to position [2756, 0]
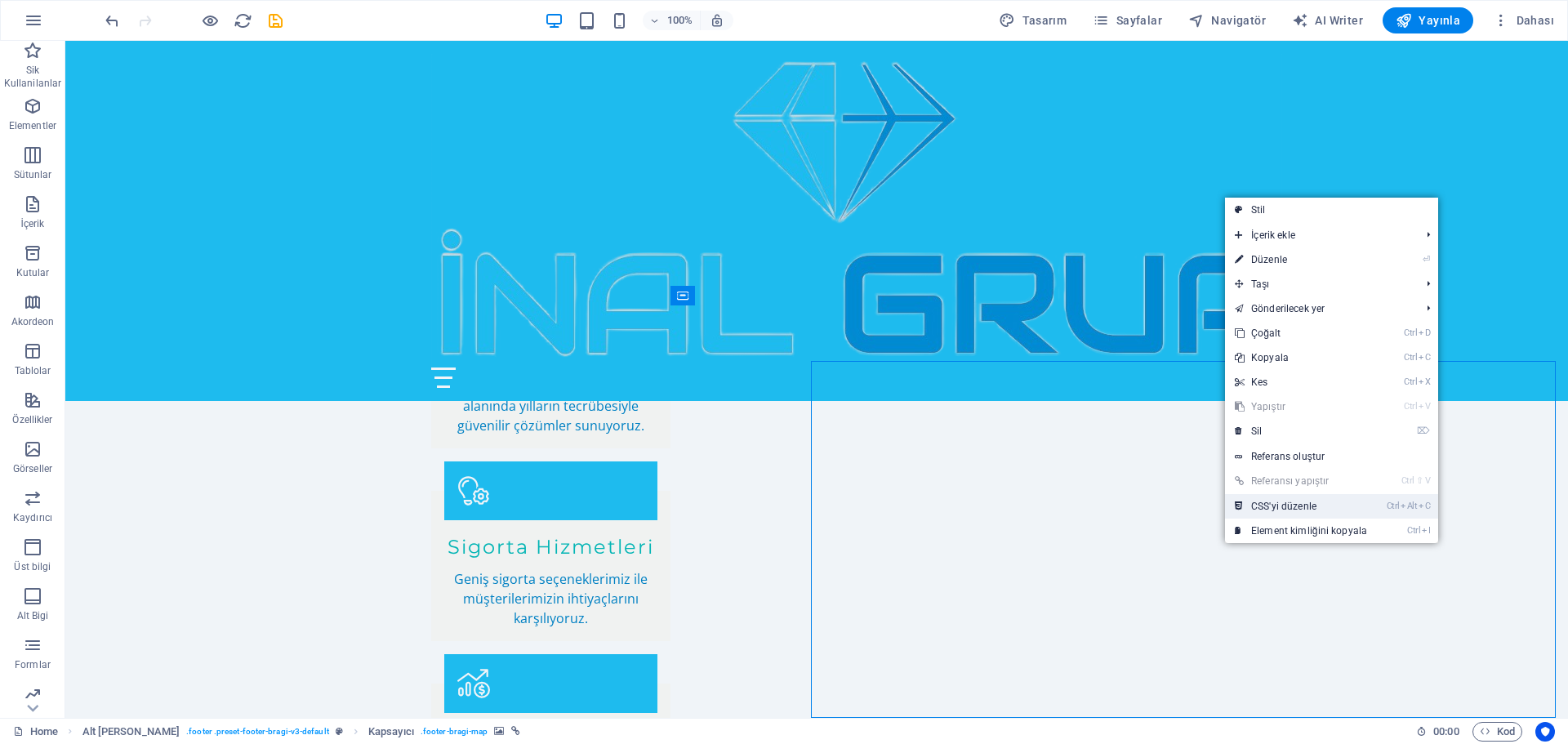
click at [1283, 510] on link "Ctrl Alt C CSS'yi düzenle" at bounding box center [1300, 506] width 152 height 24
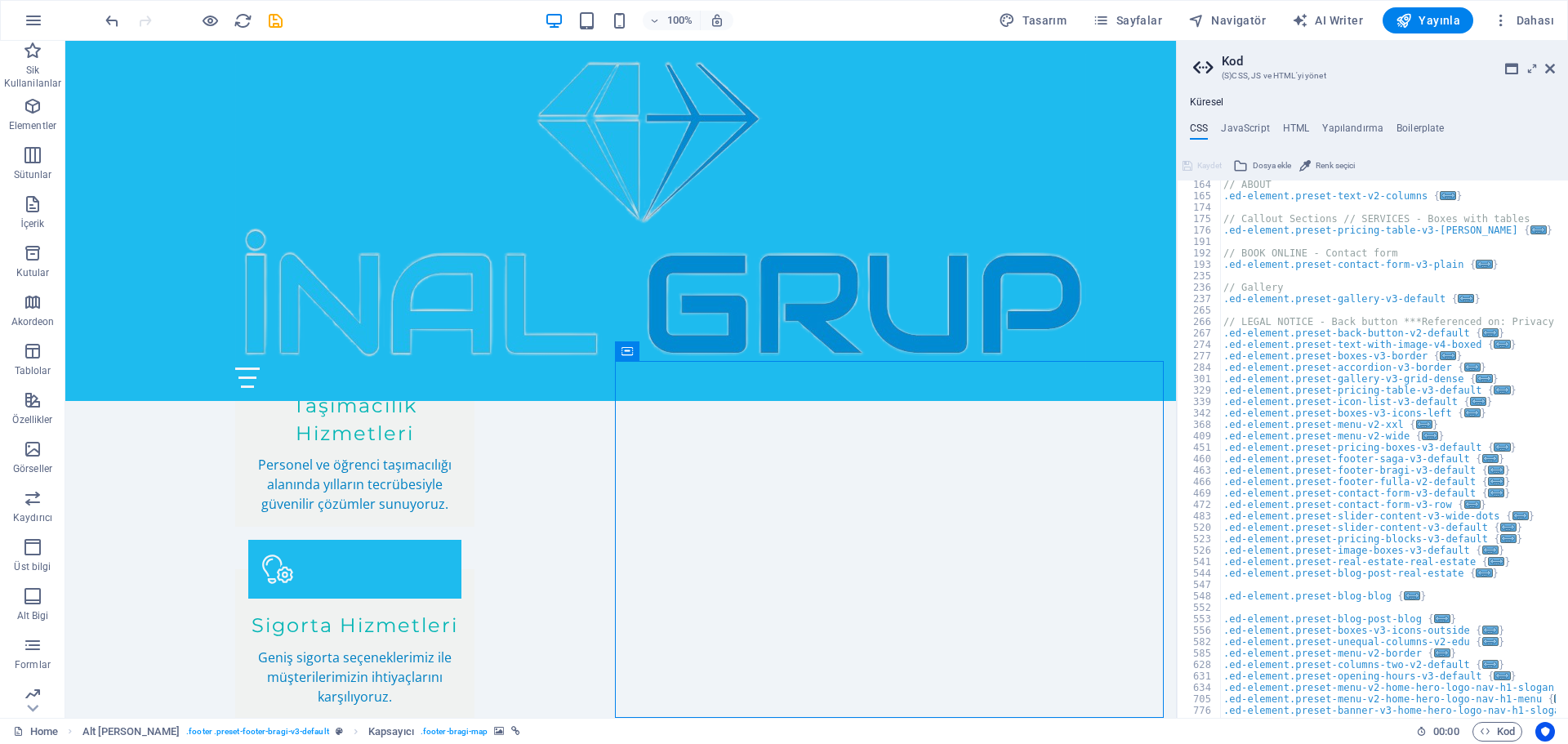
scroll to position [294, 0]
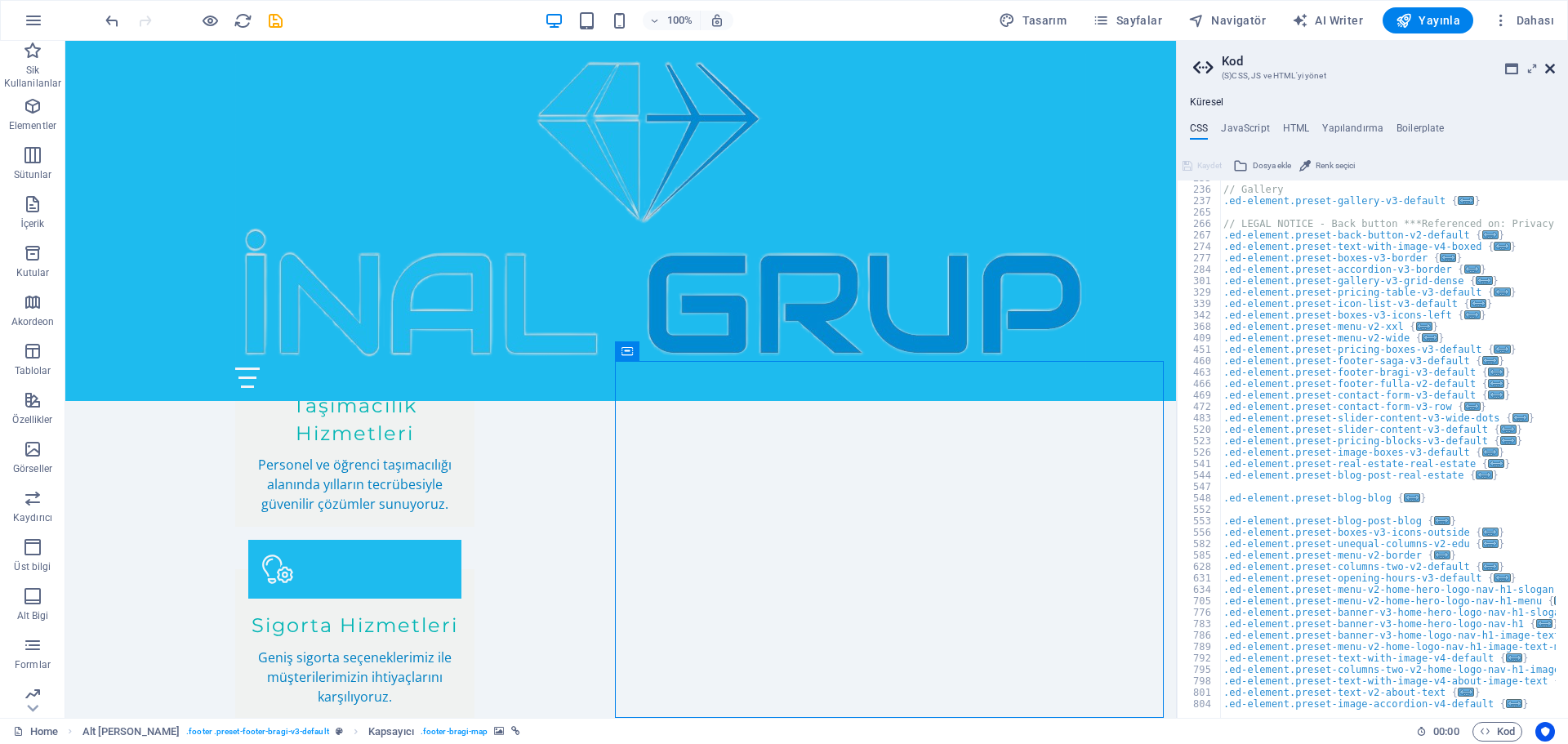
click at [1546, 67] on icon at bounding box center [1549, 68] width 9 height 13
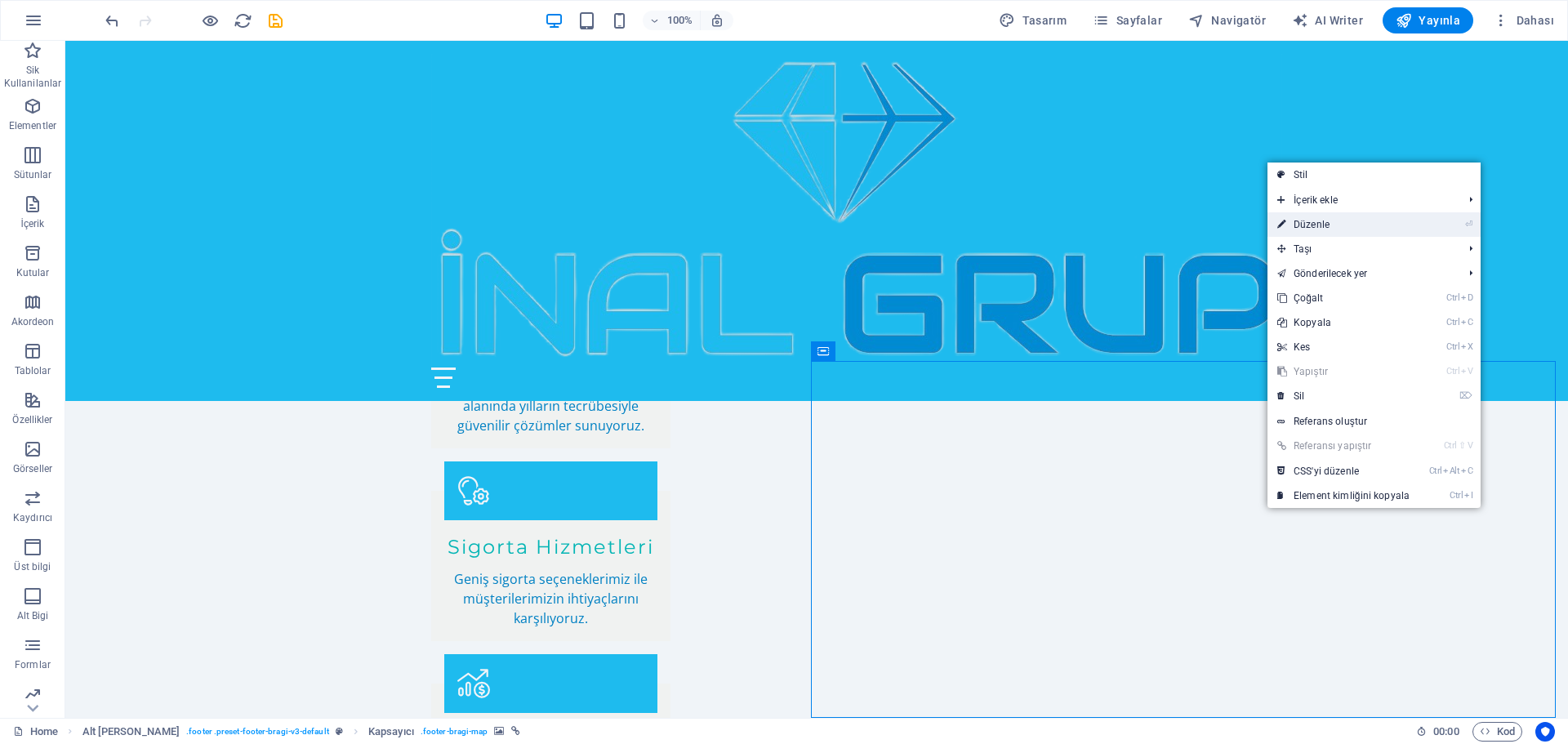
click at [1351, 225] on link "⏎ Düzenle" at bounding box center [1343, 225] width 152 height 24
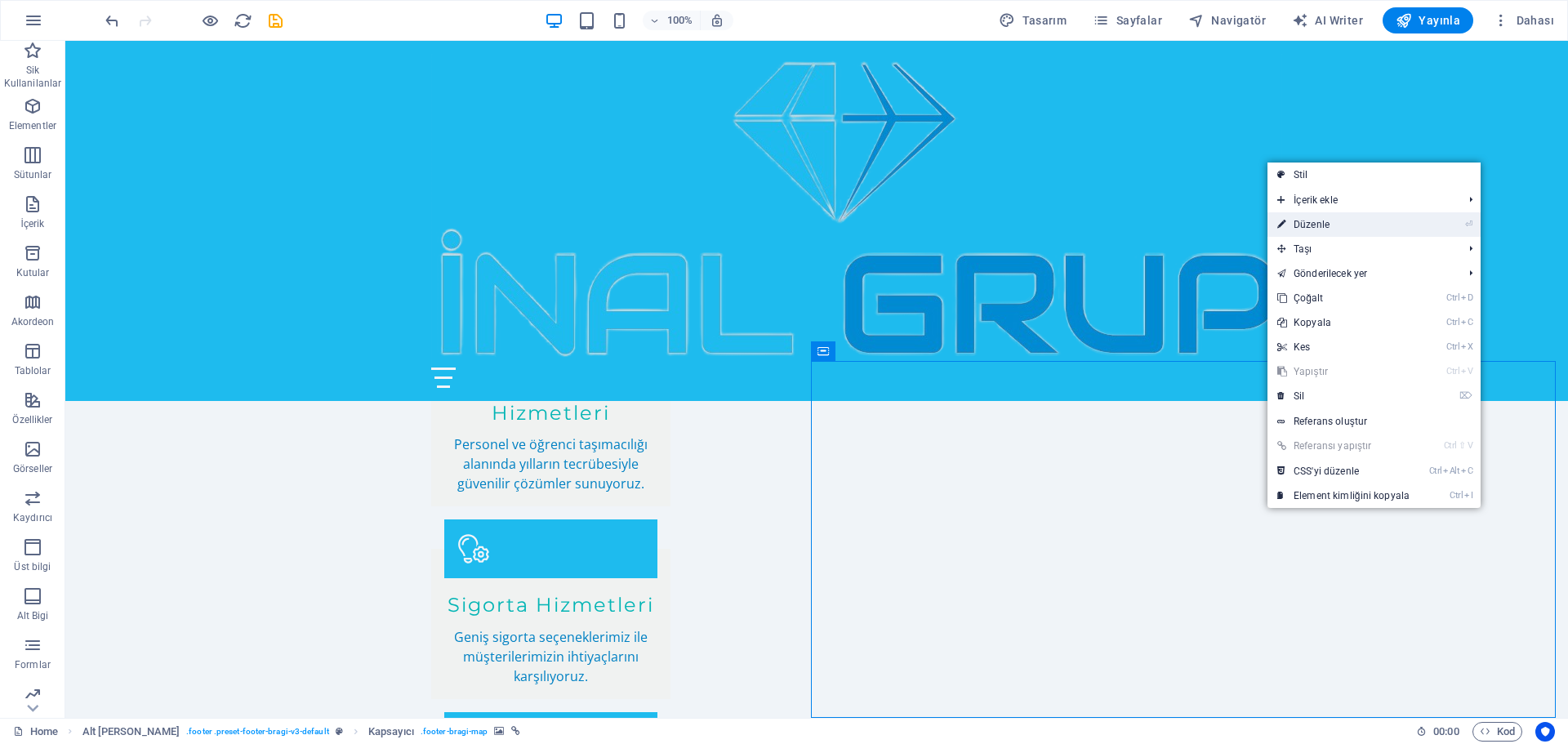
select select "px"
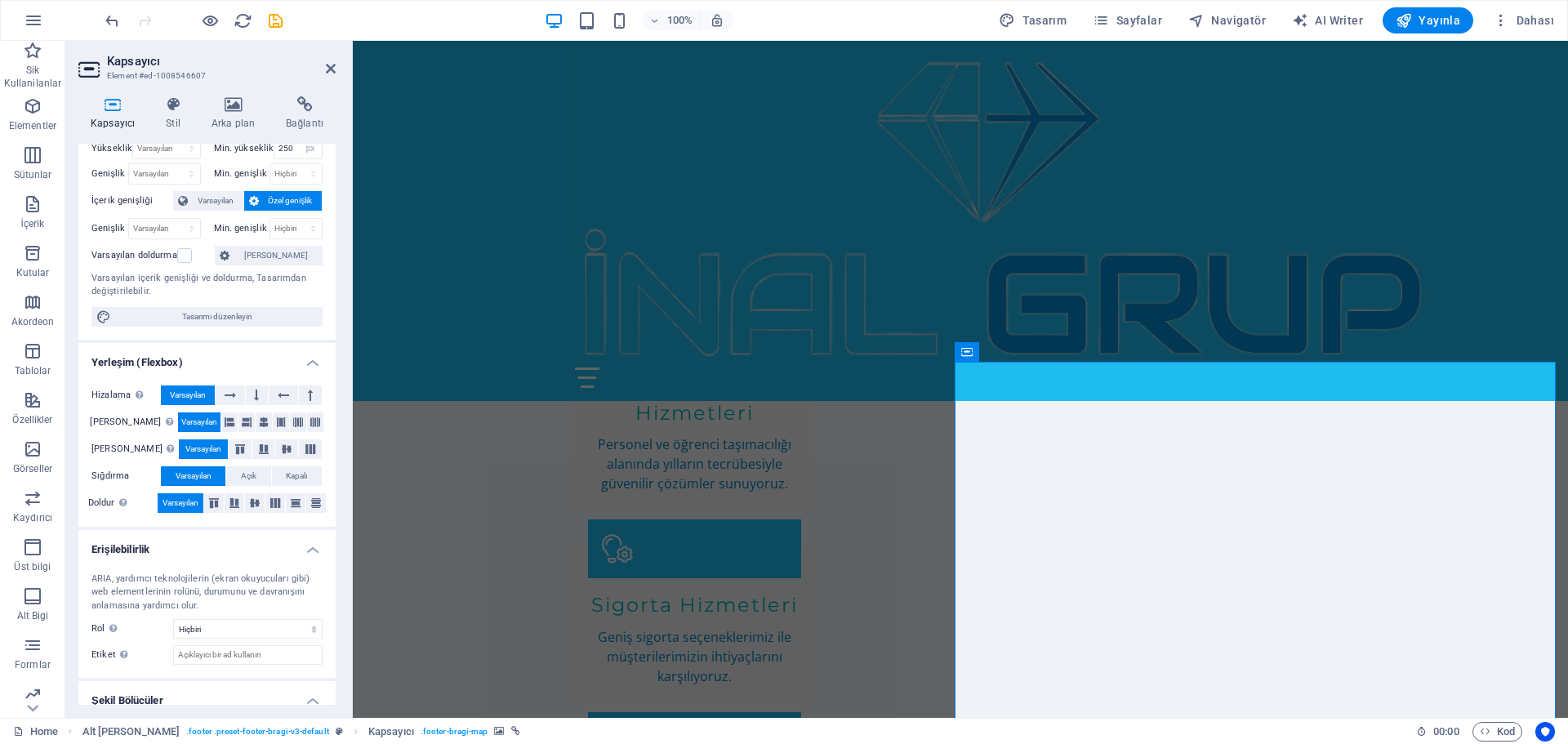
scroll to position [99, 0]
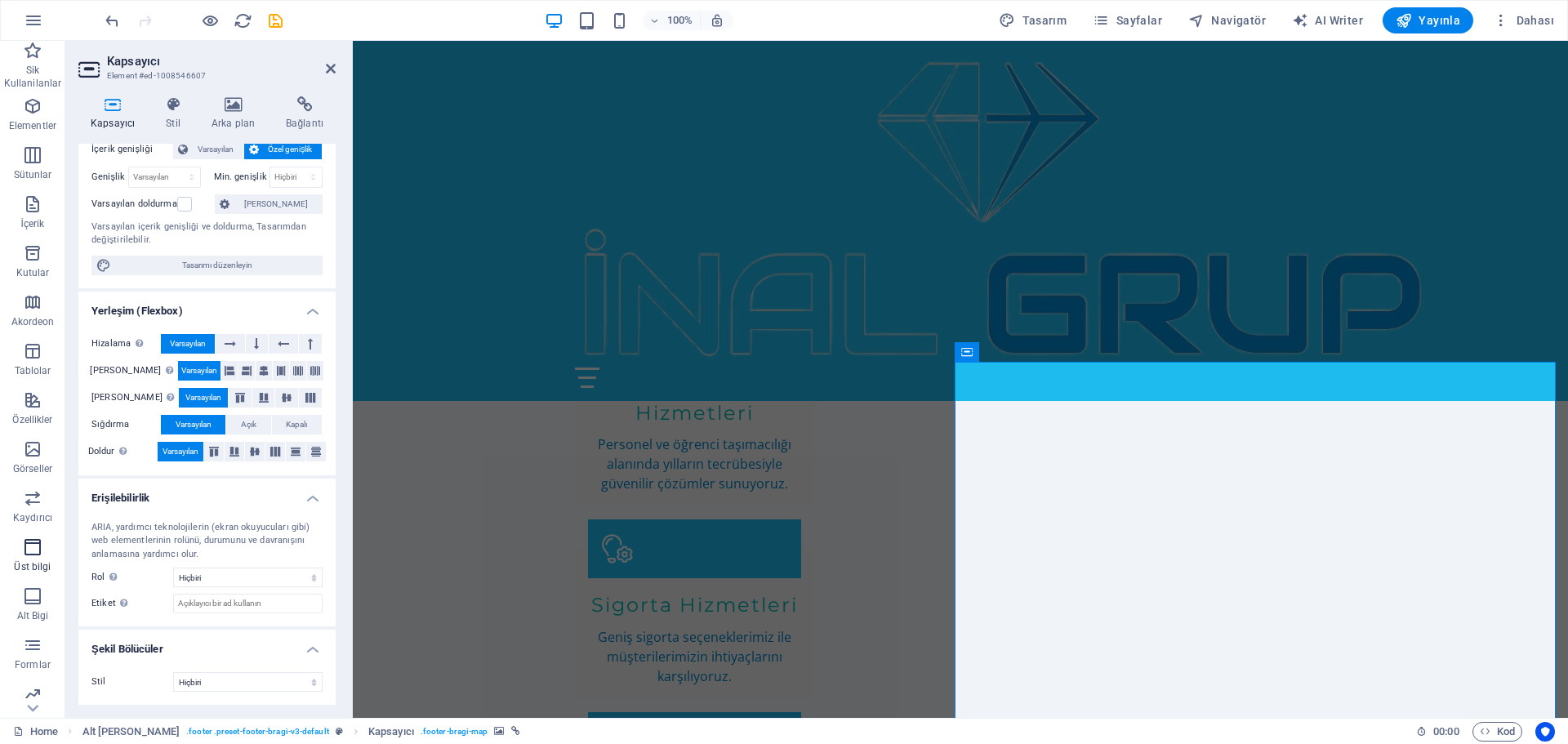
click at [27, 551] on icon "button" at bounding box center [32, 547] width 20 height 20
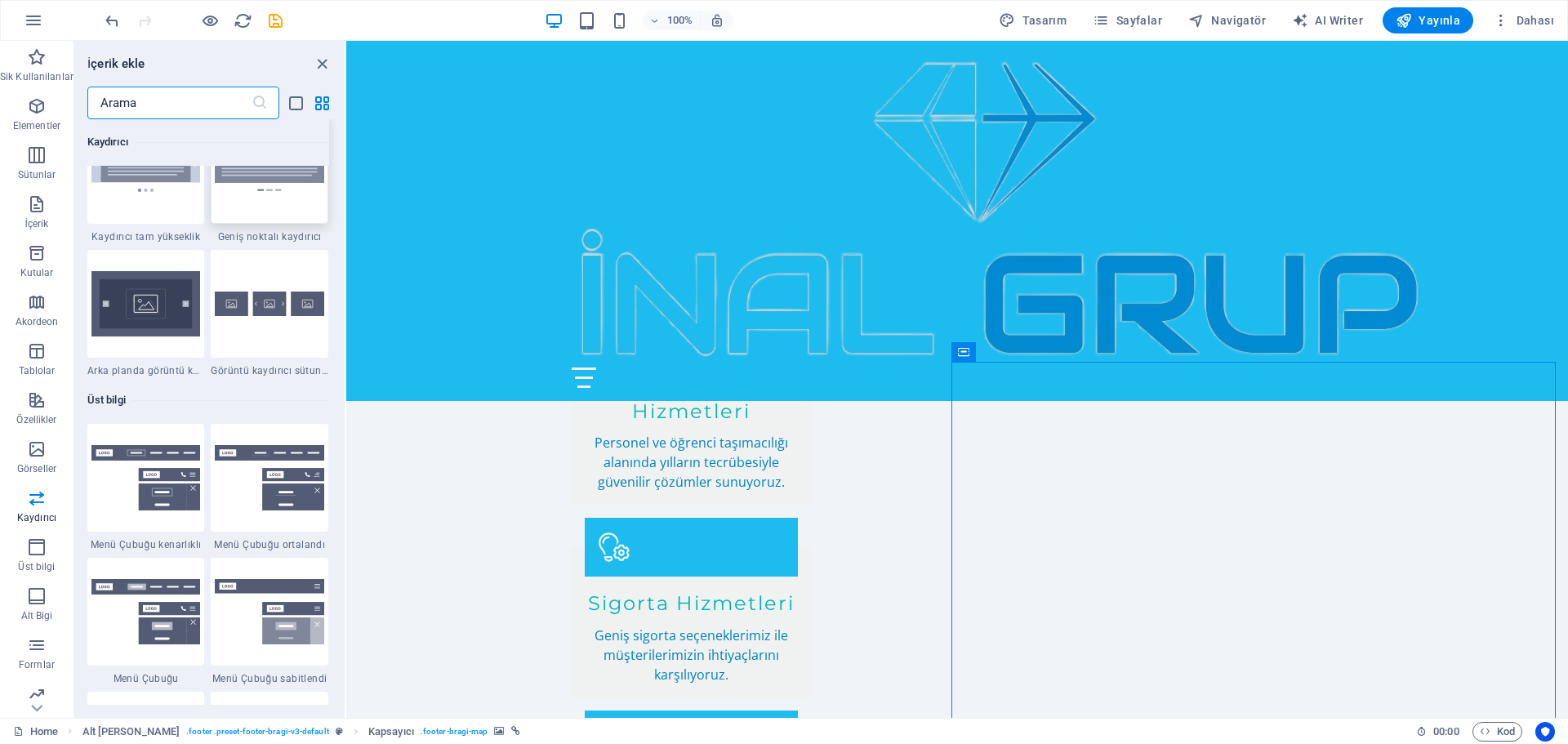
scroll to position [9585, 0]
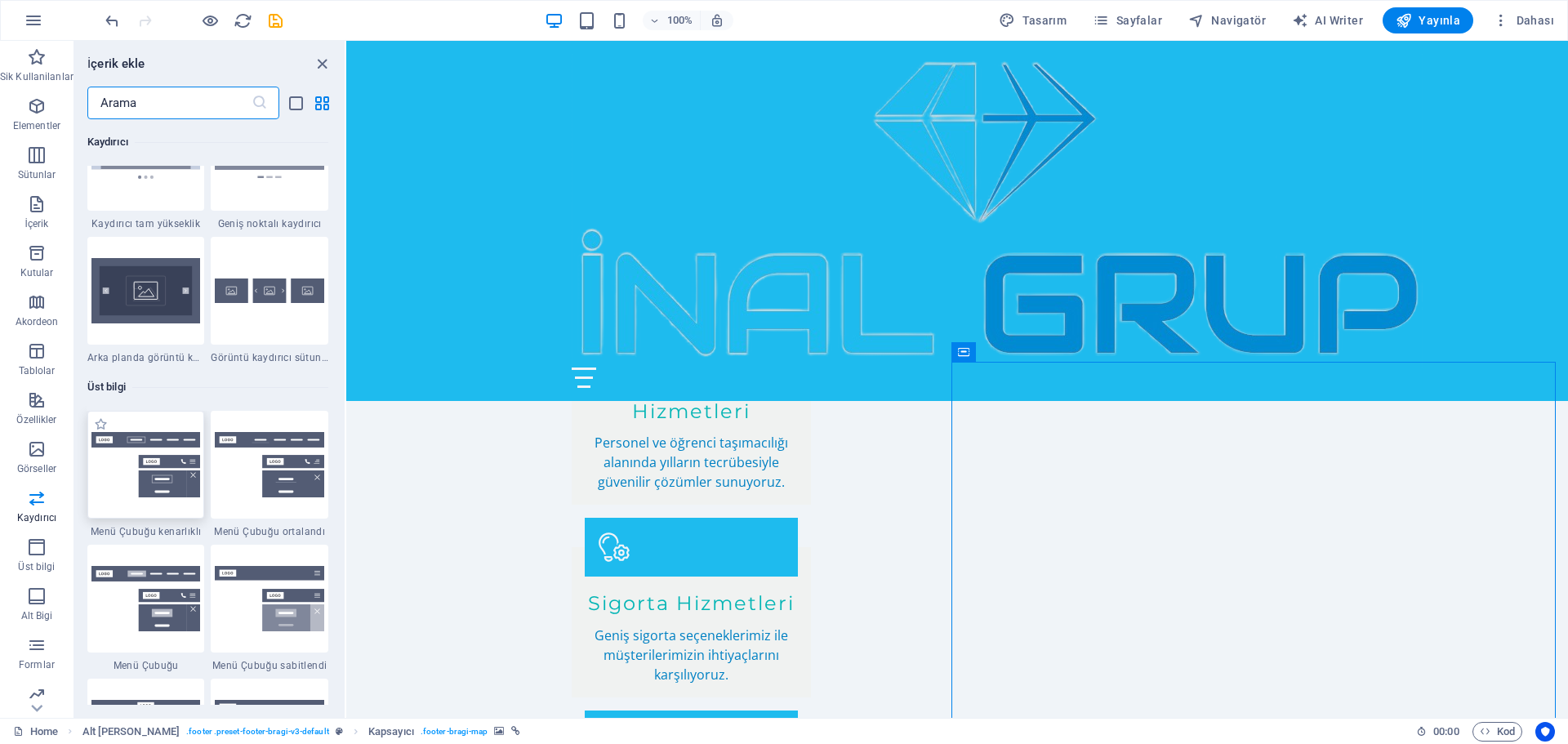
click at [144, 445] on img at bounding box center [146, 464] width 110 height 66
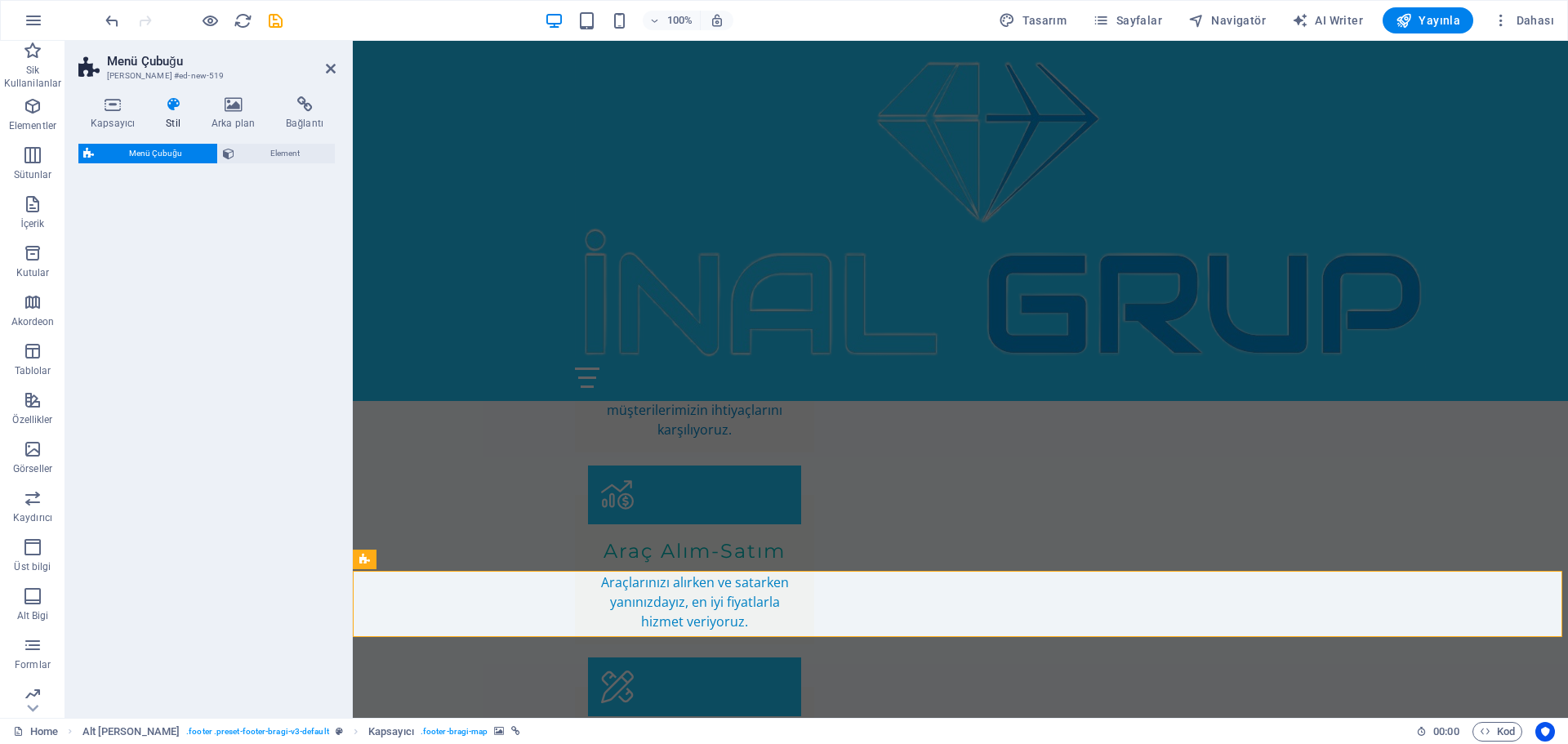
select select "rem"
select select "preset-menu-v2-border"
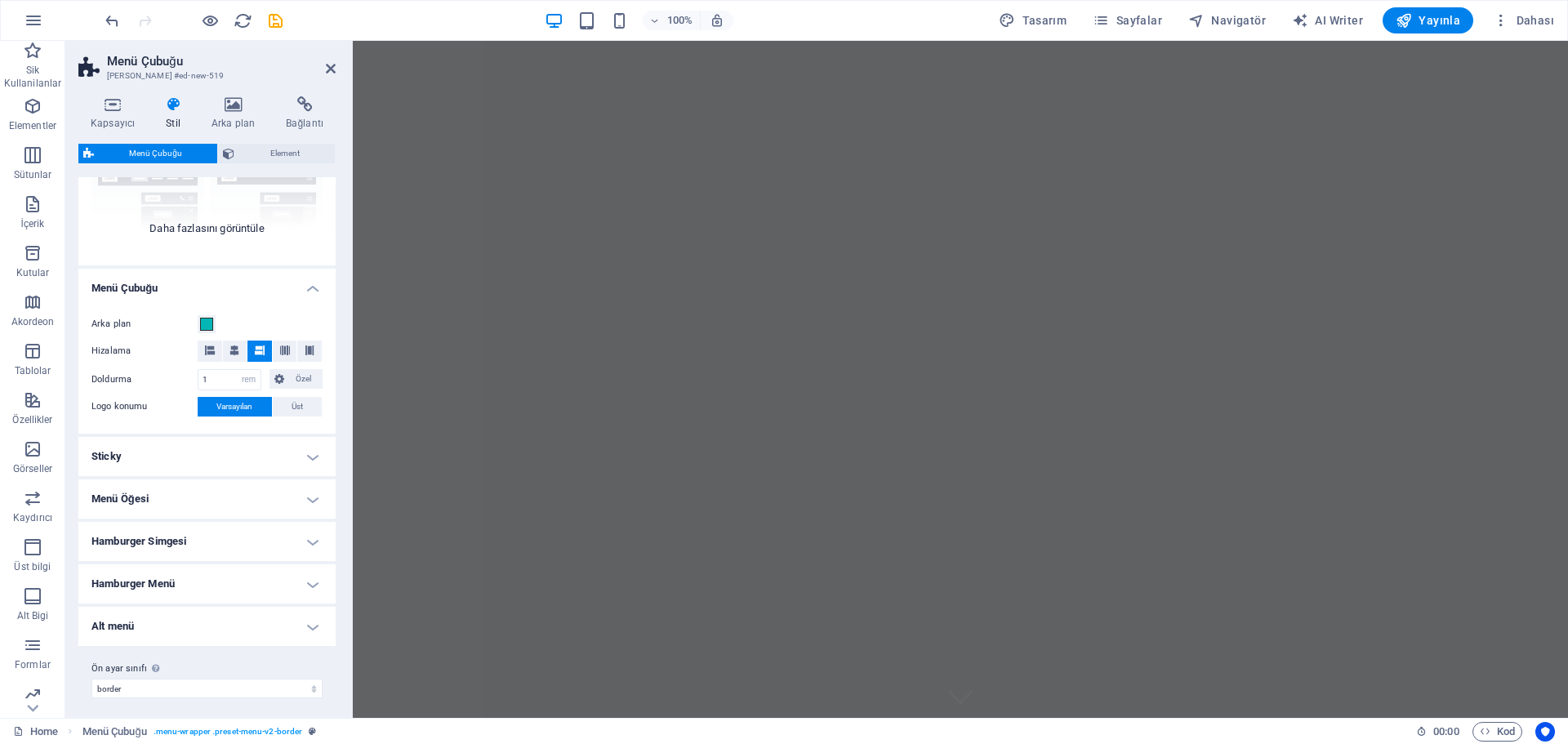
scroll to position [193, 0]
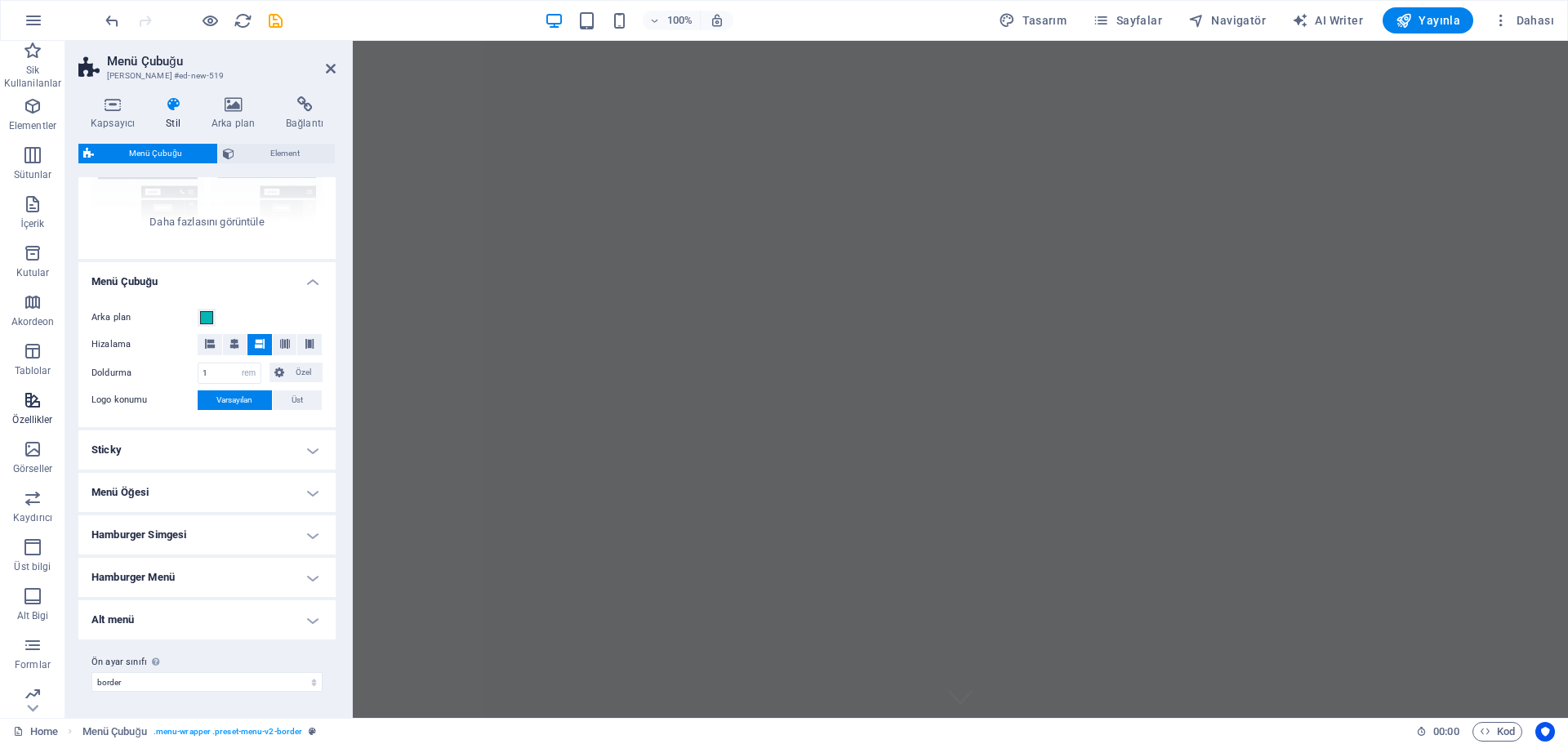
click at [24, 400] on icon "button" at bounding box center [32, 400] width 20 height 20
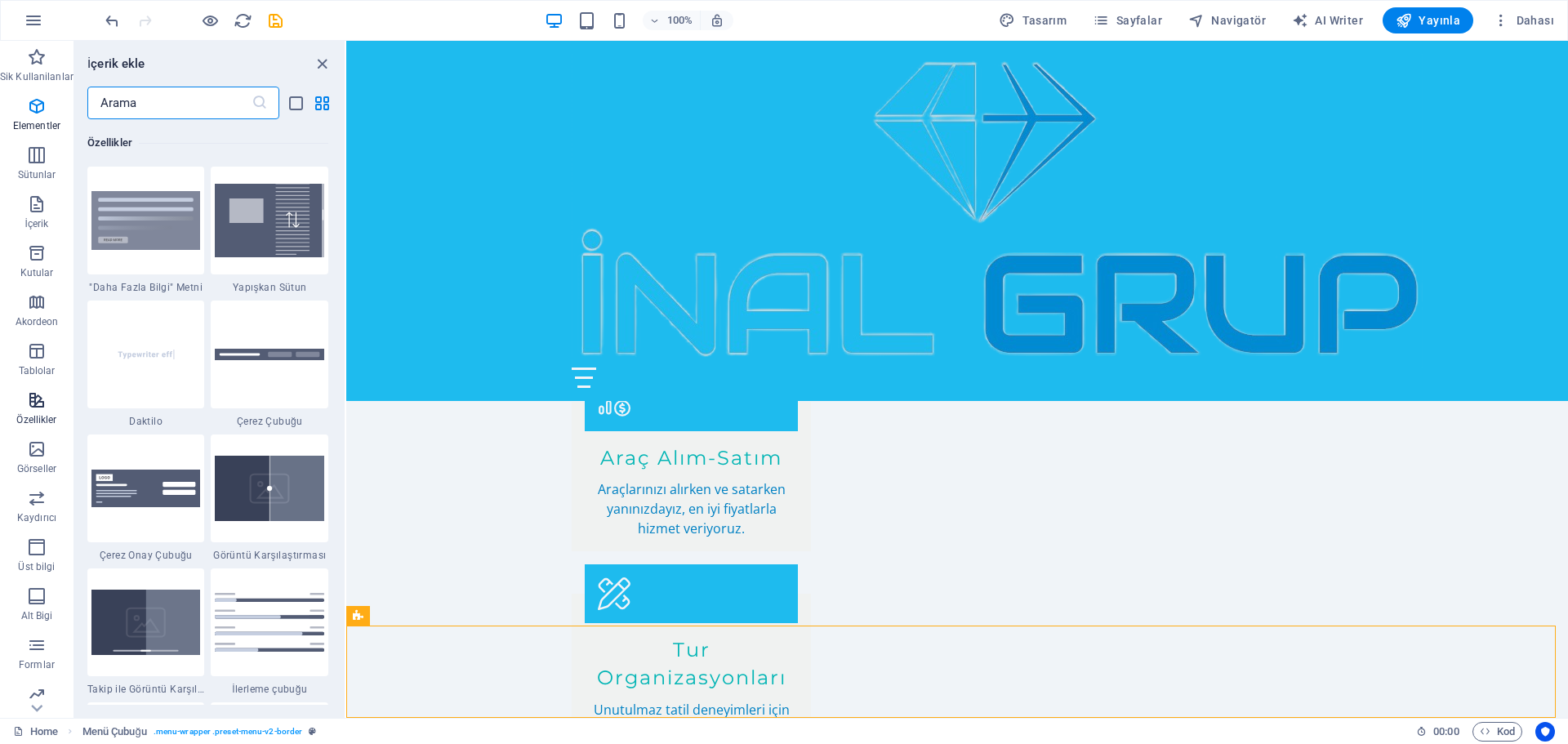
scroll to position [6363, 0]
click at [36, 262] on icon "button" at bounding box center [37, 253] width 20 height 20
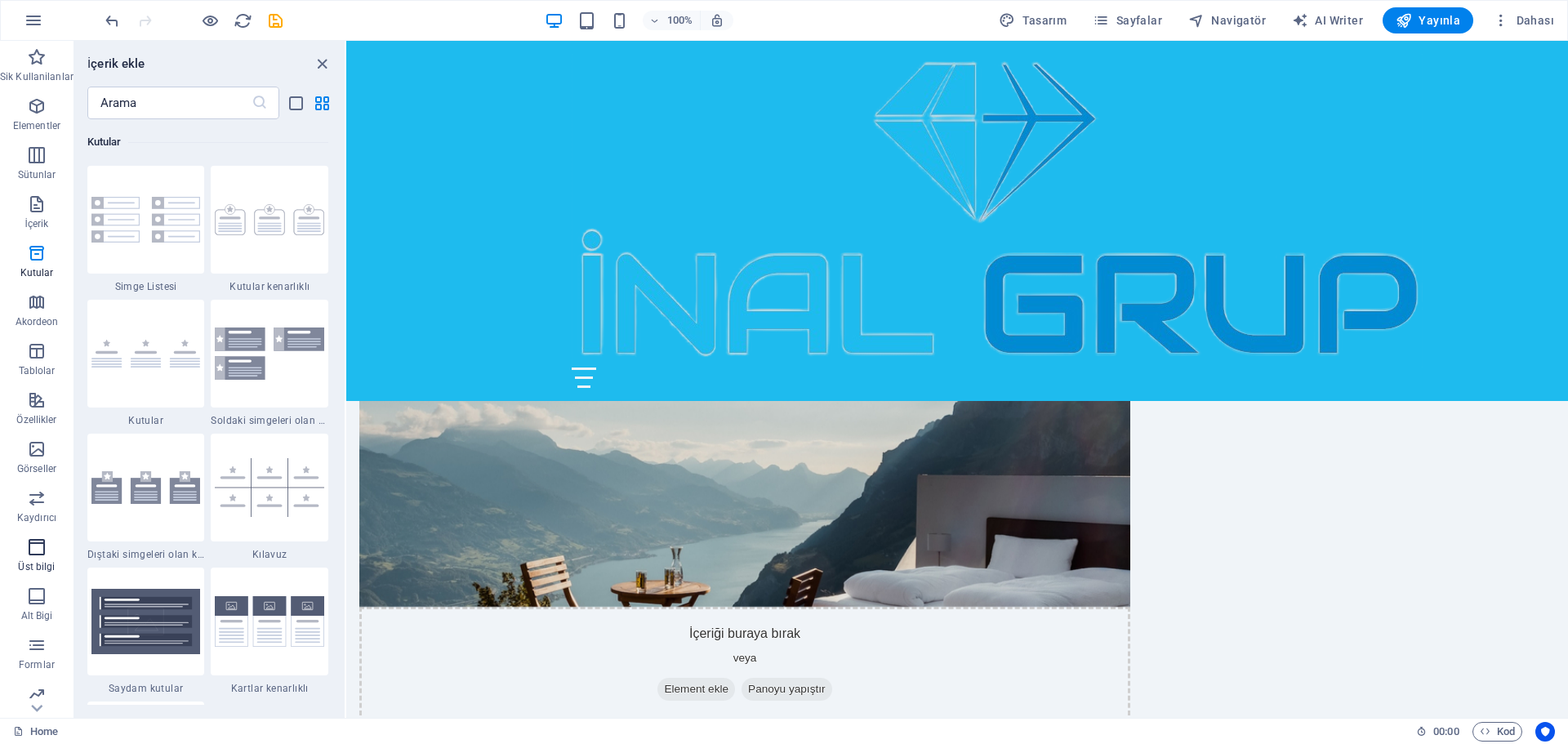
scroll to position [58, 0]
click at [39, 635] on icon "button" at bounding box center [37, 635] width 20 height 20
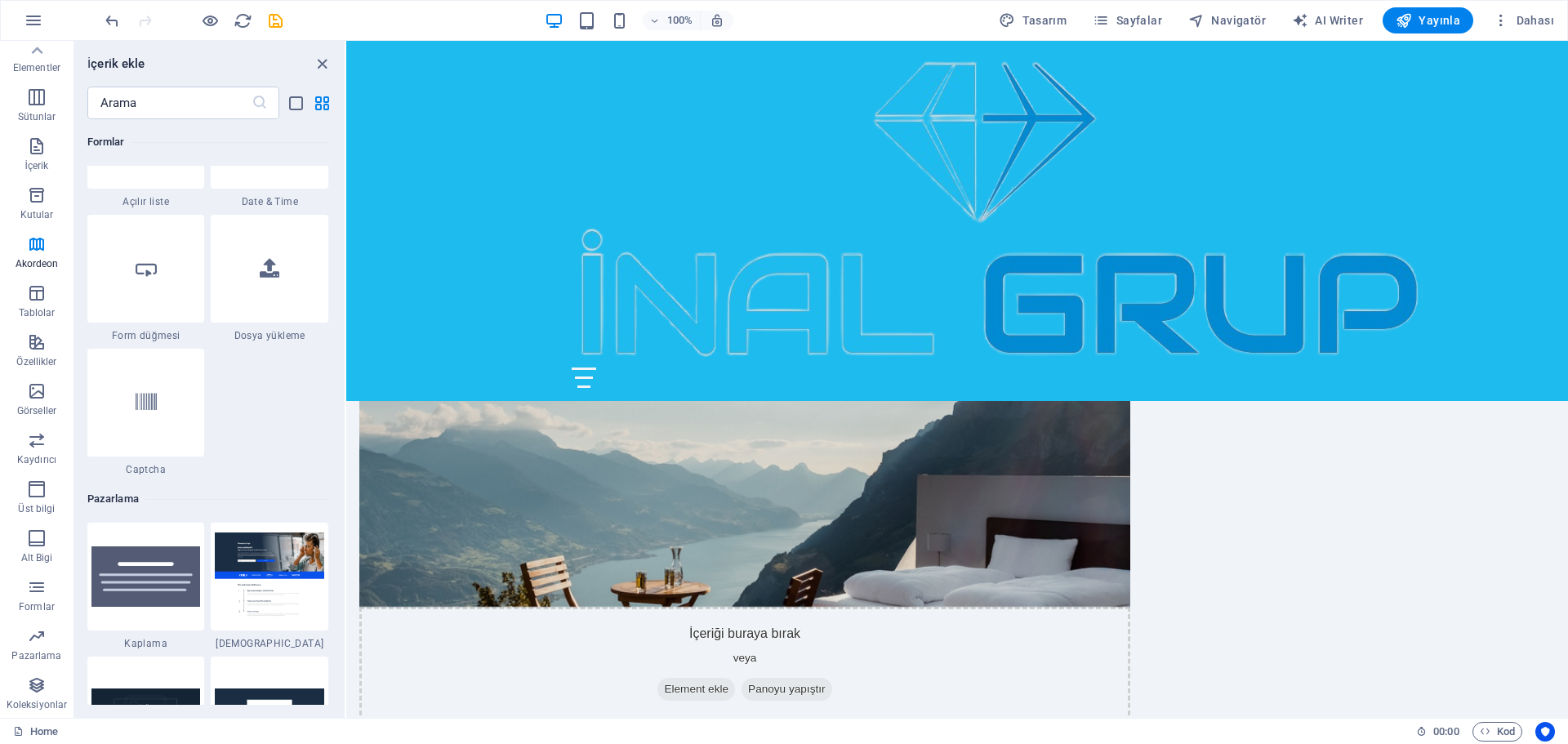
scroll to position [13297, 0]
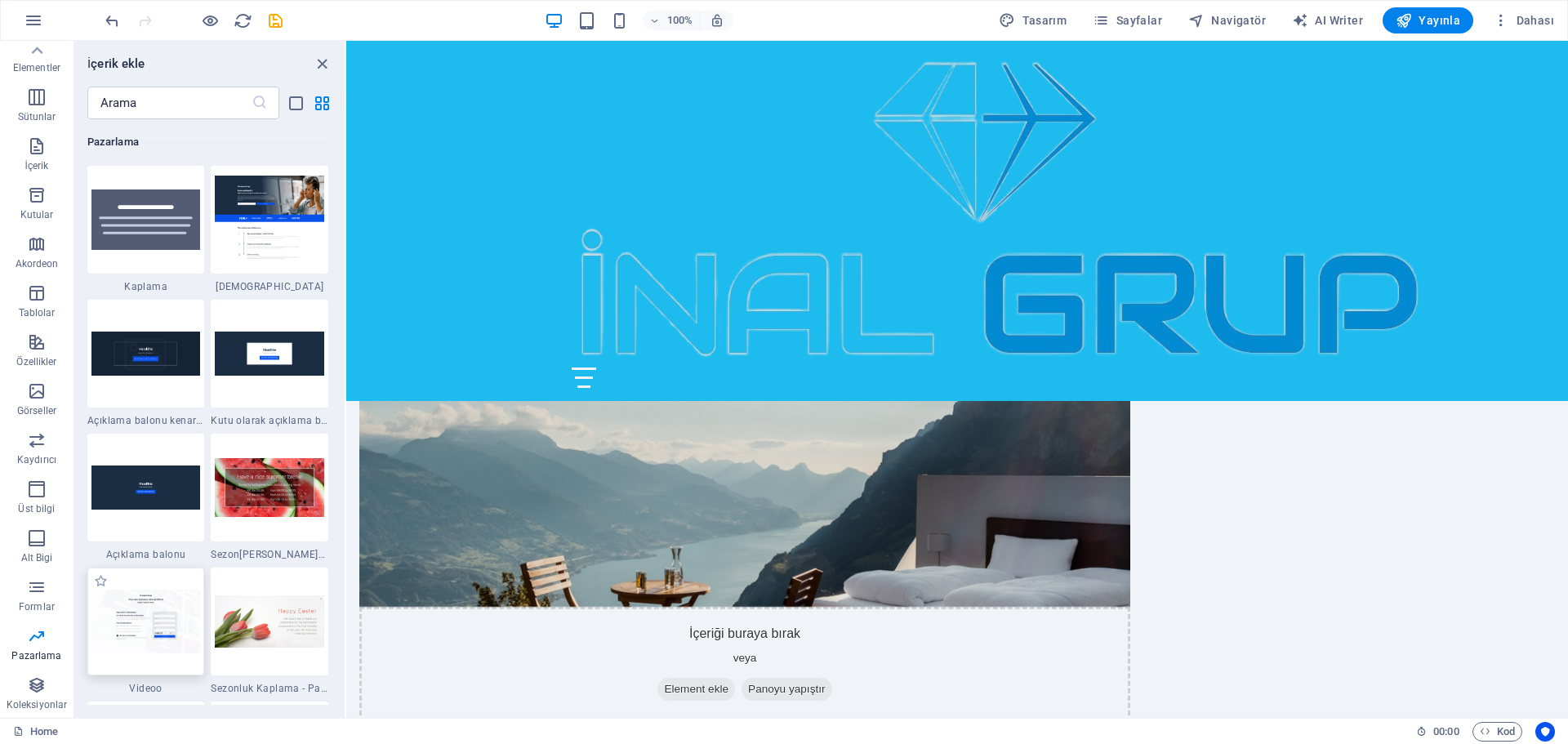
click at [139, 619] on img at bounding box center [146, 621] width 110 height 64
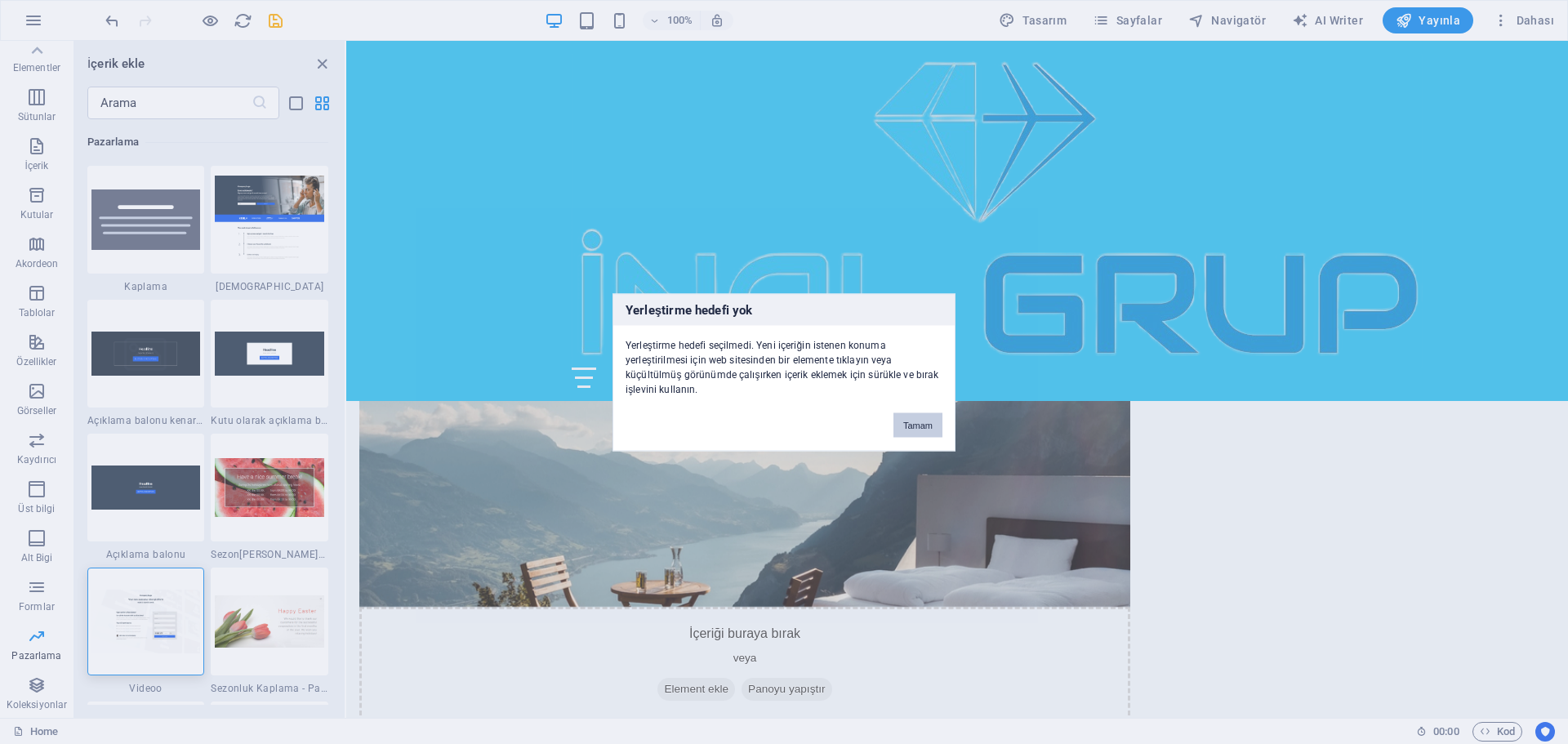
click at [927, 425] on button "Tamam" at bounding box center [917, 424] width 49 height 24
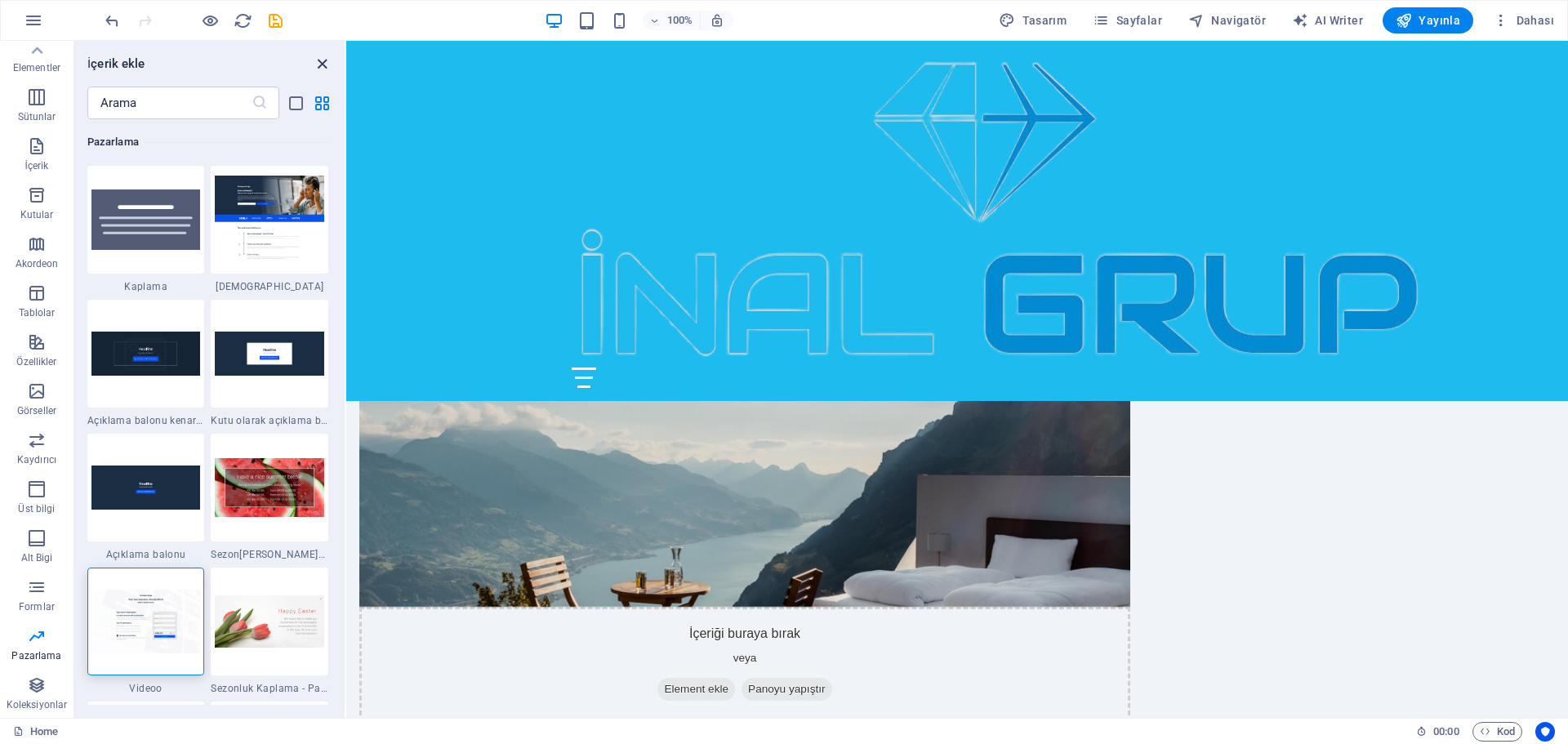
click at [324, 67] on icon "close panel" at bounding box center [322, 64] width 19 height 19
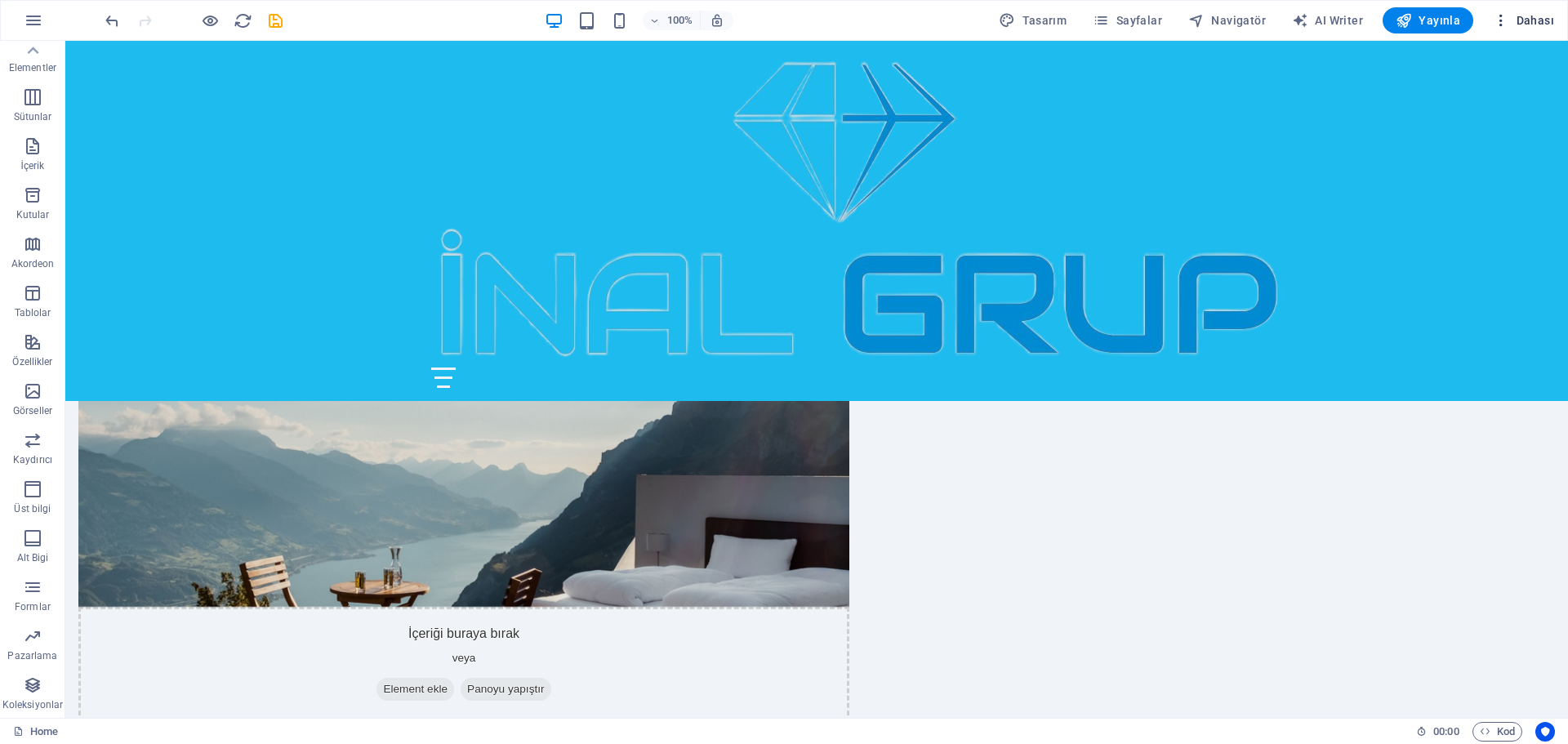
click at [1502, 22] on icon "button" at bounding box center [1500, 20] width 16 height 16
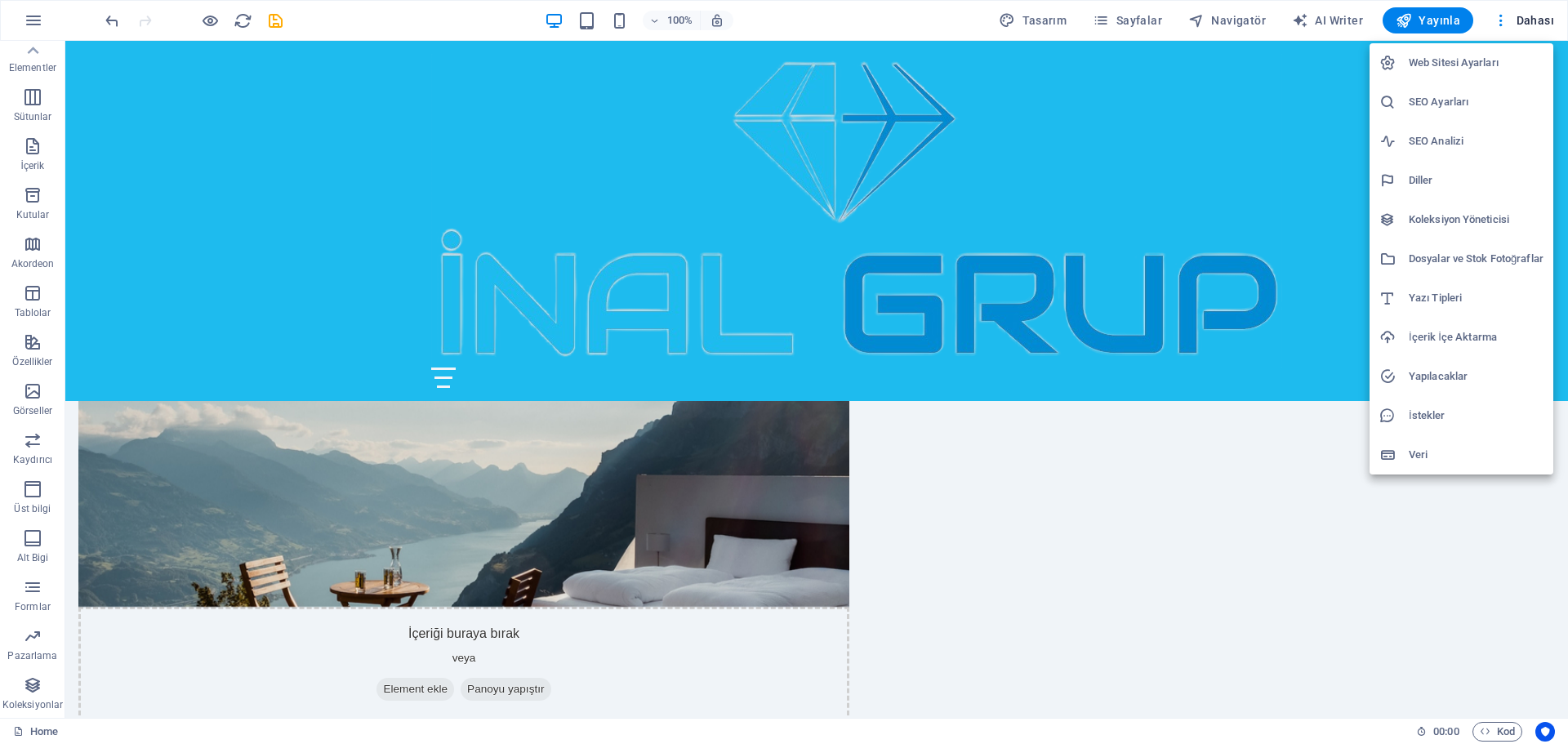
click at [1475, 65] on h6 "Web Sitesi Ayarları" at bounding box center [1476, 63] width 135 height 20
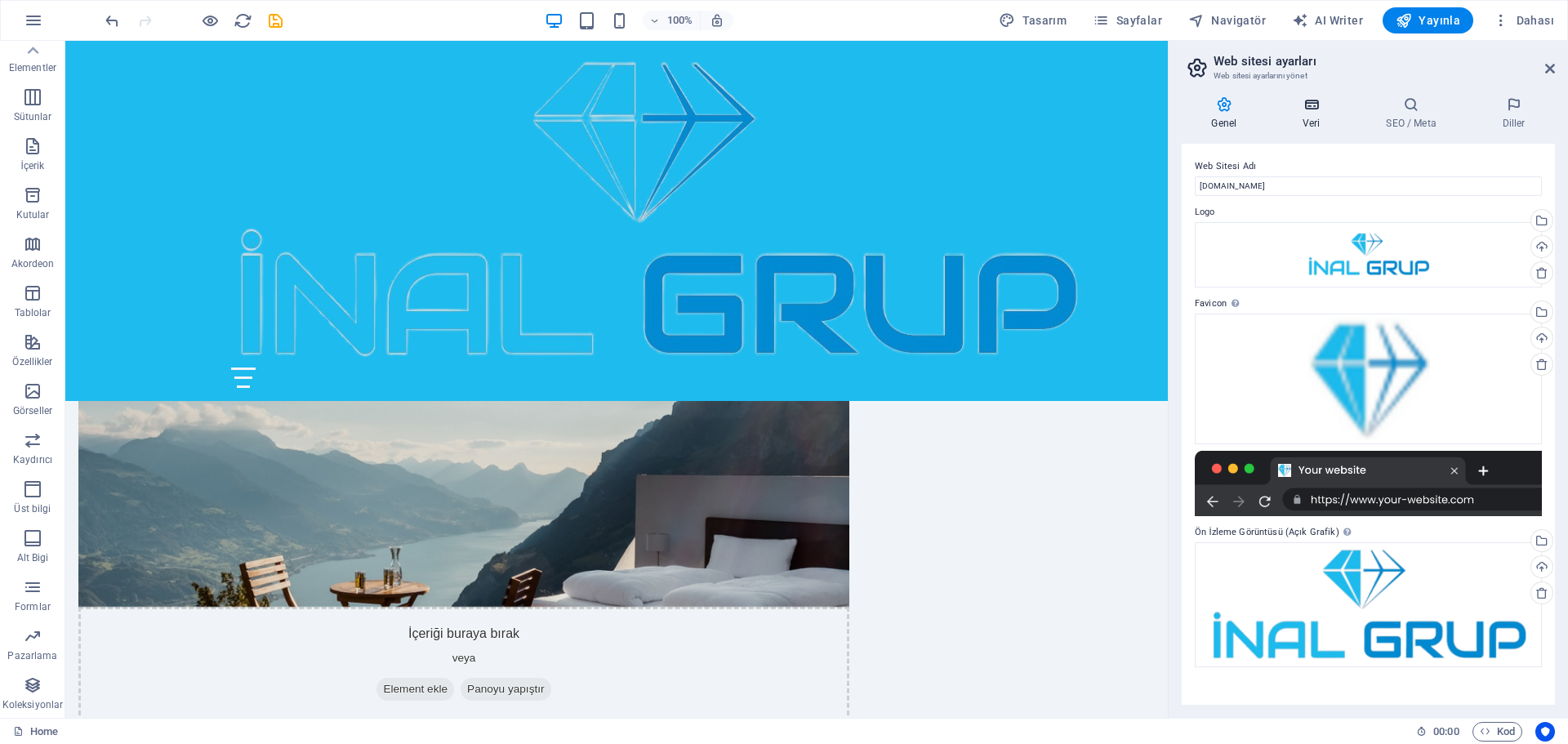
click at [1302, 101] on icon at bounding box center [1312, 104] width 77 height 16
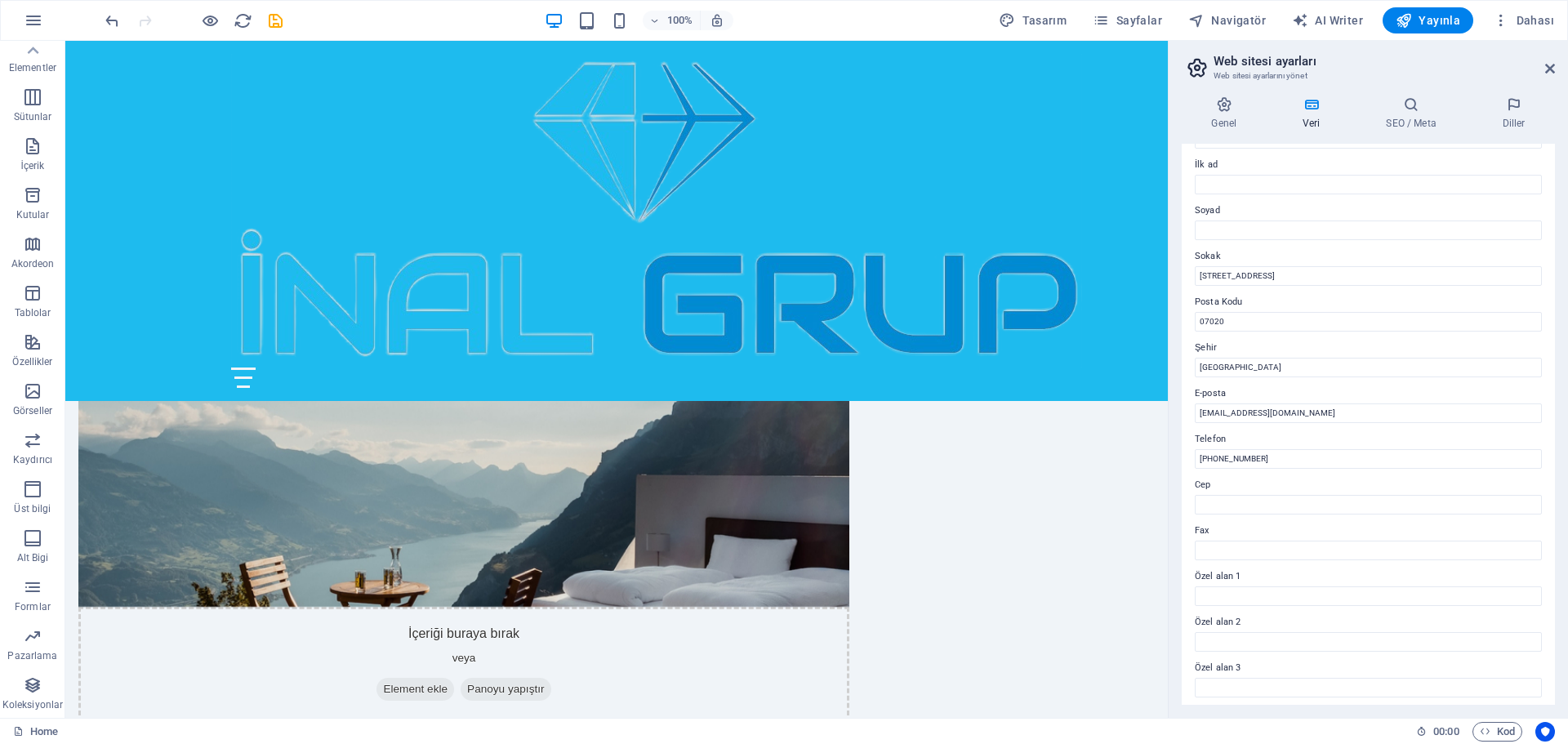
scroll to position [0, 0]
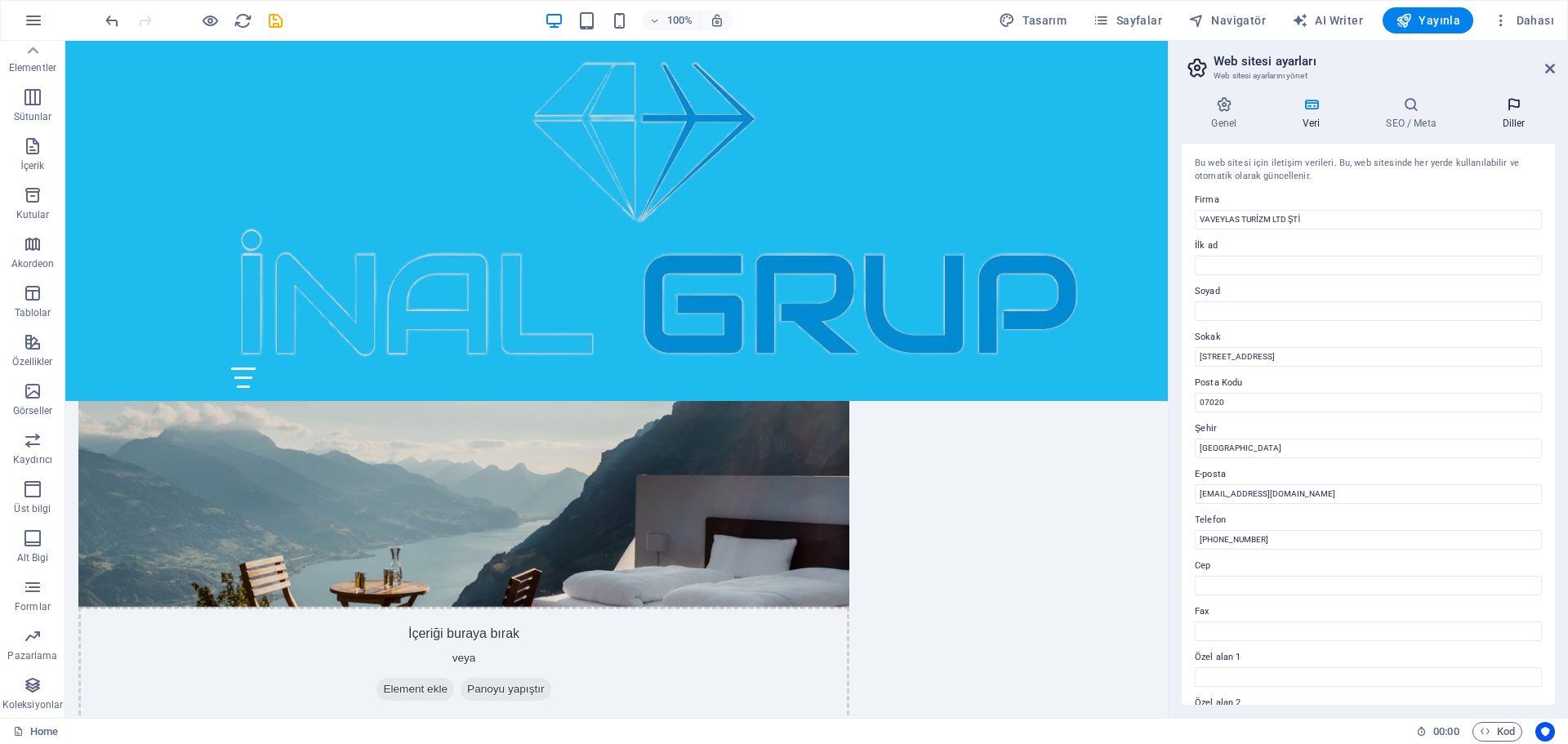
click at [1517, 108] on icon at bounding box center [1514, 104] width 82 height 16
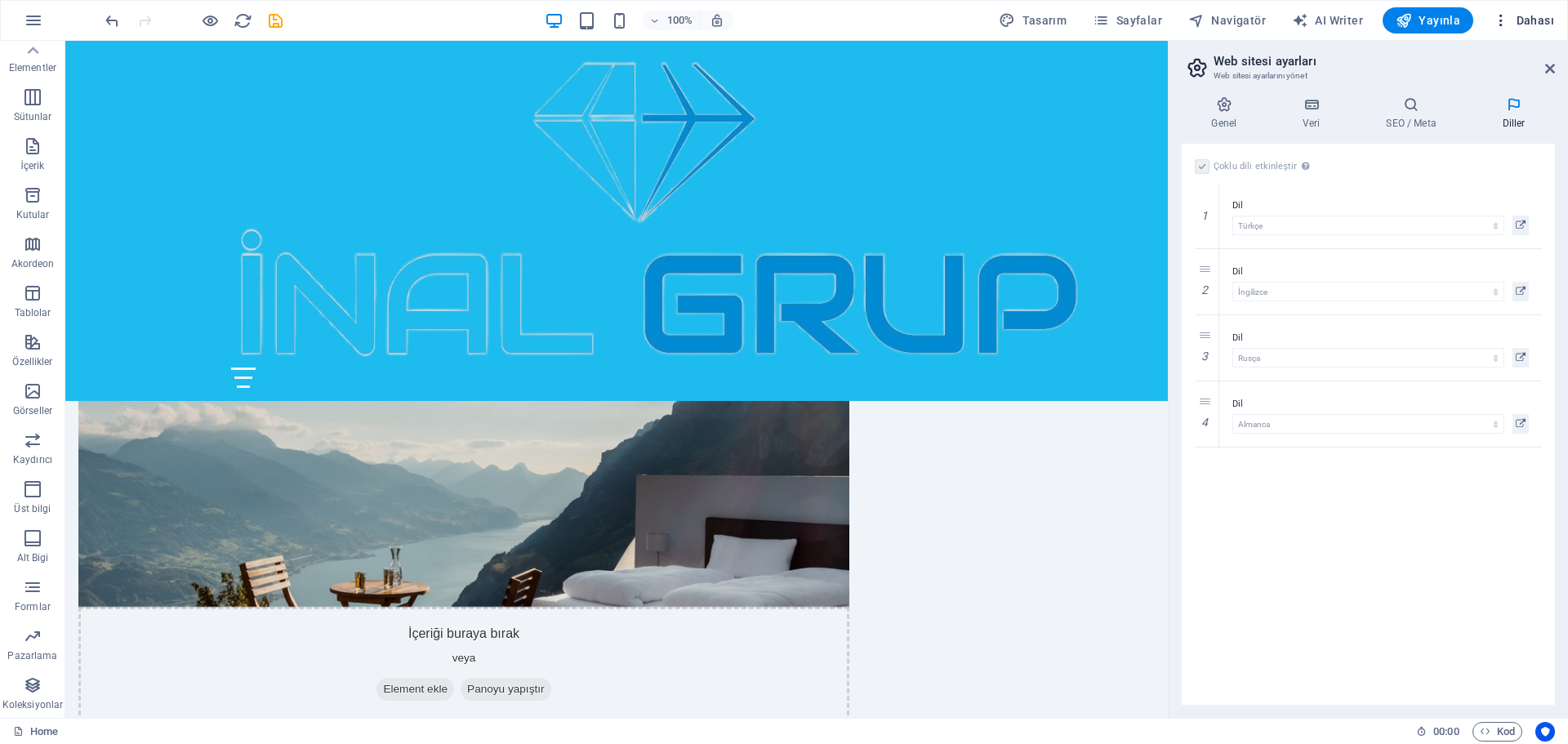
click at [1521, 18] on span "Dahası" at bounding box center [1522, 20] width 61 height 16
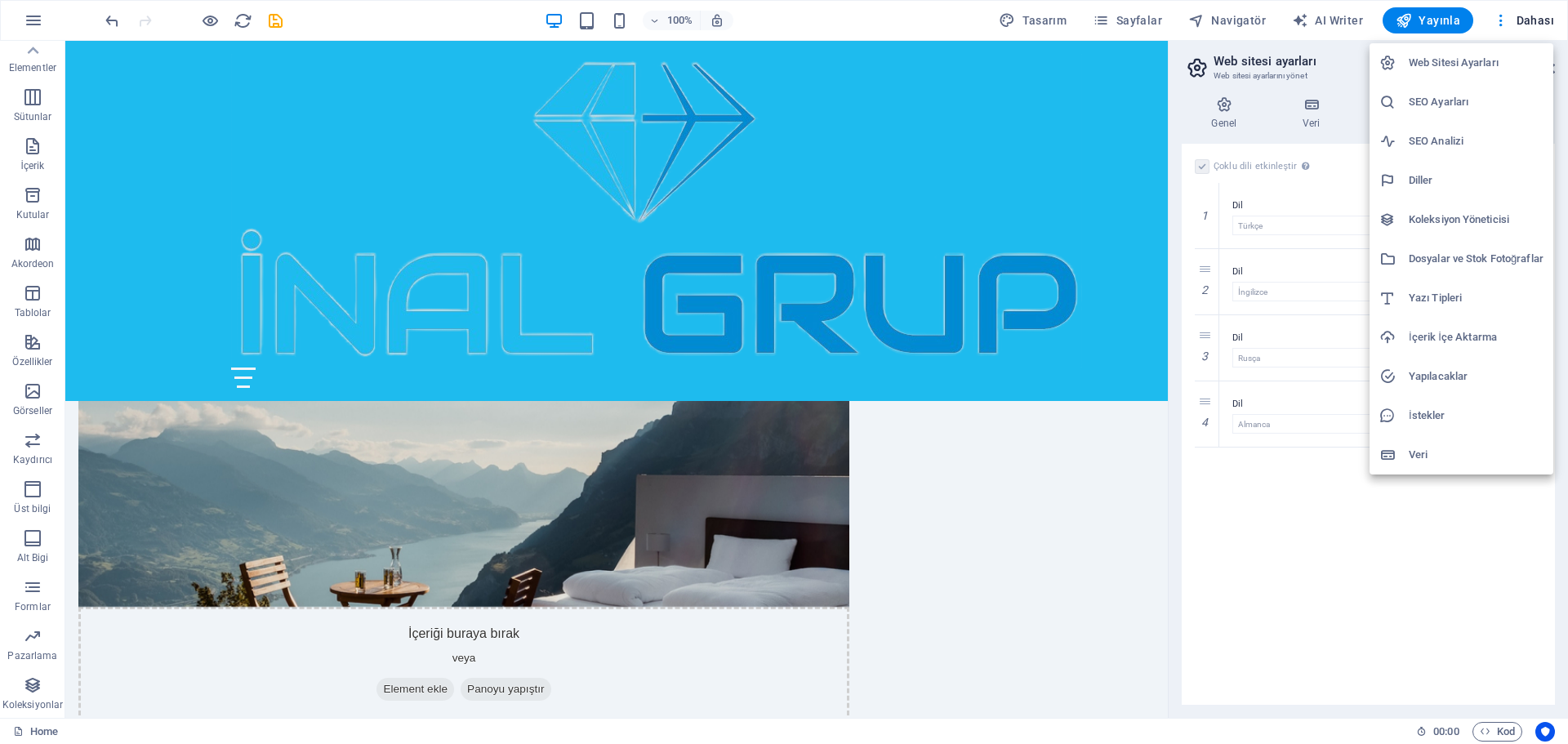
click at [1442, 373] on h6 "Yapılacaklar" at bounding box center [1476, 376] width 135 height 20
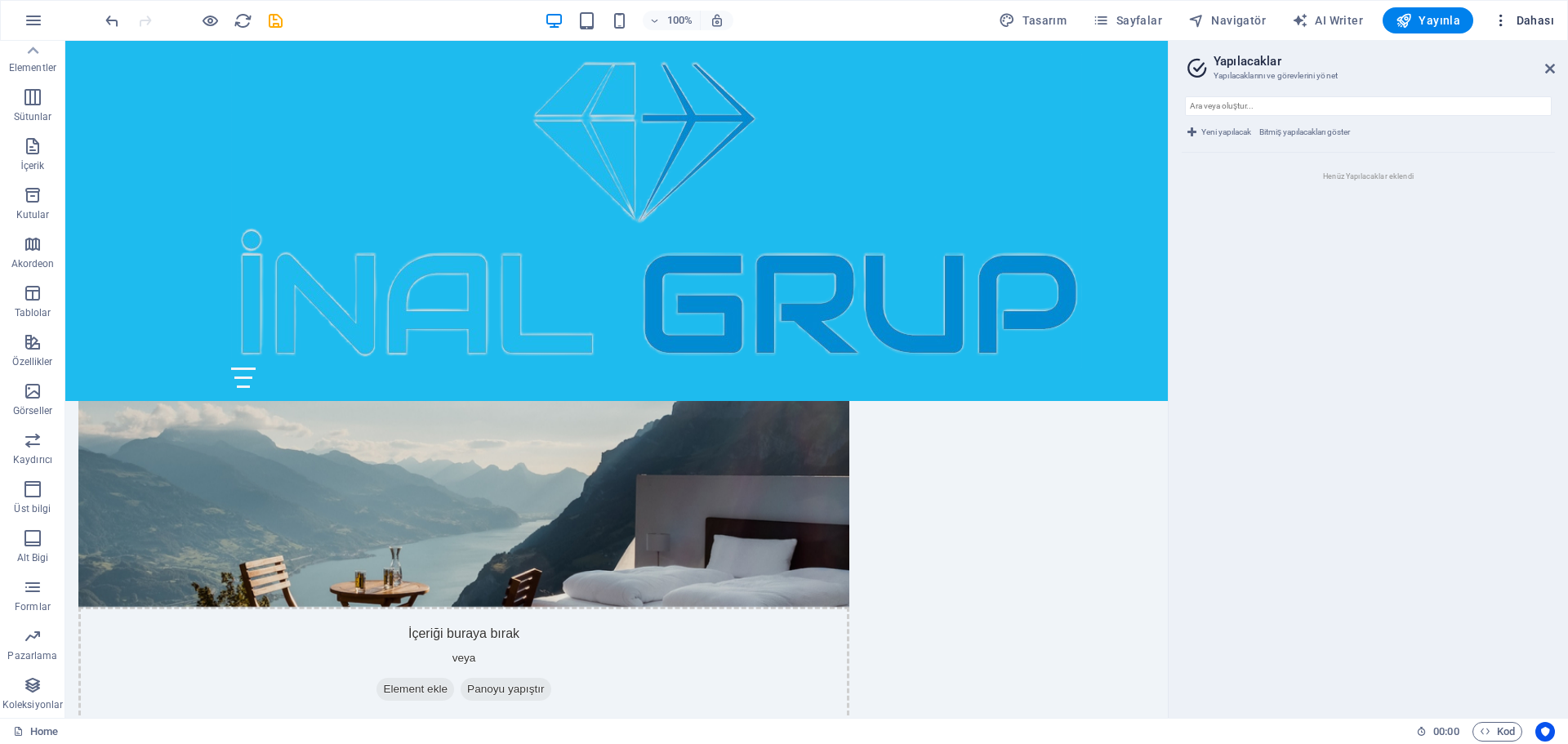
click at [1537, 16] on span "Dahası" at bounding box center [1522, 20] width 61 height 16
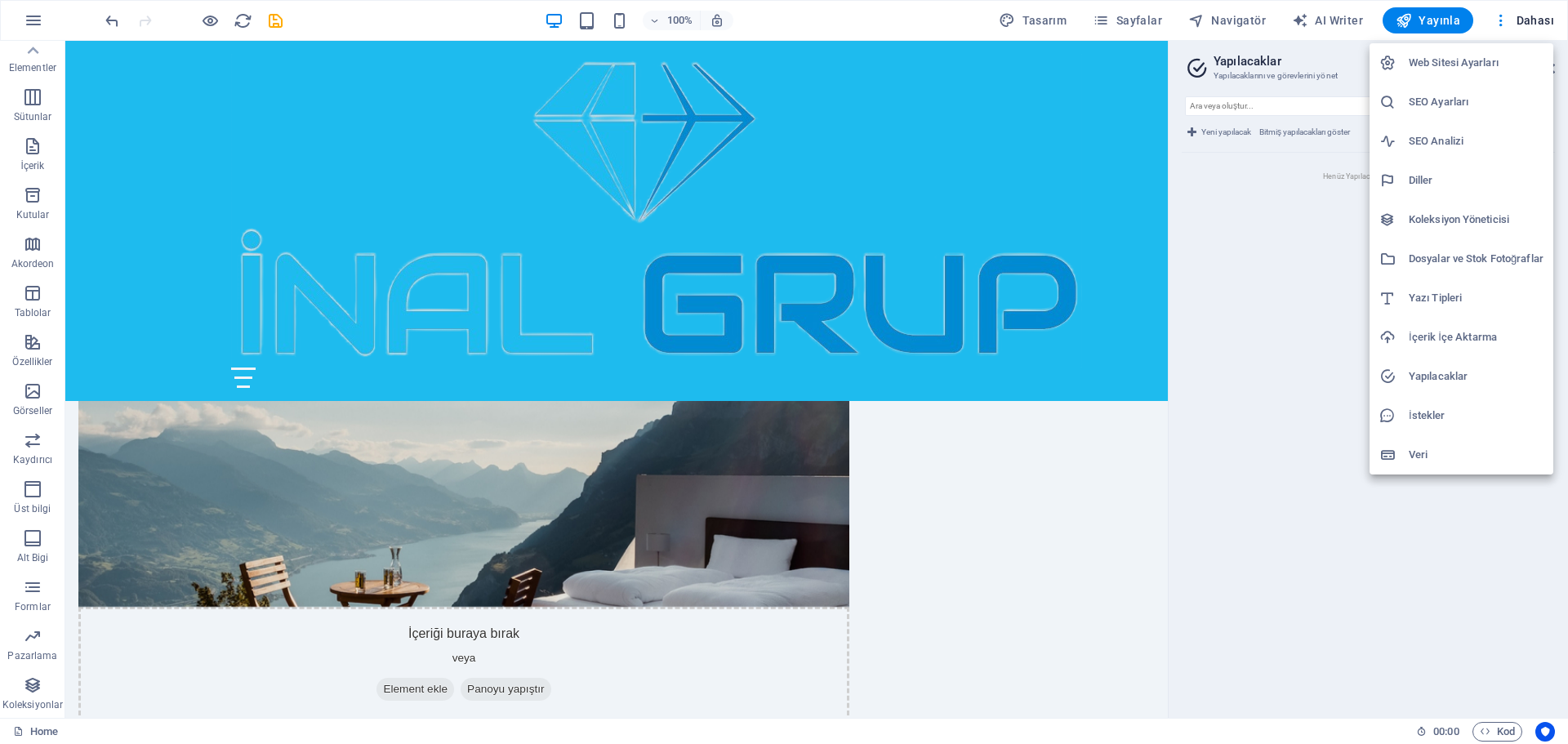
click at [1435, 255] on h6 "Dosyalar ve Stok Fotoğraflar" at bounding box center [1476, 258] width 135 height 20
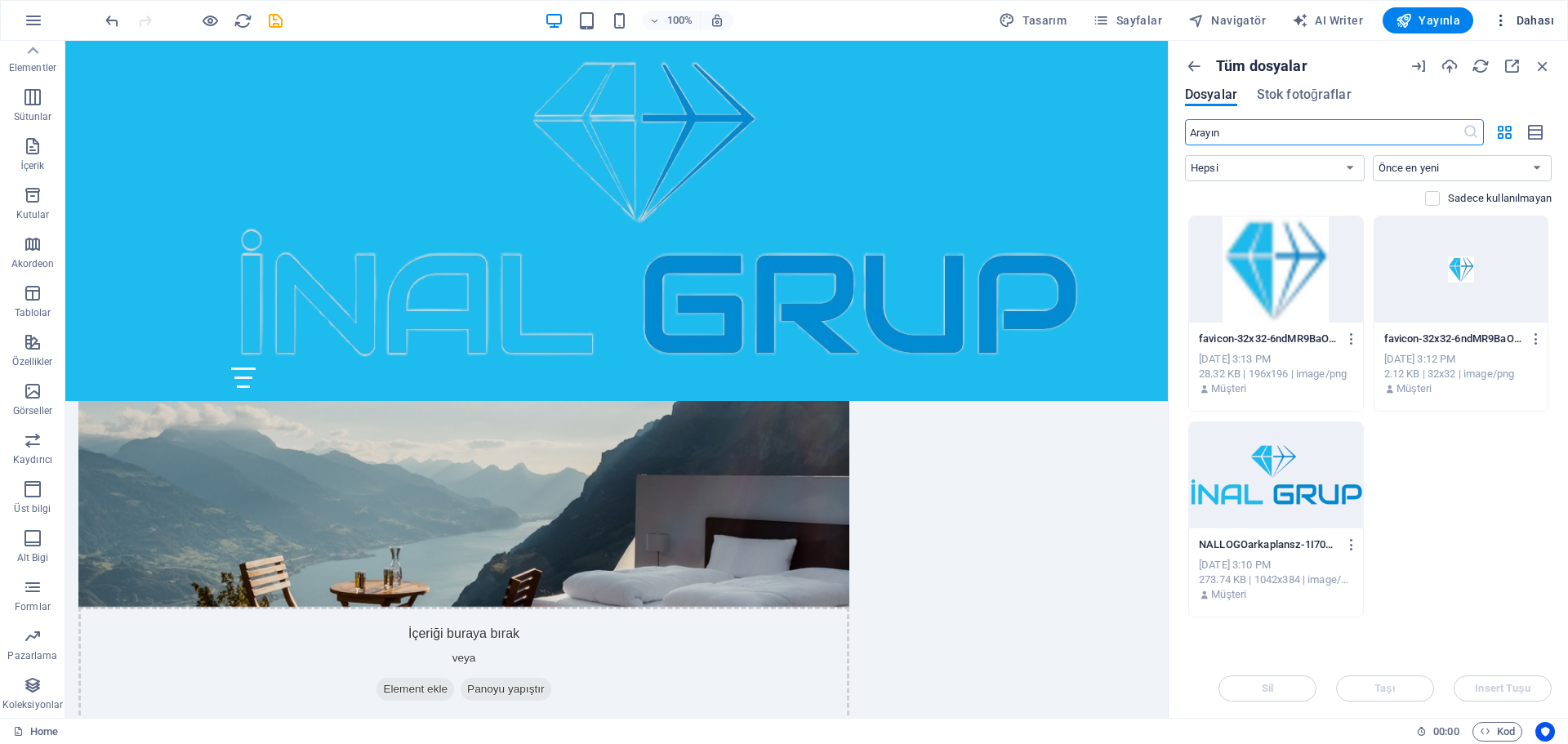
click at [1536, 20] on span "Dahası" at bounding box center [1522, 20] width 61 height 16
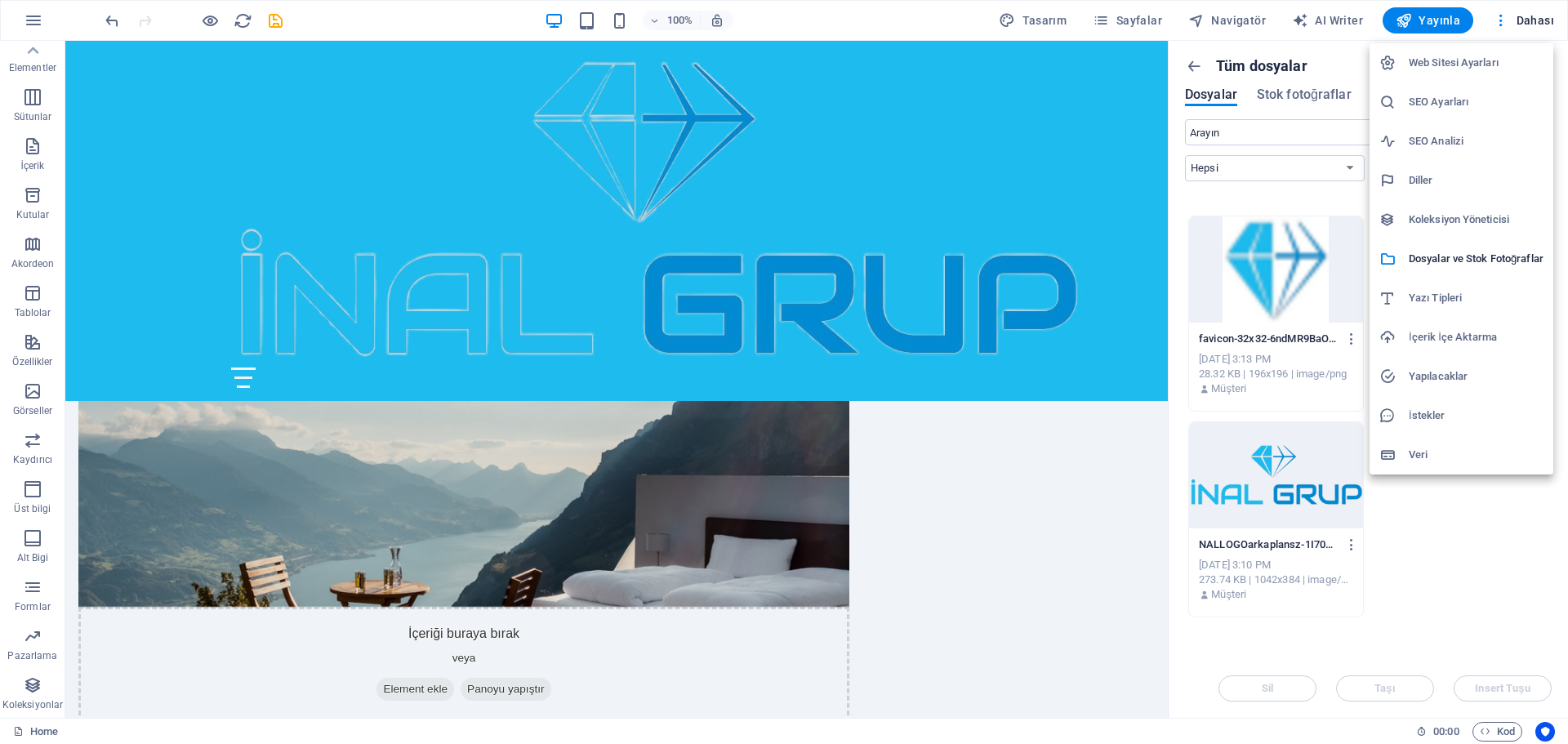
click at [1429, 59] on h6 "Web Sitesi Ayarları" at bounding box center [1476, 63] width 135 height 20
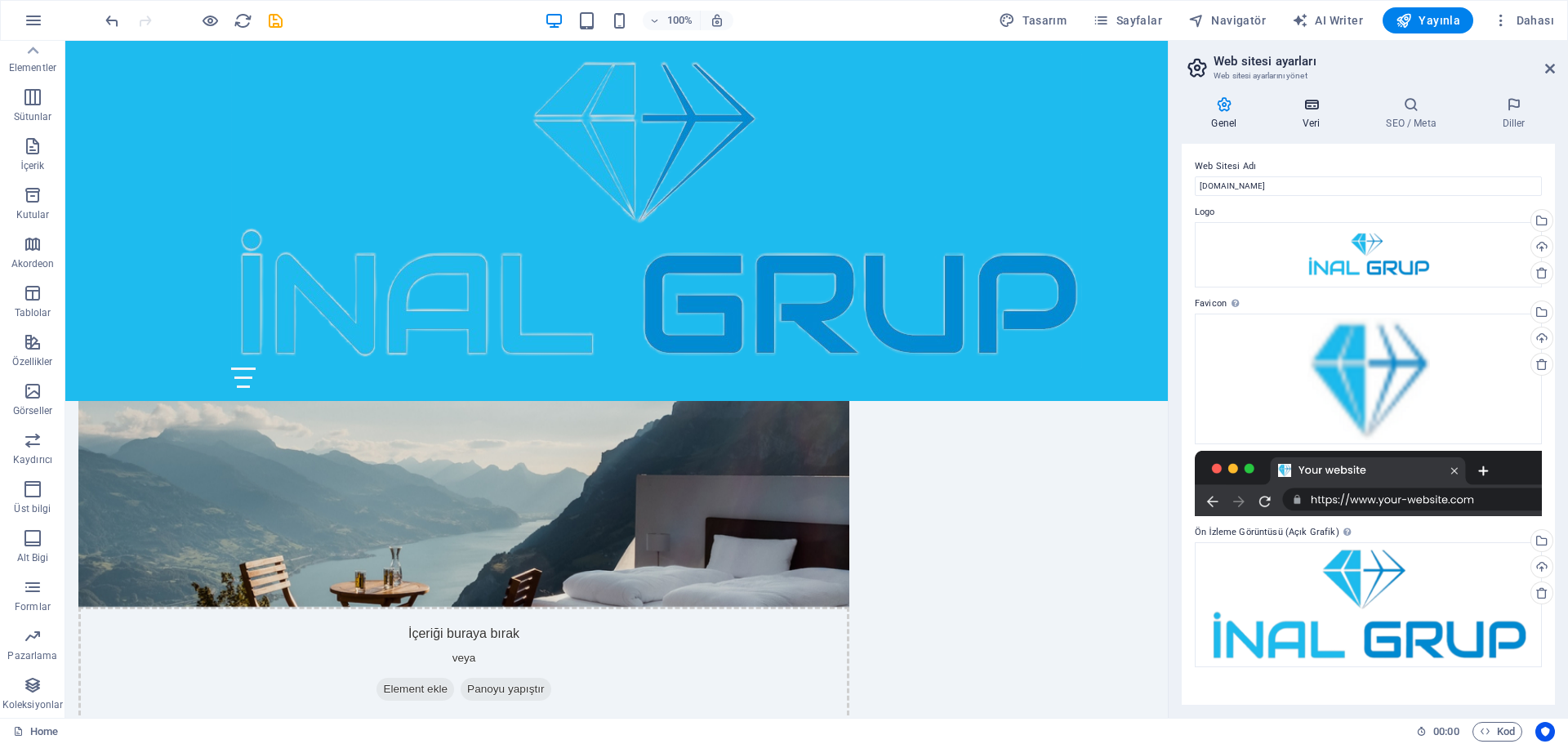
click at [1307, 108] on icon at bounding box center [1312, 104] width 77 height 16
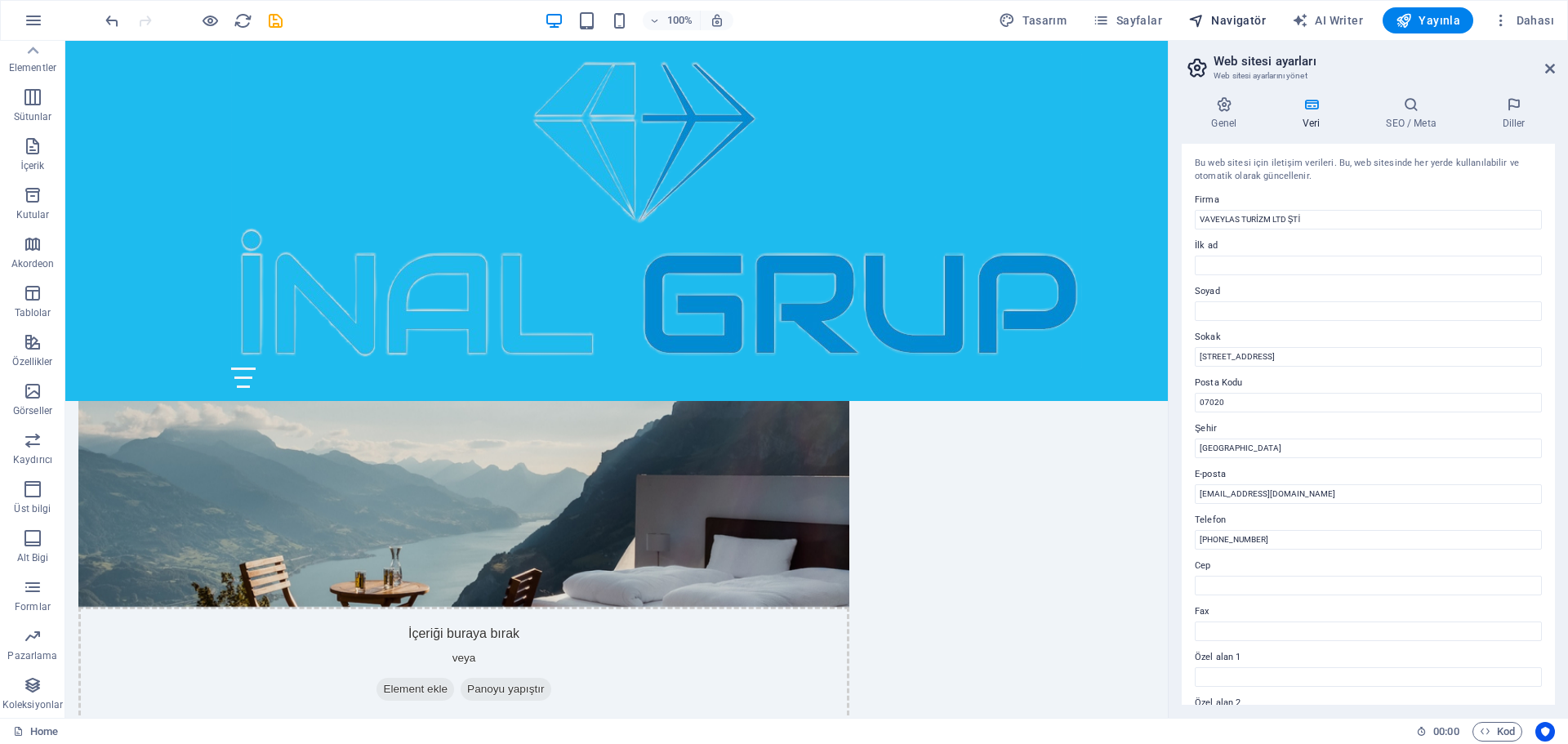
click at [1239, 16] on span "Navigatör" at bounding box center [1226, 20] width 78 height 16
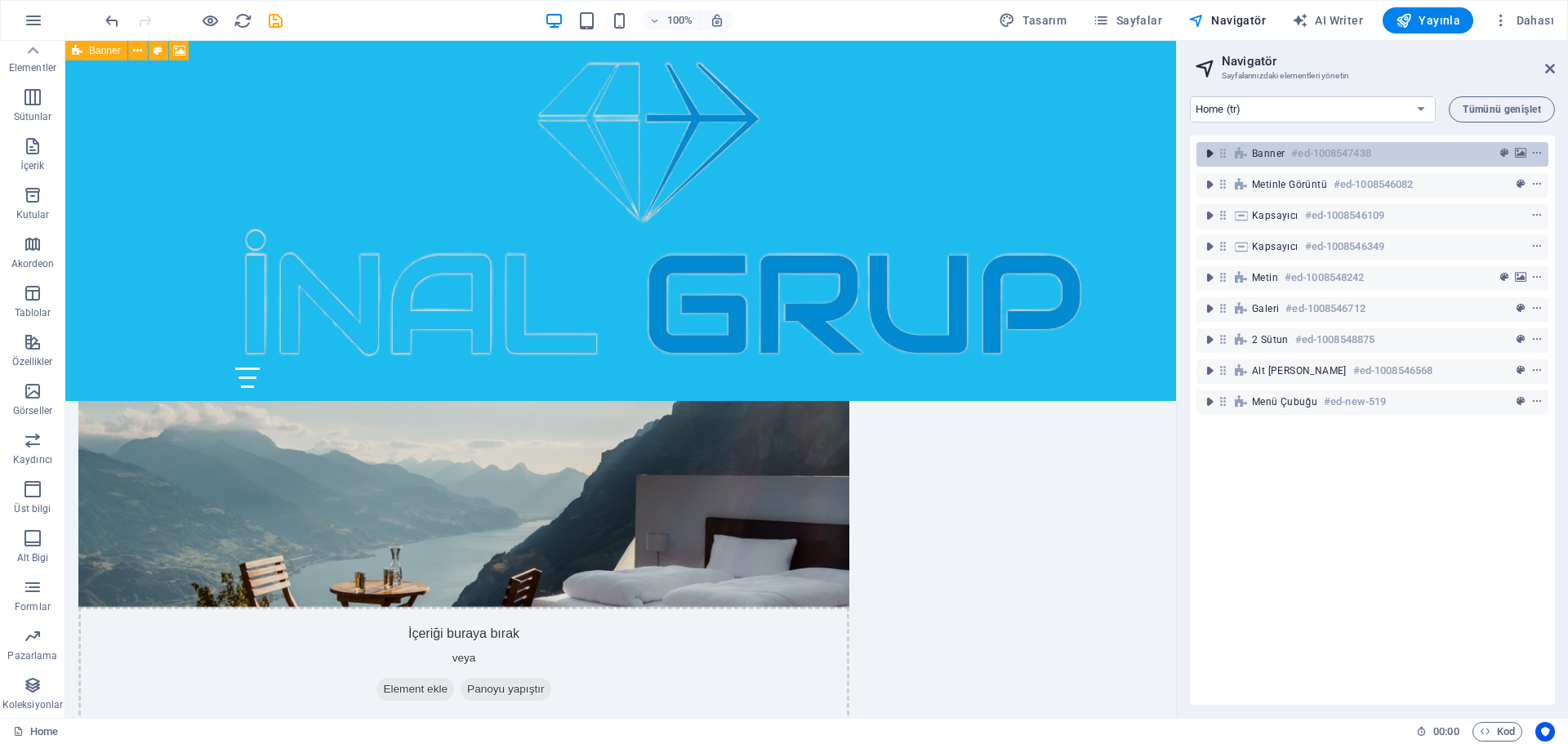
click at [1209, 152] on icon "toggle-expand" at bounding box center [1209, 153] width 16 height 16
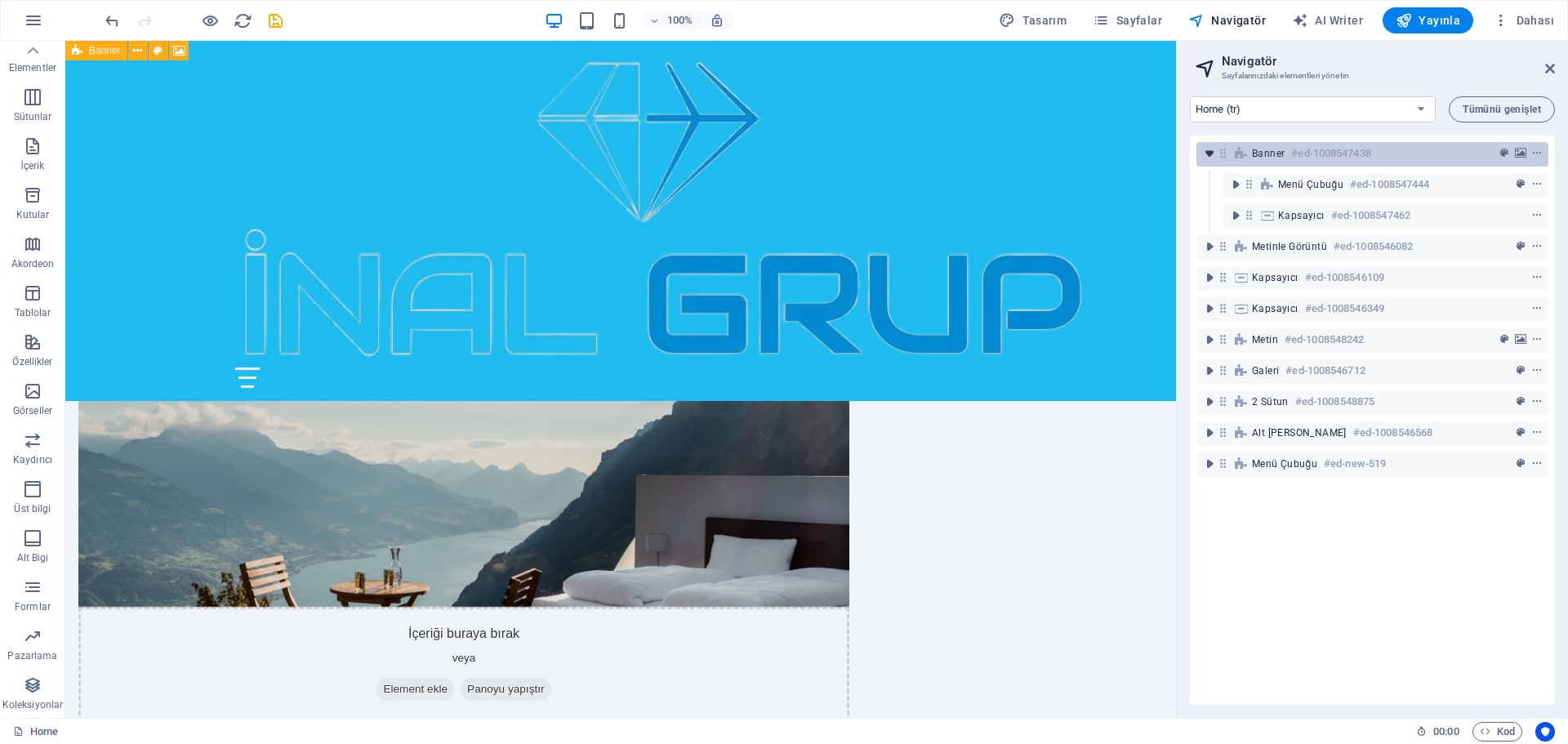
click at [1209, 152] on icon "toggle-expand" at bounding box center [1209, 153] width 16 height 16
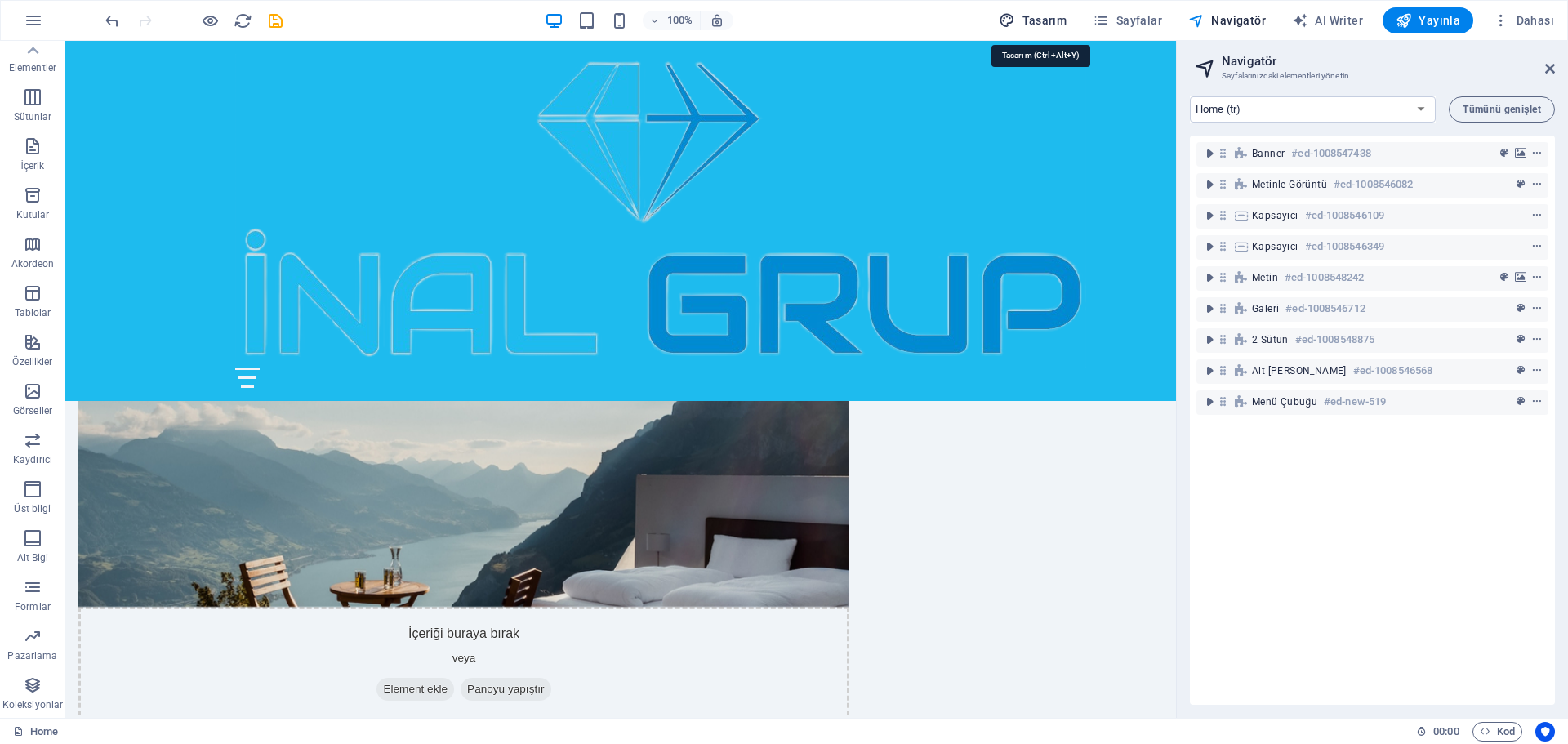
click at [1038, 18] on span "Tasarım" at bounding box center [1033, 20] width 67 height 16
select select "px"
select select "200"
select select "px"
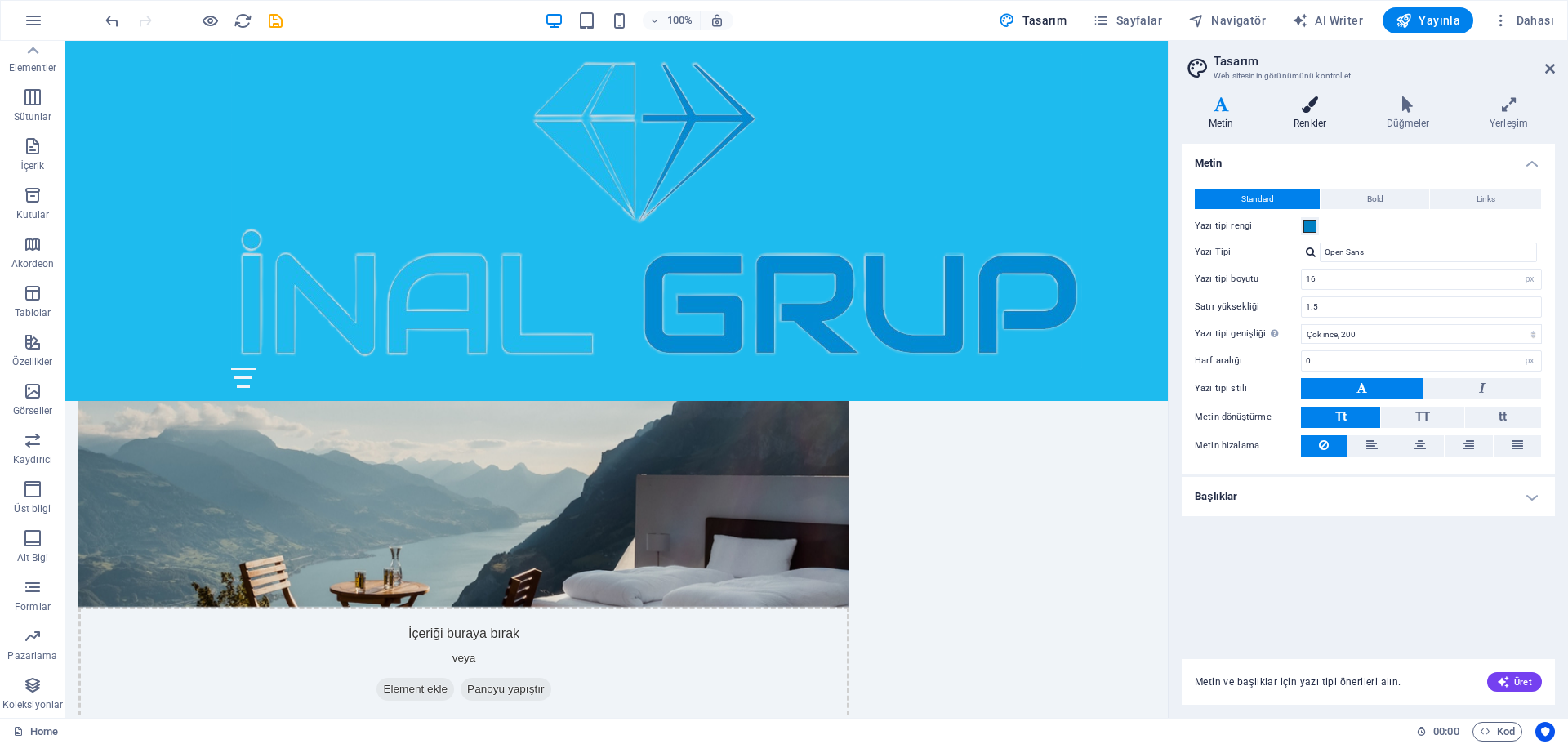
click at [1312, 101] on icon at bounding box center [1310, 104] width 86 height 16
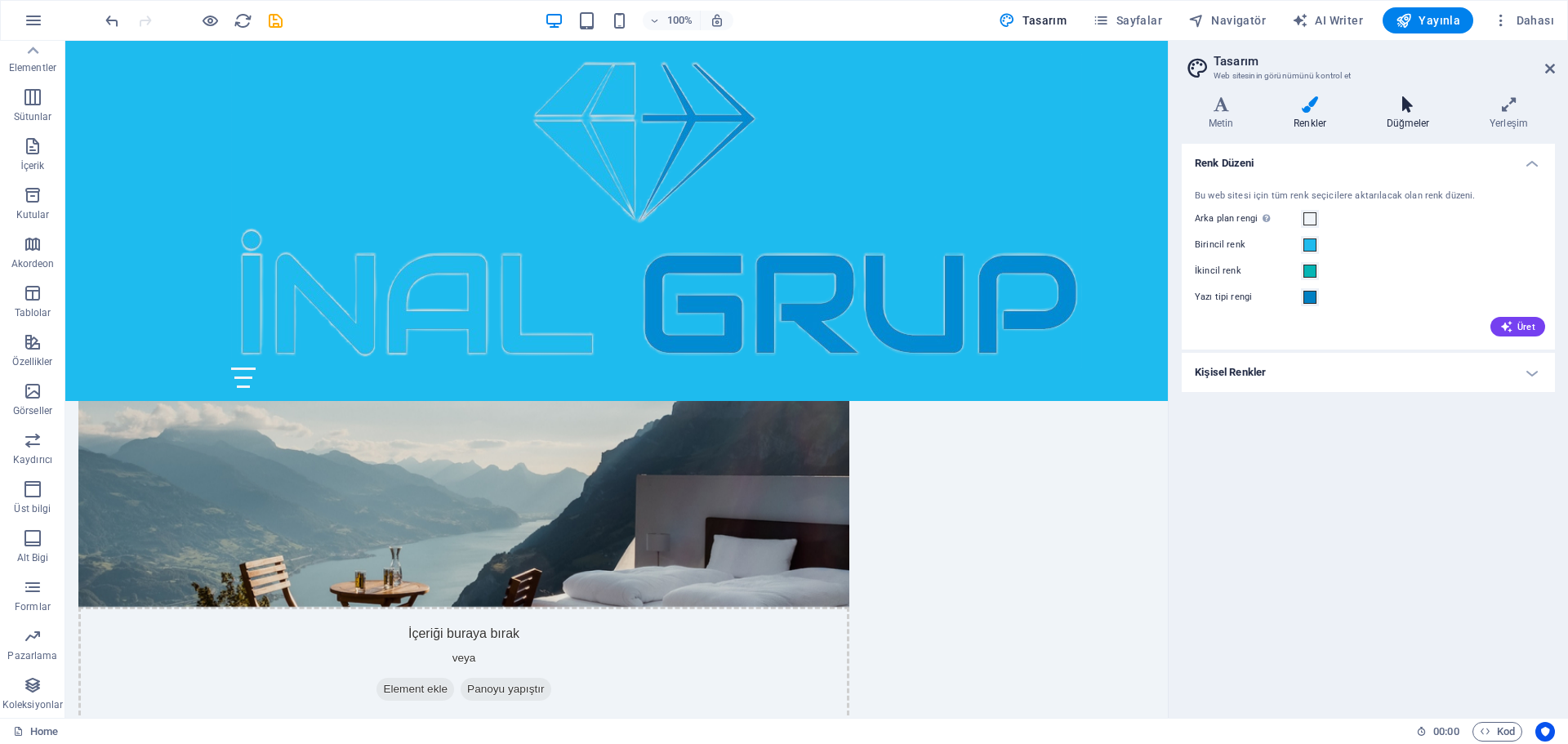
click at [1402, 99] on icon at bounding box center [1407, 104] width 96 height 16
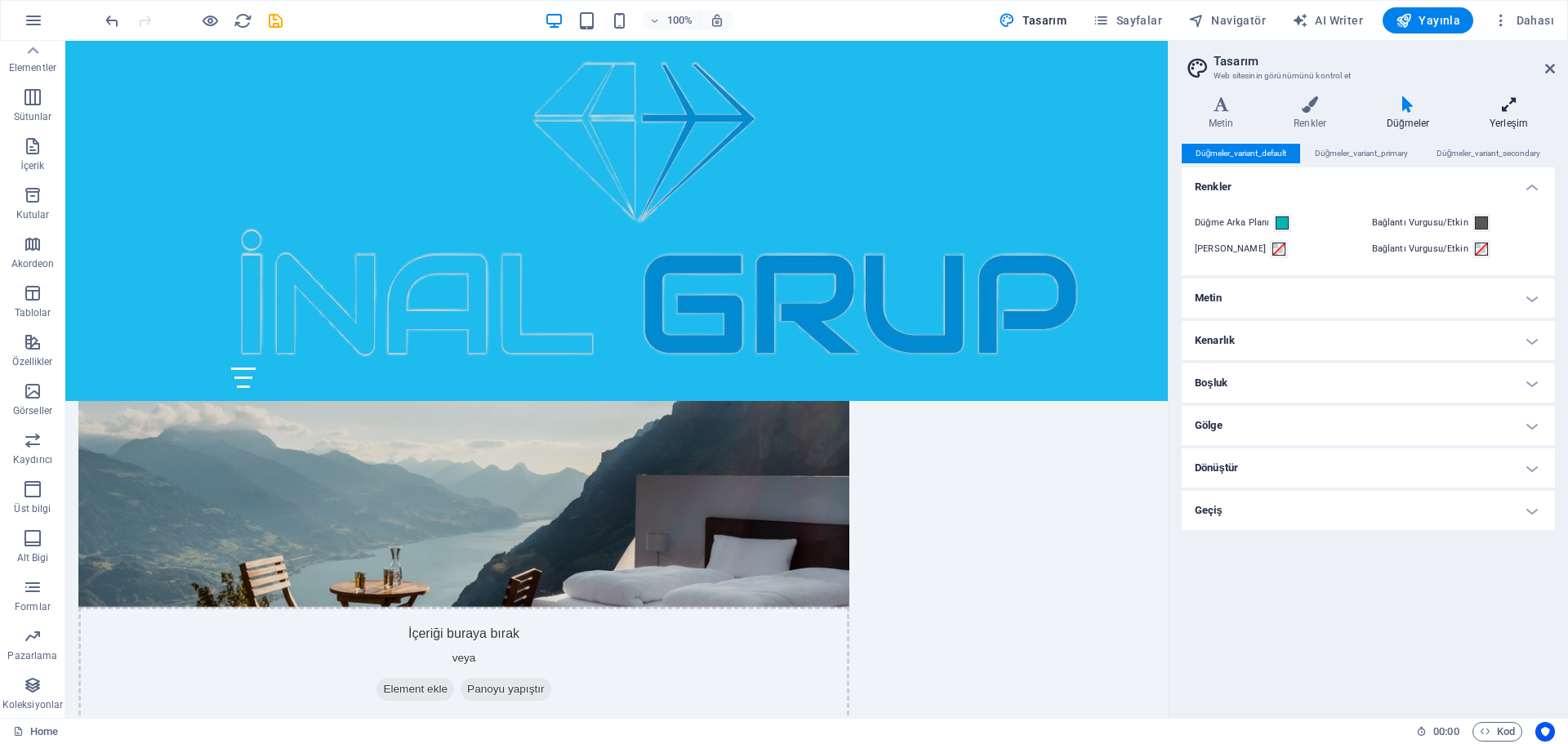
click at [1507, 101] on icon at bounding box center [1508, 104] width 93 height 16
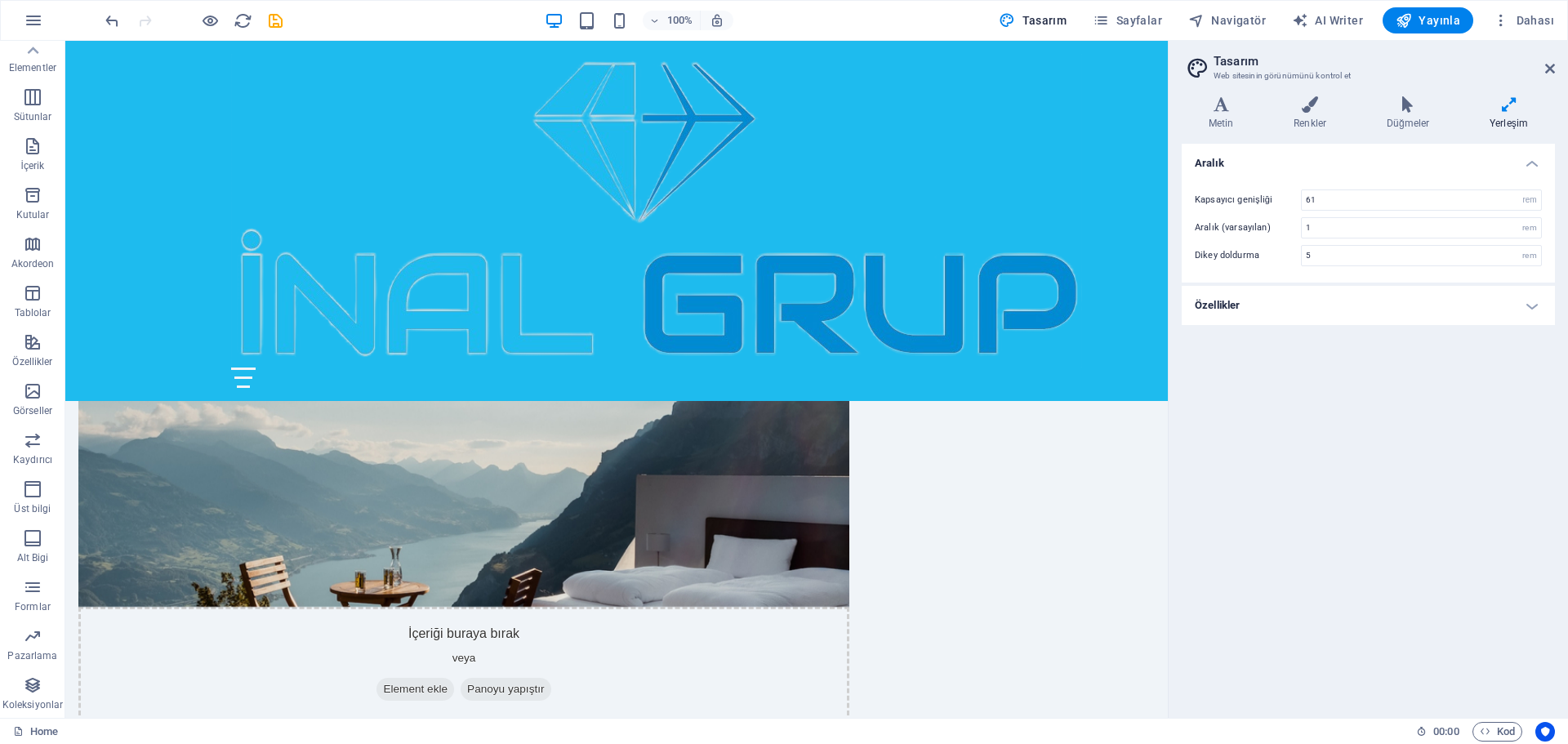
click at [1534, 308] on h4 "Özellikler" at bounding box center [1368, 305] width 374 height 39
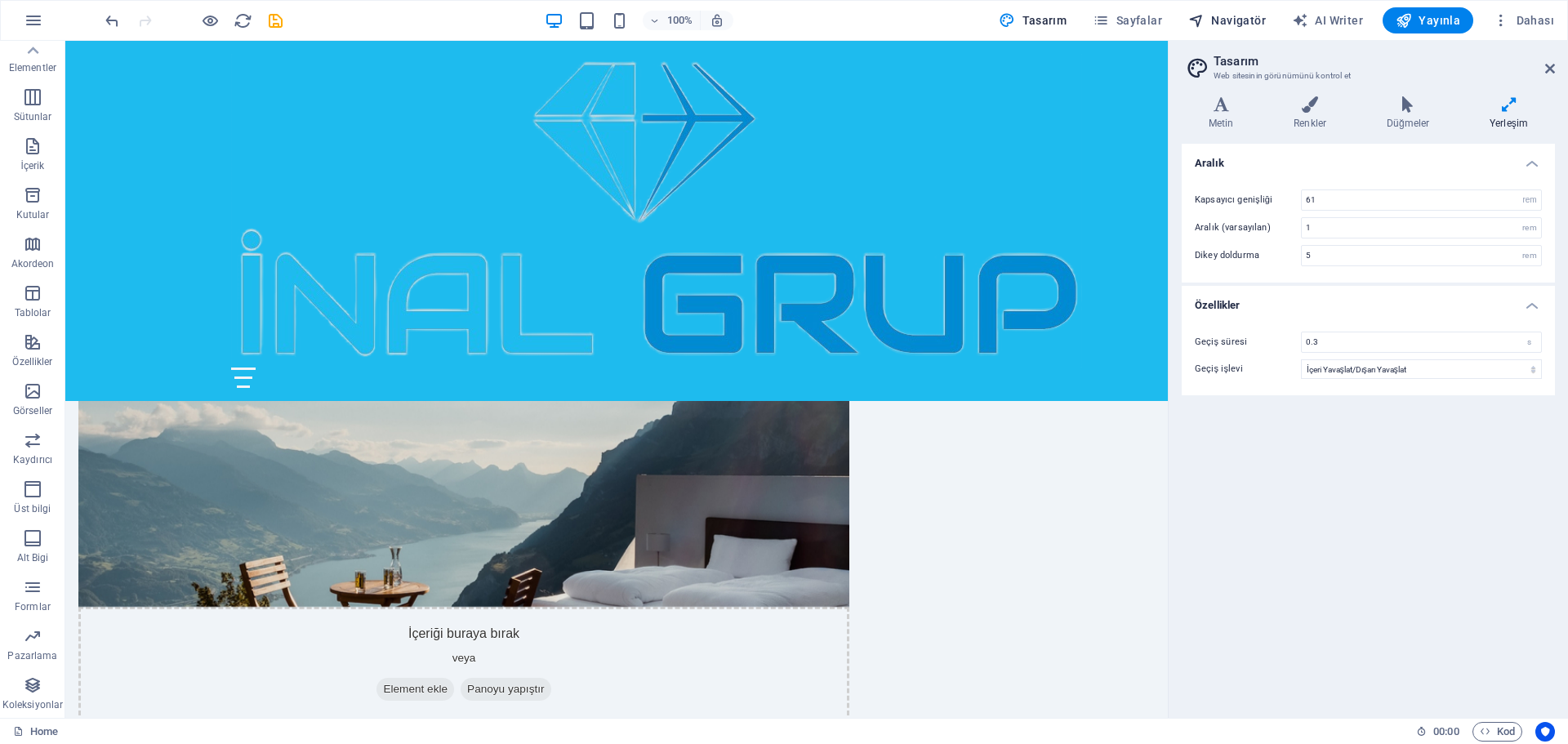
click at [1245, 16] on span "Navigatör" at bounding box center [1226, 20] width 78 height 16
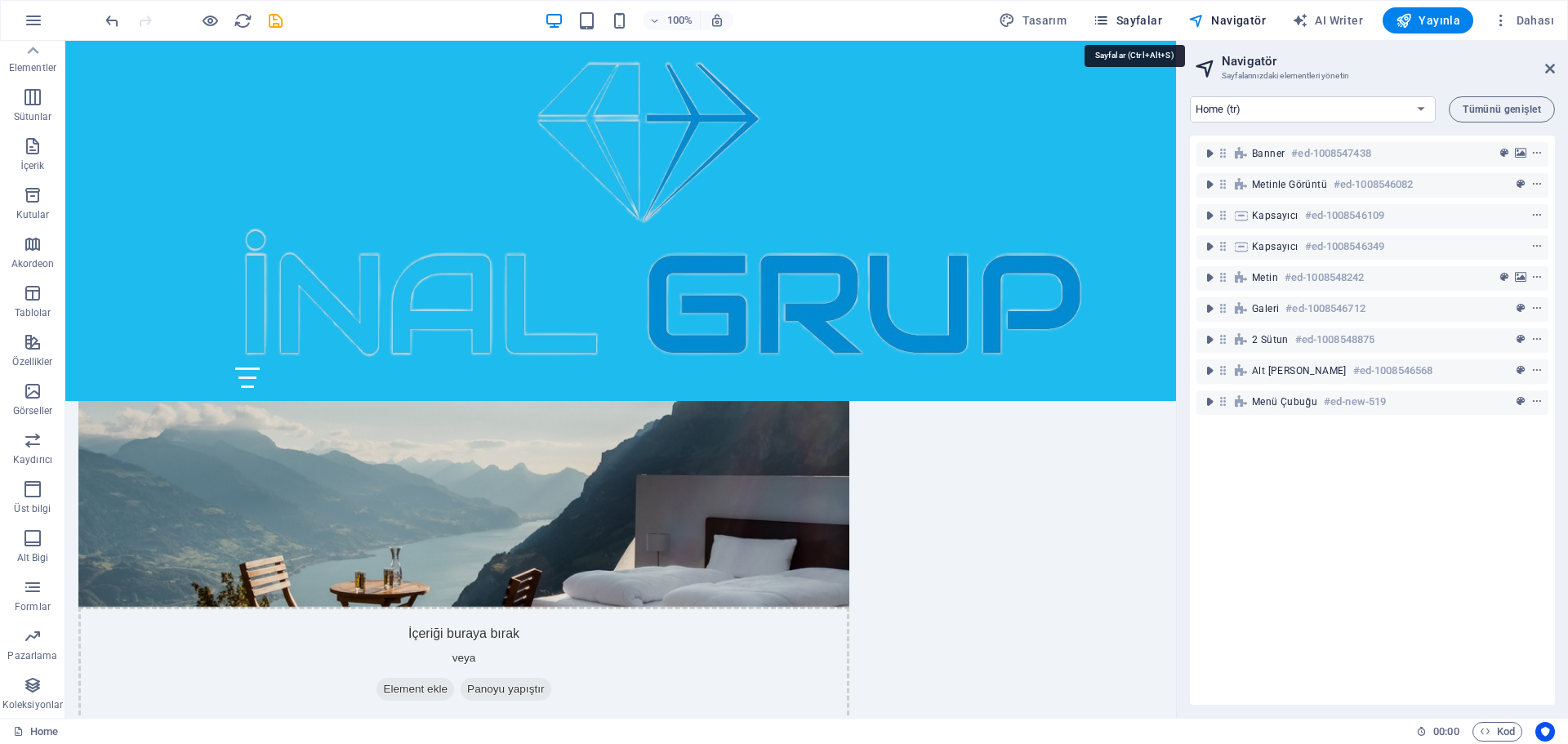
click at [1138, 14] on span "Sayfalar" at bounding box center [1127, 20] width 69 height 16
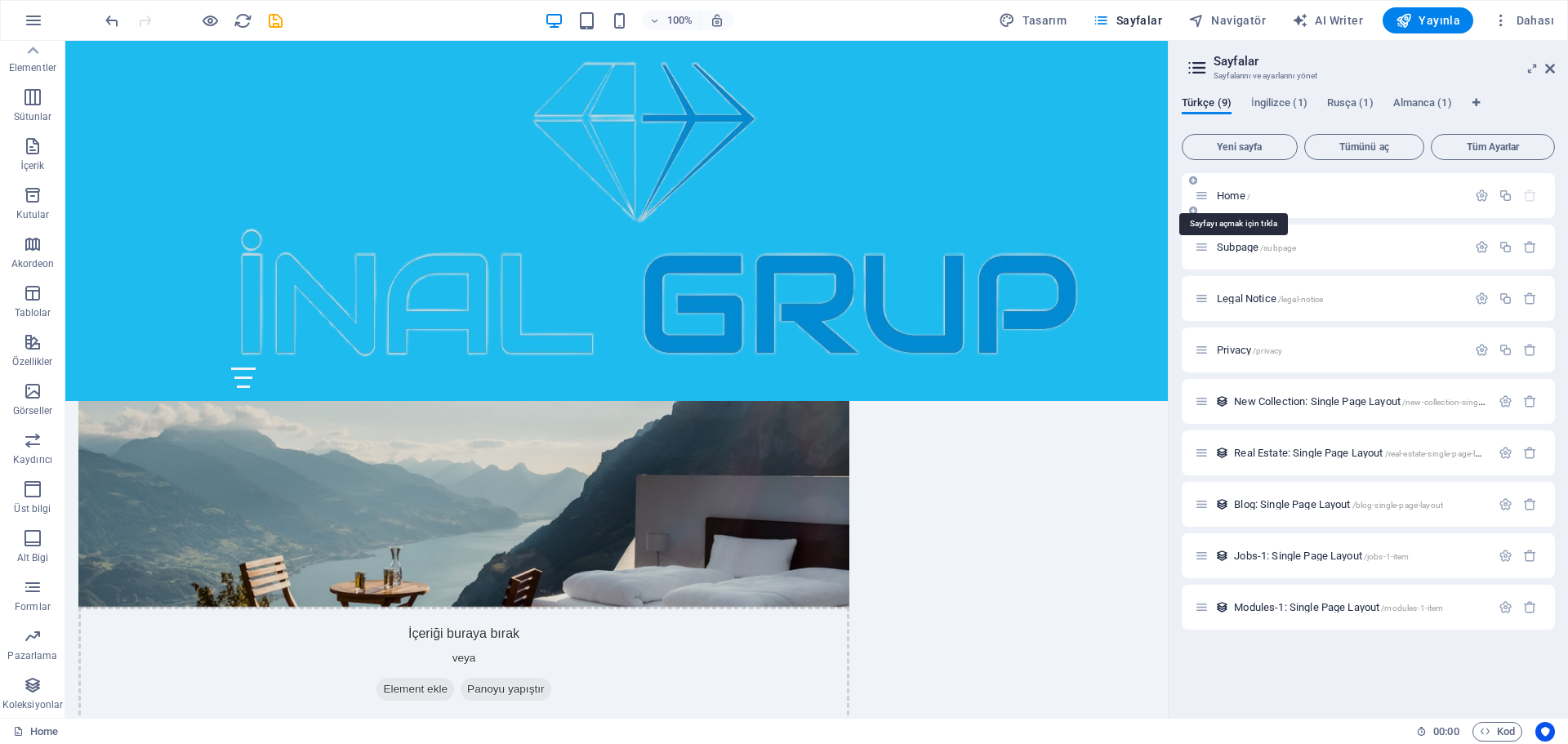
click at [1222, 197] on span "Home /" at bounding box center [1234, 195] width 34 height 12
click at [1481, 194] on icon "button" at bounding box center [1481, 195] width 14 height 14
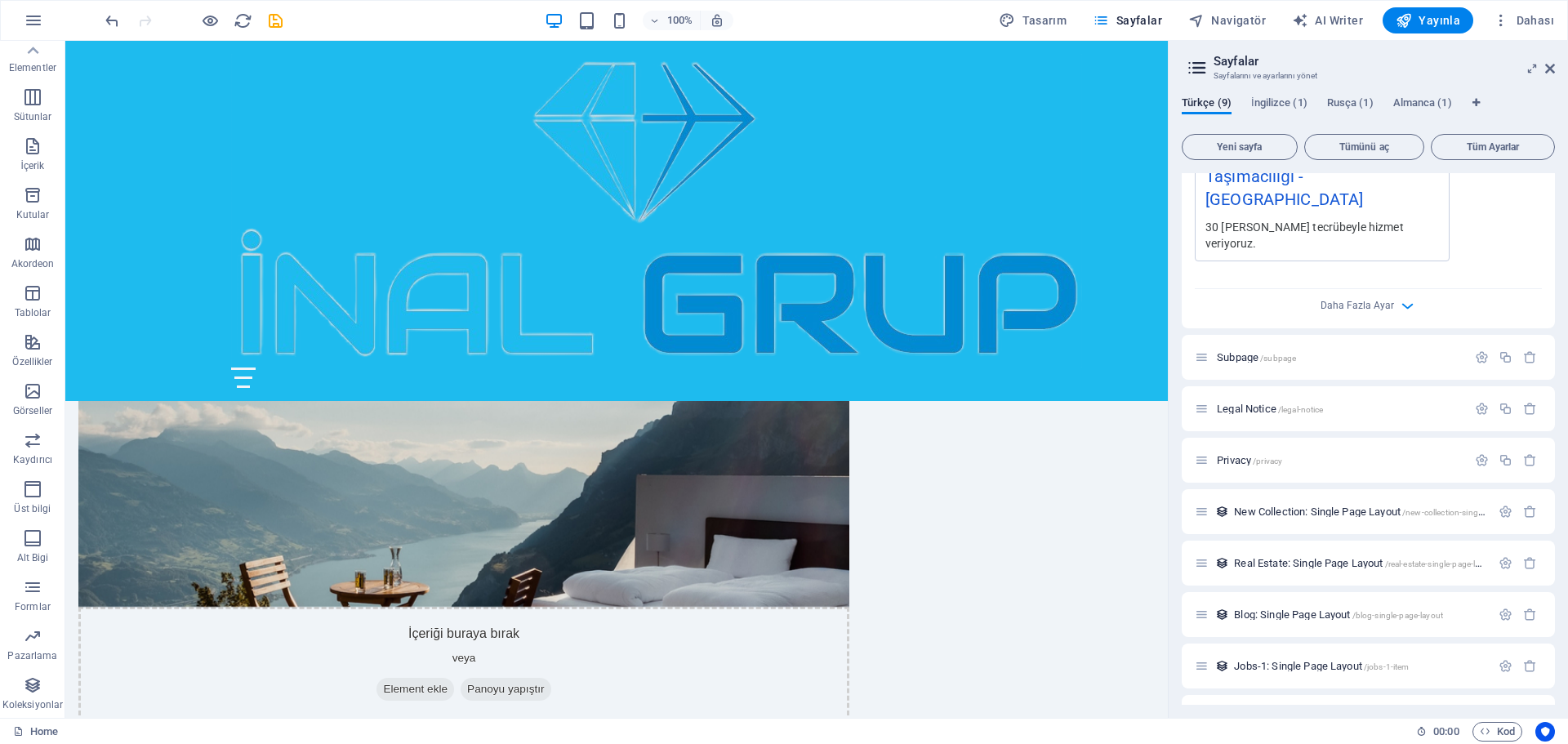
scroll to position [585, 0]
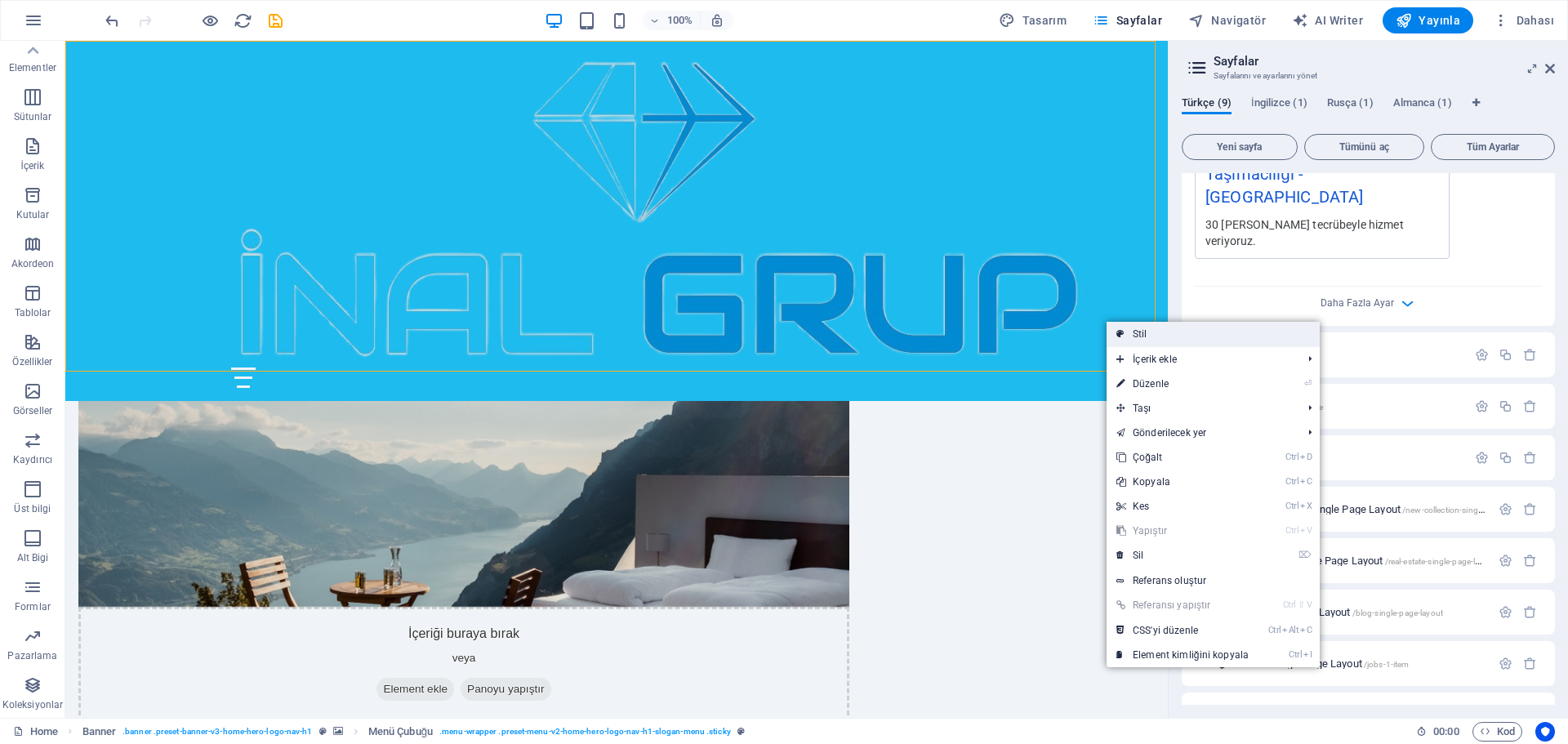
click at [1177, 336] on link "Stil" at bounding box center [1213, 334] width 213 height 24
select select "rem"
select select "preset-menu-v2-home-hero-logo-nav-h1-slogan-menu"
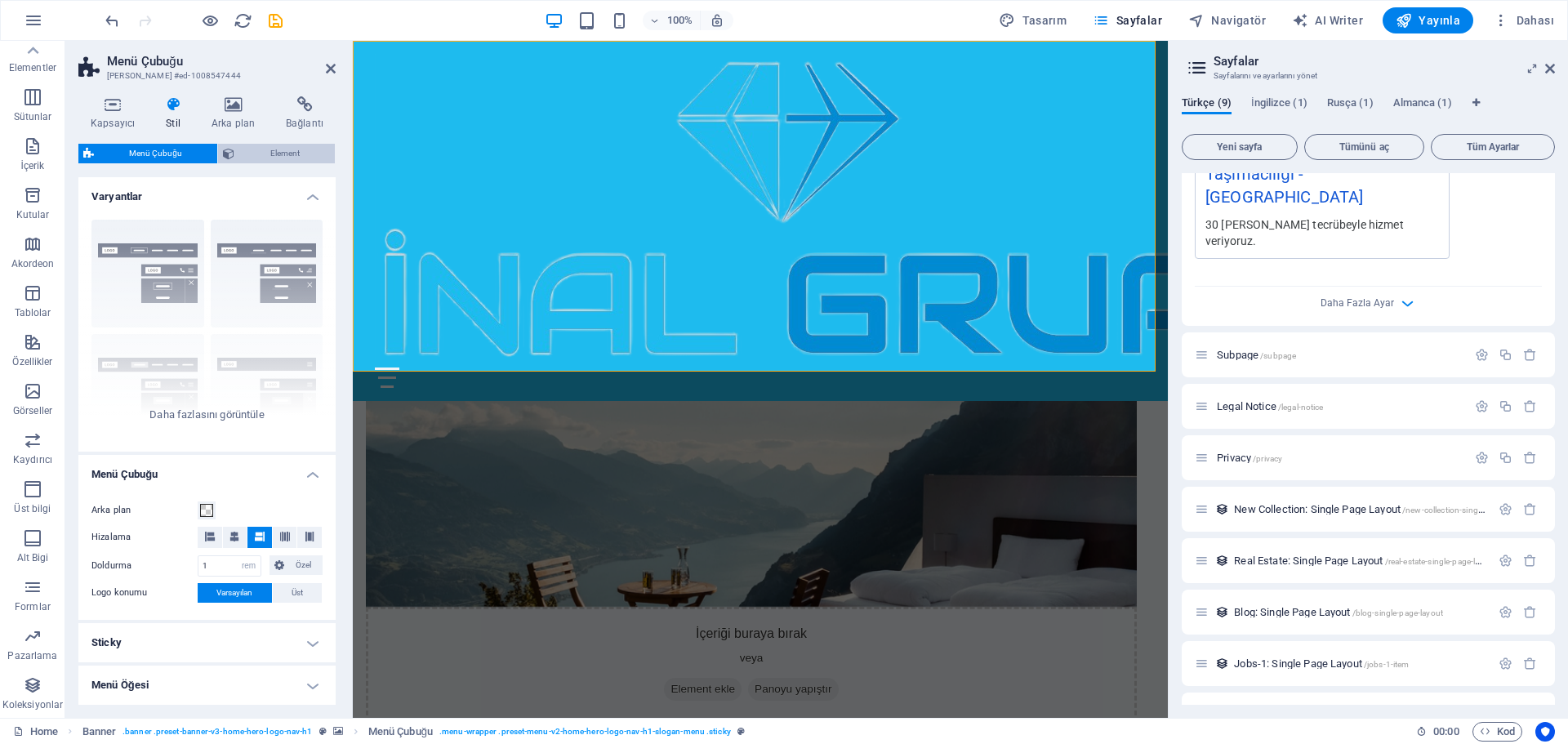
click at [285, 152] on span "Element" at bounding box center [285, 153] width 91 height 20
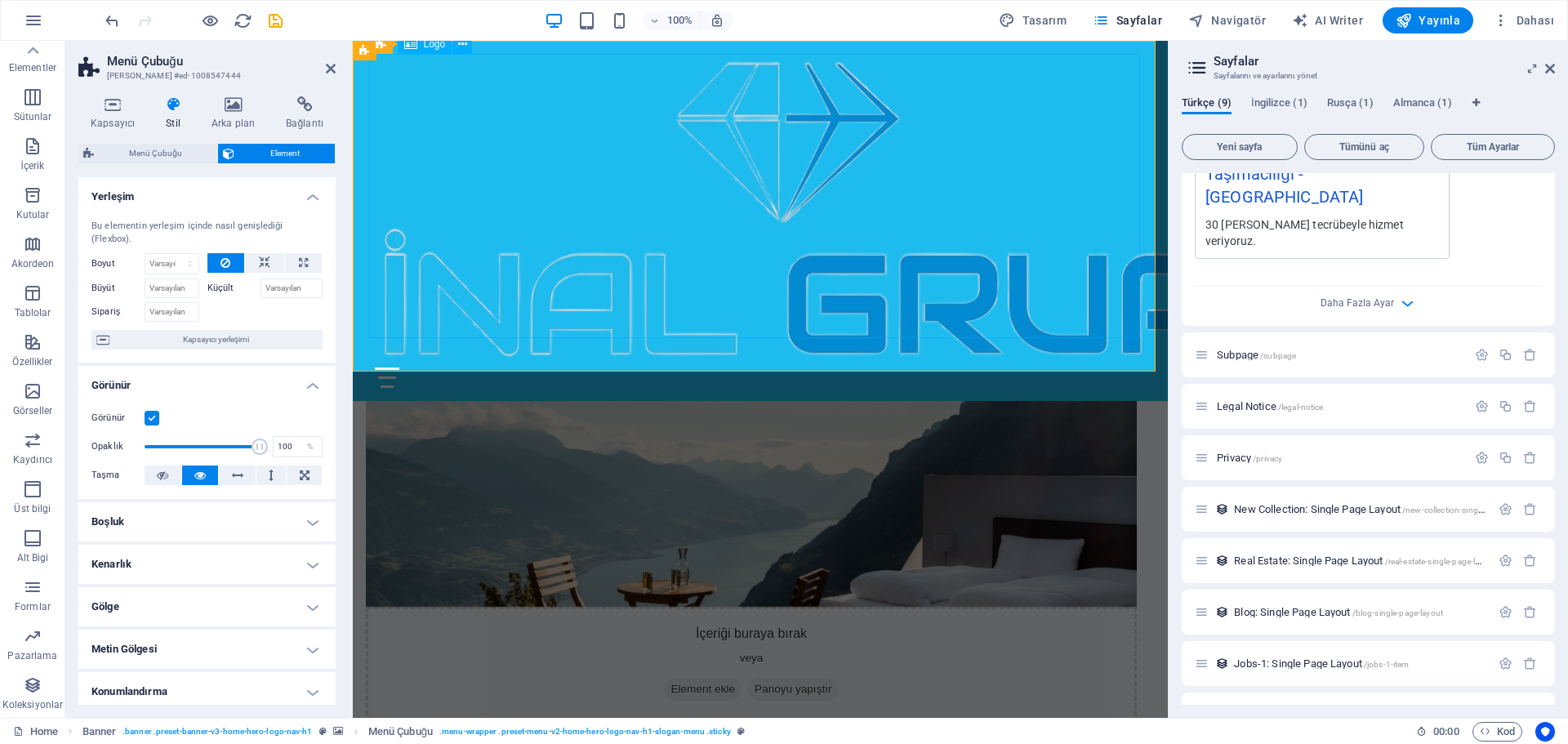
click at [462, 197] on div at bounding box center [759, 211] width 770 height 314
click at [292, 289] on input "Küçült" at bounding box center [291, 287] width 63 height 20
type input "%50"
click at [333, 65] on icon at bounding box center [330, 68] width 9 height 13
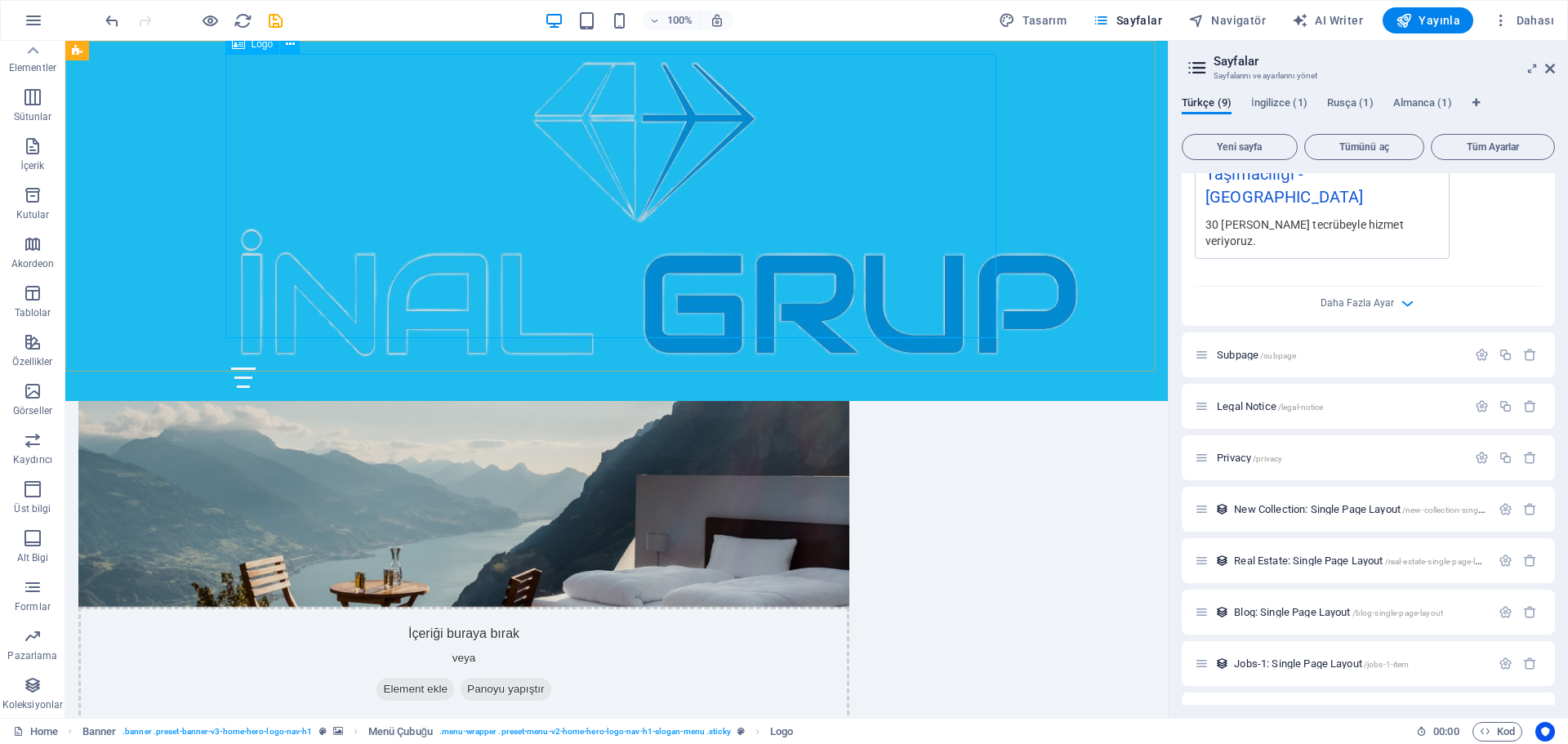
click at [879, 126] on div at bounding box center [616, 211] width 770 height 314
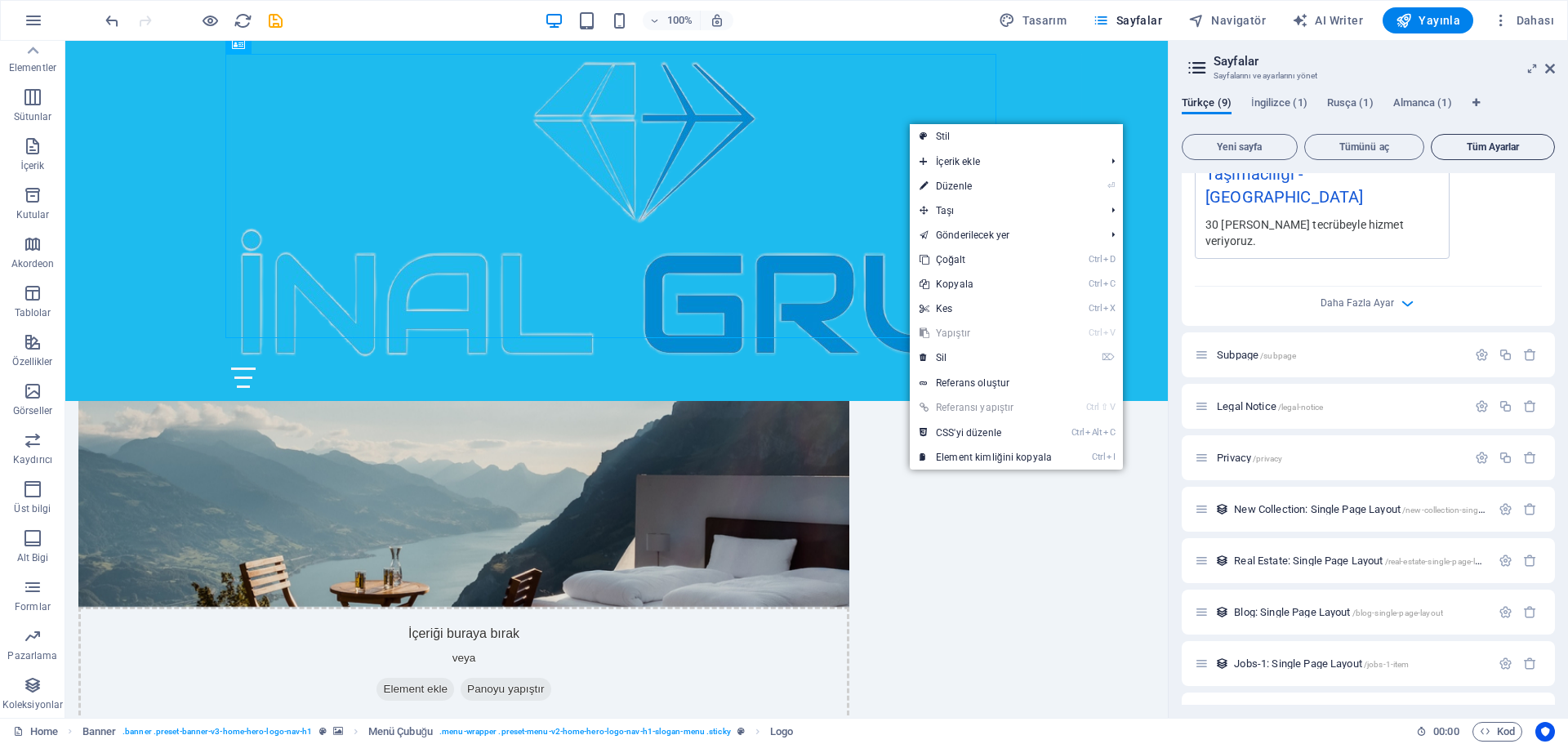
click at [1487, 142] on span "Tüm Ayarlar" at bounding box center [1492, 147] width 110 height 9
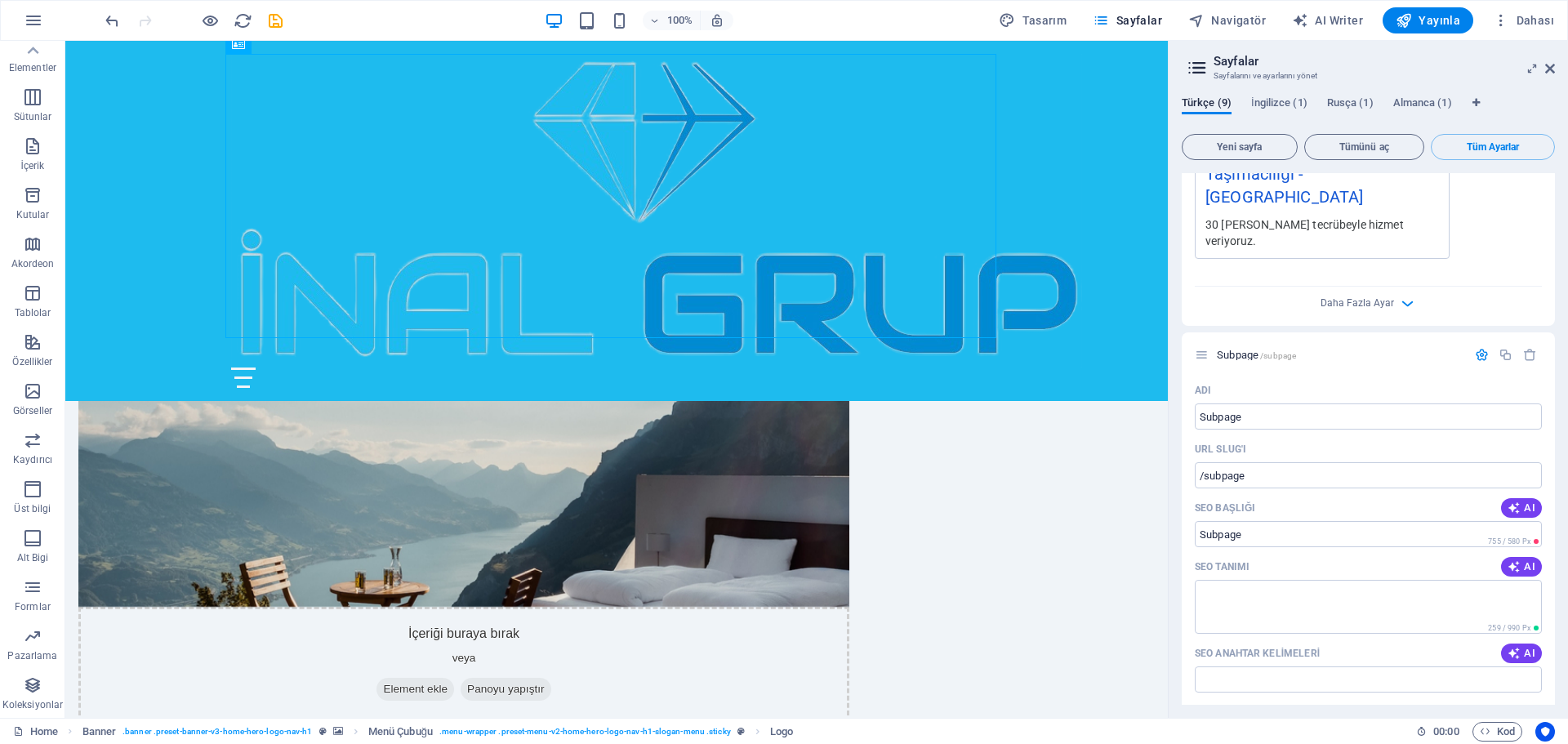
scroll to position [3103, 0]
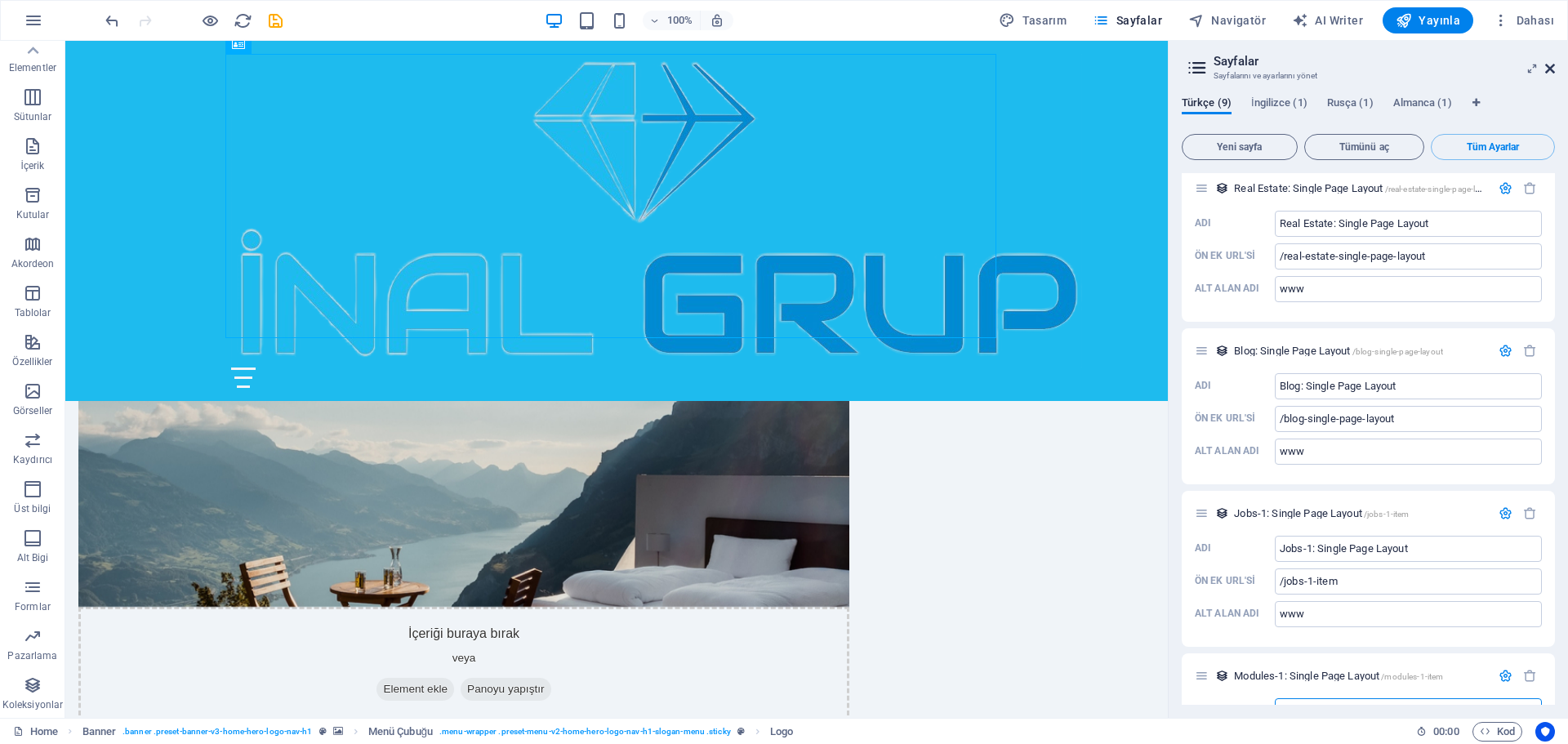
click at [1549, 66] on icon at bounding box center [1549, 68] width 9 height 13
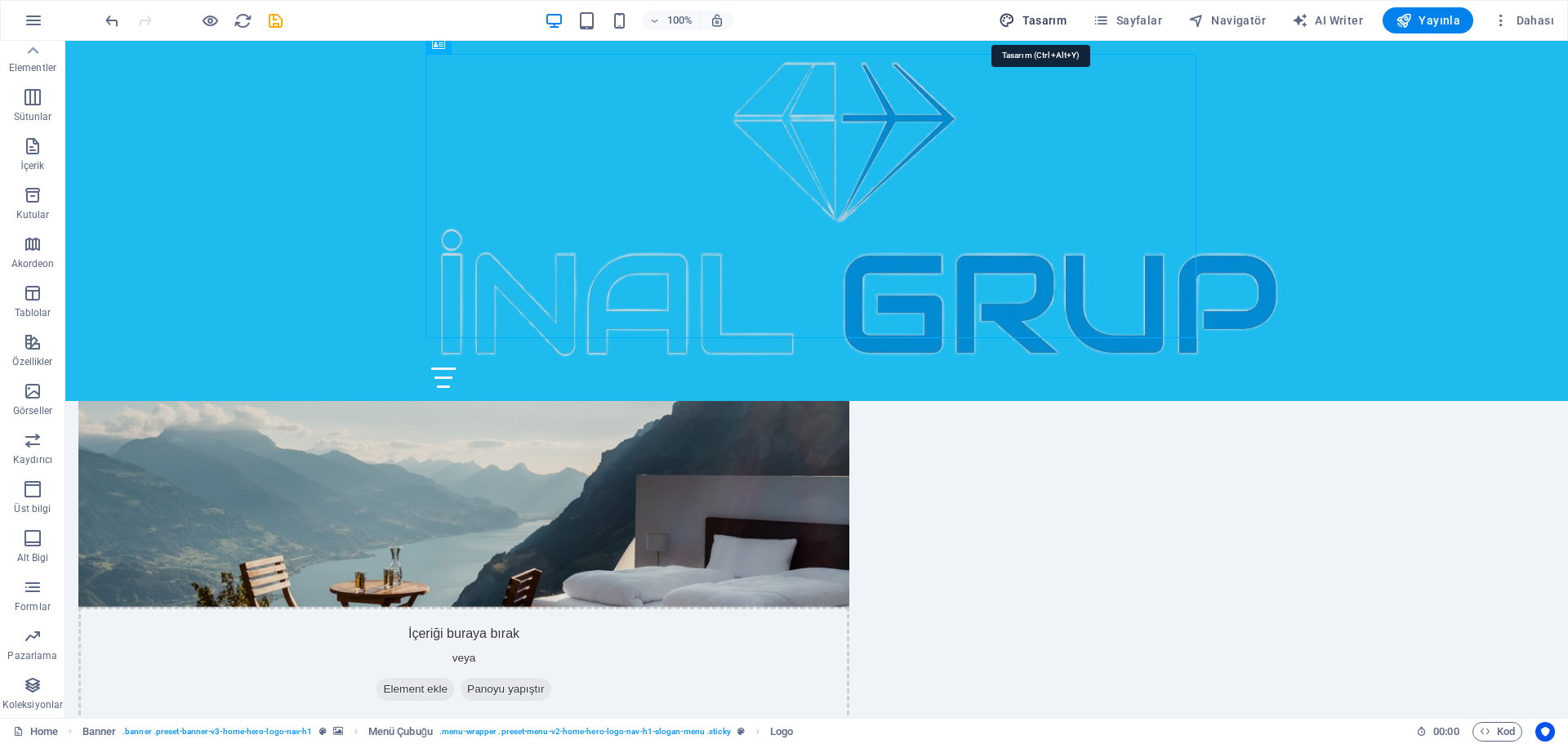
click at [1041, 19] on span "Tasarım" at bounding box center [1033, 20] width 67 height 16
select select "rem"
select select "ease-in-out"
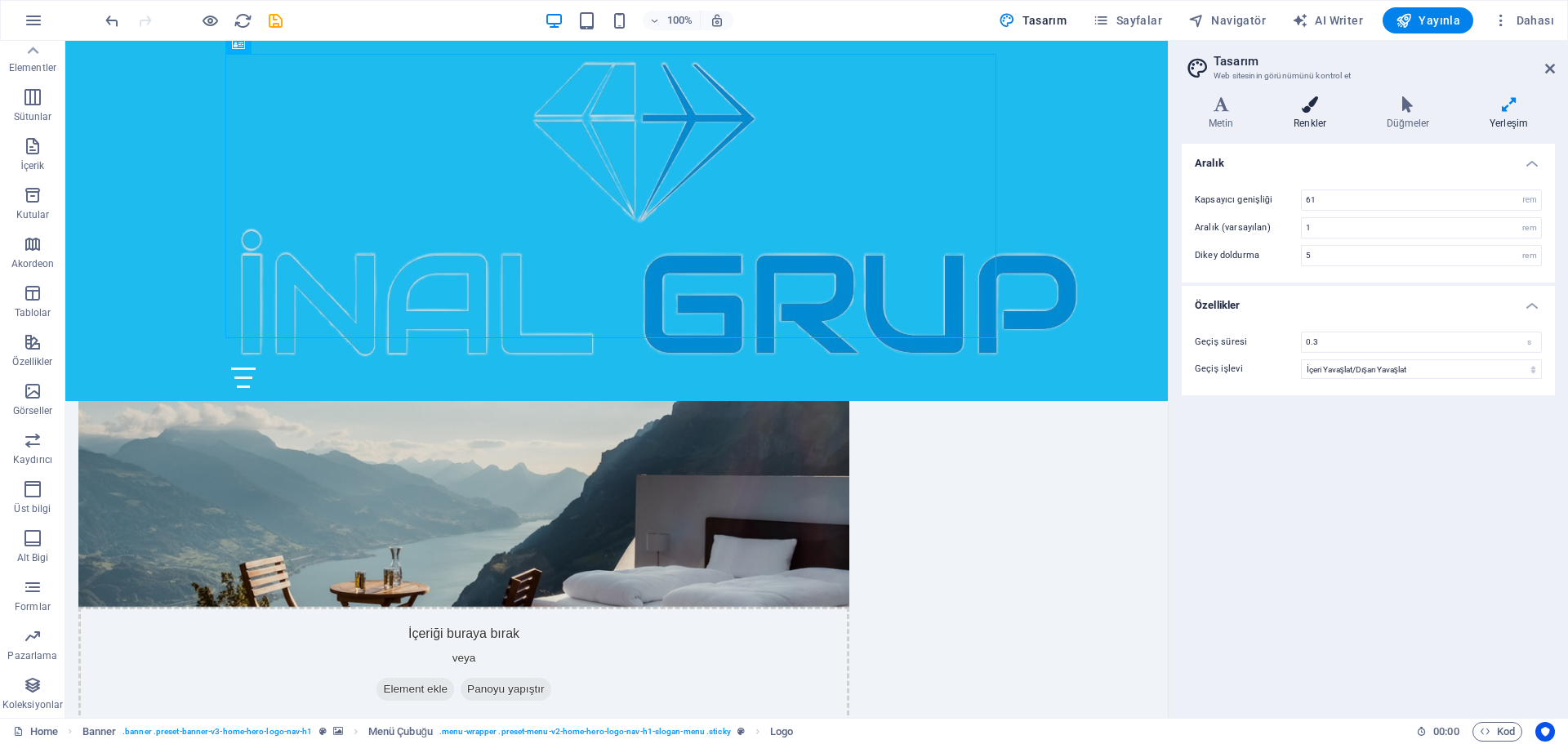
click at [1323, 108] on icon at bounding box center [1310, 104] width 86 height 16
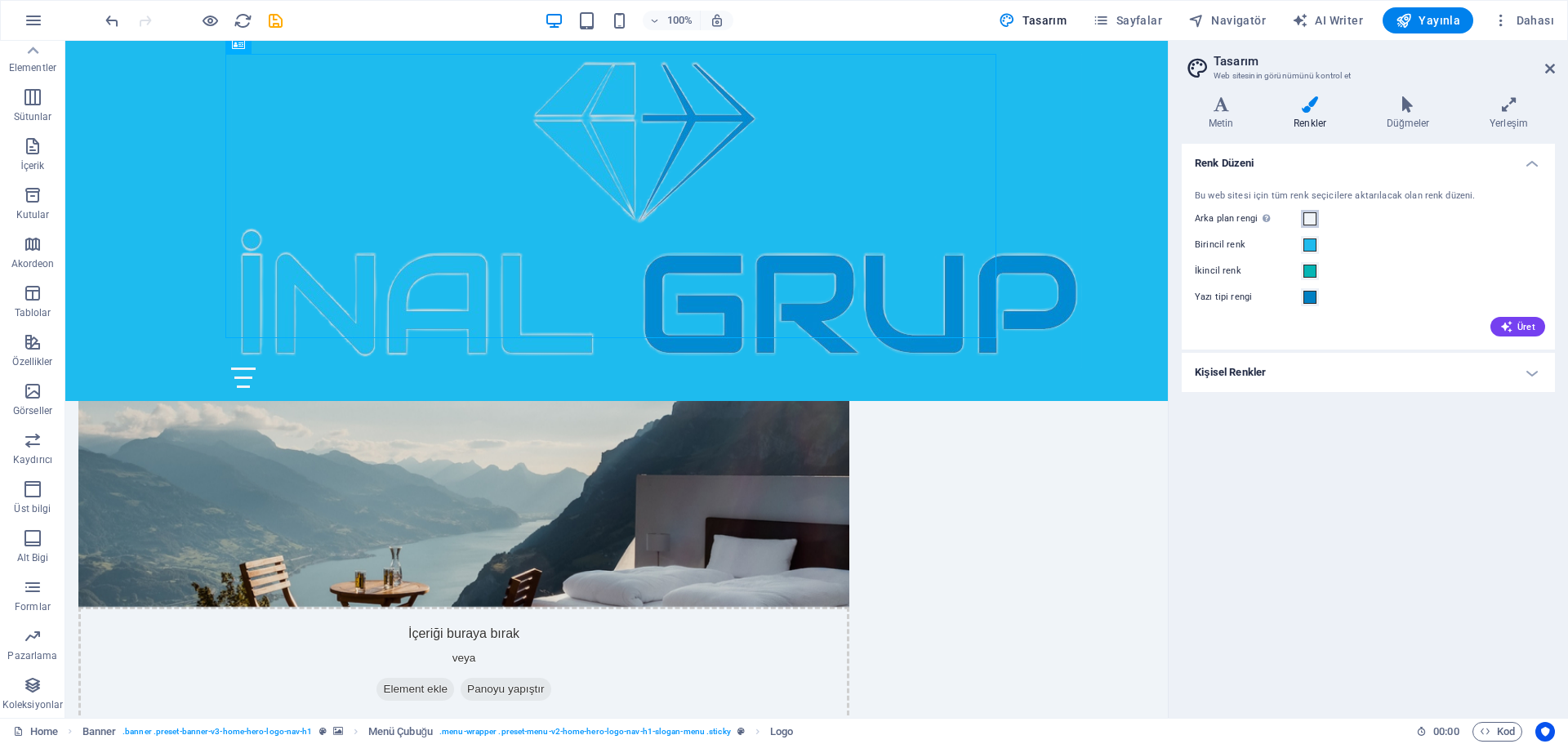
click at [1307, 219] on span at bounding box center [1310, 219] width 13 height 13
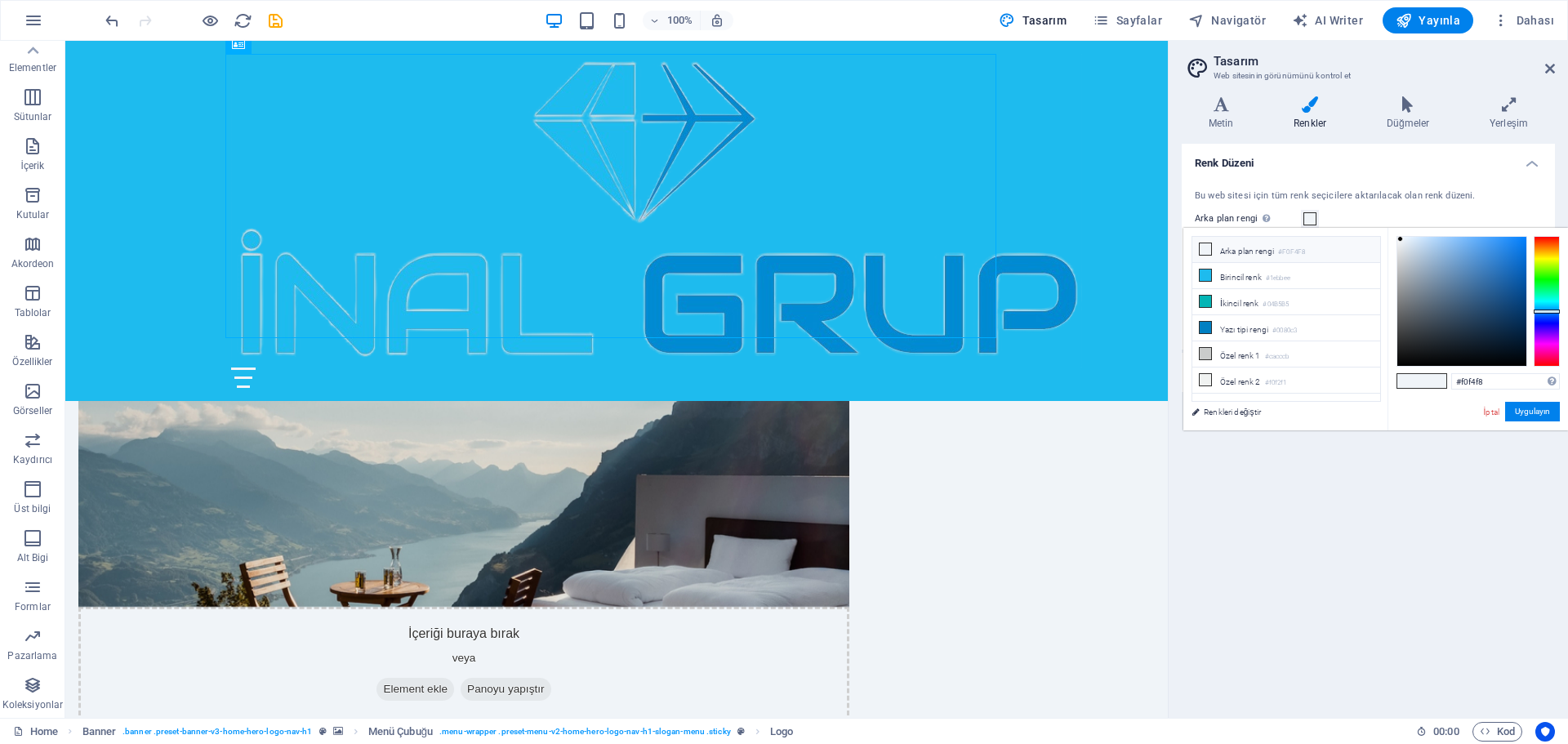
click at [1275, 255] on li "Arka plan rengi #F0F4F8" at bounding box center [1285, 250] width 188 height 26
click at [1254, 250] on li "Arka plan rengi #F0F4F8" at bounding box center [1285, 250] width 188 height 26
click at [1544, 412] on button "Uygulayın" at bounding box center [1532, 411] width 54 height 20
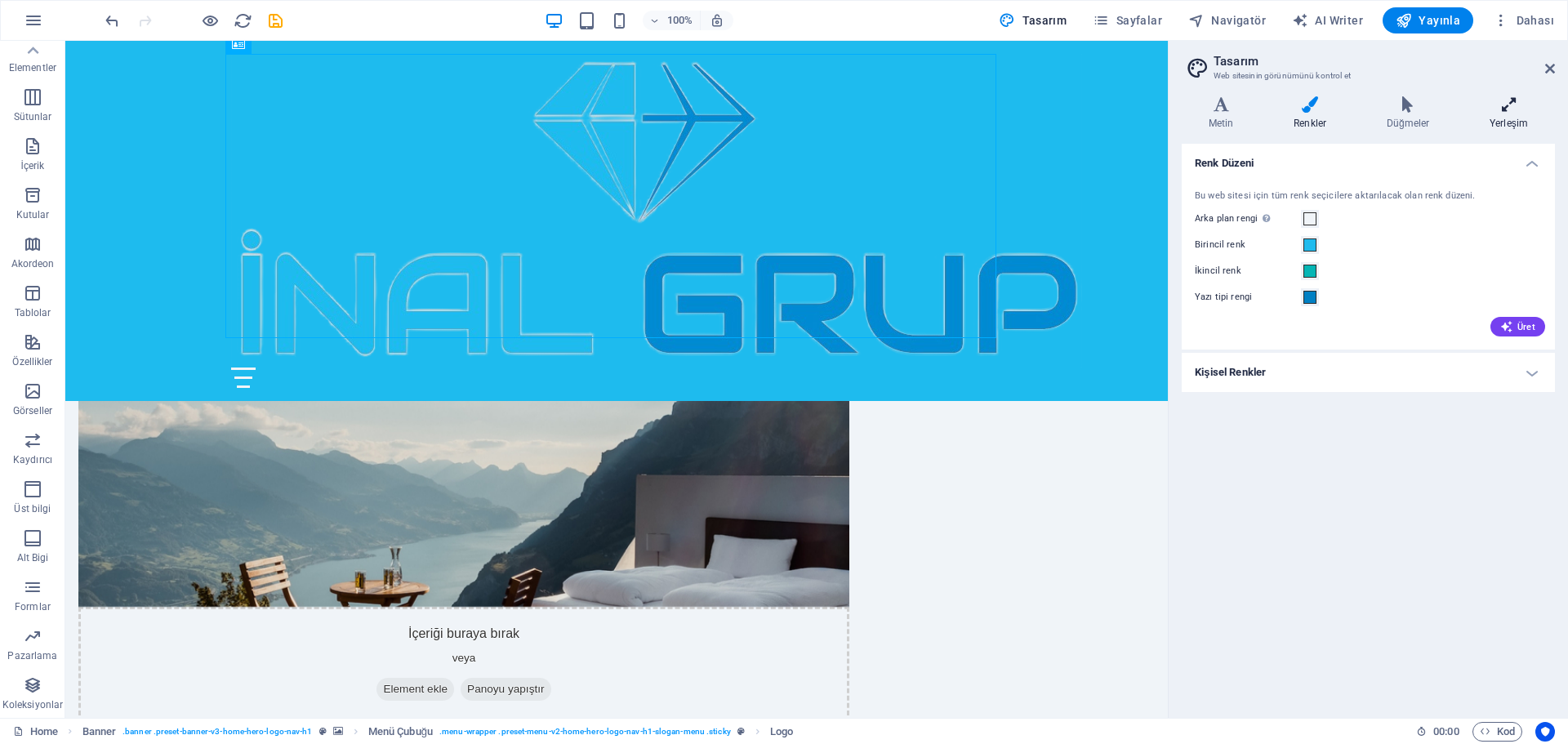
click at [1517, 105] on icon at bounding box center [1508, 104] width 93 height 16
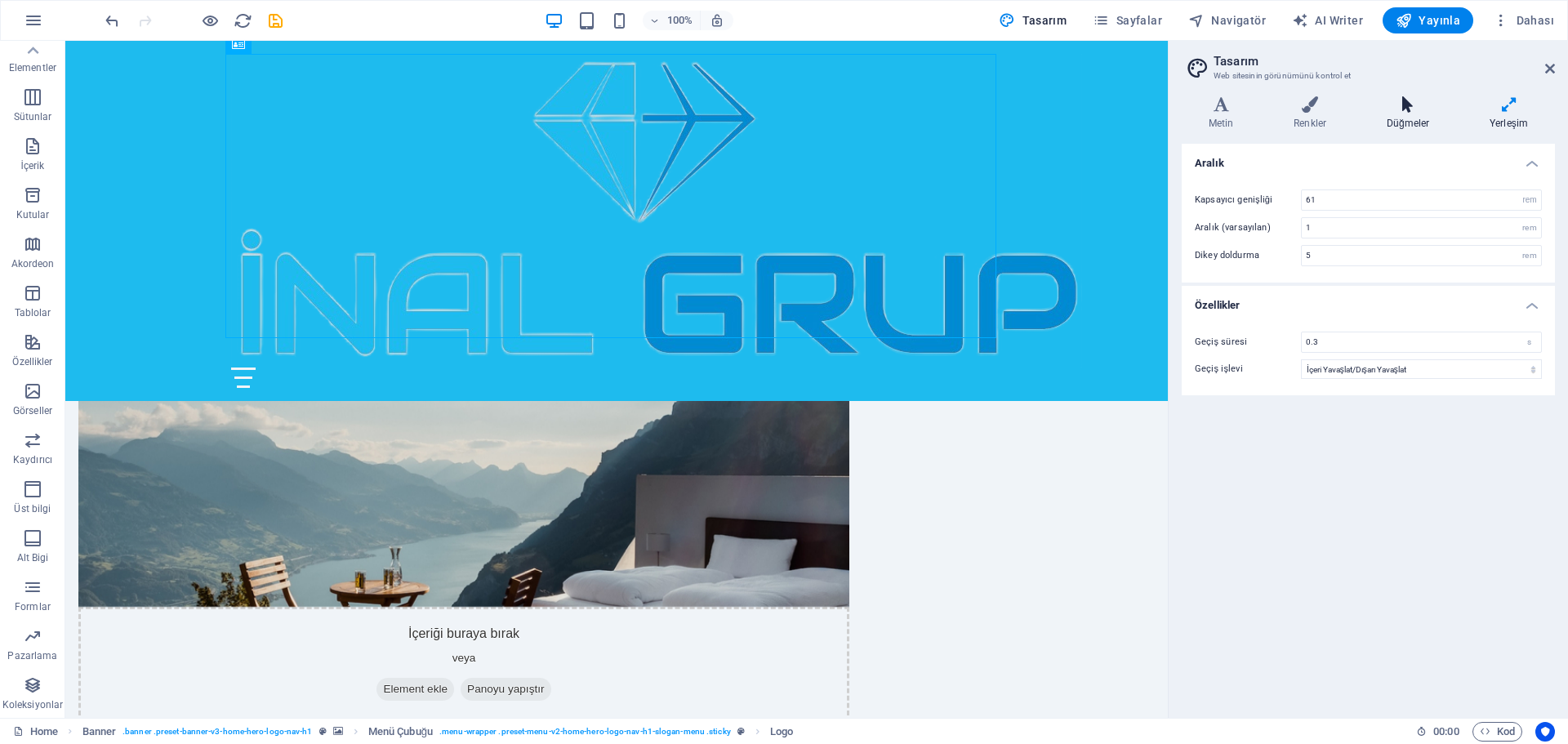
click at [1409, 104] on icon at bounding box center [1407, 104] width 96 height 16
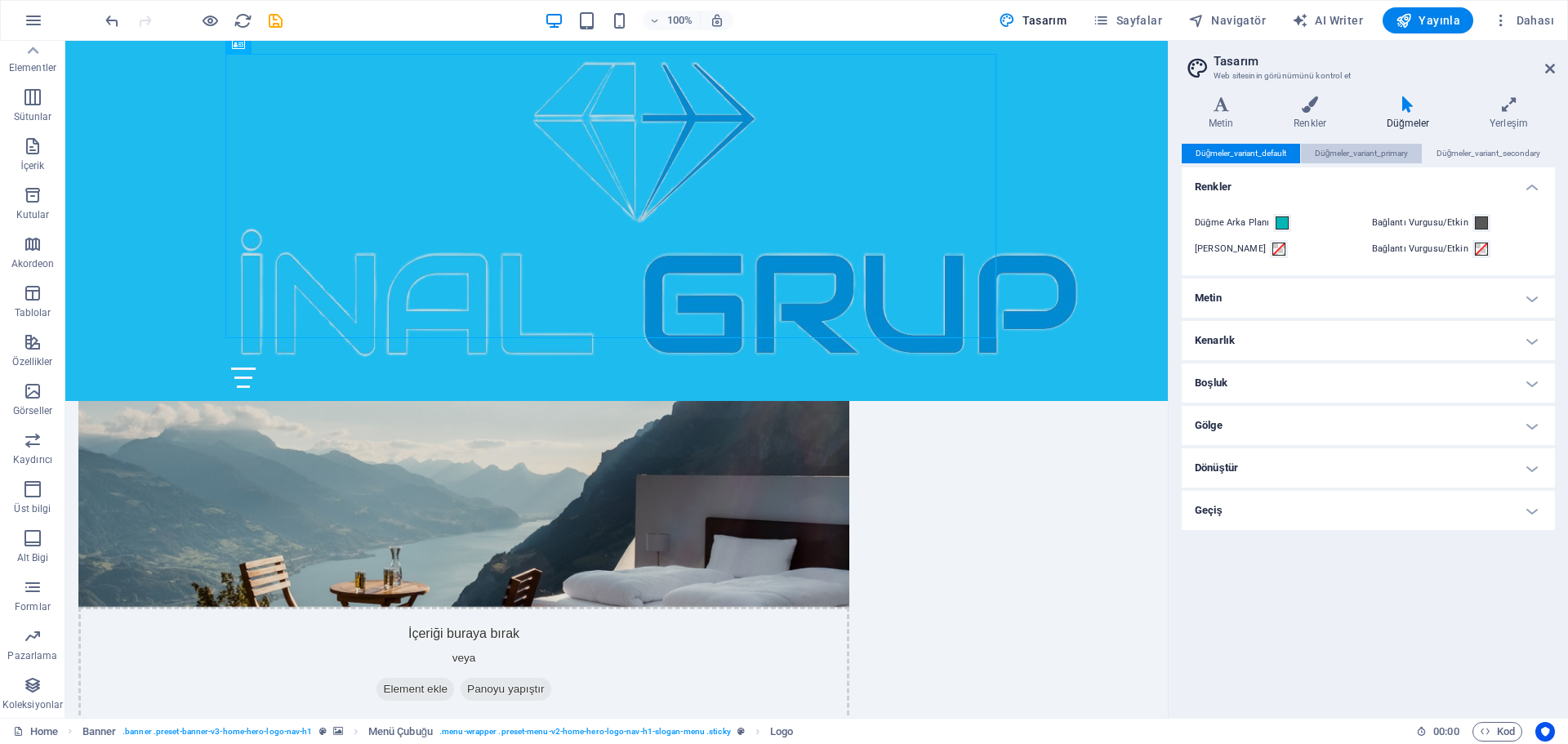
click at [1377, 154] on span "Düğmeler_variant_primary" at bounding box center [1361, 153] width 94 height 20
click at [1498, 154] on span "Düğmeler_variant_secondary" at bounding box center [1488, 153] width 105 height 20
click at [1527, 15] on span "Dahası" at bounding box center [1522, 20] width 61 height 16
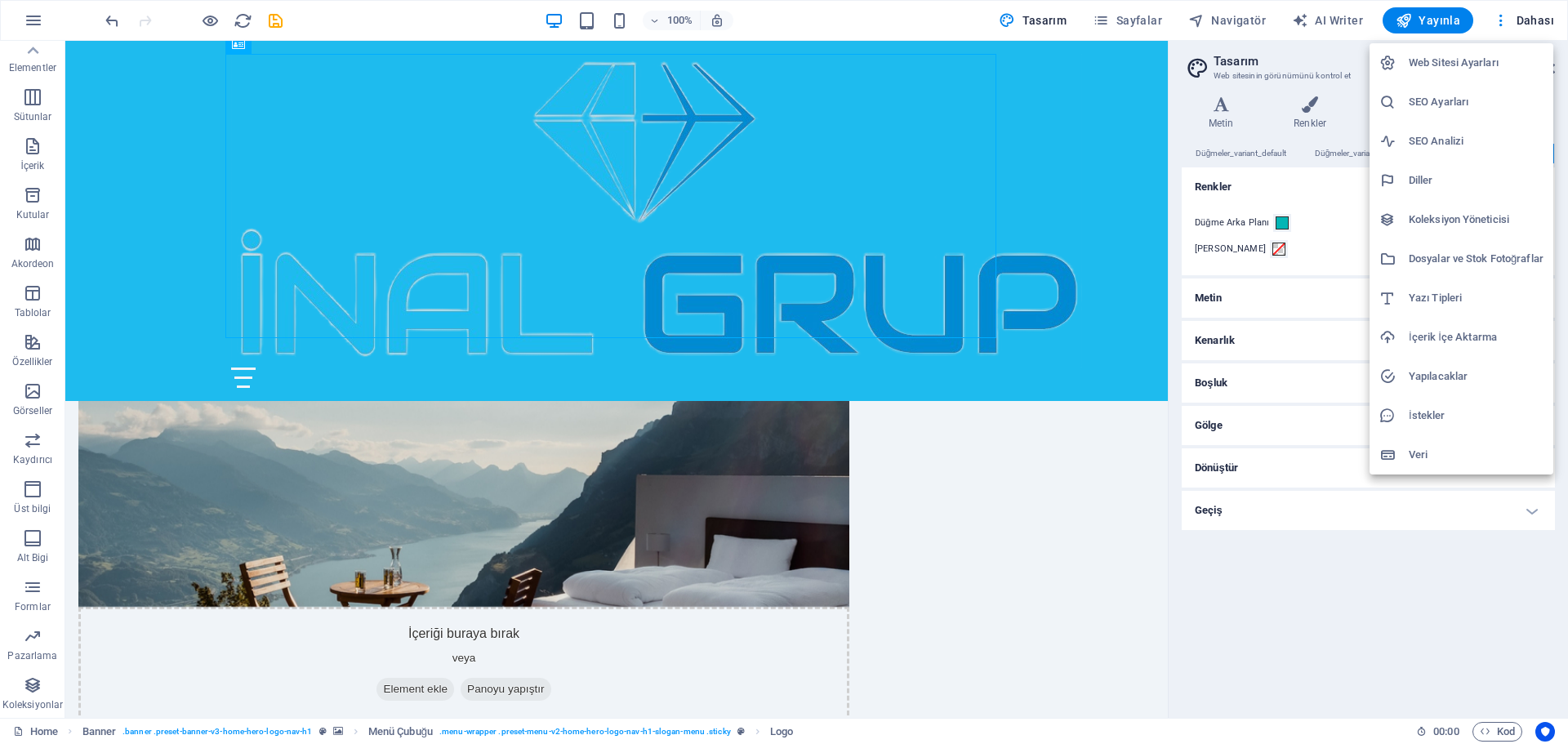
click at [1124, 19] on div at bounding box center [784, 372] width 1568 height 744
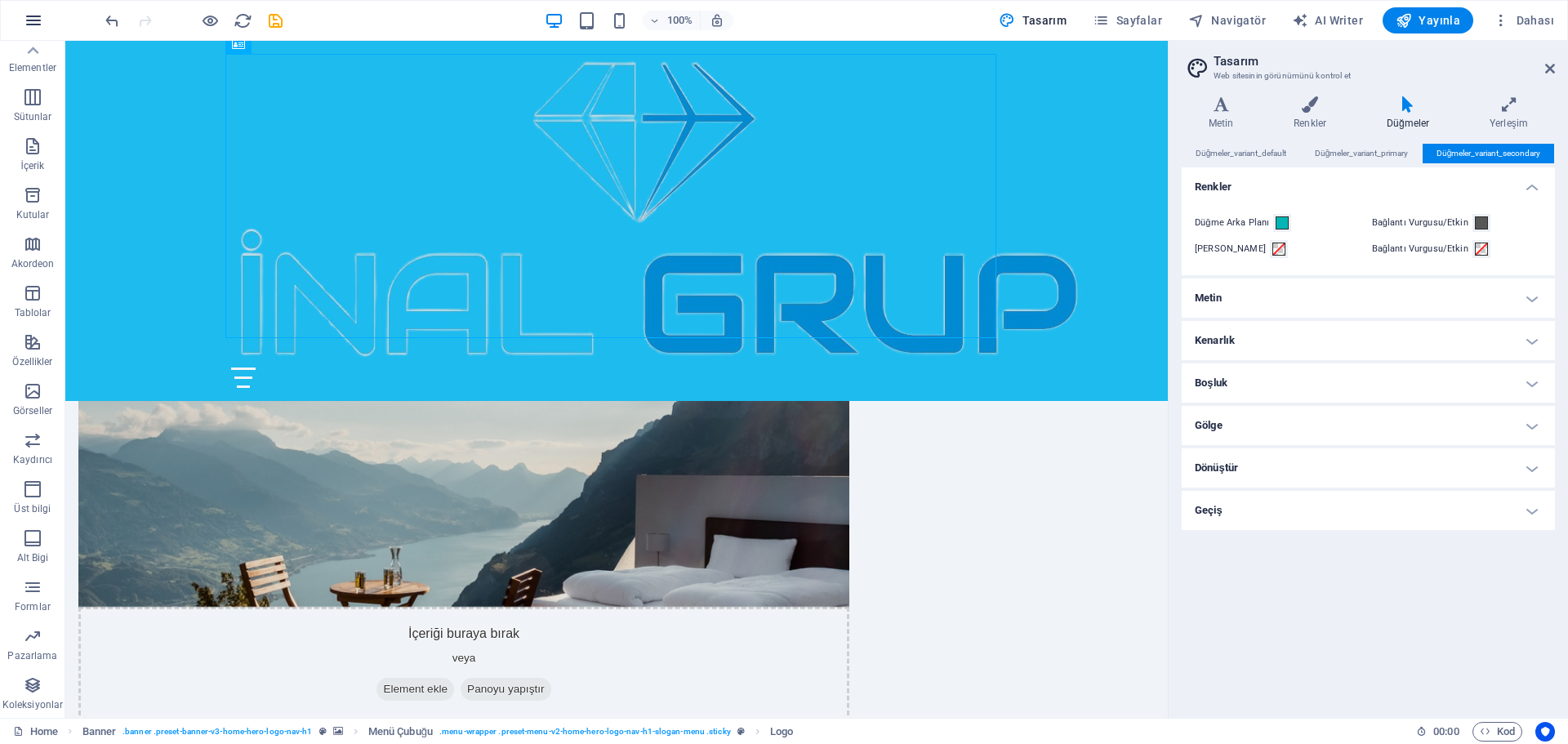
click at [26, 22] on icon "button" at bounding box center [33, 20] width 20 height 20
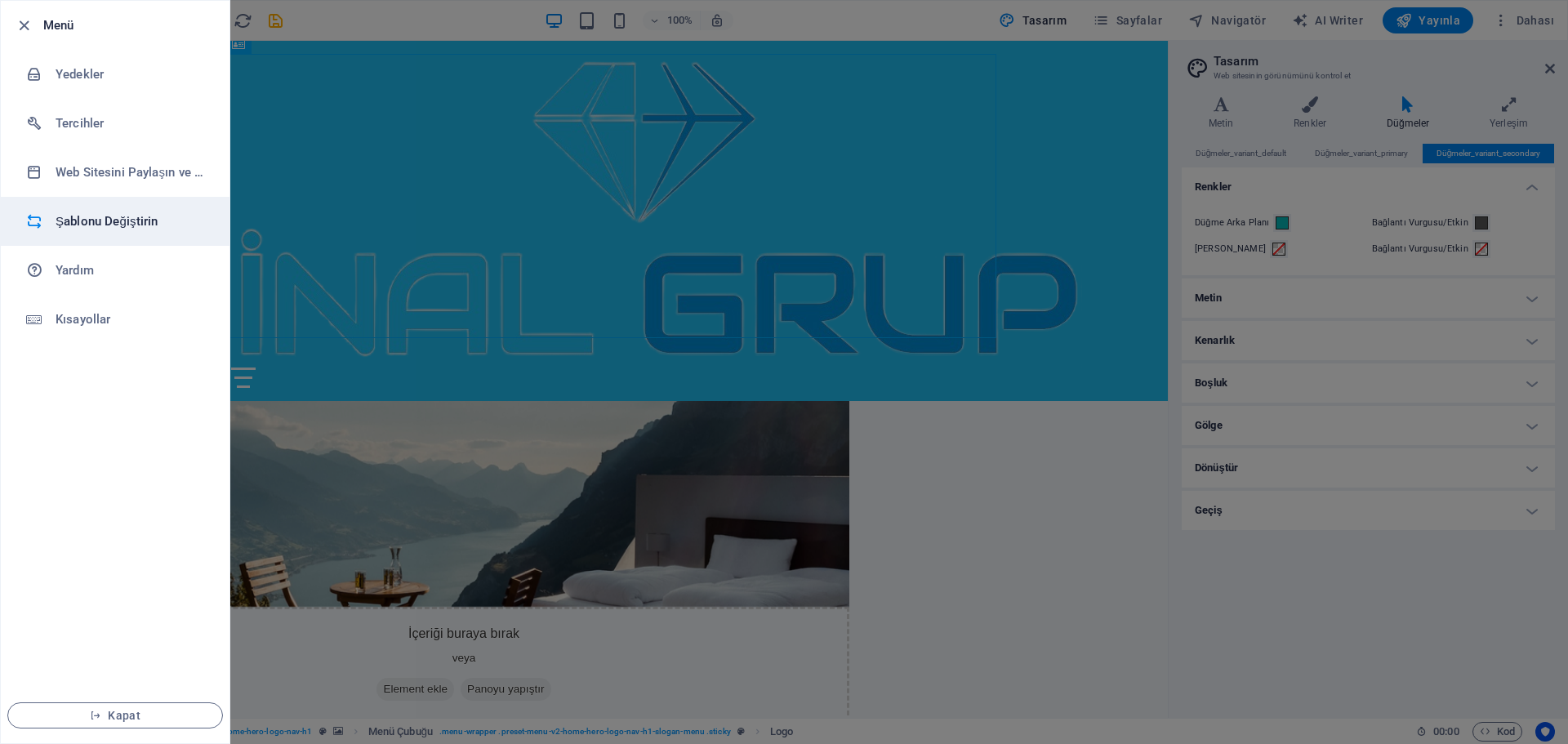
click at [106, 223] on h6 "Şablonu Değiştirin" at bounding box center [130, 221] width 151 height 20
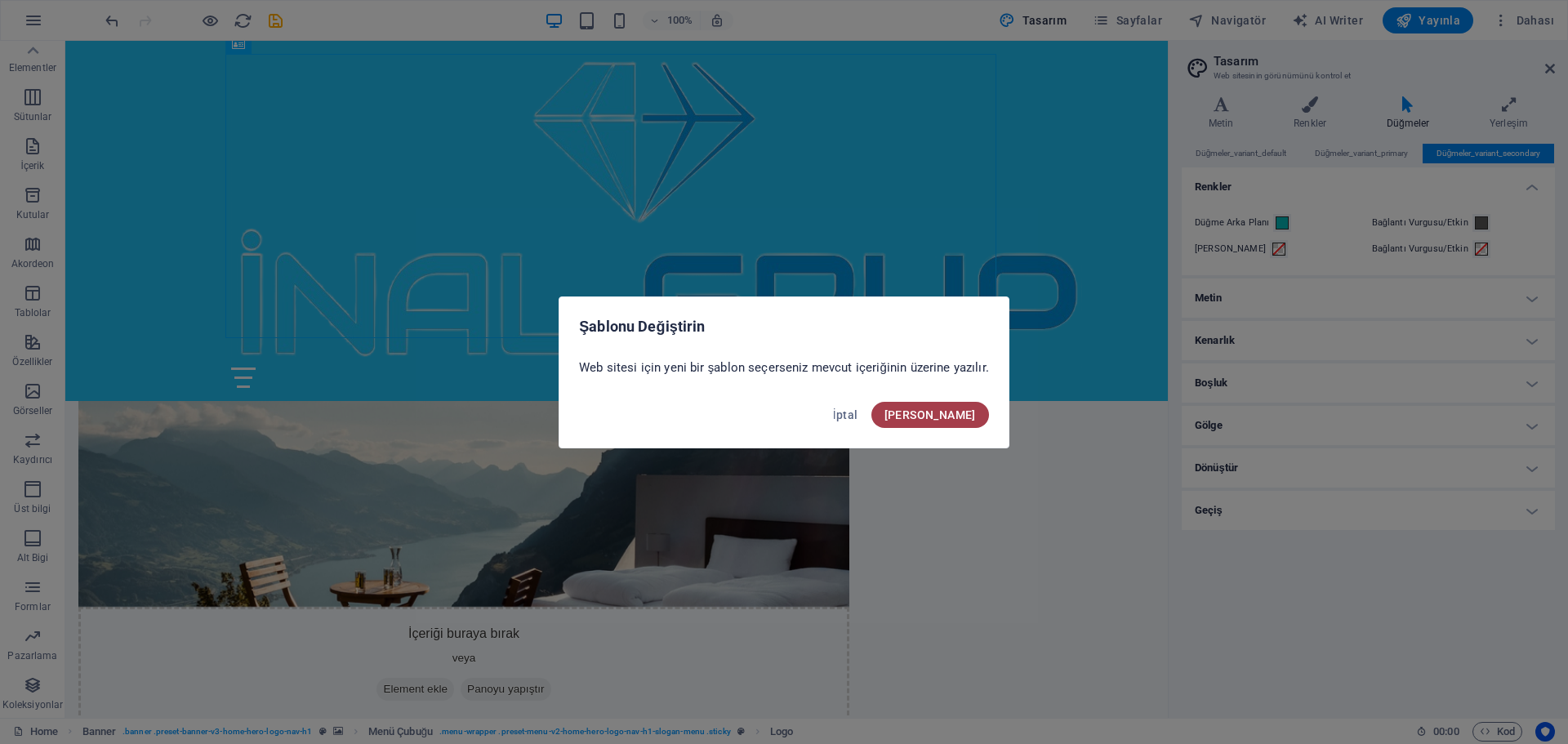
click at [962, 416] on span "Onayla" at bounding box center [931, 415] width 92 height 13
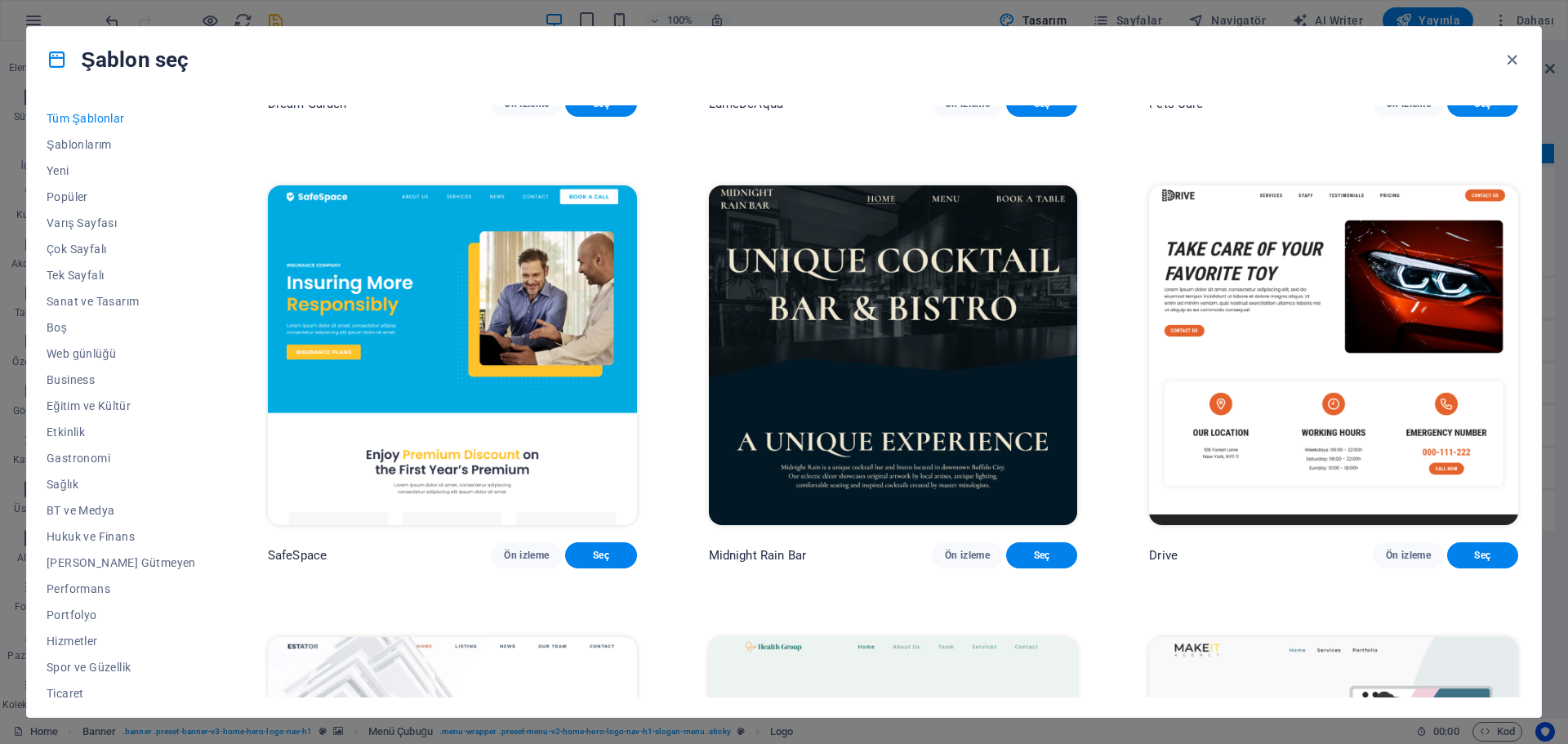
scroll to position [4000, 0]
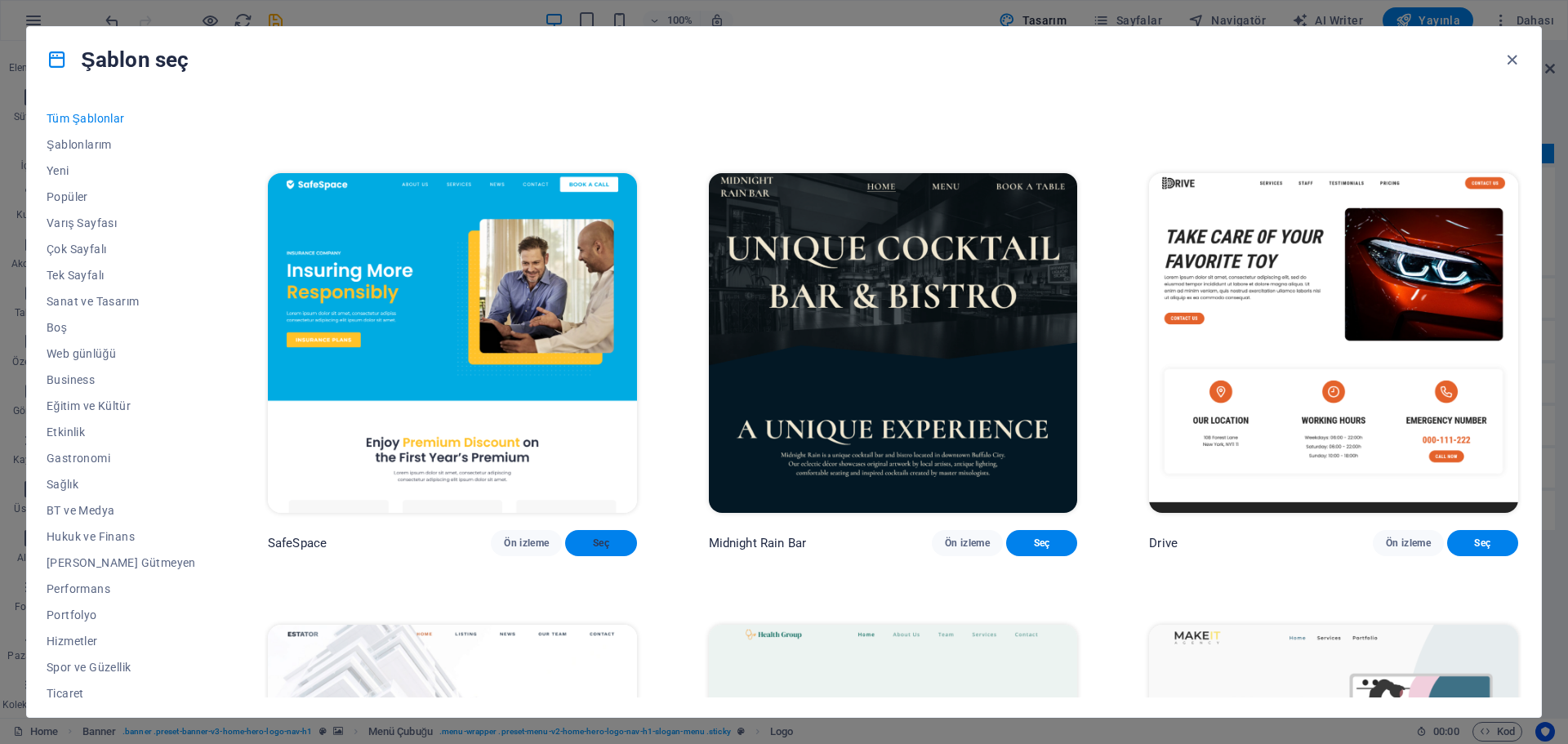
click at [584, 549] on span "Seç" at bounding box center [601, 543] width 45 height 13
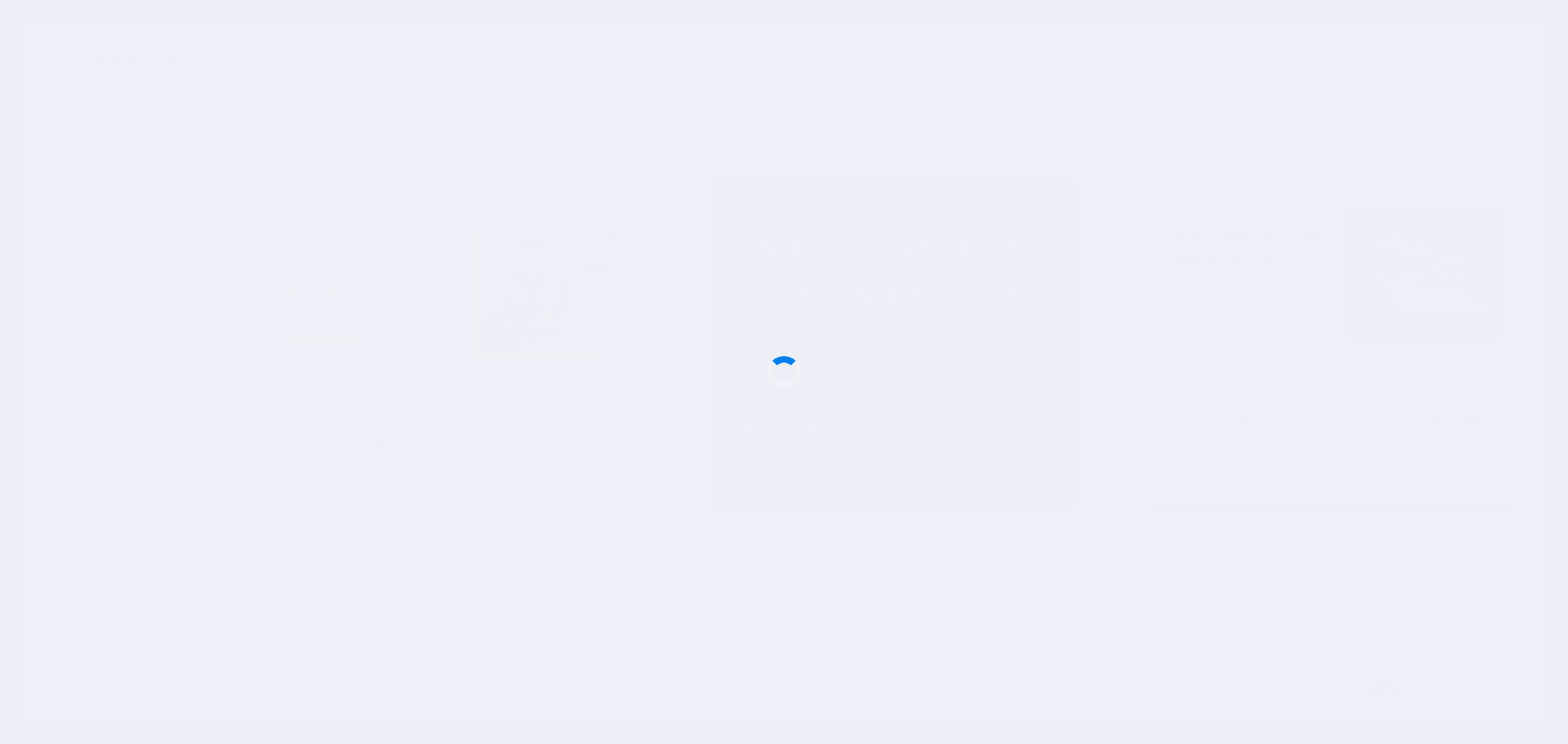
checkbox input "false"
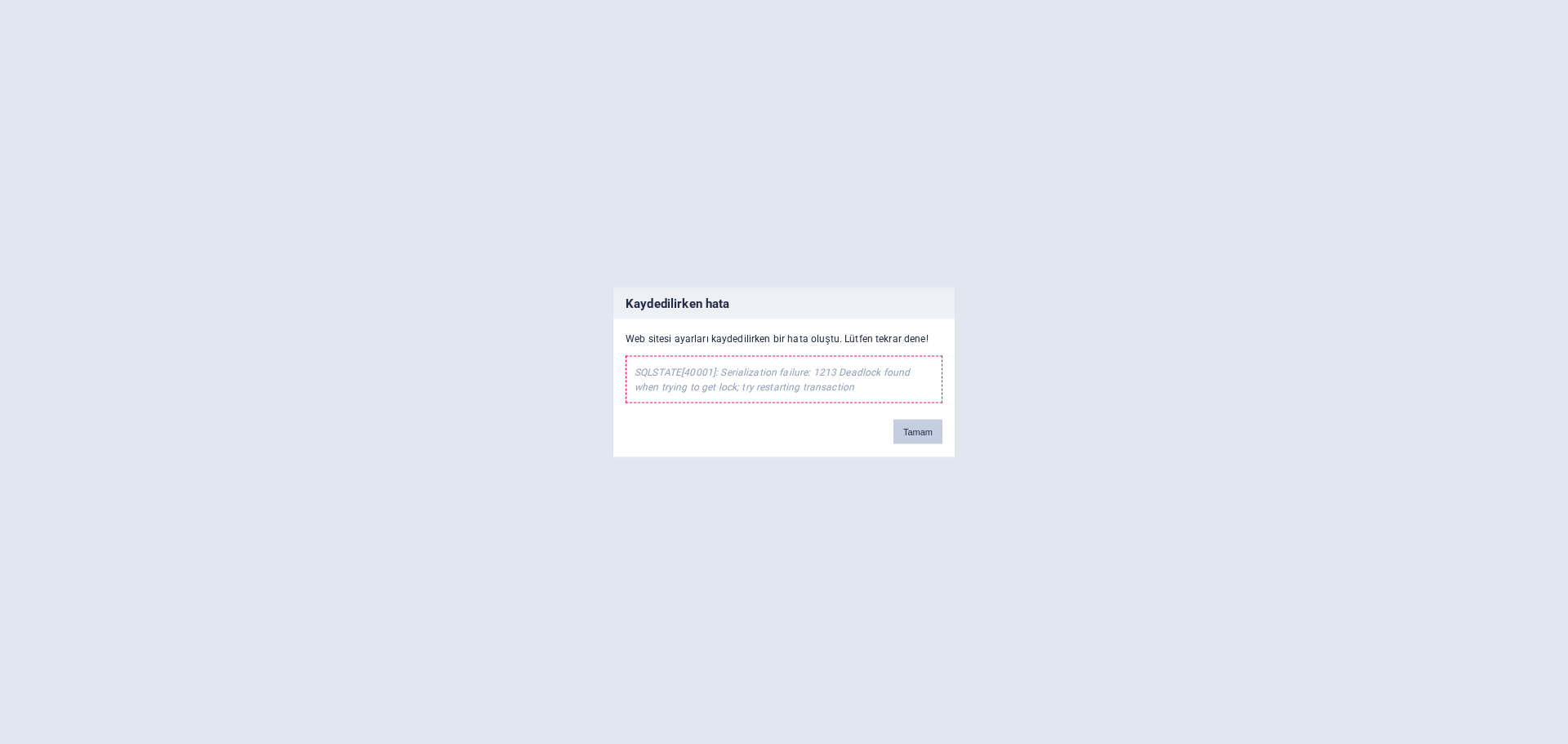
click at [924, 433] on button "Tamam" at bounding box center [917, 430] width 49 height 24
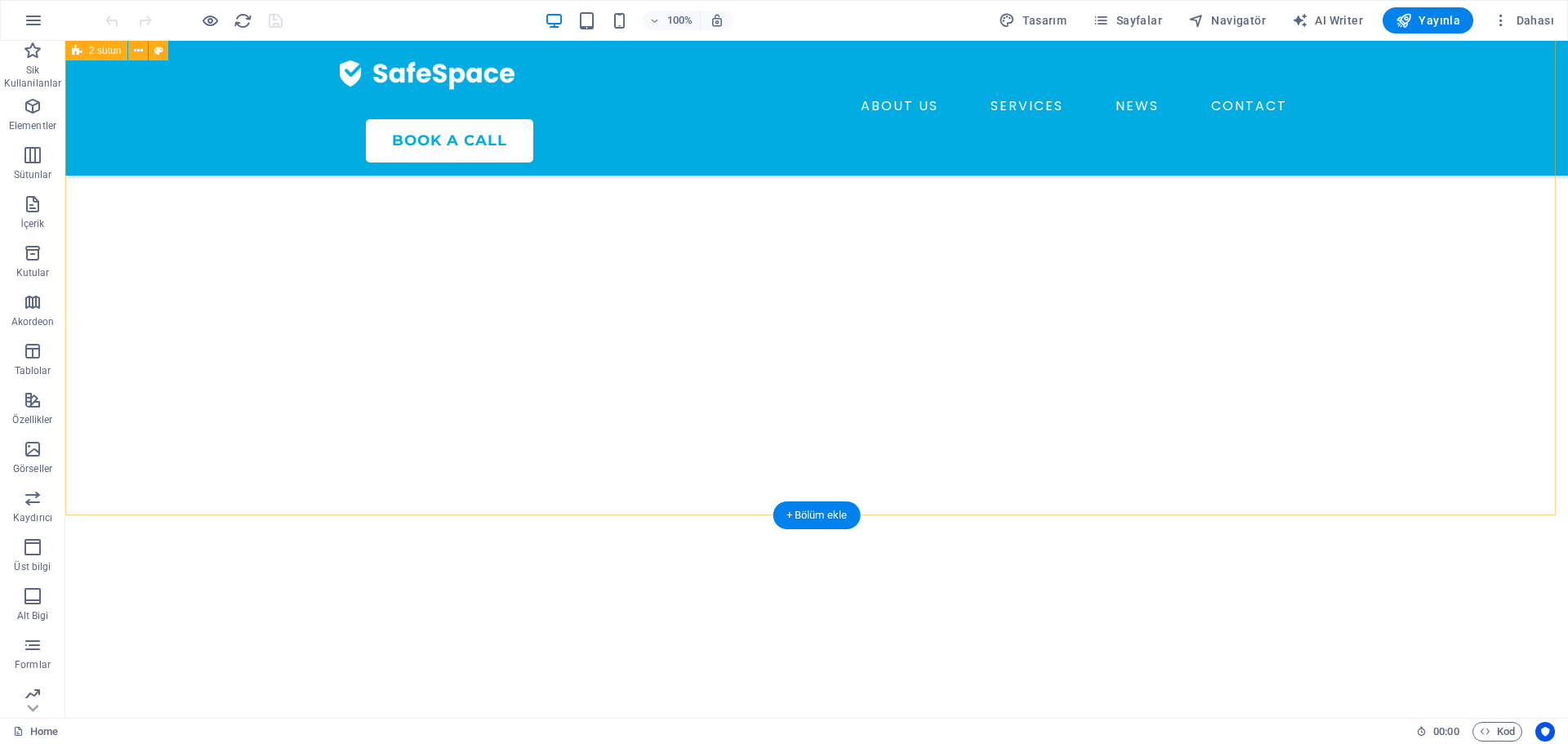
scroll to position [5283, 0]
